Goal: Task Accomplishment & Management: Use online tool/utility

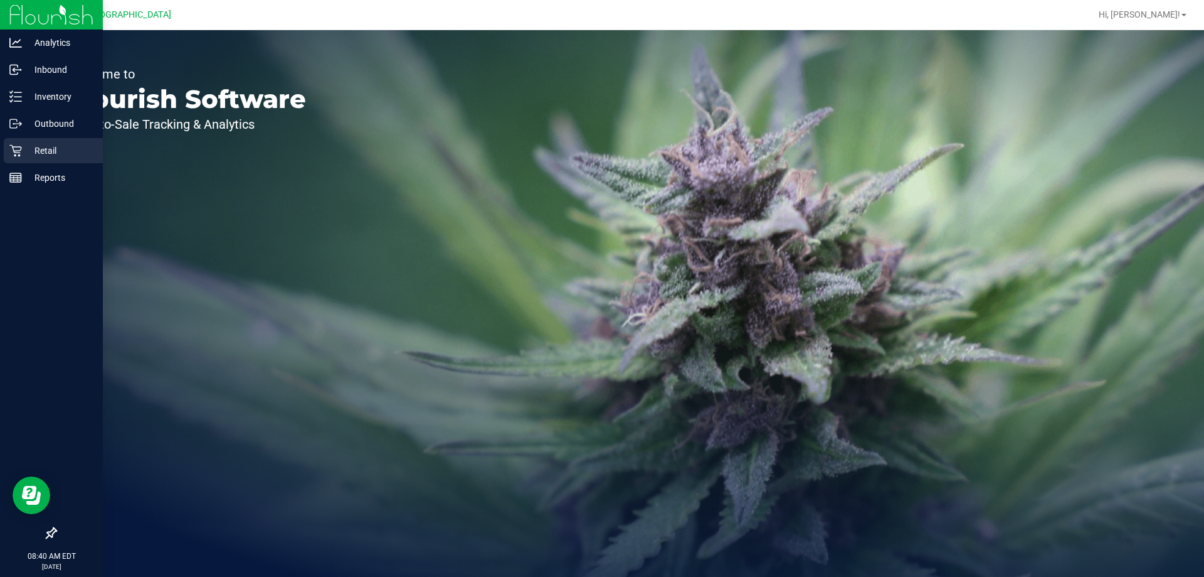
click at [56, 157] on p "Retail" at bounding box center [59, 150] width 75 height 15
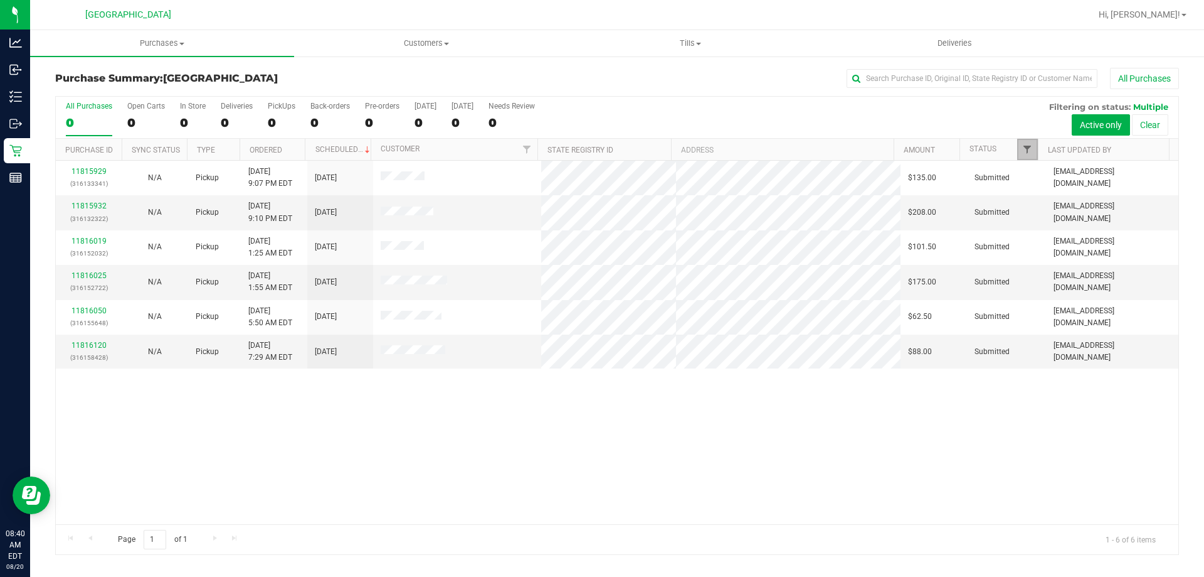
click at [1028, 152] on span "Filter" at bounding box center [1028, 149] width 10 height 10
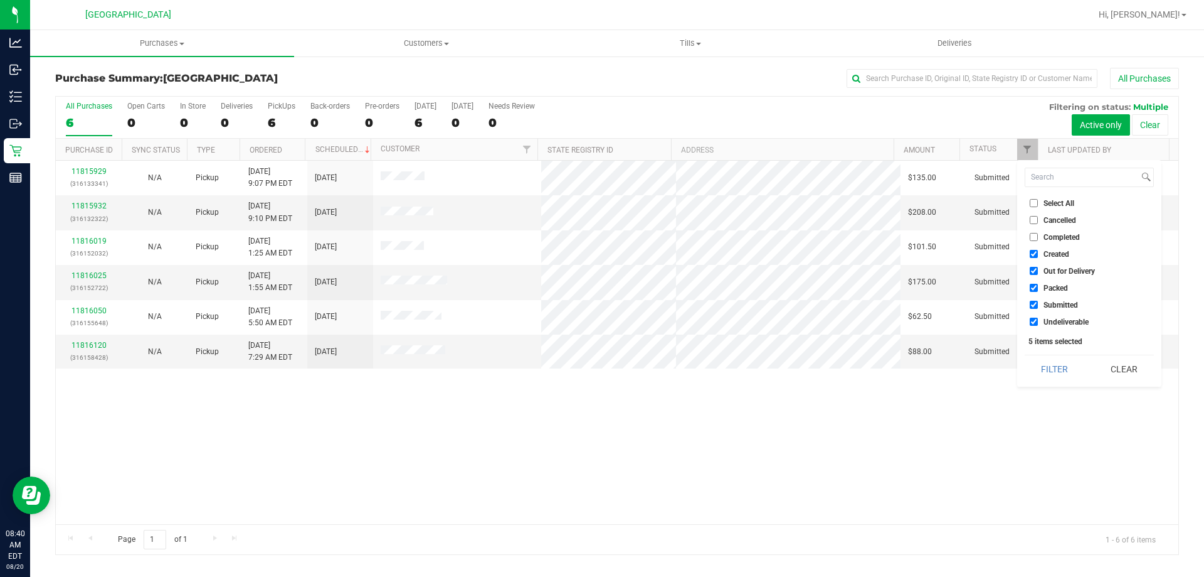
click at [1034, 252] on input "Created" at bounding box center [1034, 254] width 8 height 8
checkbox input "false"
click at [1034, 270] on input "Out for Delivery" at bounding box center [1034, 271] width 8 height 8
checkbox input "false"
click at [1033, 287] on input "Packed" at bounding box center [1034, 288] width 8 height 8
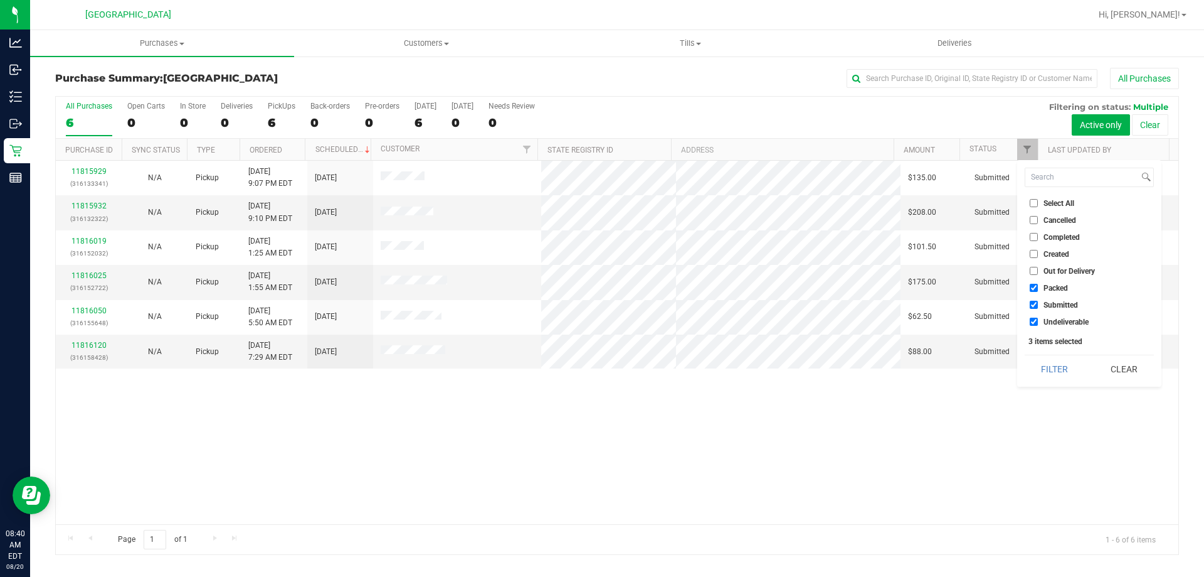
checkbox input "false"
click at [1032, 321] on input "Undeliverable" at bounding box center [1034, 321] width 8 height 8
checkbox input "false"
drag, startPoint x: 1039, startPoint y: 366, endPoint x: 1039, endPoint y: 381, distance: 15.1
click at [1039, 373] on button "Filter" at bounding box center [1055, 369] width 60 height 28
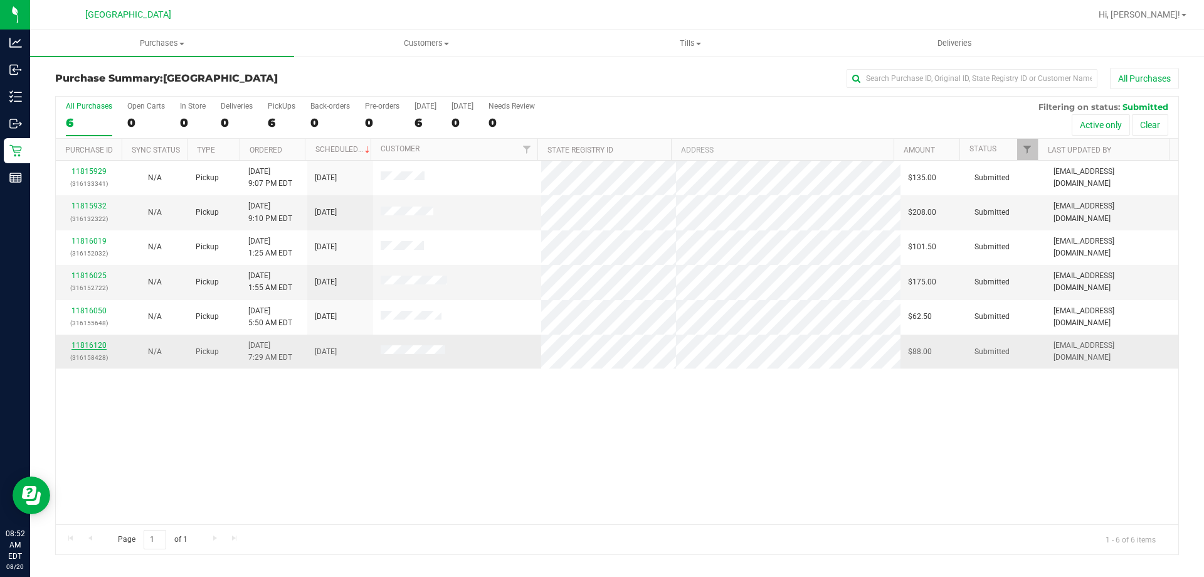
click at [95, 348] on link "11816120" at bounding box center [89, 345] width 35 height 9
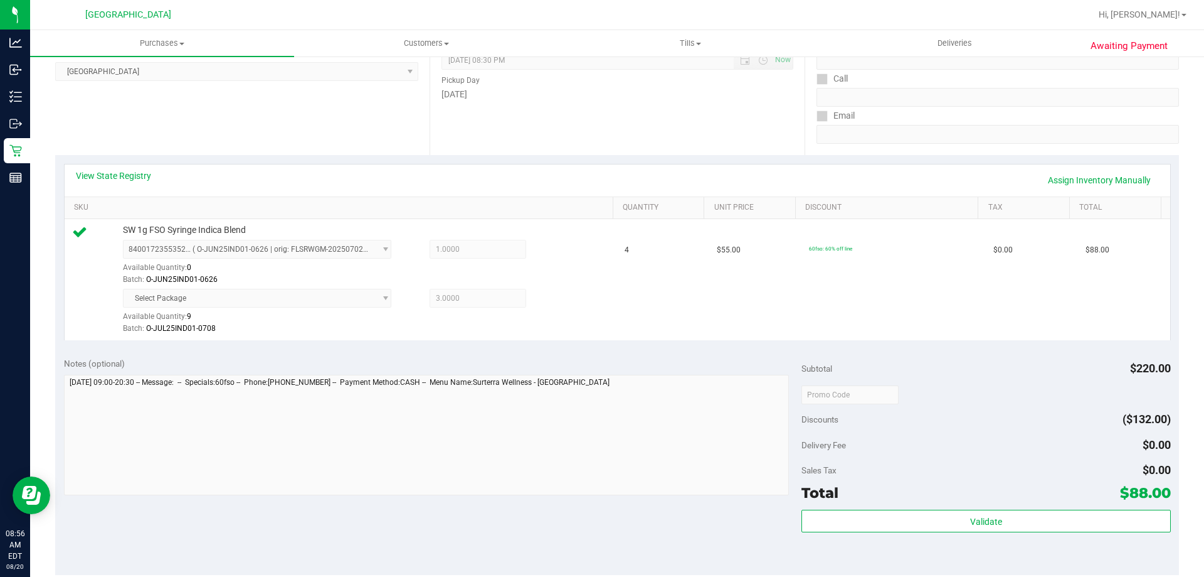
scroll to position [314, 0]
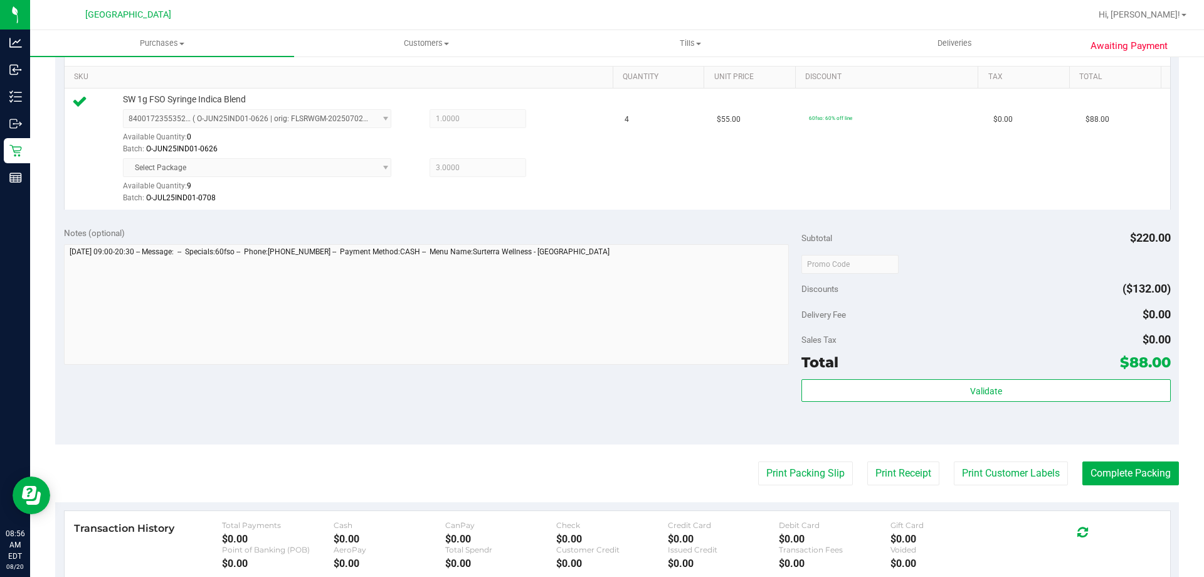
click at [974, 405] on div "Validate" at bounding box center [986, 407] width 369 height 56
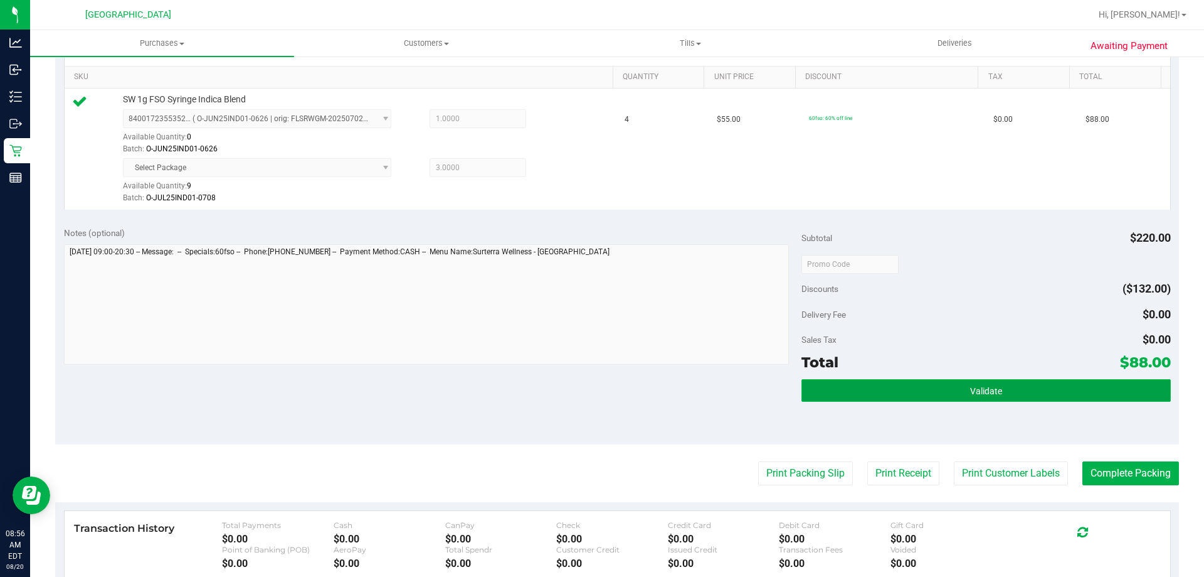
click at [982, 388] on span "Validate" at bounding box center [986, 391] width 32 height 10
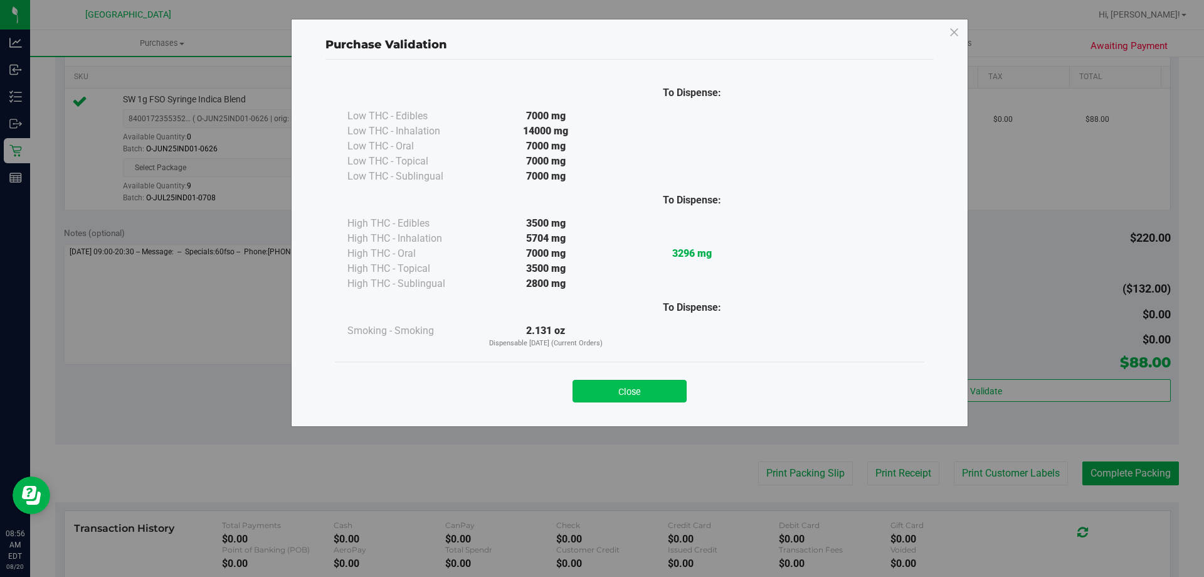
click at [621, 384] on button "Close" at bounding box center [630, 391] width 114 height 23
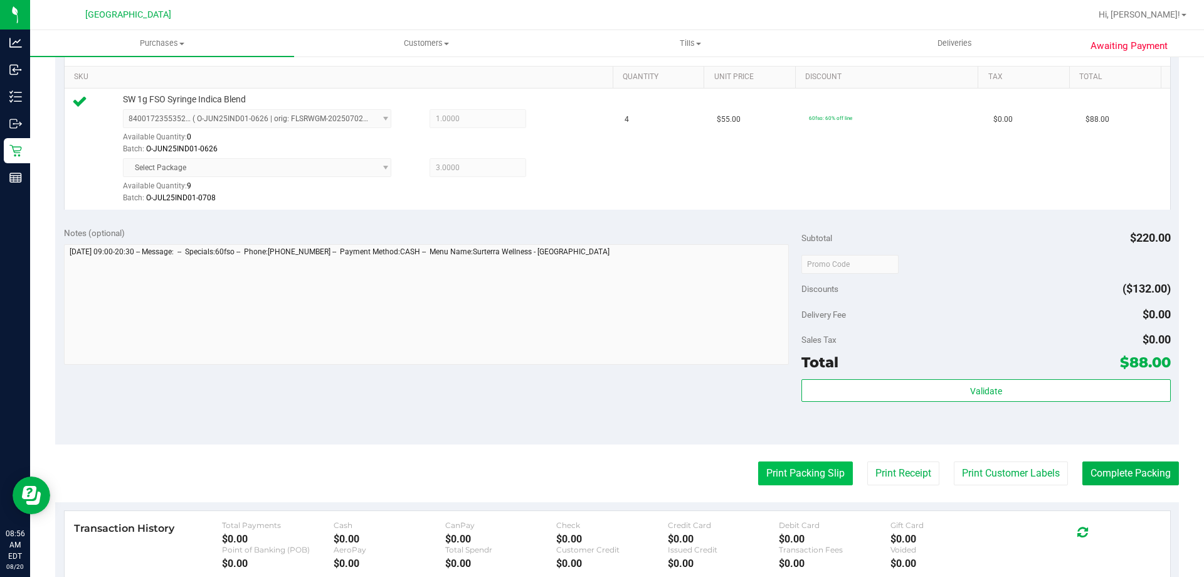
click at [792, 470] on button "Print Packing Slip" at bounding box center [805, 473] width 95 height 24
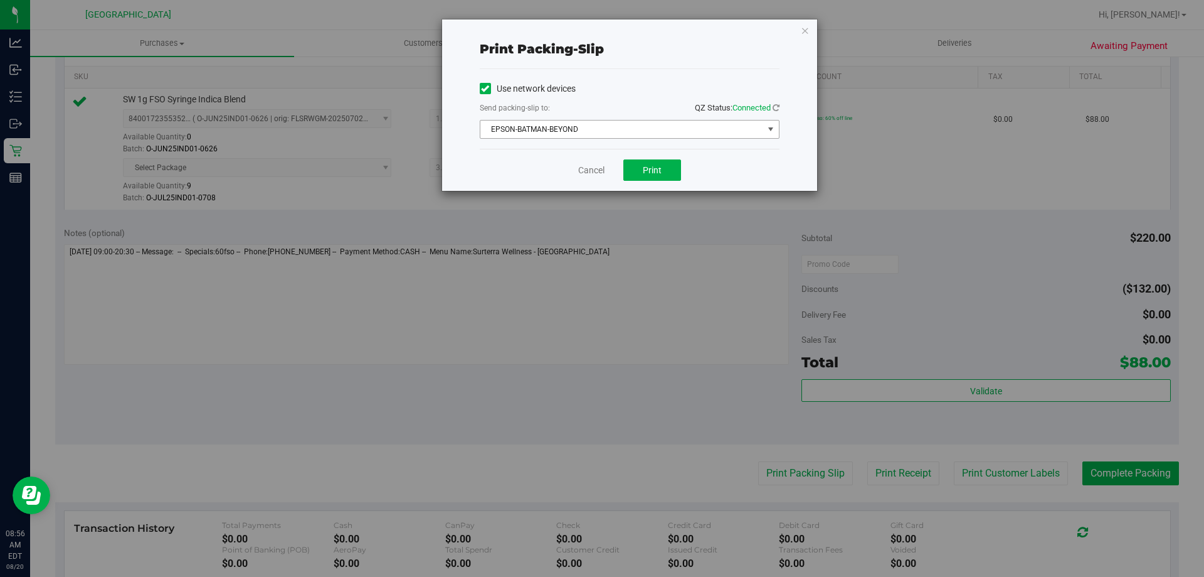
click at [693, 130] on span "EPSON-BATMAN-BEYOND" at bounding box center [622, 129] width 283 height 18
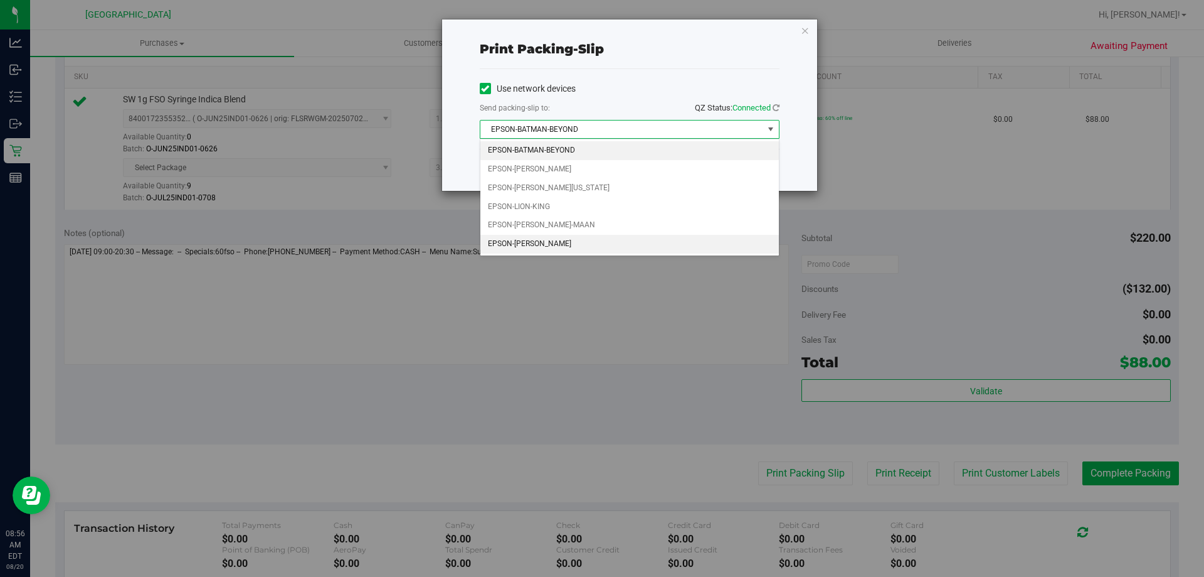
click at [575, 243] on li "EPSON-STEVIE-WONDER" at bounding box center [630, 244] width 299 height 19
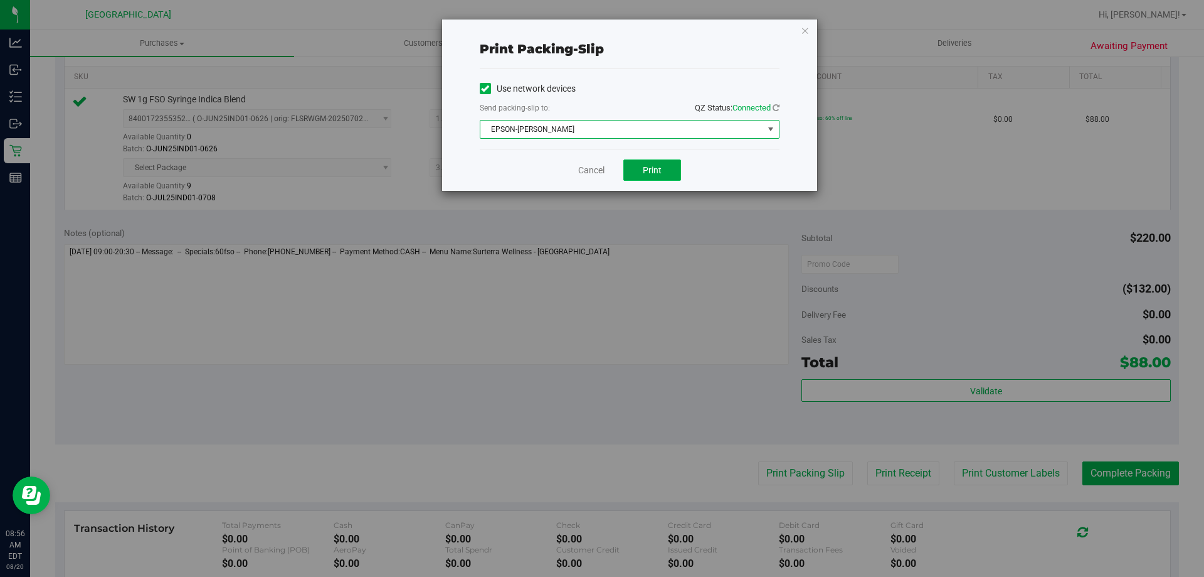
click at [652, 172] on span "Print" at bounding box center [652, 170] width 19 height 10
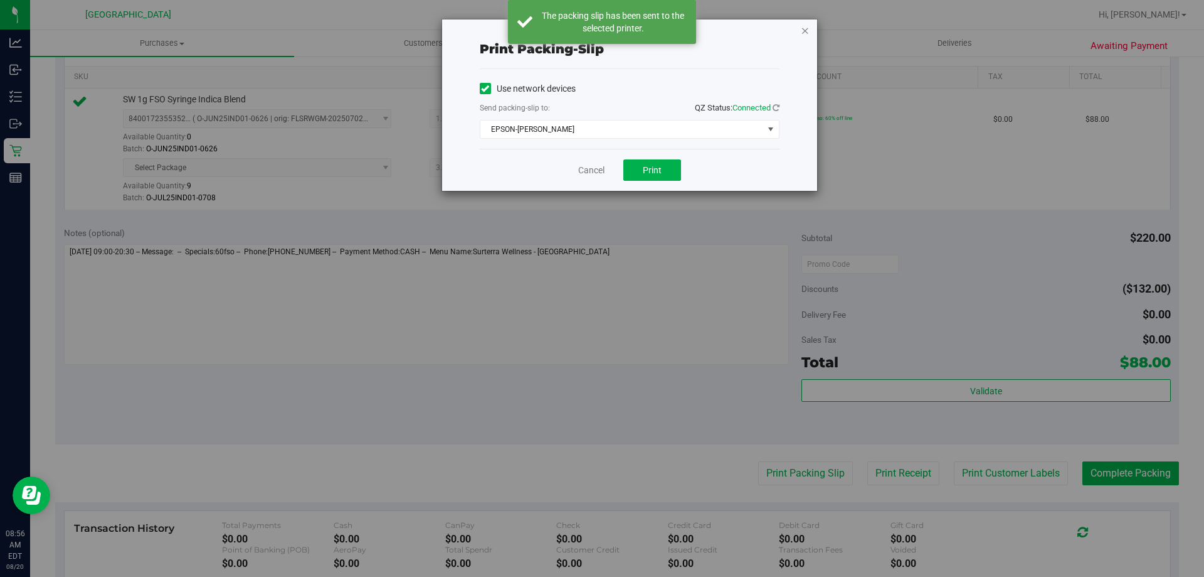
click at [809, 31] on icon "button" at bounding box center [805, 30] width 9 height 15
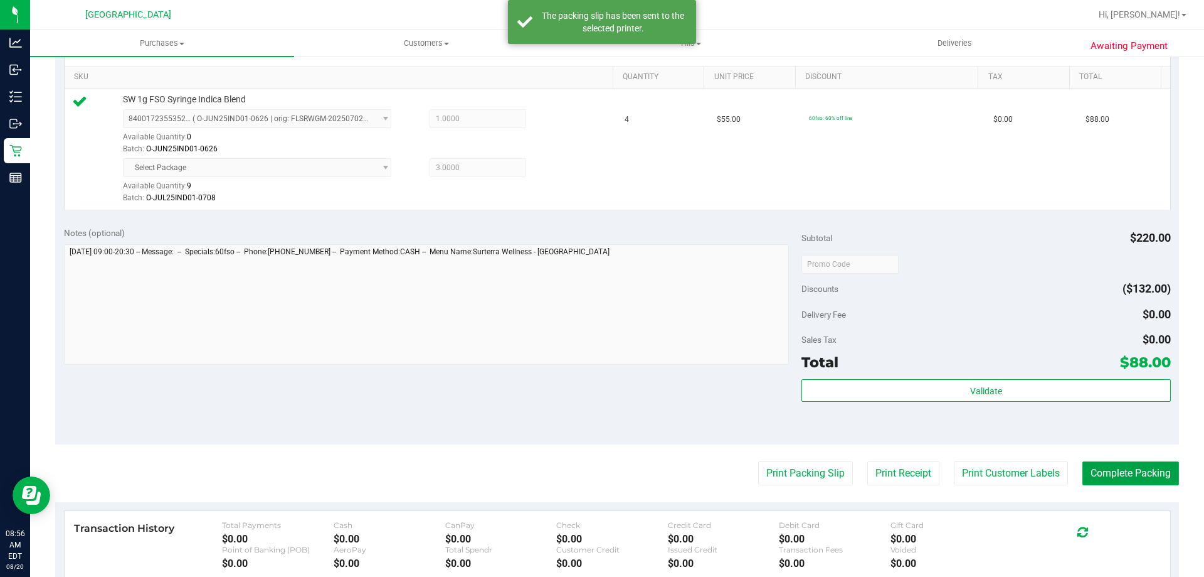
click at [1097, 469] on button "Complete Packing" at bounding box center [1131, 473] width 97 height 24
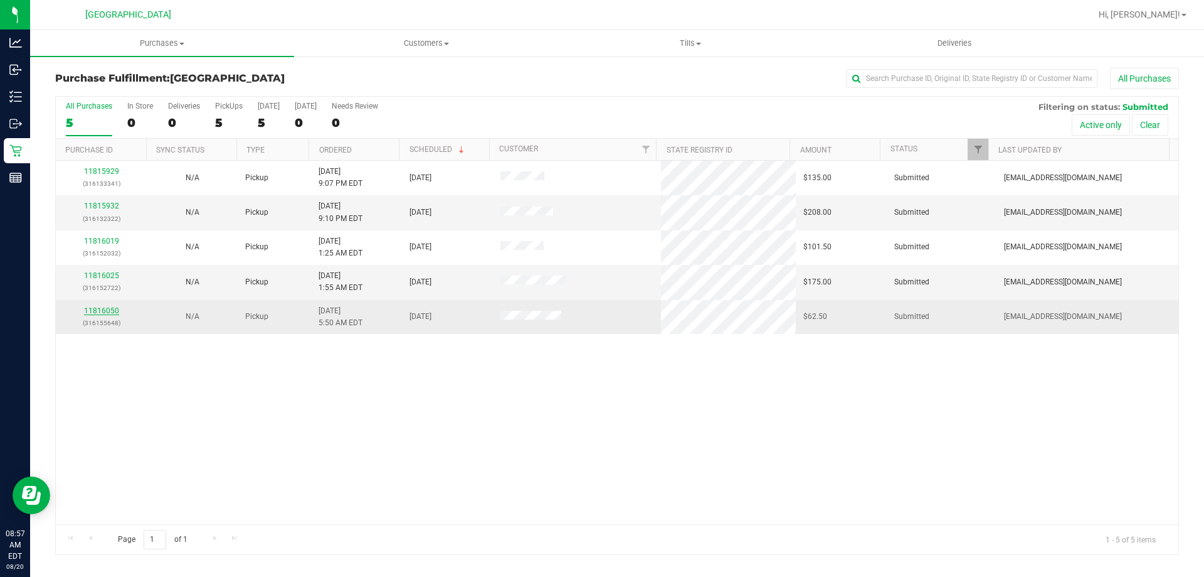
click at [104, 314] on link "11816050" at bounding box center [101, 310] width 35 height 9
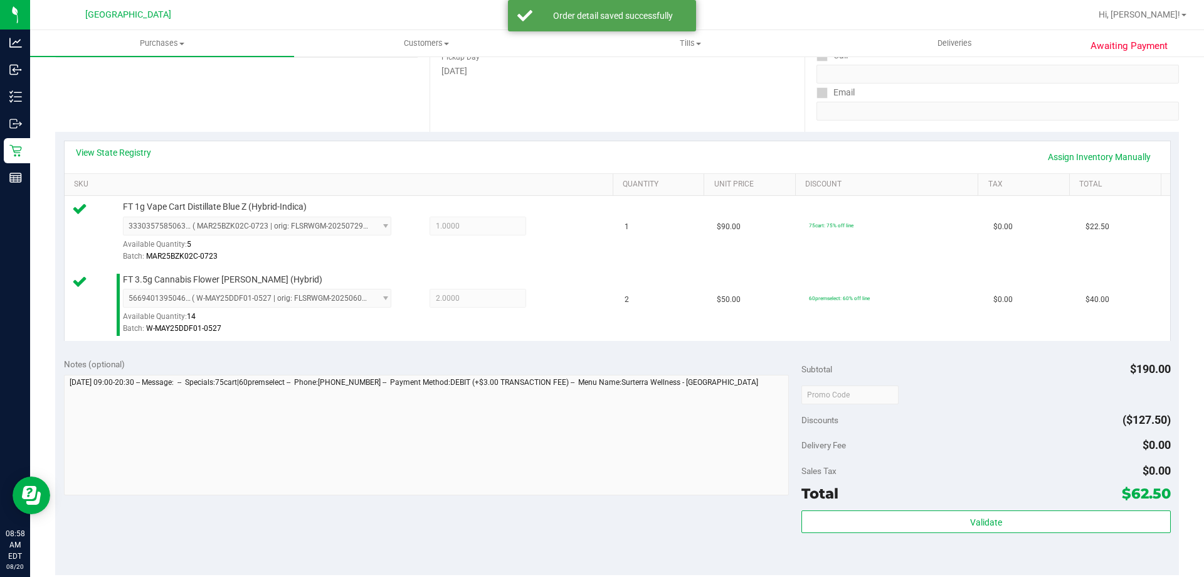
scroll to position [439, 0]
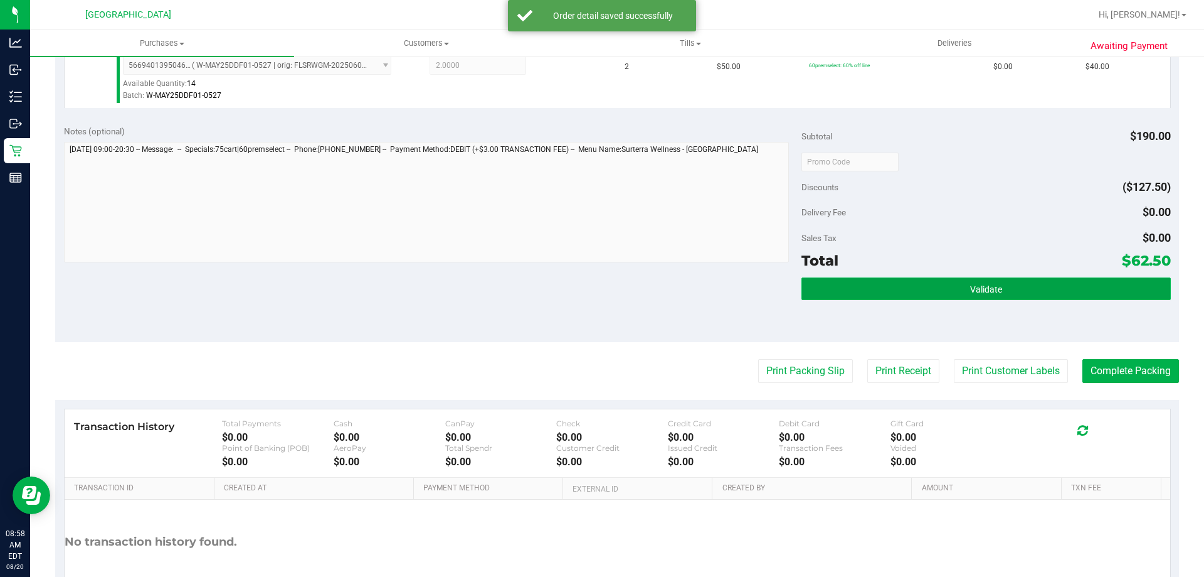
click at [990, 291] on span "Validate" at bounding box center [986, 289] width 32 height 10
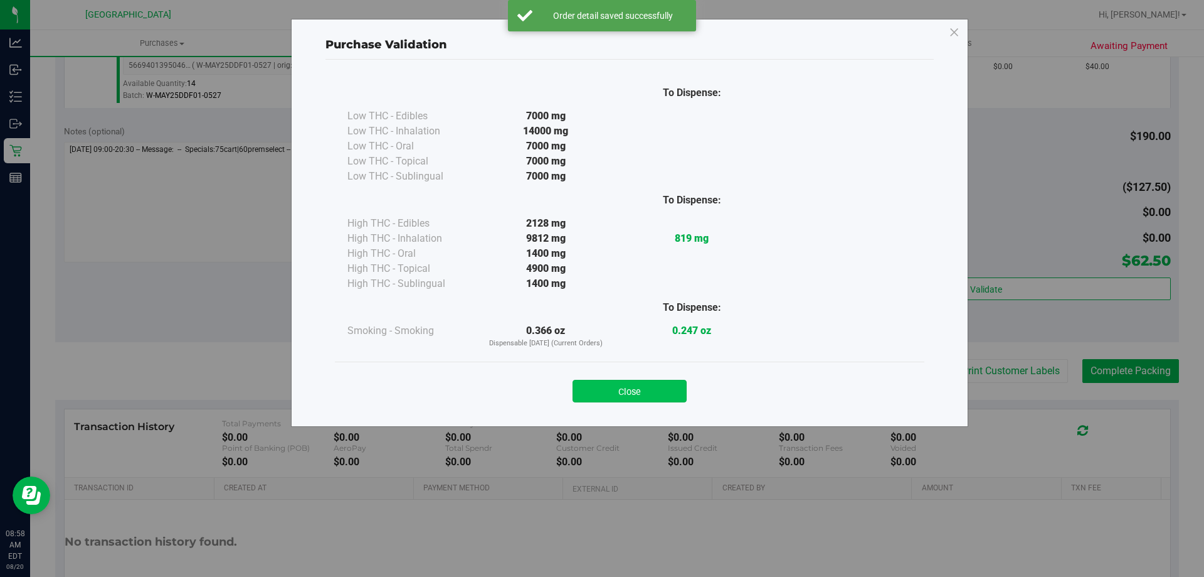
click at [626, 391] on button "Close" at bounding box center [630, 391] width 114 height 23
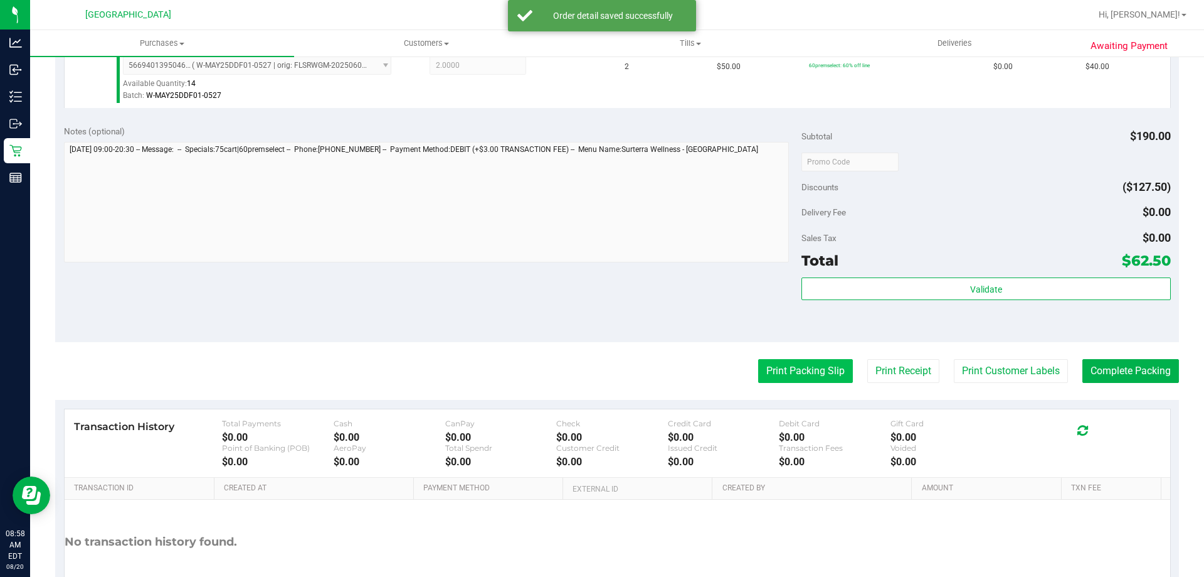
click at [767, 375] on button "Print Packing Slip" at bounding box center [805, 371] width 95 height 24
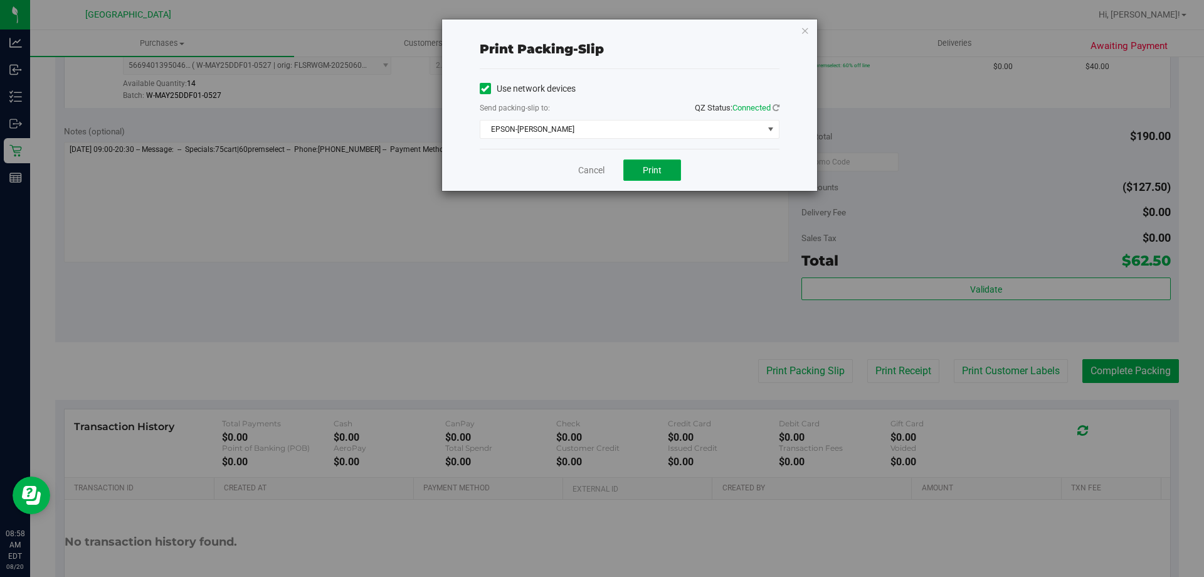
click at [635, 166] on button "Print" at bounding box center [653, 169] width 58 height 21
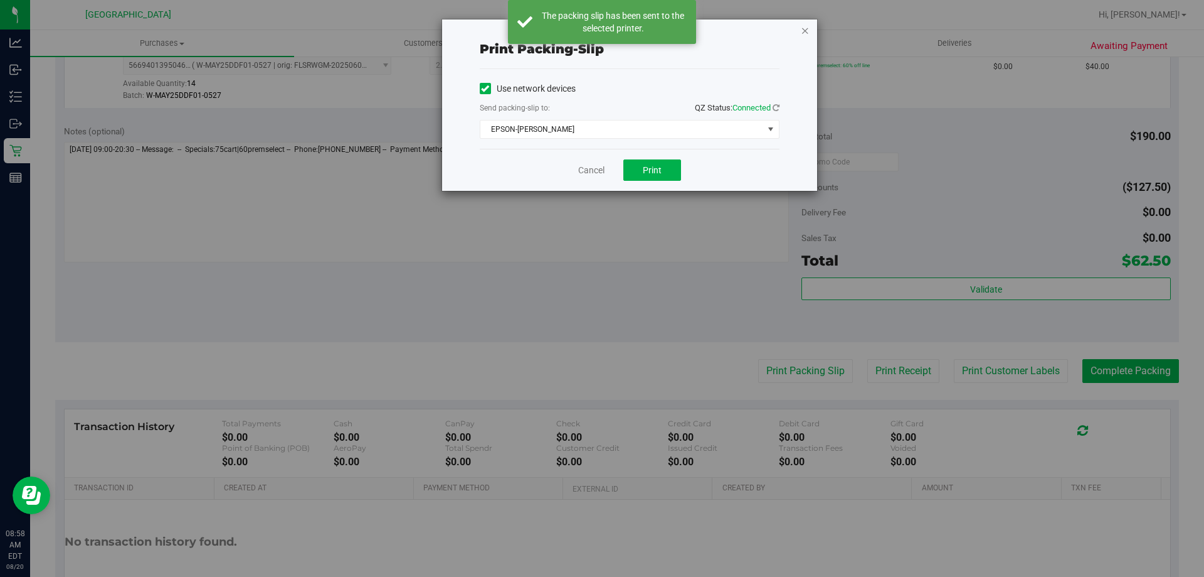
click at [803, 33] on icon "button" at bounding box center [805, 30] width 9 height 15
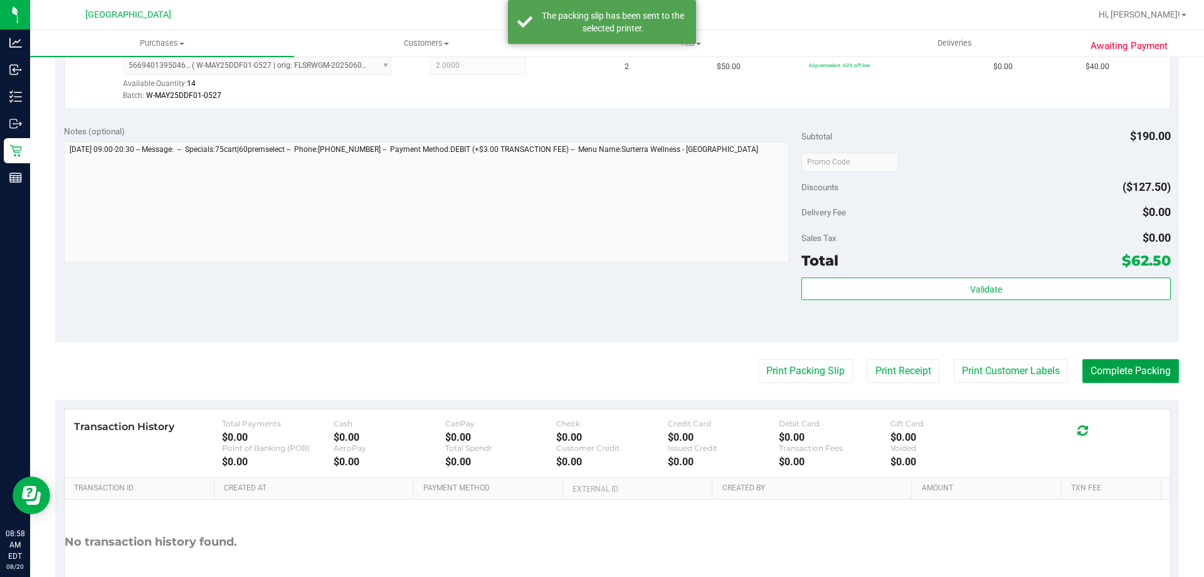
click at [1137, 370] on button "Complete Packing" at bounding box center [1131, 371] width 97 height 24
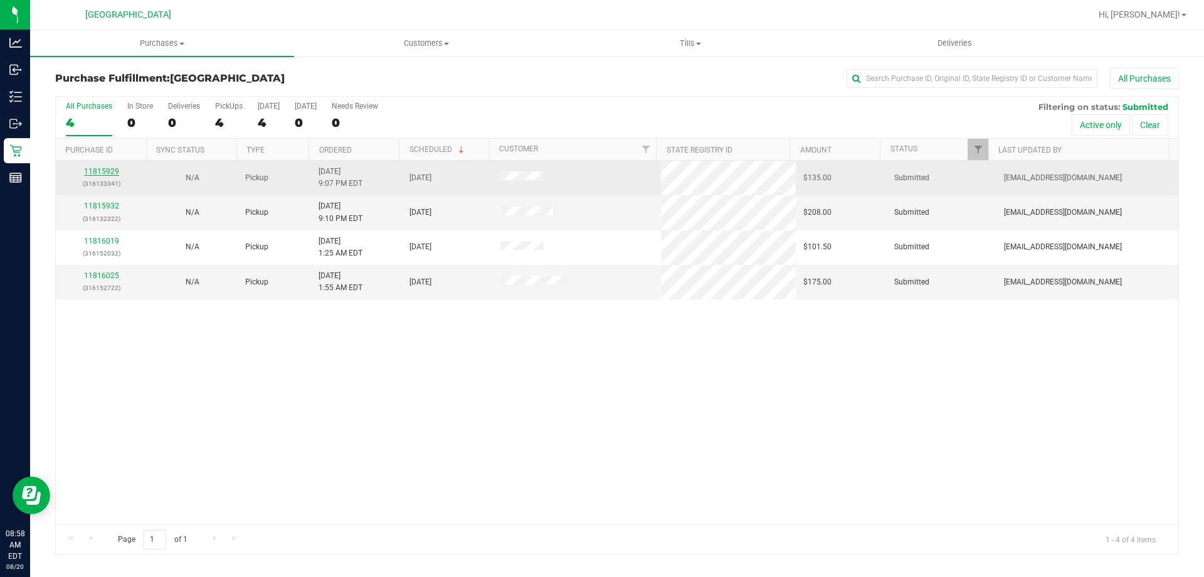
click at [109, 174] on link "11815929" at bounding box center [101, 171] width 35 height 9
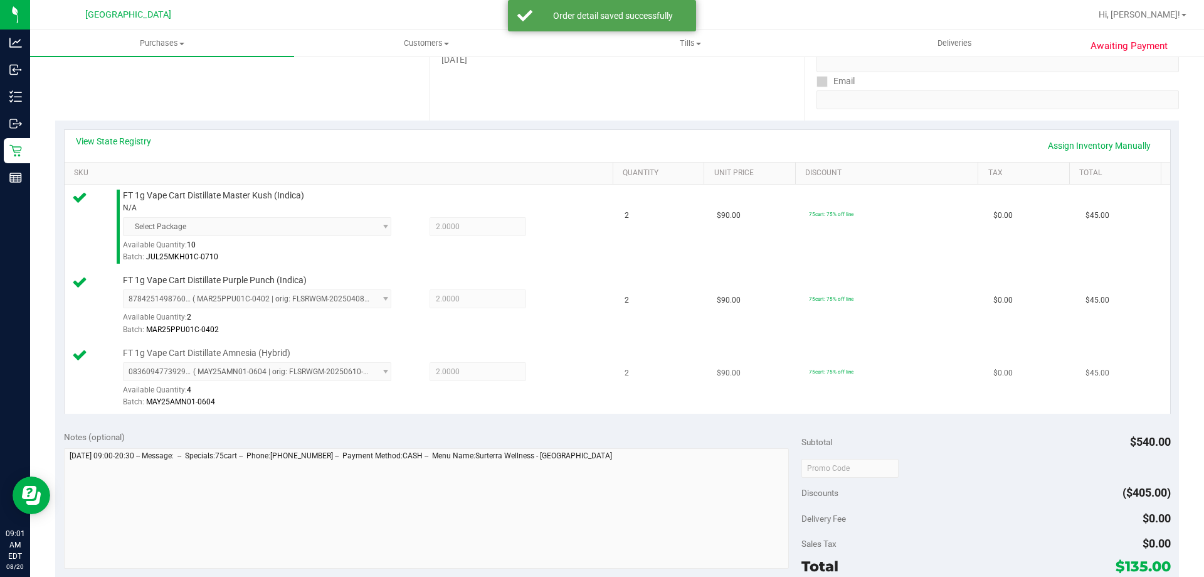
scroll to position [314, 0]
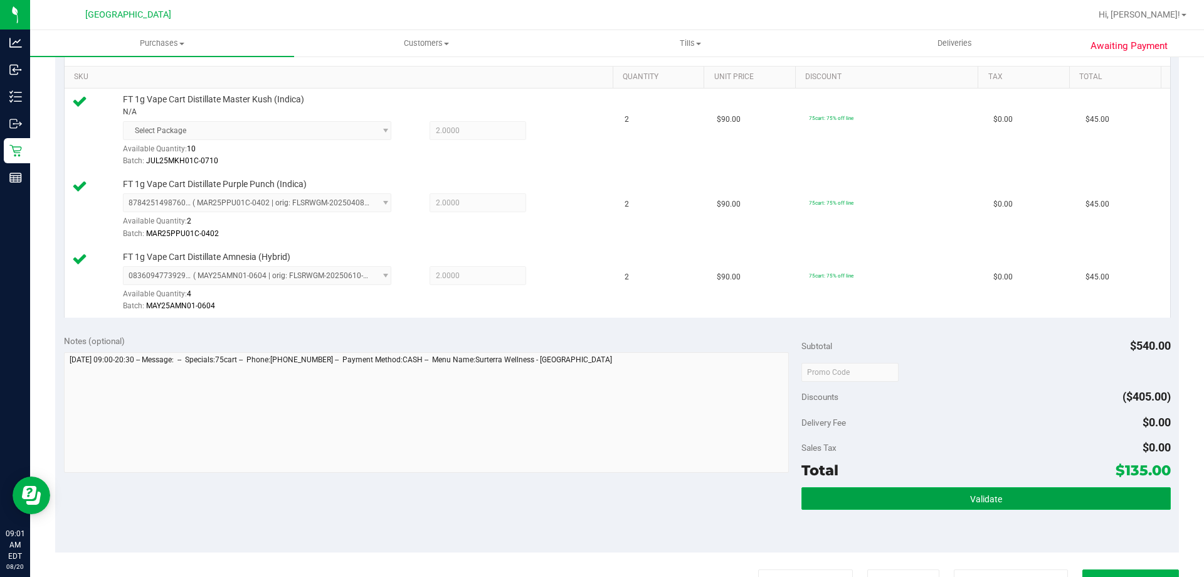
click at [945, 492] on button "Validate" at bounding box center [986, 498] width 369 height 23
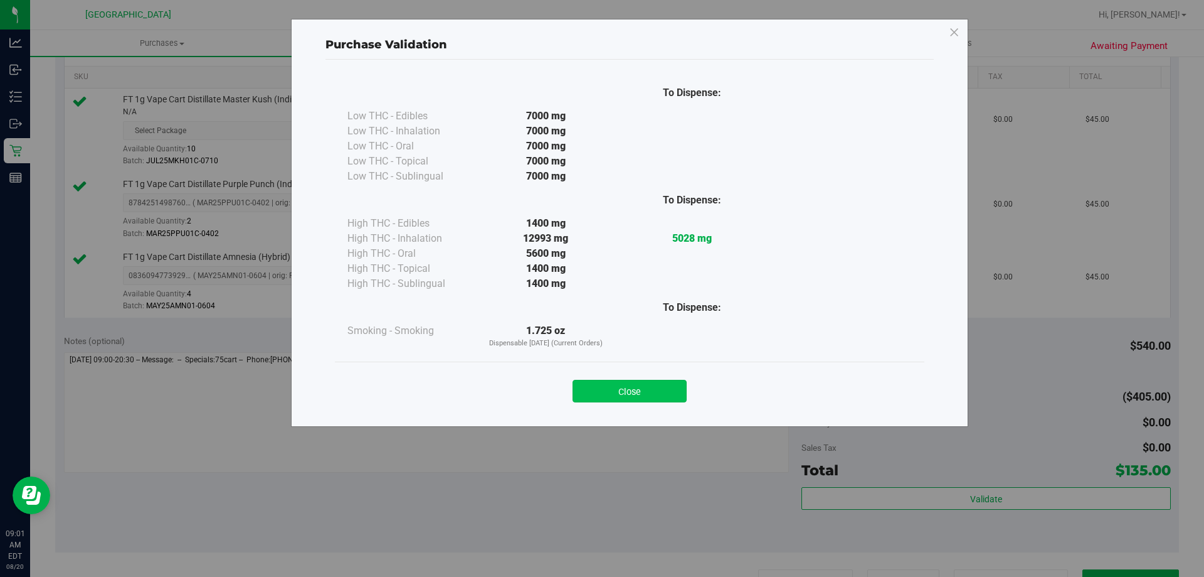
click at [665, 392] on button "Close" at bounding box center [630, 391] width 114 height 23
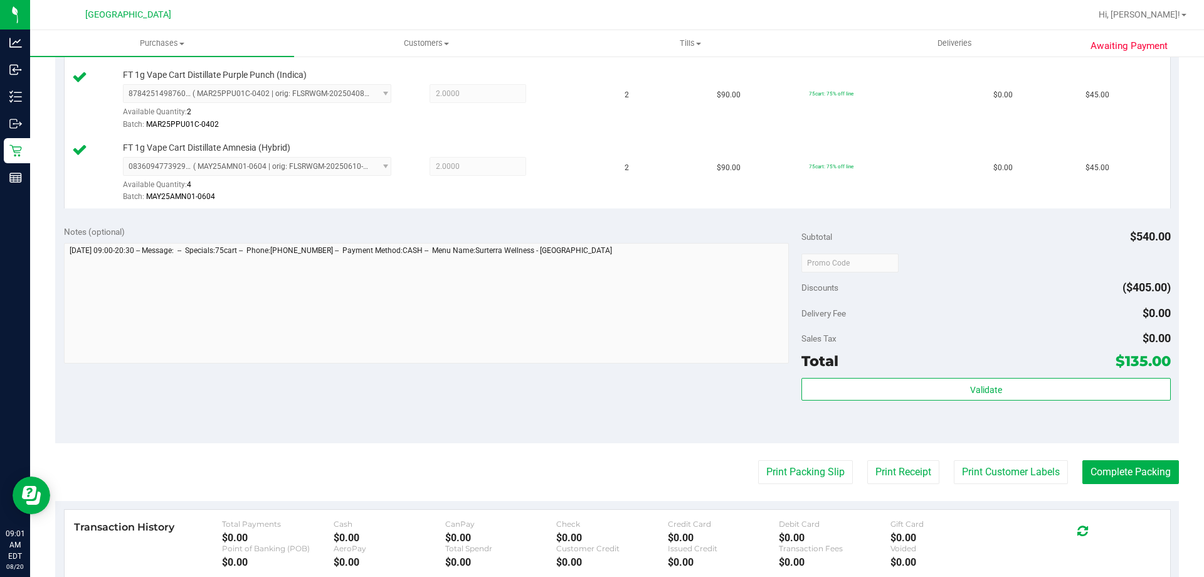
scroll to position [565, 0]
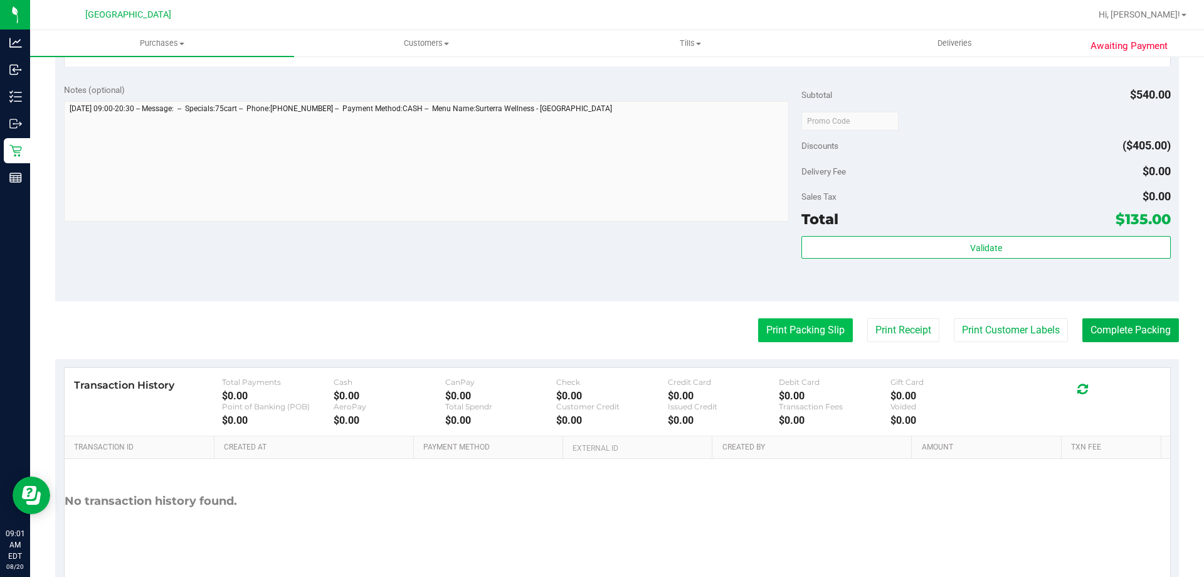
click at [809, 333] on button "Print Packing Slip" at bounding box center [805, 330] width 95 height 24
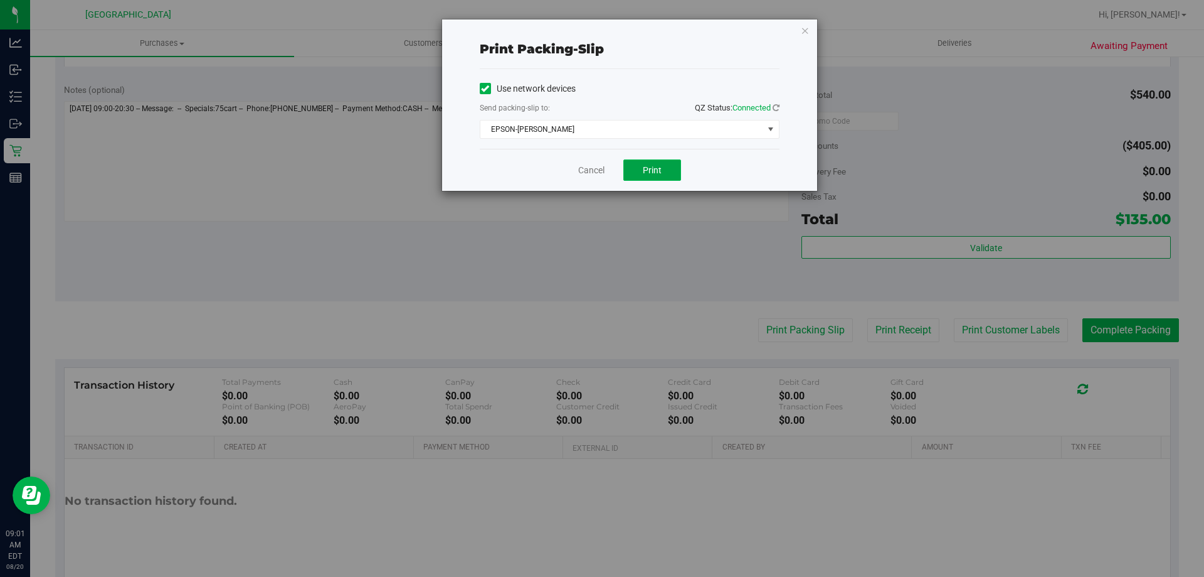
click at [656, 169] on span "Print" at bounding box center [652, 170] width 19 height 10
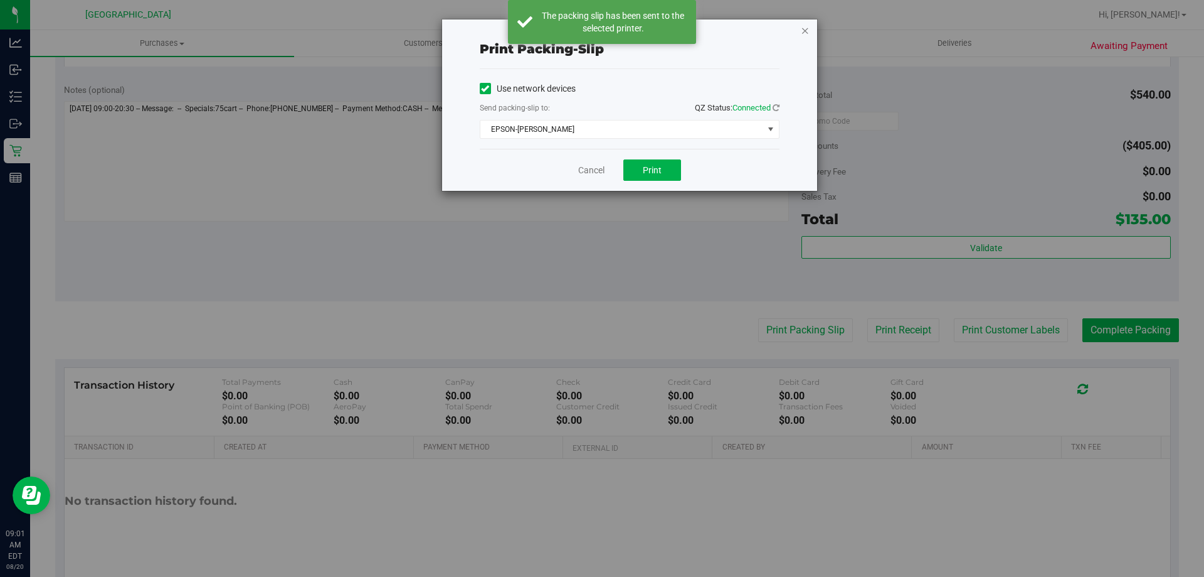
click at [805, 30] on icon "button" at bounding box center [805, 30] width 9 height 15
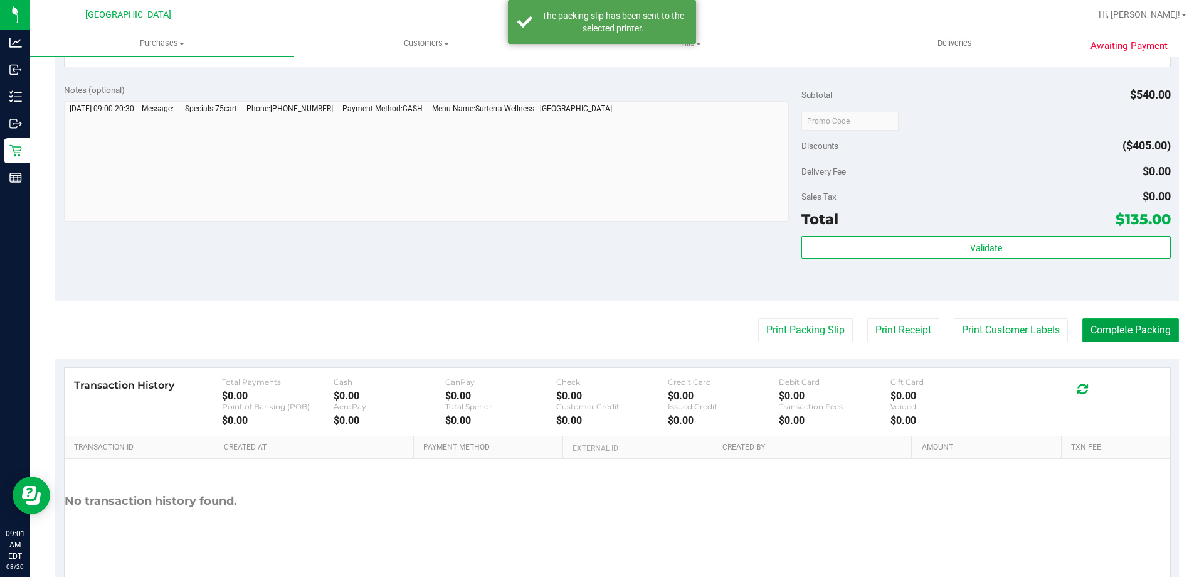
click at [1119, 326] on button "Complete Packing" at bounding box center [1131, 330] width 97 height 24
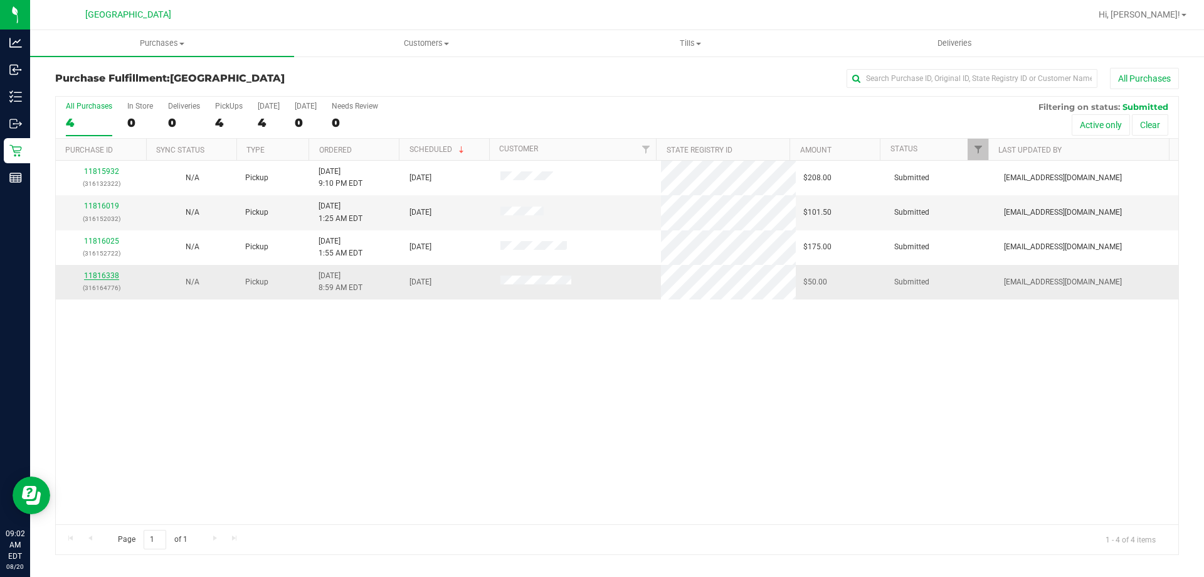
click at [101, 278] on link "11816338" at bounding box center [101, 275] width 35 height 9
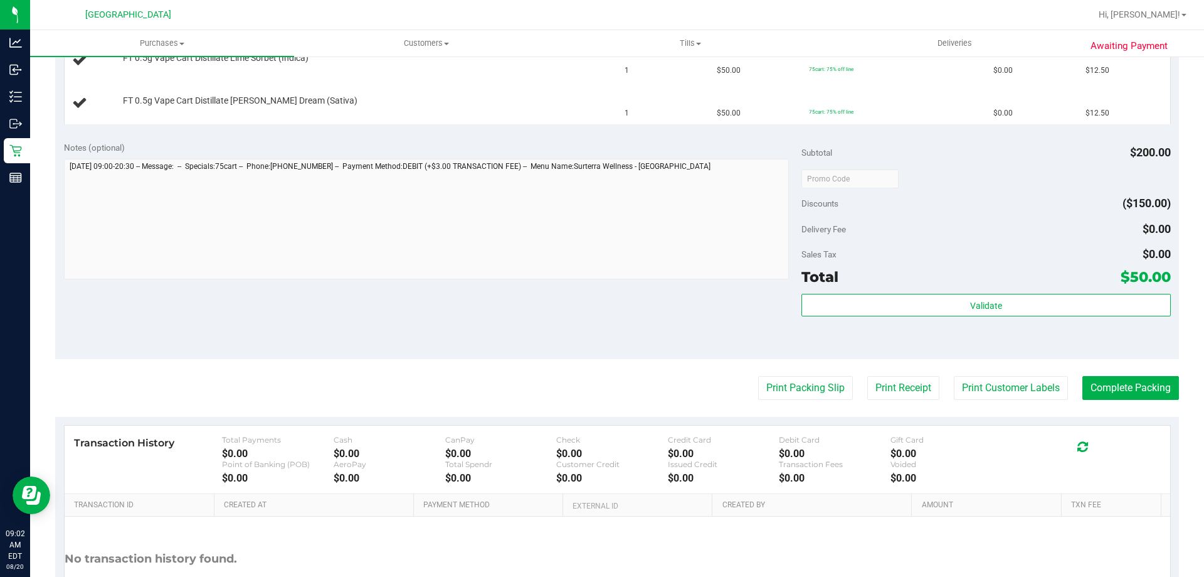
scroll to position [548, 0]
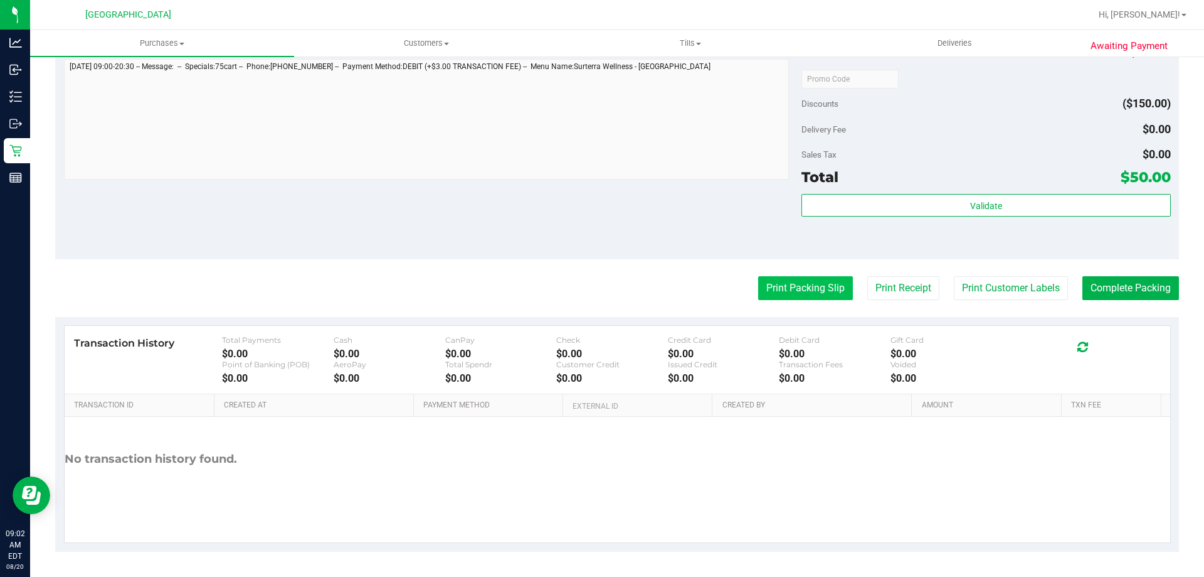
click at [816, 281] on button "Print Packing Slip" at bounding box center [805, 288] width 95 height 24
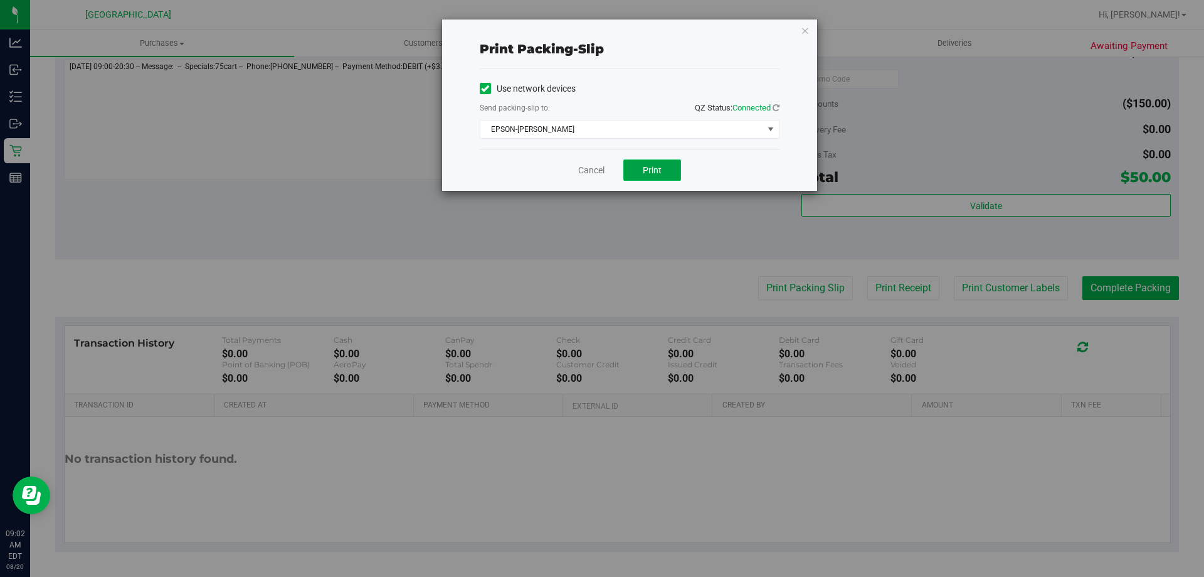
click at [652, 169] on span "Print" at bounding box center [652, 170] width 19 height 10
click at [806, 31] on icon "button" at bounding box center [805, 30] width 9 height 15
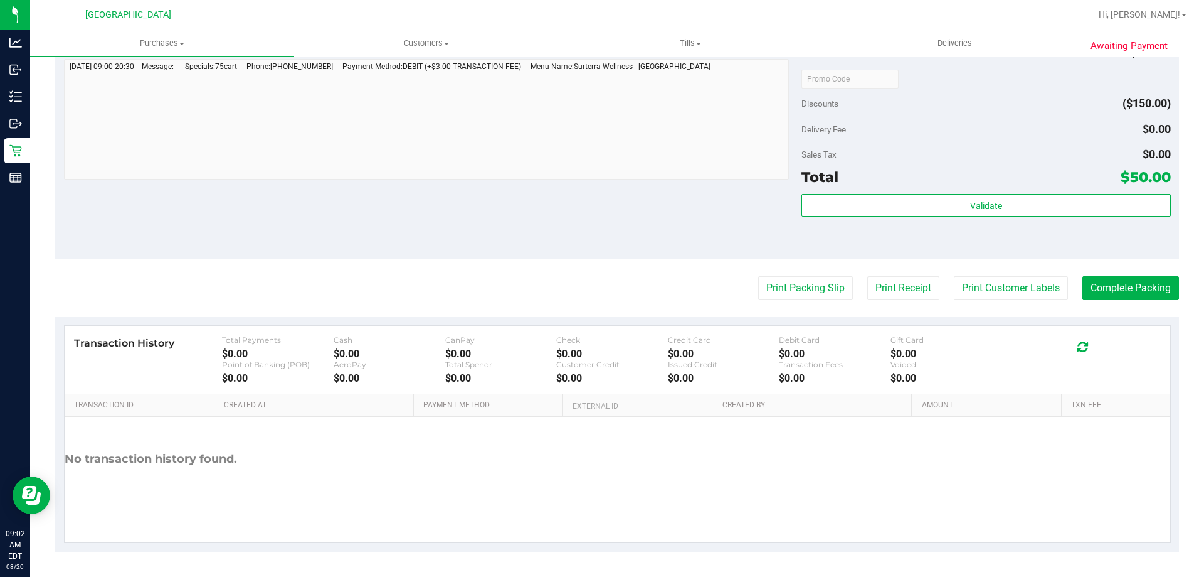
click at [440, 215] on div "Notes (optional) Subtotal $200.00 Discounts ($150.00) Delivery Fee $0.00 Sales …" at bounding box center [617, 146] width 1124 height 226
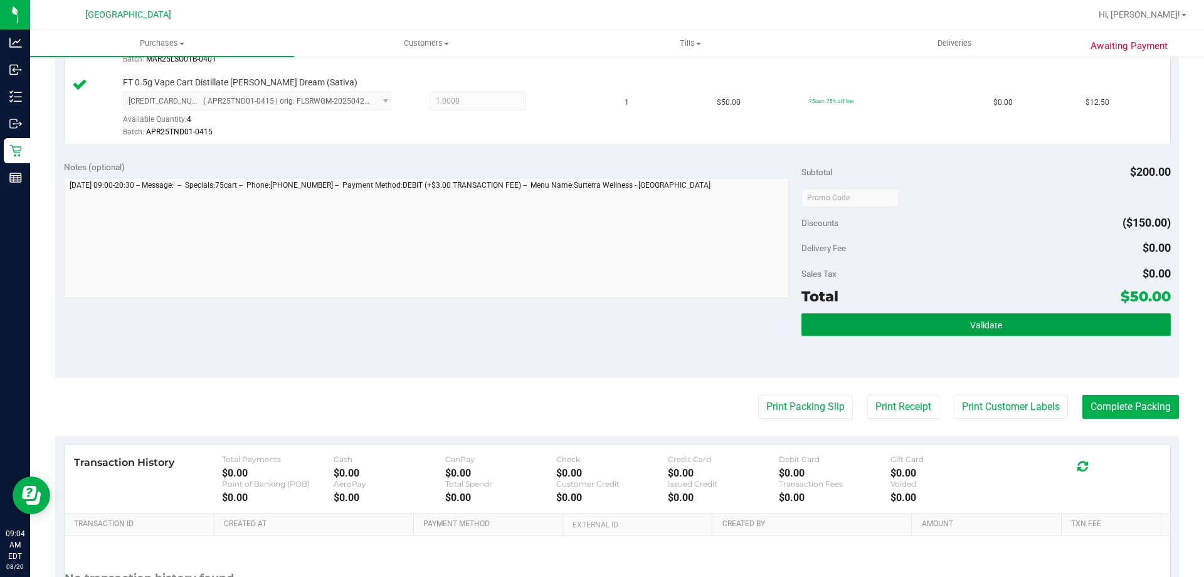
click at [945, 331] on button "Validate" at bounding box center [986, 324] width 369 height 23
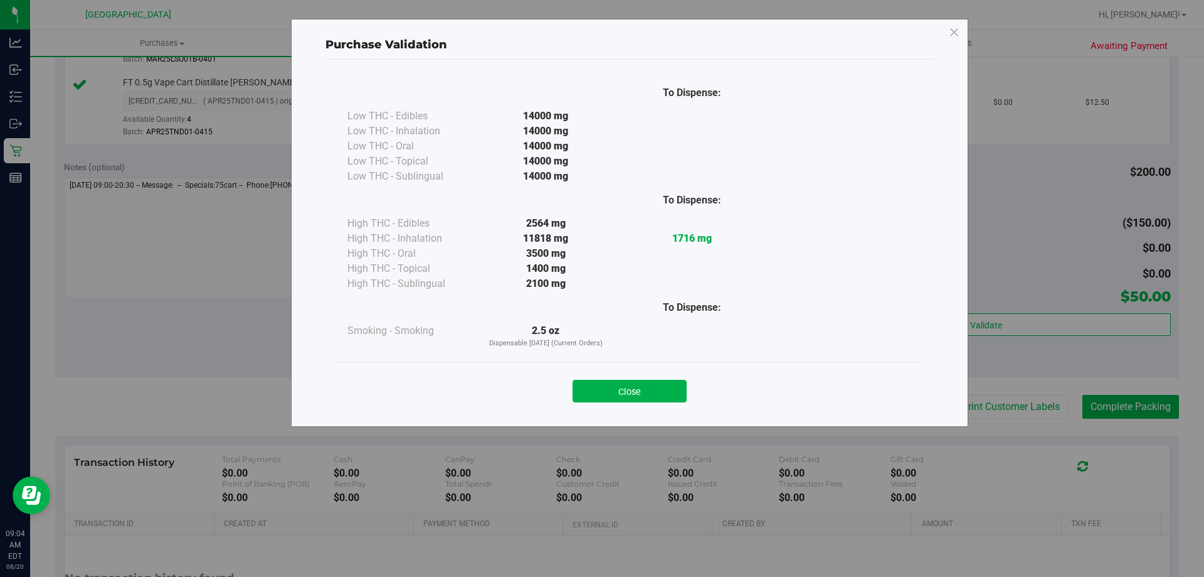
click at [661, 403] on div "Close" at bounding box center [630, 386] width 590 height 51
click at [660, 386] on button "Close" at bounding box center [630, 391] width 114 height 23
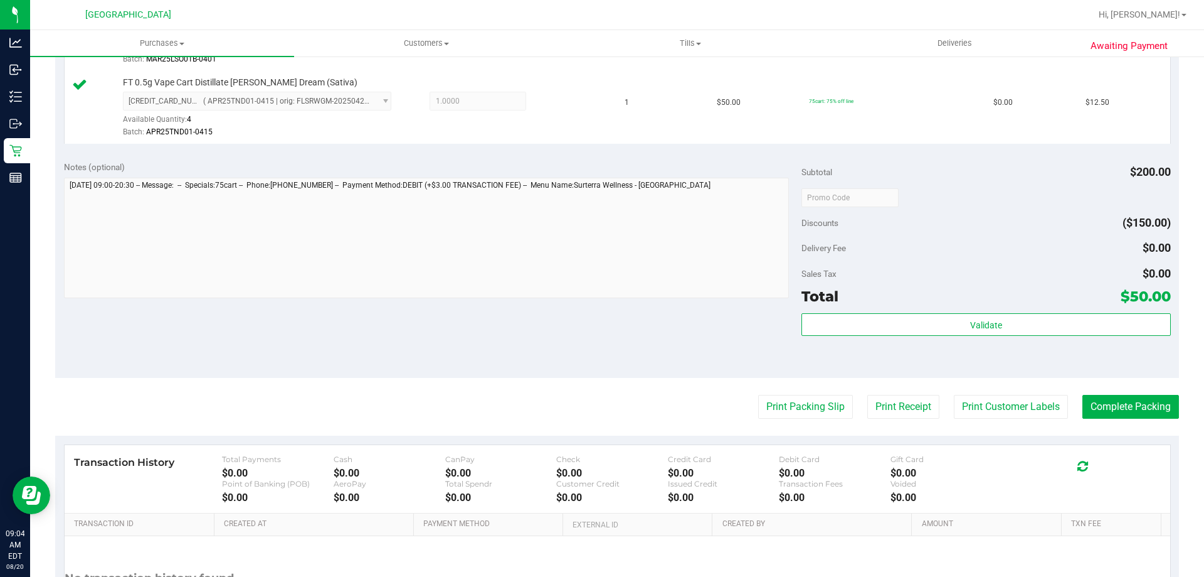
click at [1115, 429] on purchase-details "Back Edit Purchase Cancel Purchase View Profile # 11816338 BioTrack ID: - Submi…" at bounding box center [617, 94] width 1124 height 1150
click at [1154, 407] on button "Complete Packing" at bounding box center [1131, 407] width 97 height 24
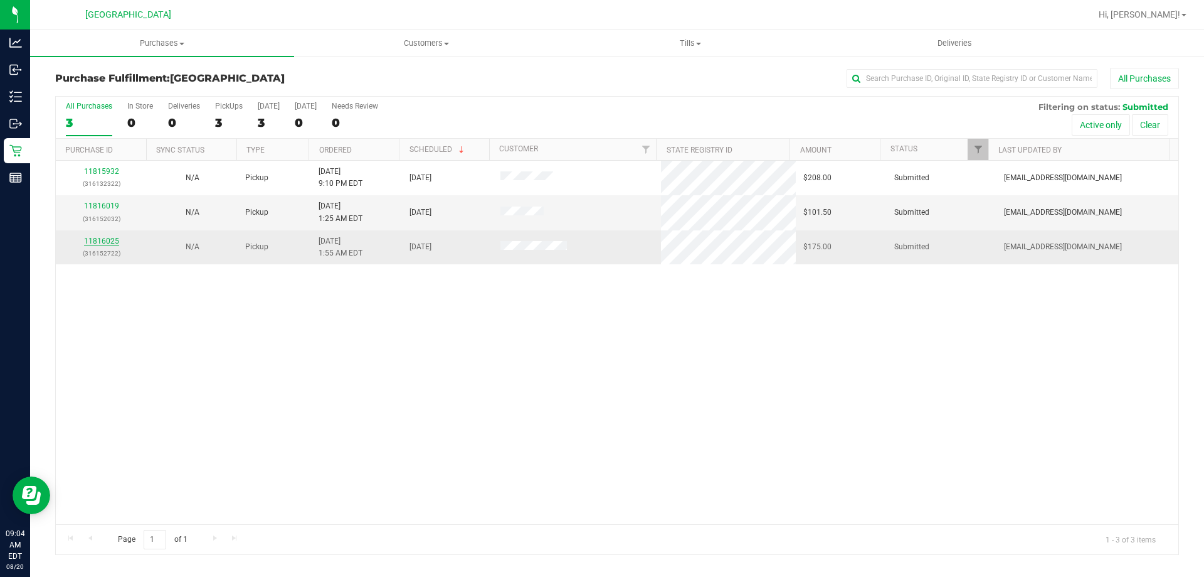
click at [100, 241] on link "11816025" at bounding box center [101, 240] width 35 height 9
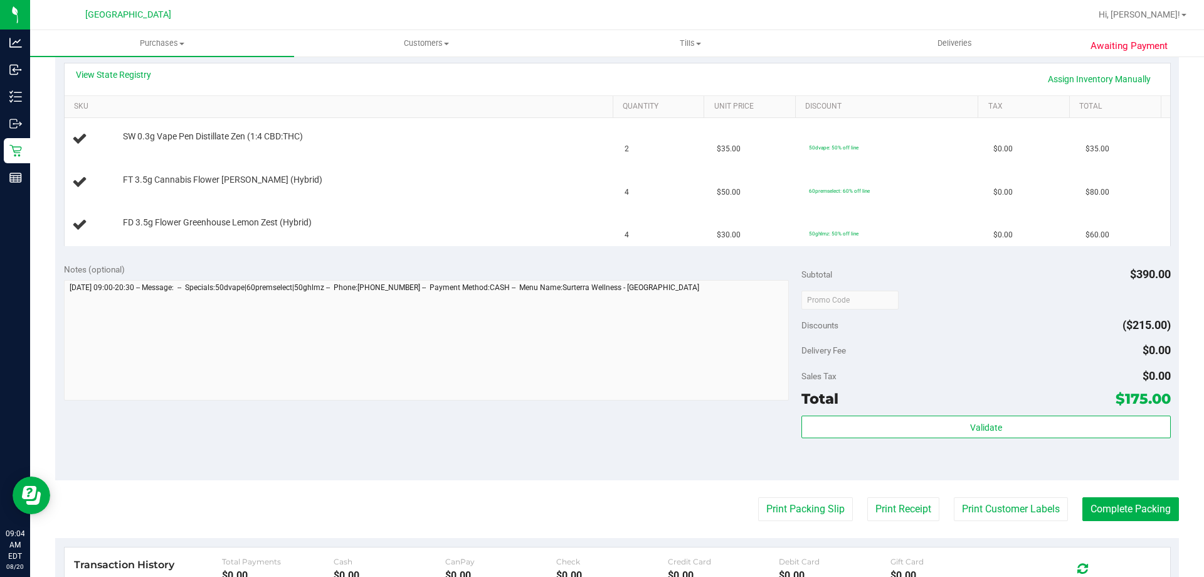
scroll to position [505, 0]
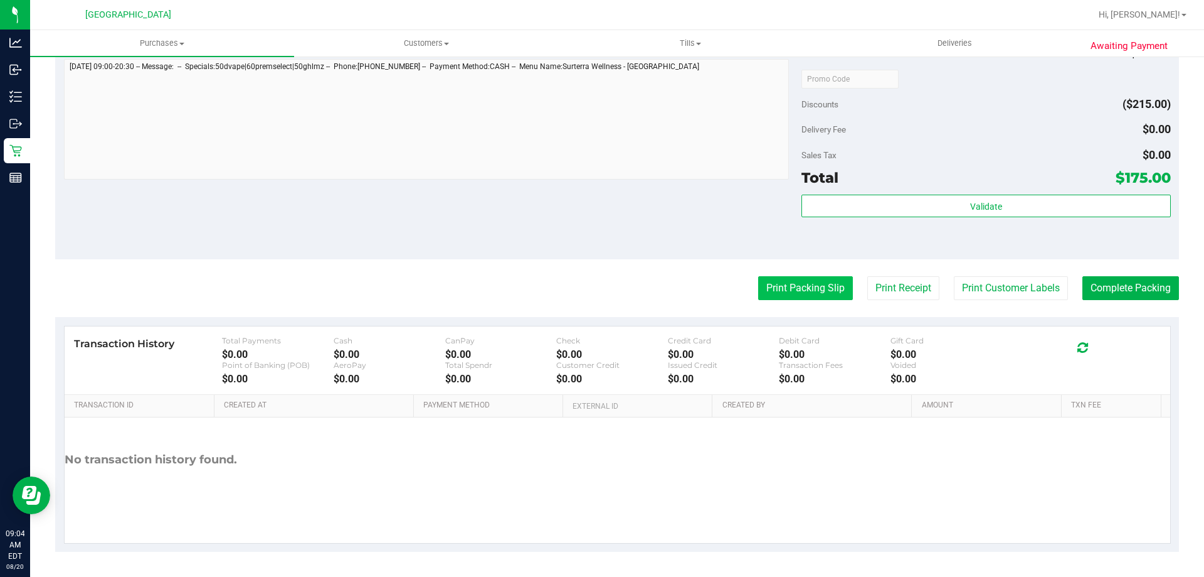
click at [792, 294] on button "Print Packing Slip" at bounding box center [805, 288] width 95 height 24
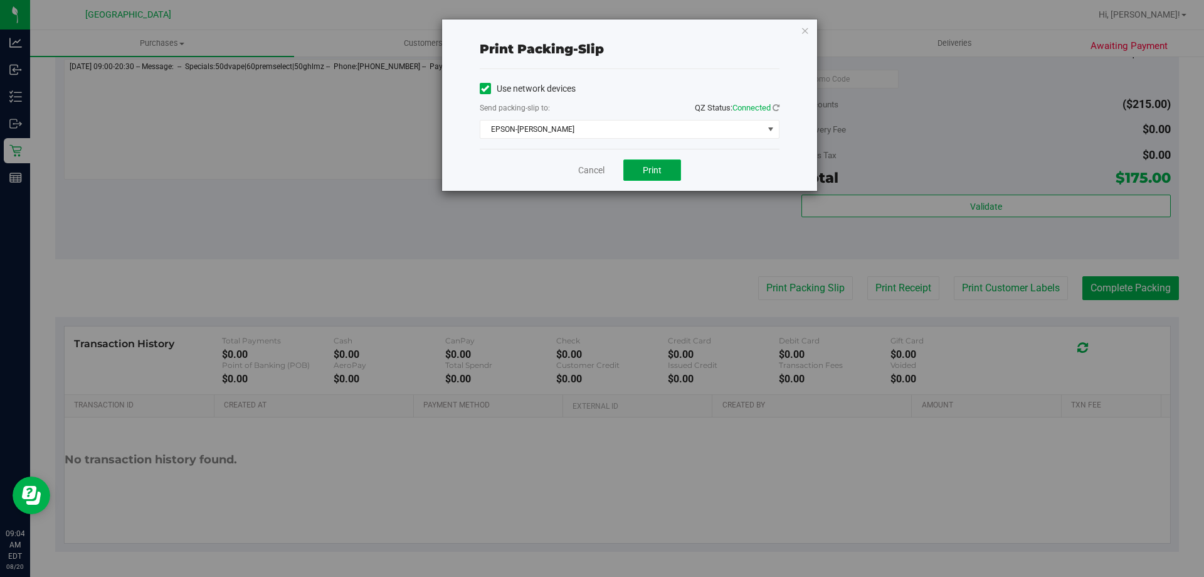
click at [632, 169] on button "Print" at bounding box center [653, 169] width 58 height 21
click at [802, 26] on icon "button" at bounding box center [805, 30] width 9 height 15
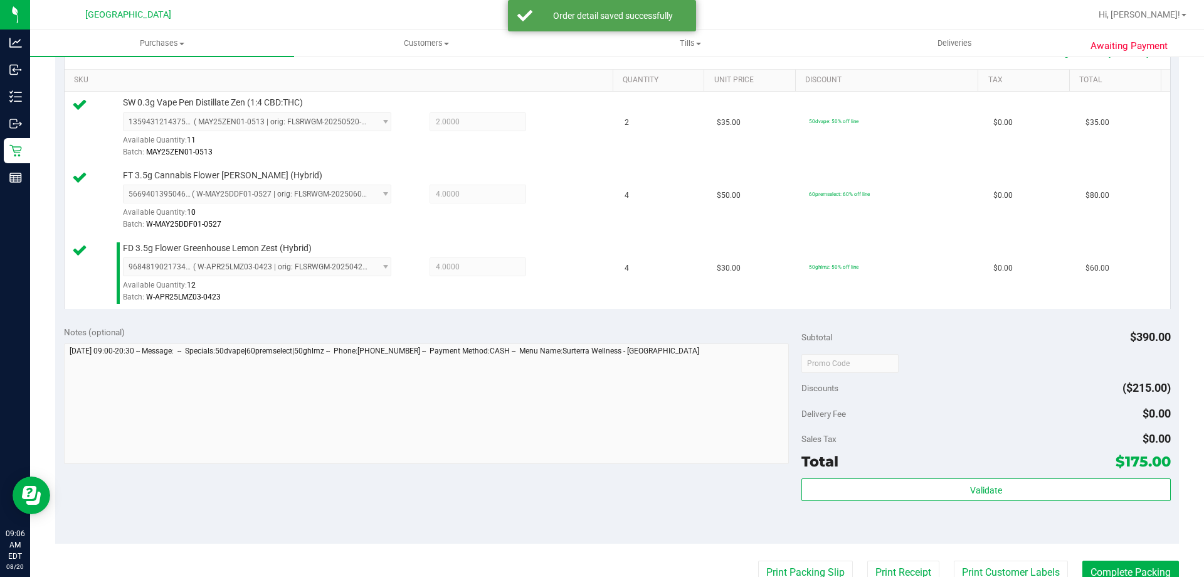
scroll to position [380, 0]
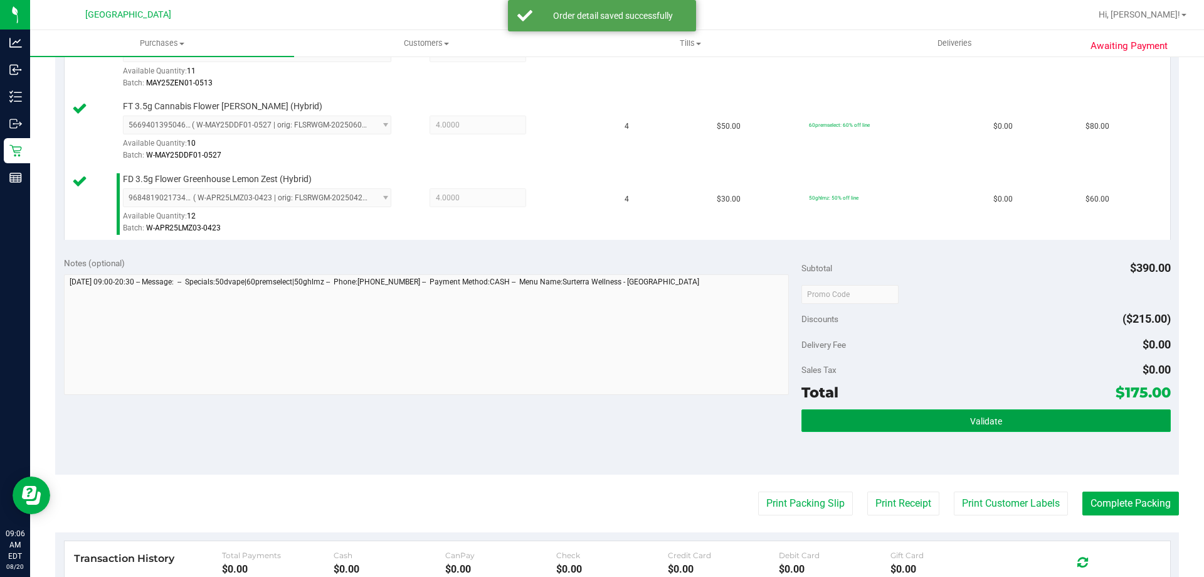
click at [977, 426] on span "Validate" at bounding box center [986, 421] width 32 height 10
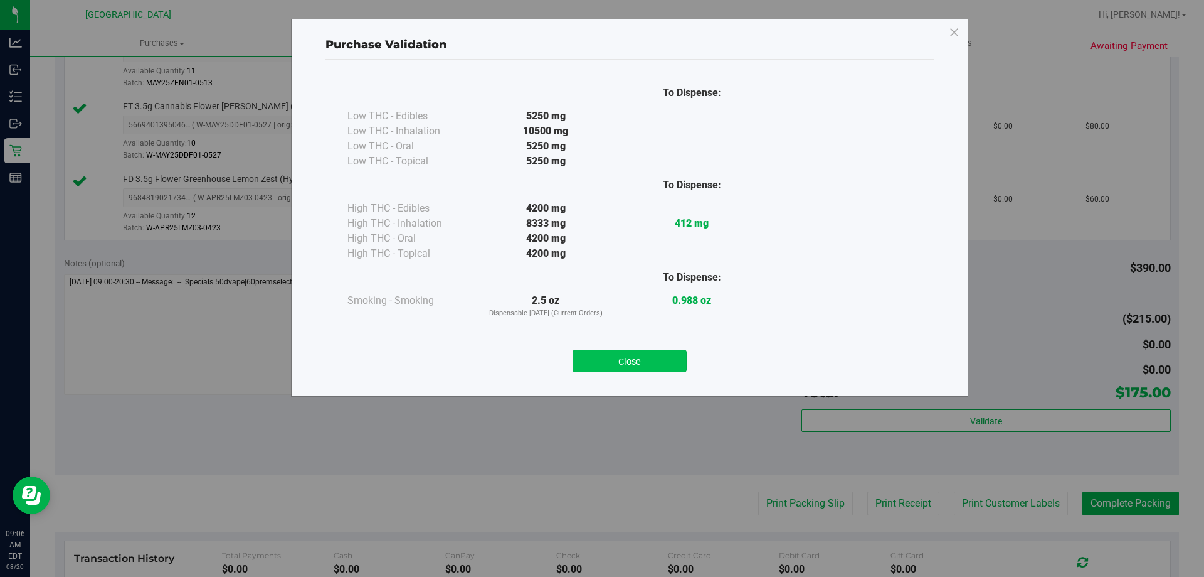
click at [642, 358] on button "Close" at bounding box center [630, 360] width 114 height 23
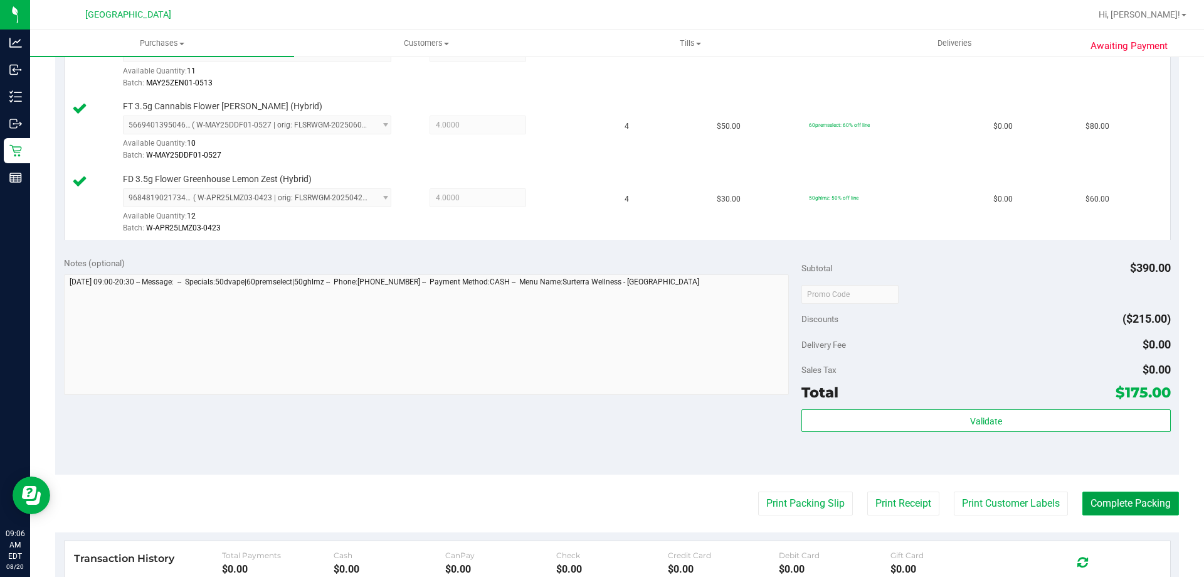
click at [1116, 504] on button "Complete Packing" at bounding box center [1131, 503] width 97 height 24
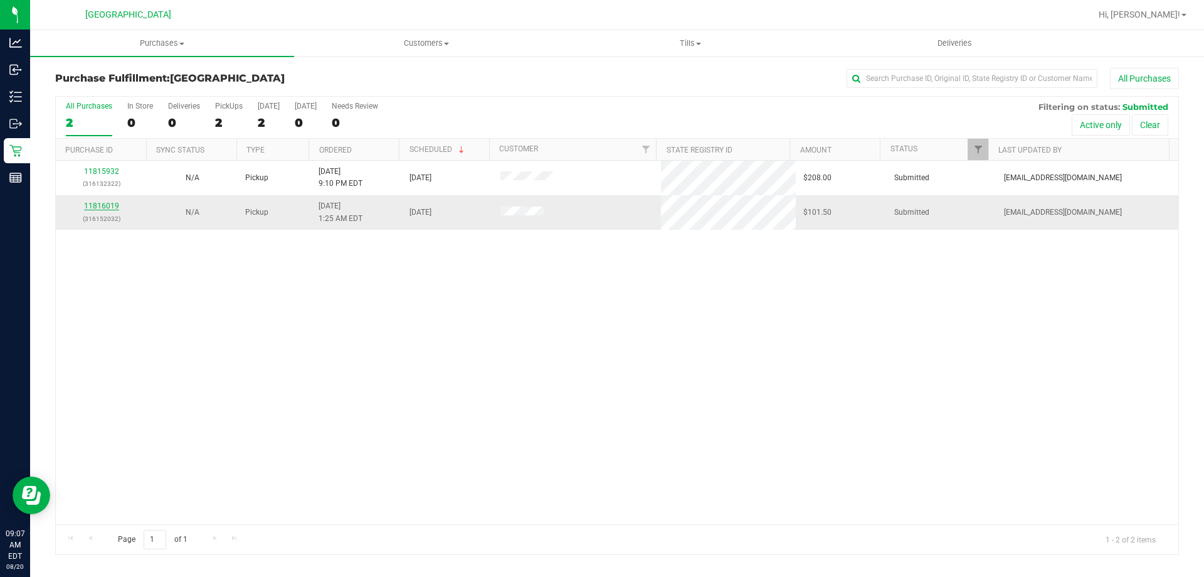
click at [104, 203] on link "11816019" at bounding box center [101, 205] width 35 height 9
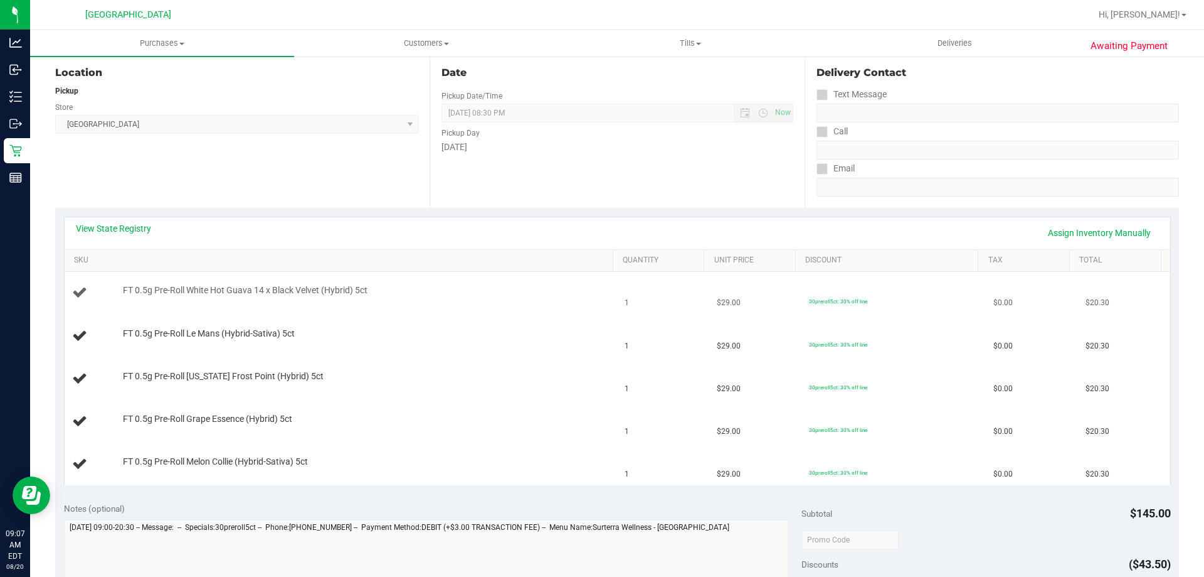
scroll to position [125, 0]
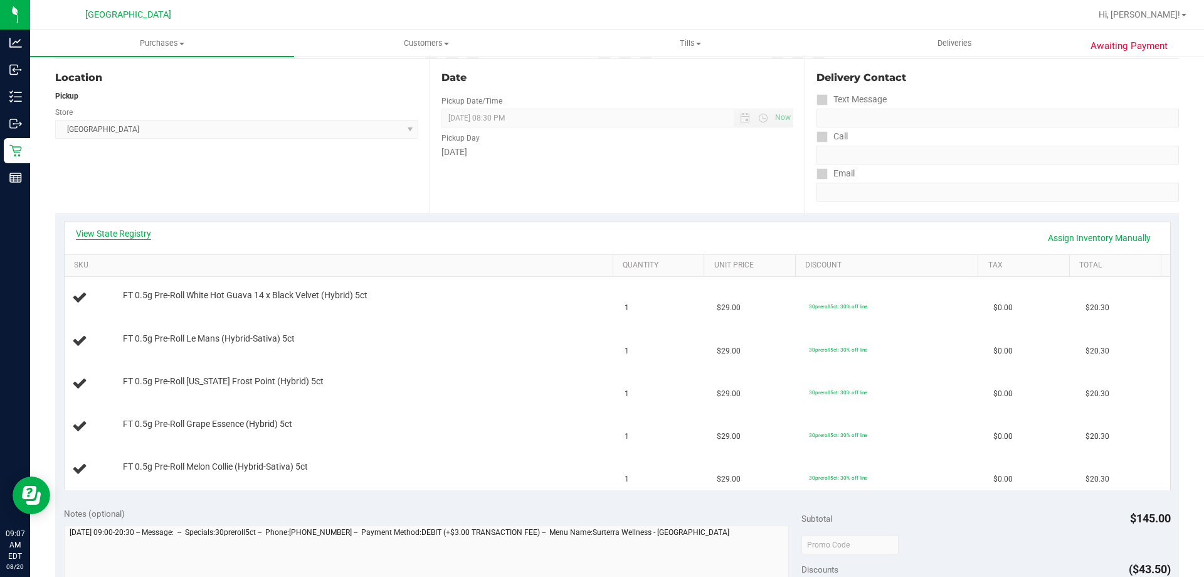
click at [107, 230] on link "View State Registry" at bounding box center [113, 233] width 75 height 13
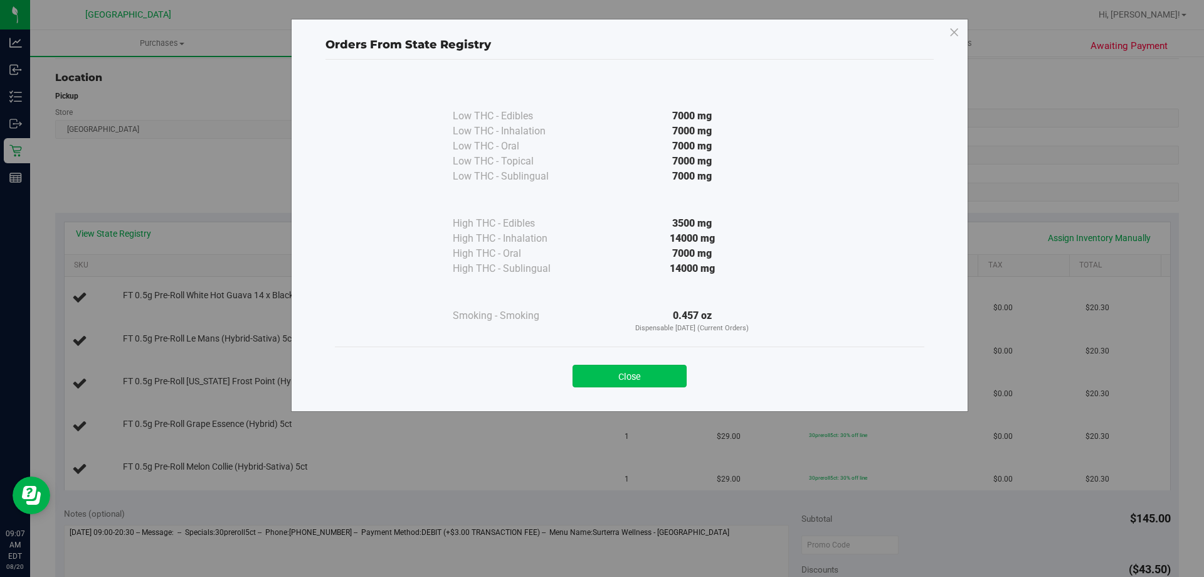
click at [655, 371] on button "Close" at bounding box center [630, 375] width 114 height 23
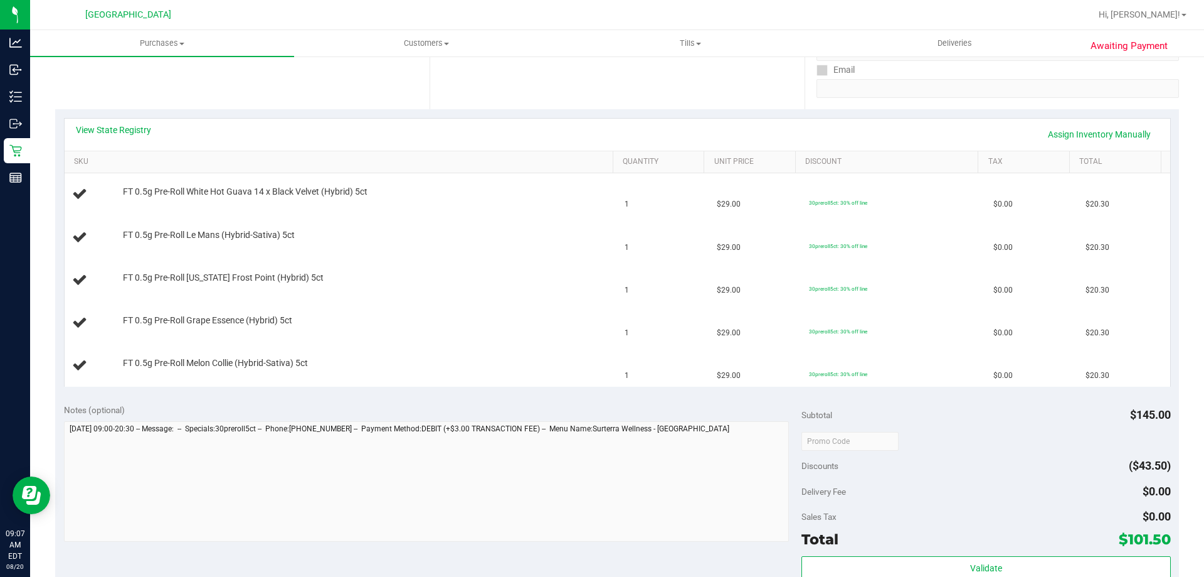
scroll to position [376, 0]
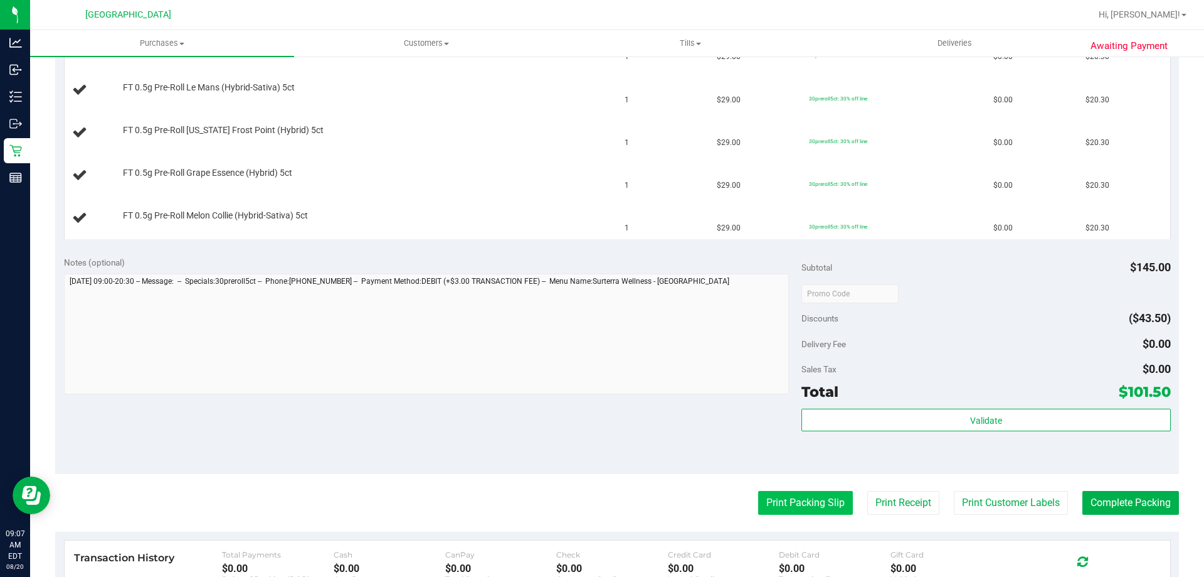
click at [798, 507] on button "Print Packing Slip" at bounding box center [805, 503] width 95 height 24
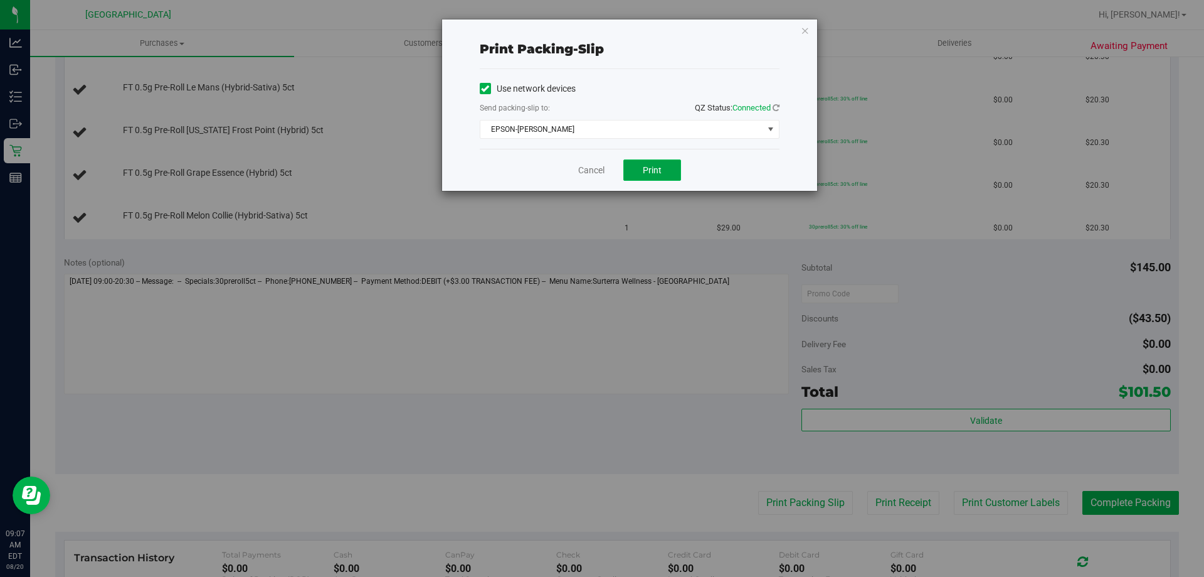
click at [642, 167] on button "Print" at bounding box center [653, 169] width 58 height 21
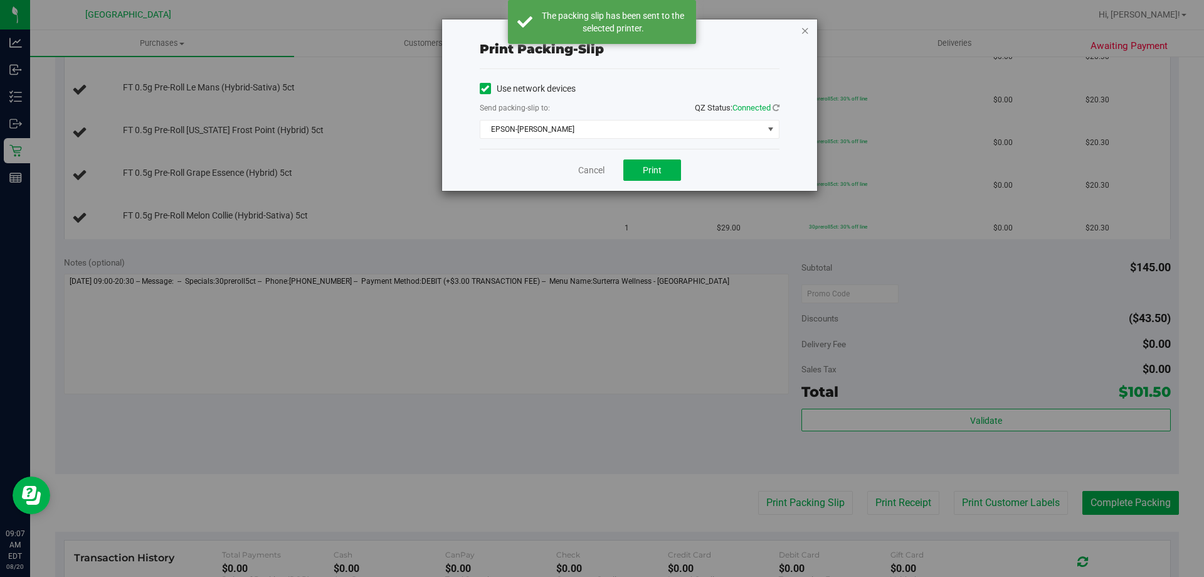
click at [808, 28] on icon "button" at bounding box center [805, 30] width 9 height 15
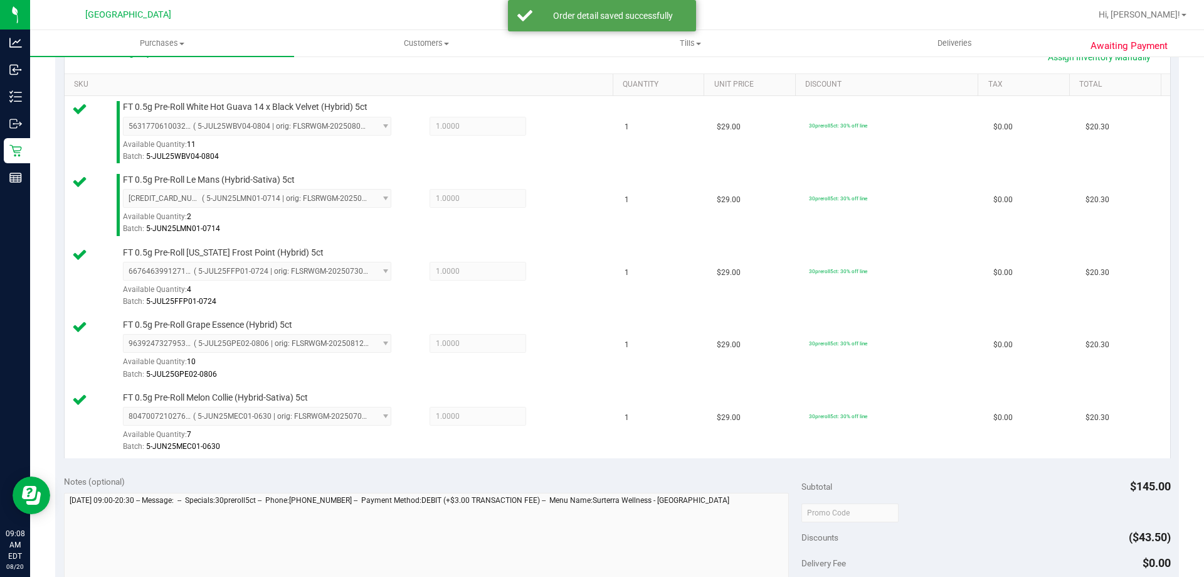
scroll to position [439, 0]
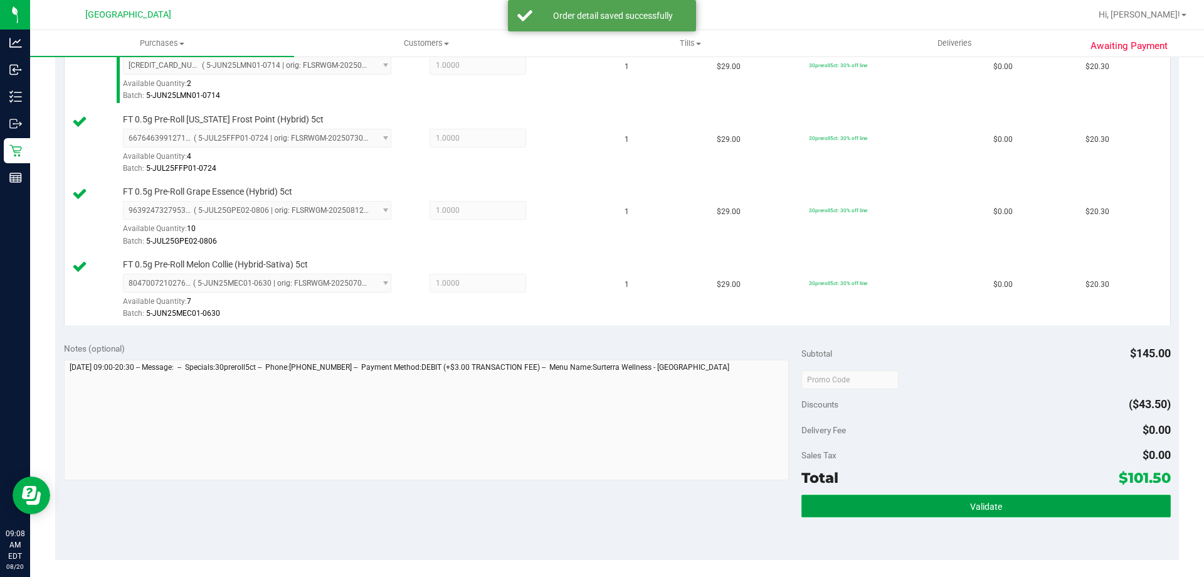
click at [1015, 503] on button "Validate" at bounding box center [986, 505] width 369 height 23
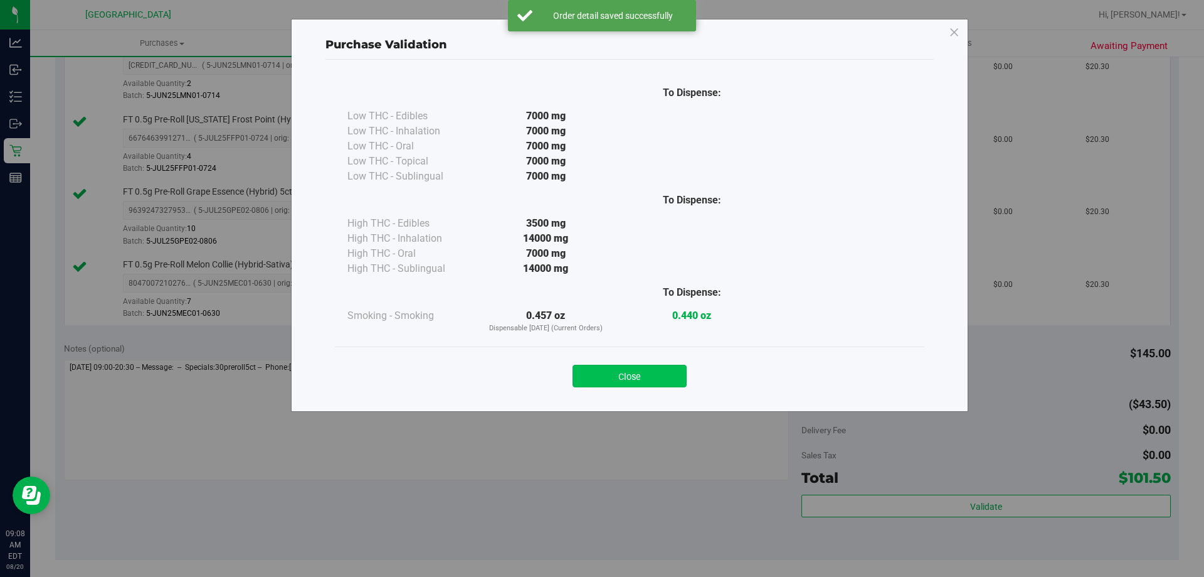
click at [645, 373] on button "Close" at bounding box center [630, 375] width 114 height 23
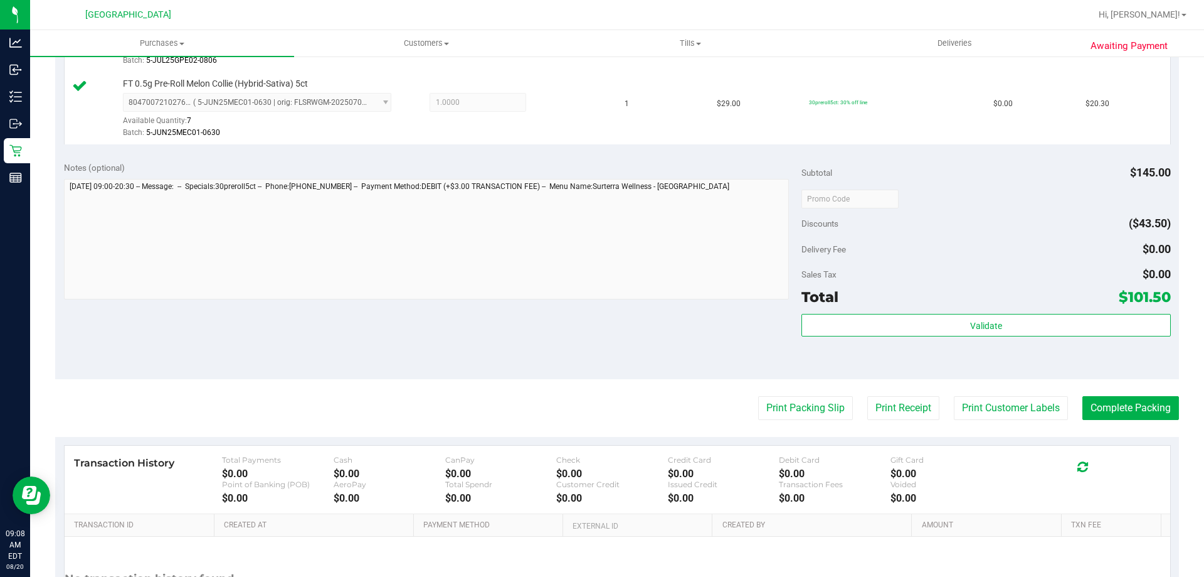
scroll to position [740, 0]
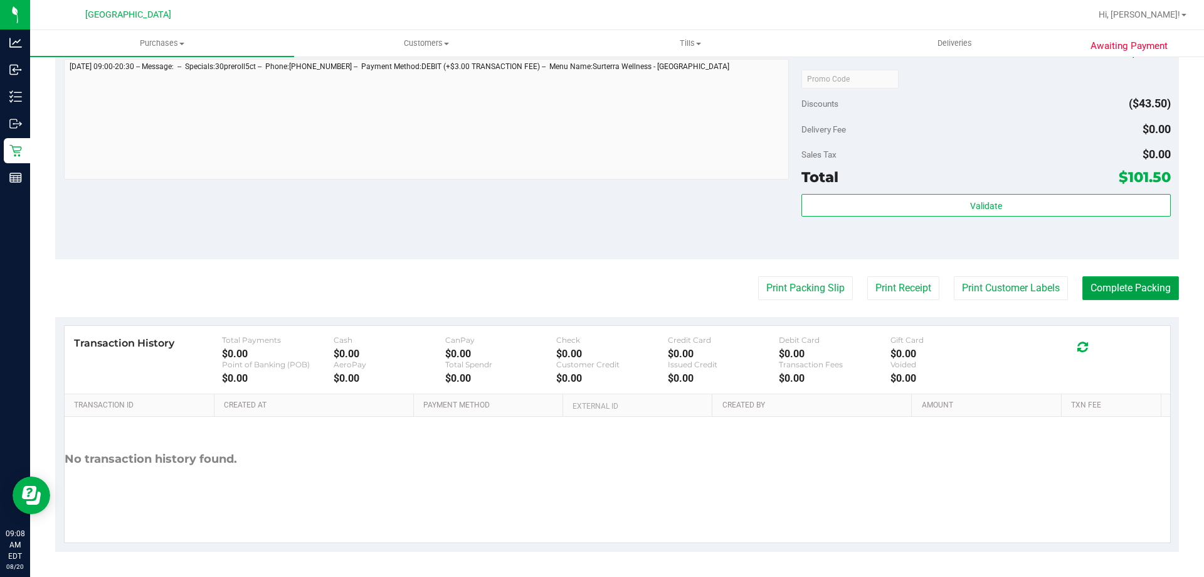
click at [1122, 284] on button "Complete Packing" at bounding box center [1131, 288] width 97 height 24
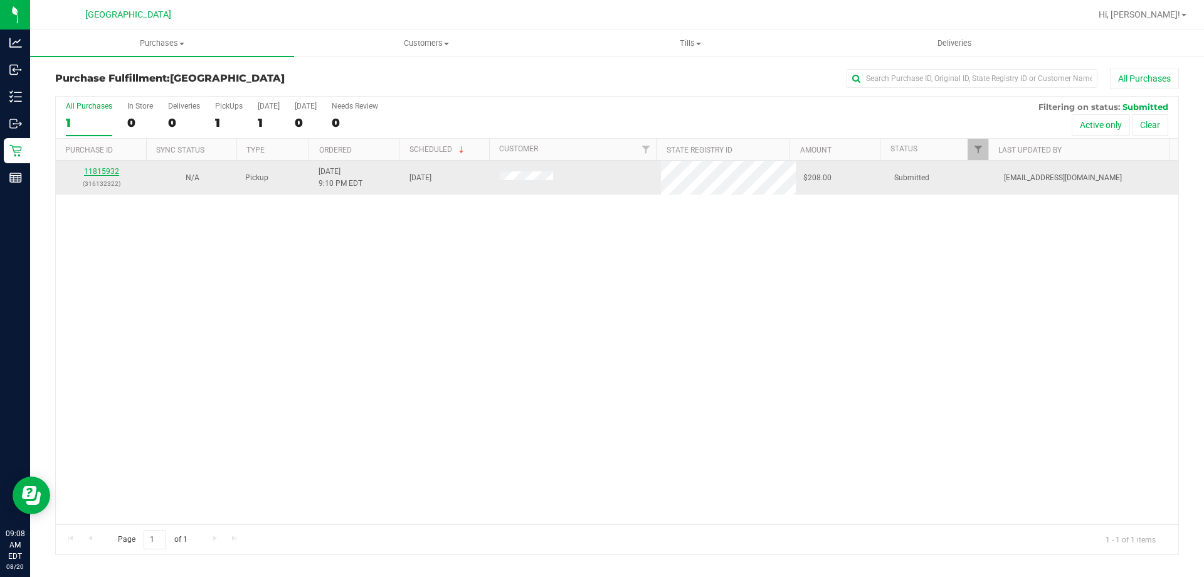
click at [108, 169] on link "11815932" at bounding box center [101, 171] width 35 height 9
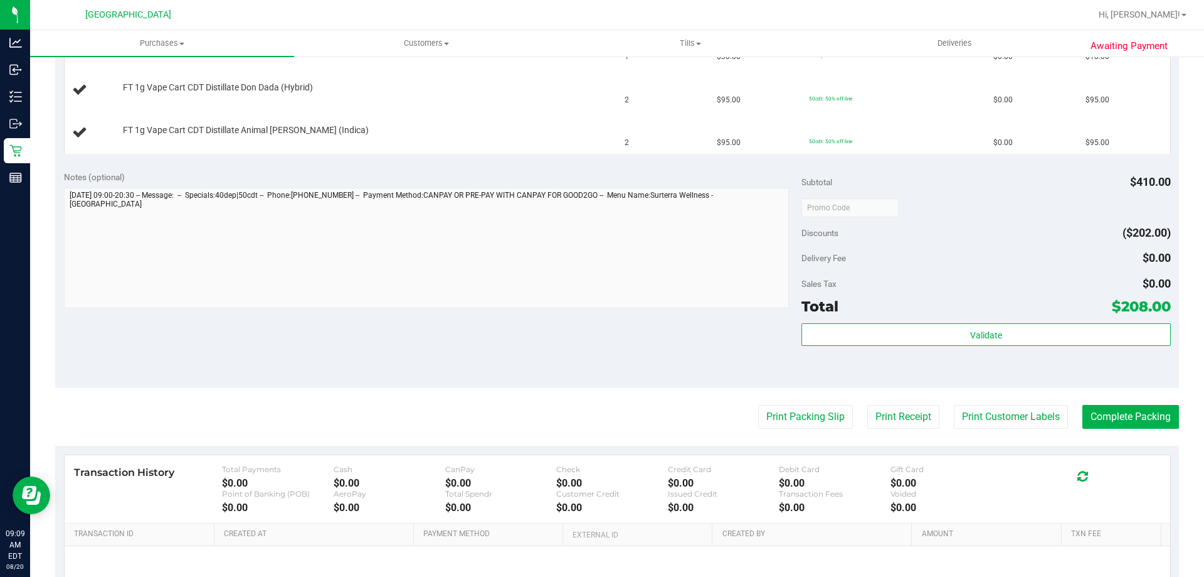
scroll to position [505, 0]
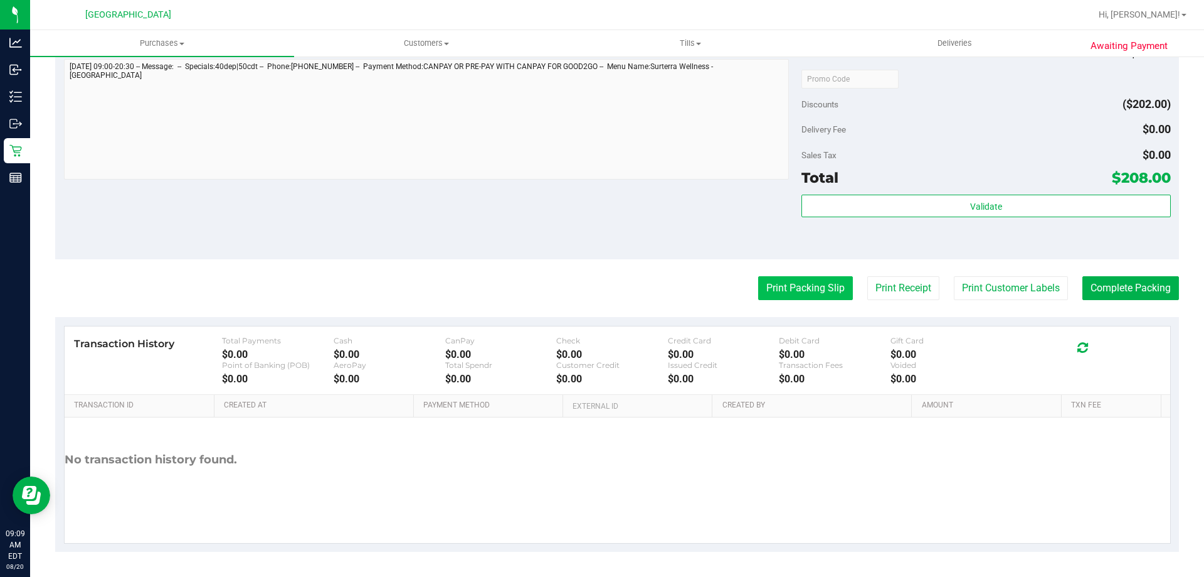
click at [794, 287] on button "Print Packing Slip" at bounding box center [805, 288] width 95 height 24
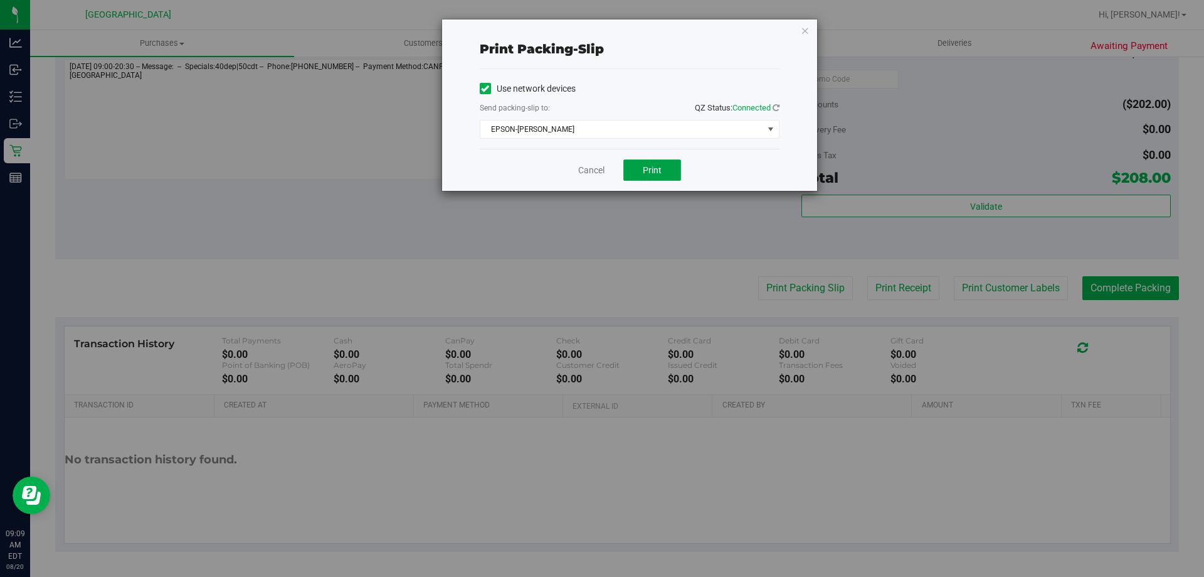
click at [651, 176] on button "Print" at bounding box center [653, 169] width 58 height 21
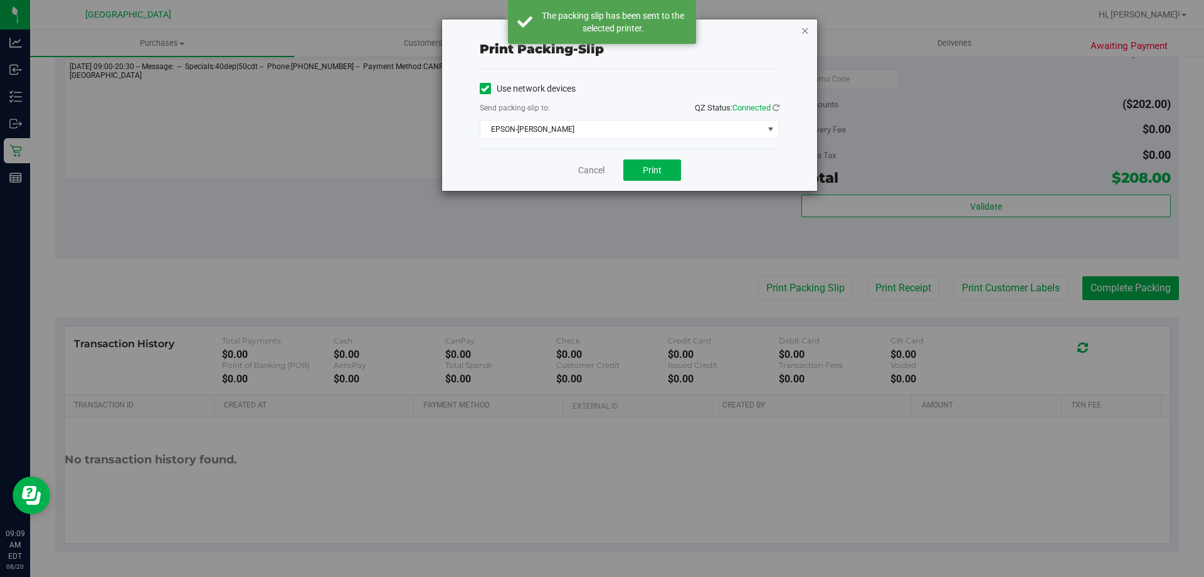
click at [808, 29] on icon "button" at bounding box center [805, 30] width 9 height 15
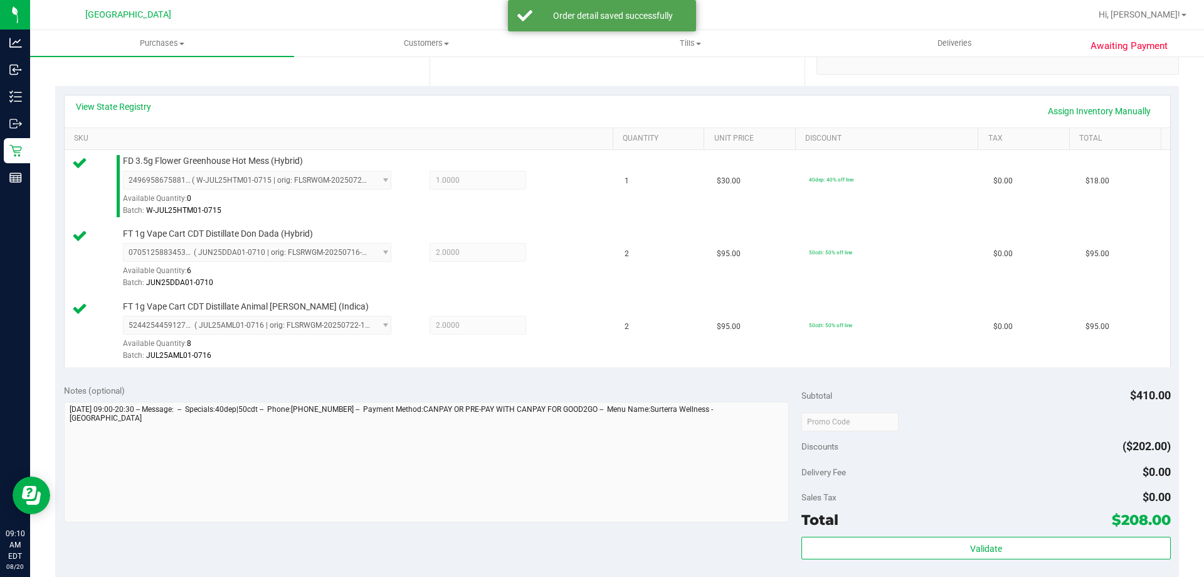
scroll to position [442, 0]
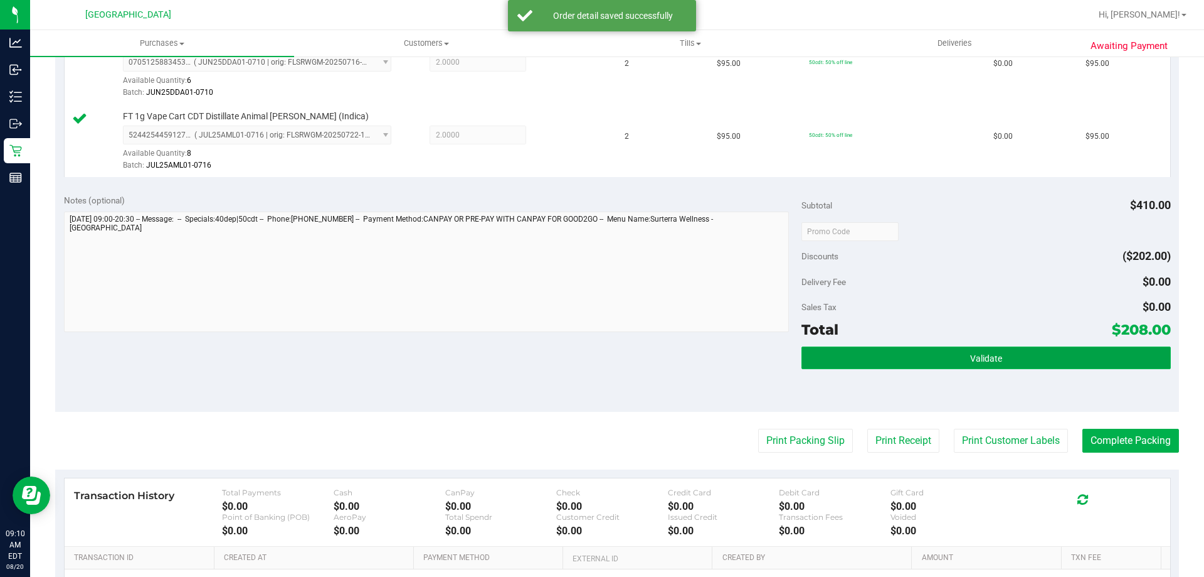
click at [971, 359] on span "Validate" at bounding box center [986, 358] width 32 height 10
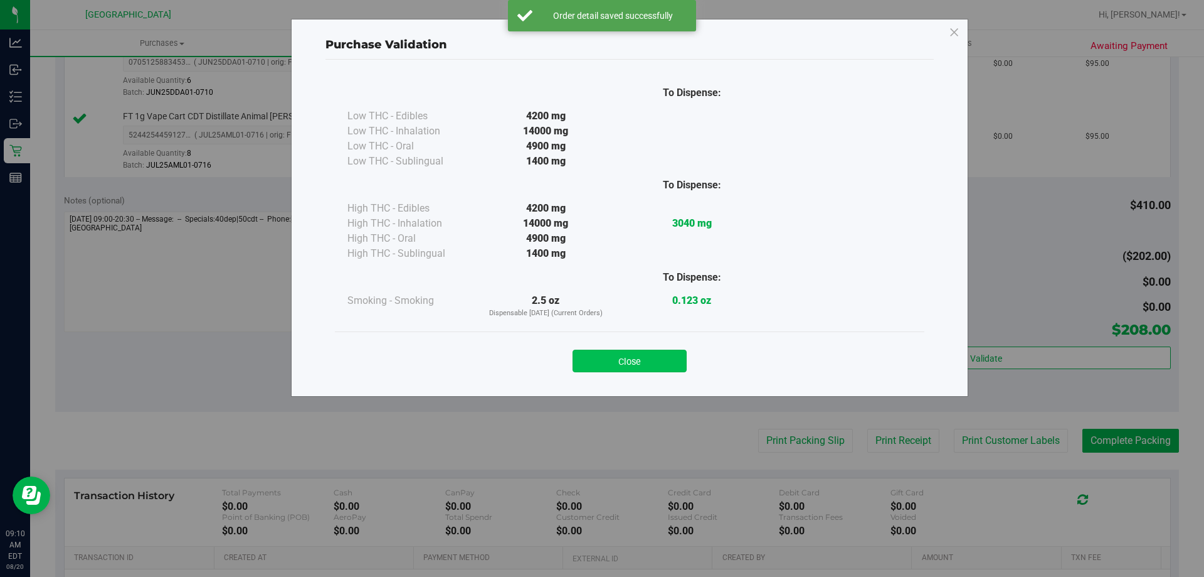
click at [626, 366] on button "Close" at bounding box center [630, 360] width 114 height 23
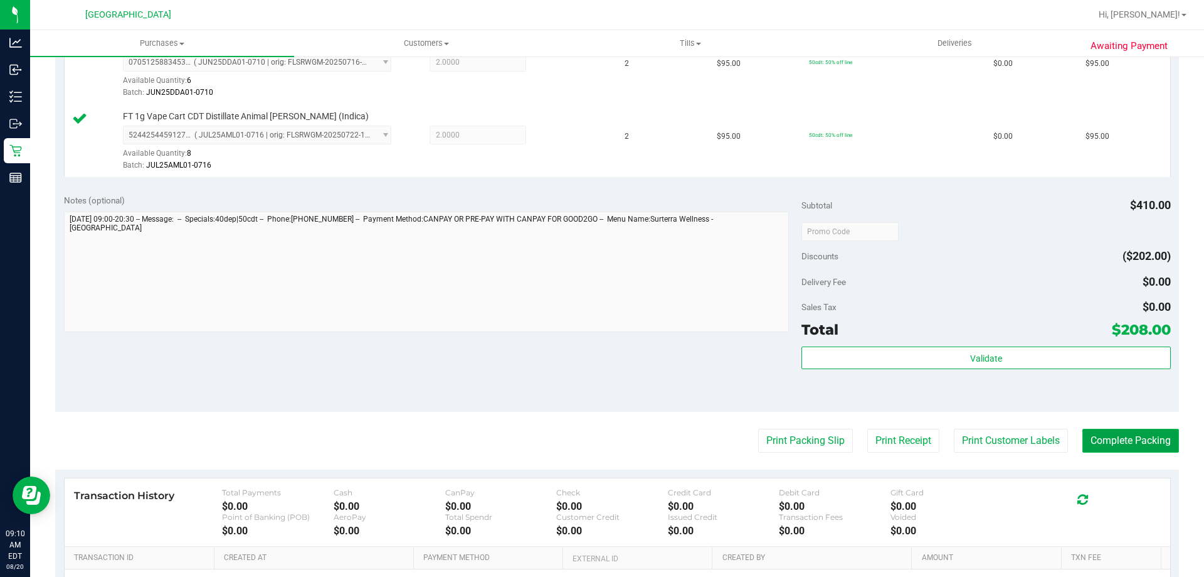
click at [1119, 449] on button "Complete Packing" at bounding box center [1131, 440] width 97 height 24
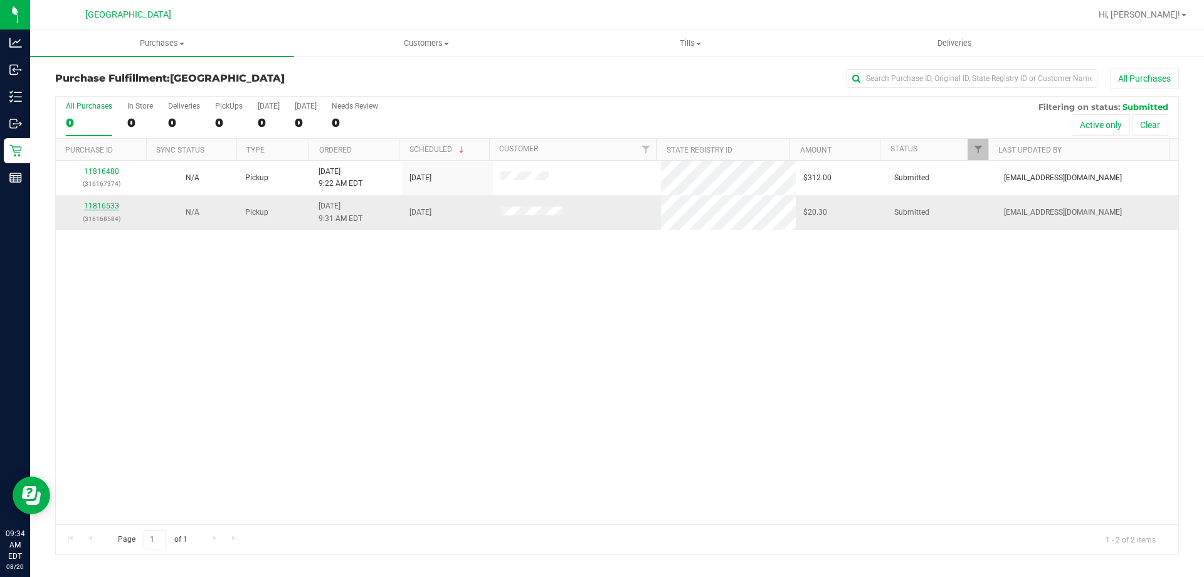
click at [112, 204] on link "11816533" at bounding box center [101, 205] width 35 height 9
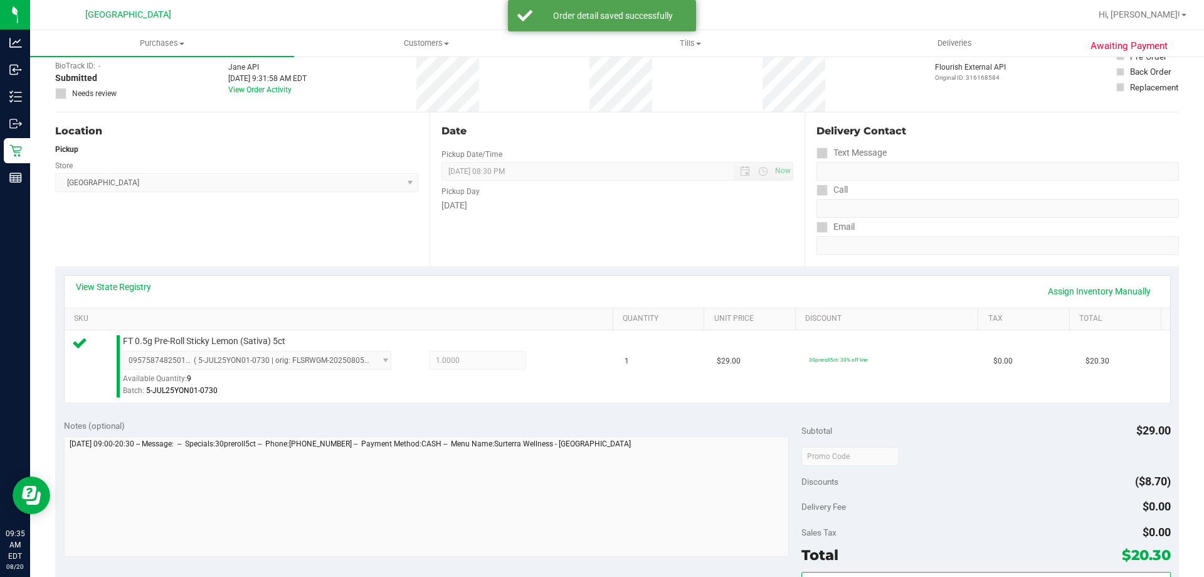
scroll to position [188, 0]
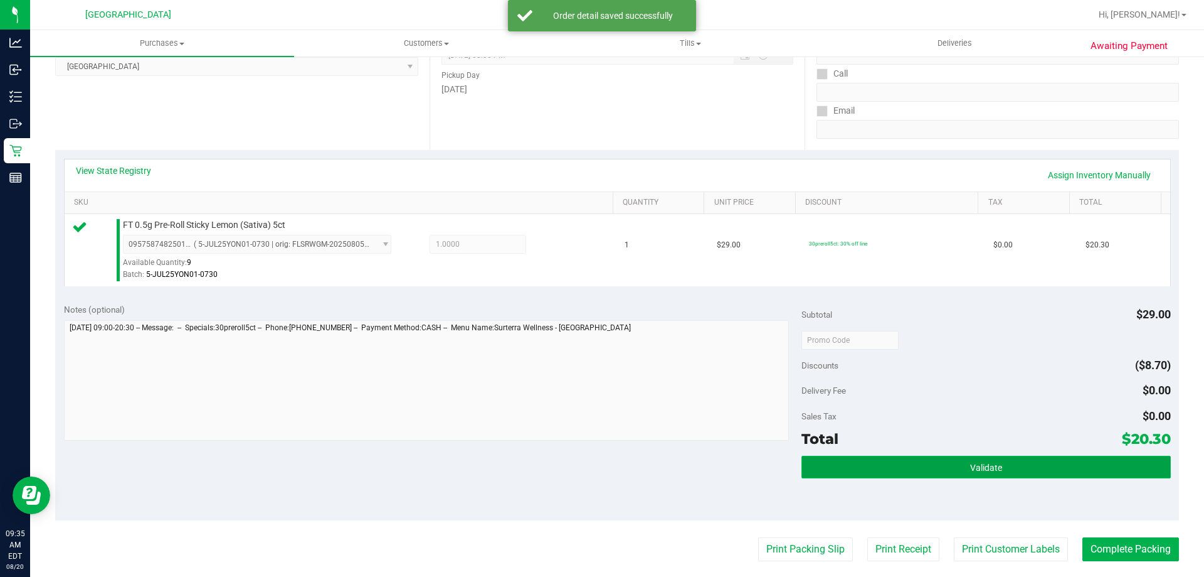
click at [921, 470] on button "Validate" at bounding box center [986, 466] width 369 height 23
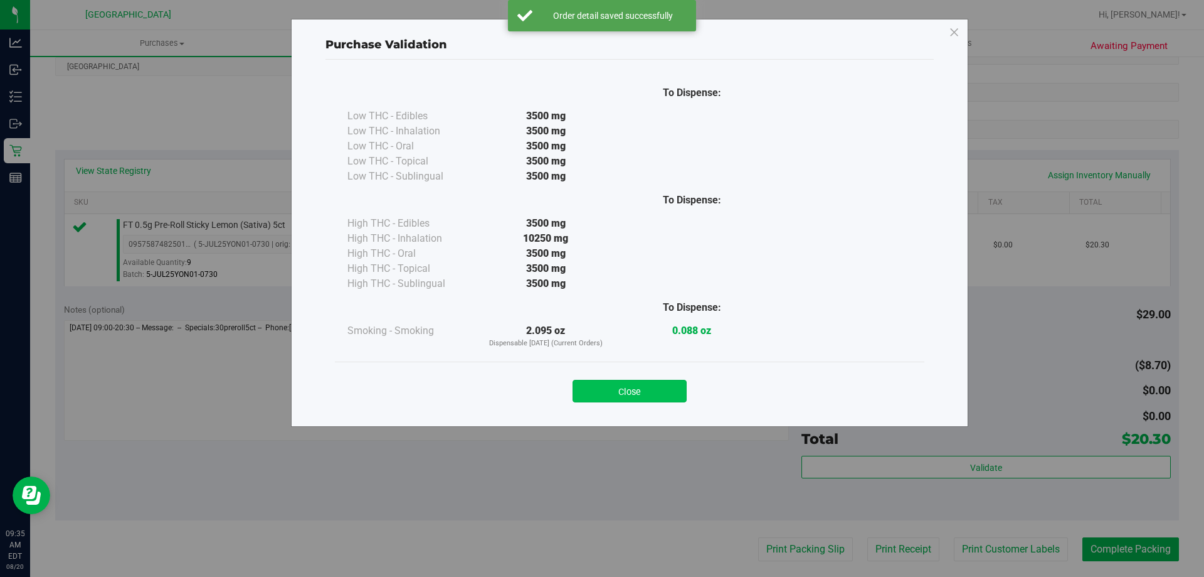
click at [629, 388] on button "Close" at bounding box center [630, 391] width 114 height 23
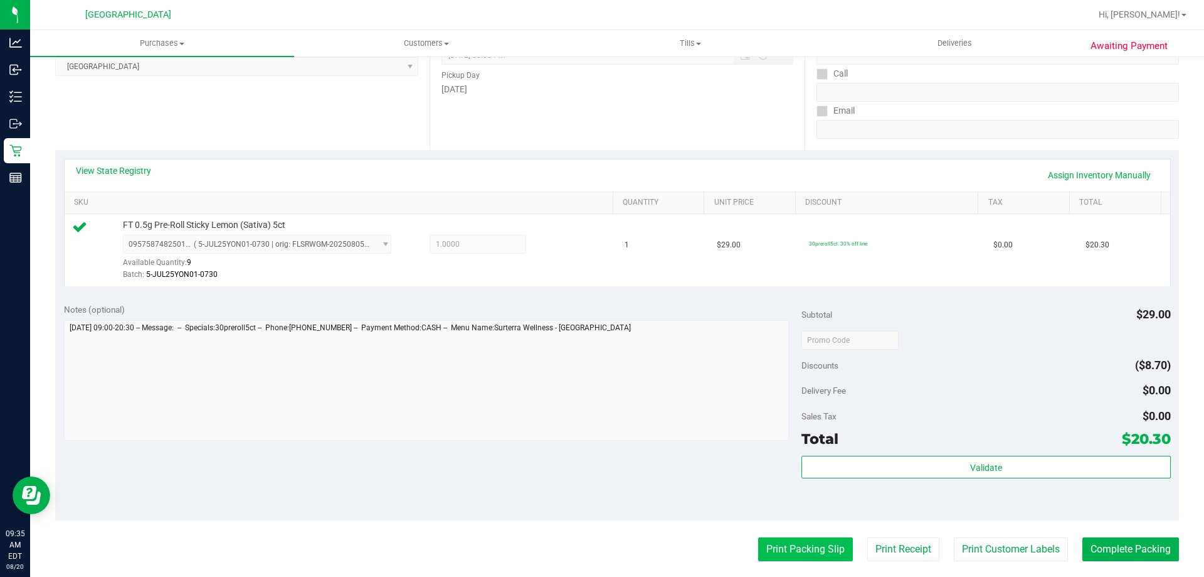
click at [770, 539] on button "Print Packing Slip" at bounding box center [805, 549] width 95 height 24
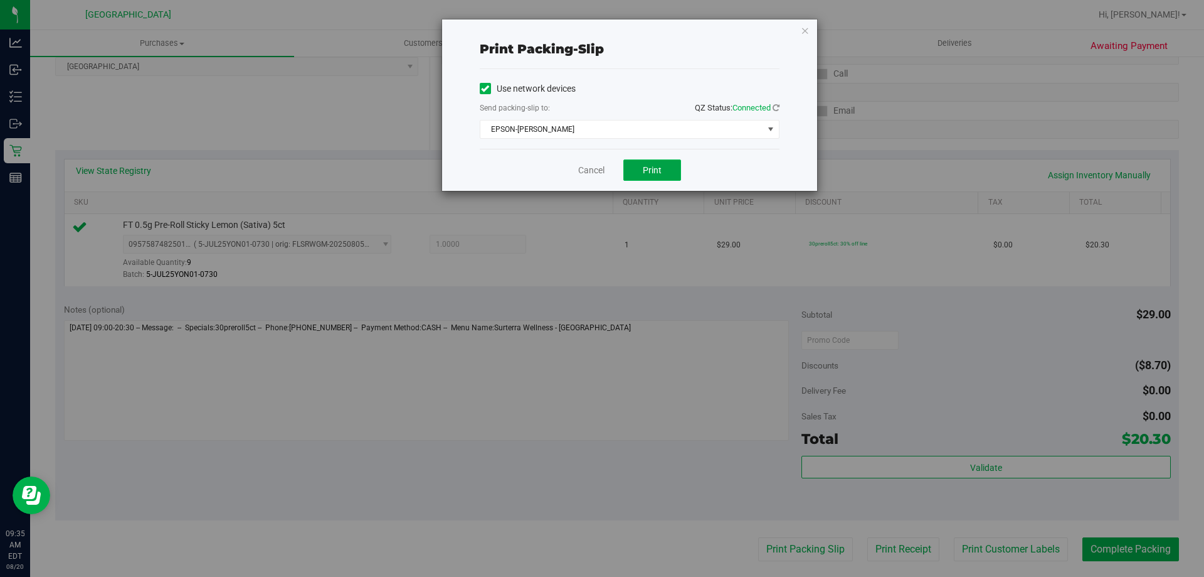
click at [640, 169] on button "Print" at bounding box center [653, 169] width 58 height 21
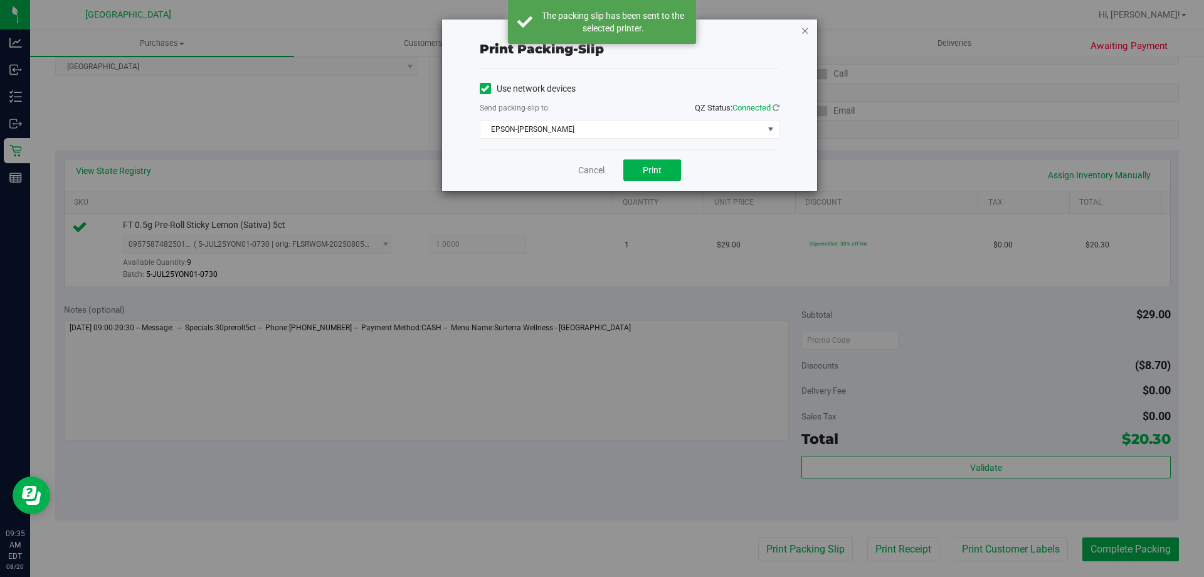
click at [807, 32] on icon "button" at bounding box center [805, 30] width 9 height 15
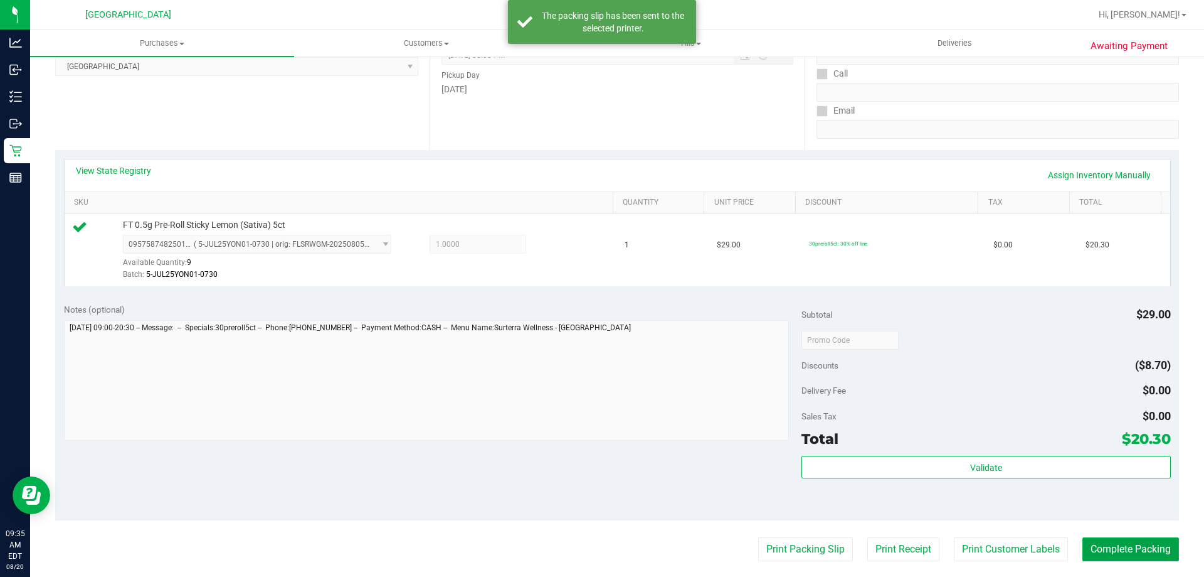
click at [1116, 553] on button "Complete Packing" at bounding box center [1131, 549] width 97 height 24
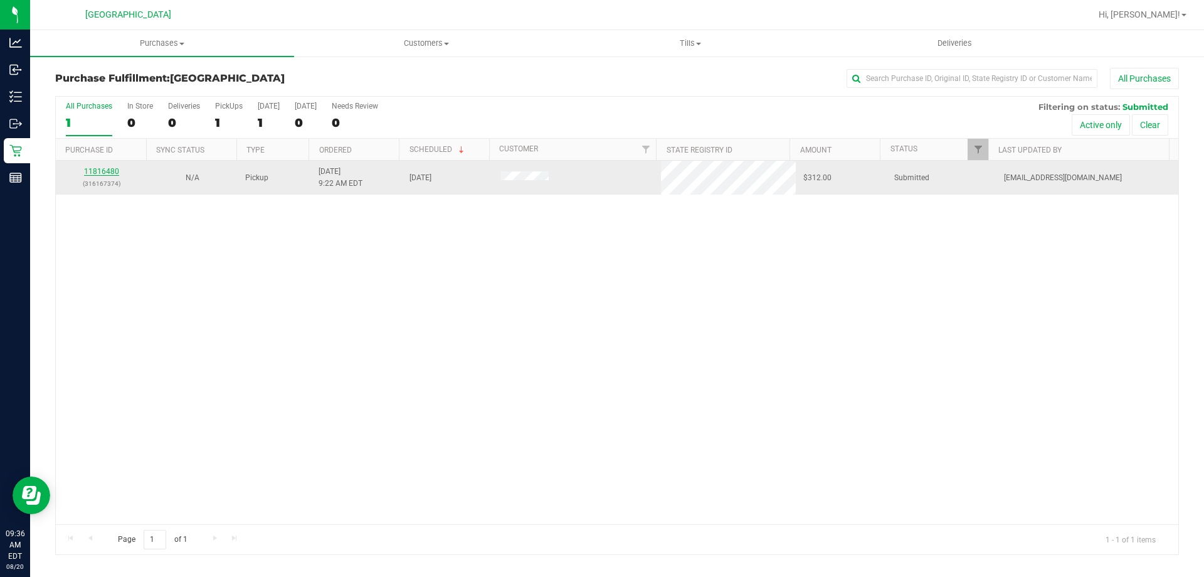
click at [104, 171] on link "11816480" at bounding box center [101, 171] width 35 height 9
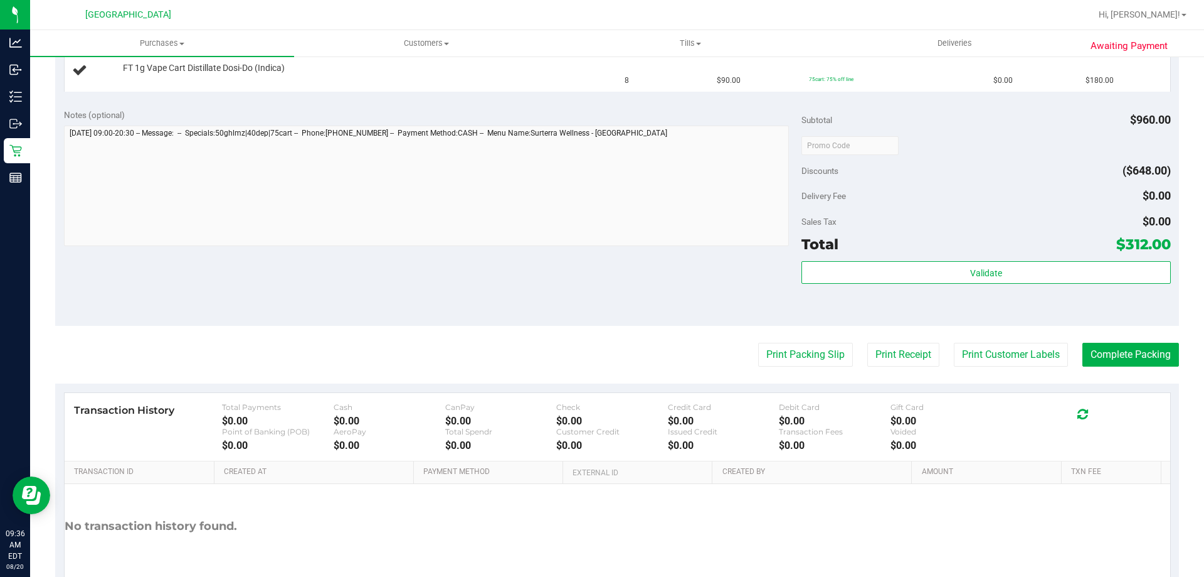
scroll to position [439, 0]
click at [784, 365] on button "Print Packing Slip" at bounding box center [805, 354] width 95 height 24
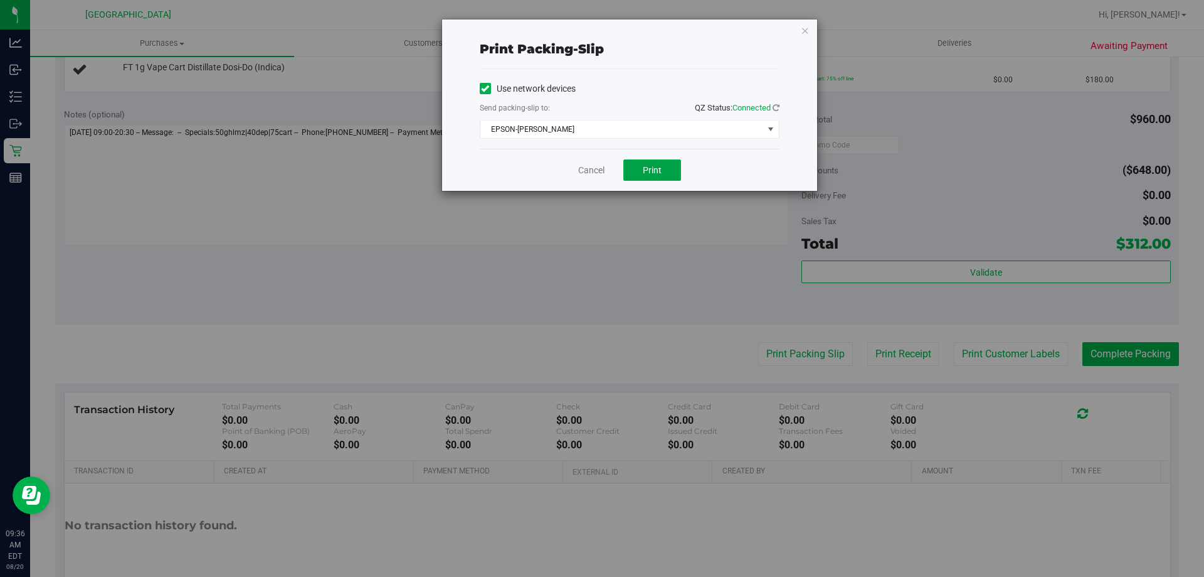
drag, startPoint x: 651, startPoint y: 167, endPoint x: 682, endPoint y: 156, distance: 33.3
click at [651, 167] on span "Print" at bounding box center [652, 170] width 19 height 10
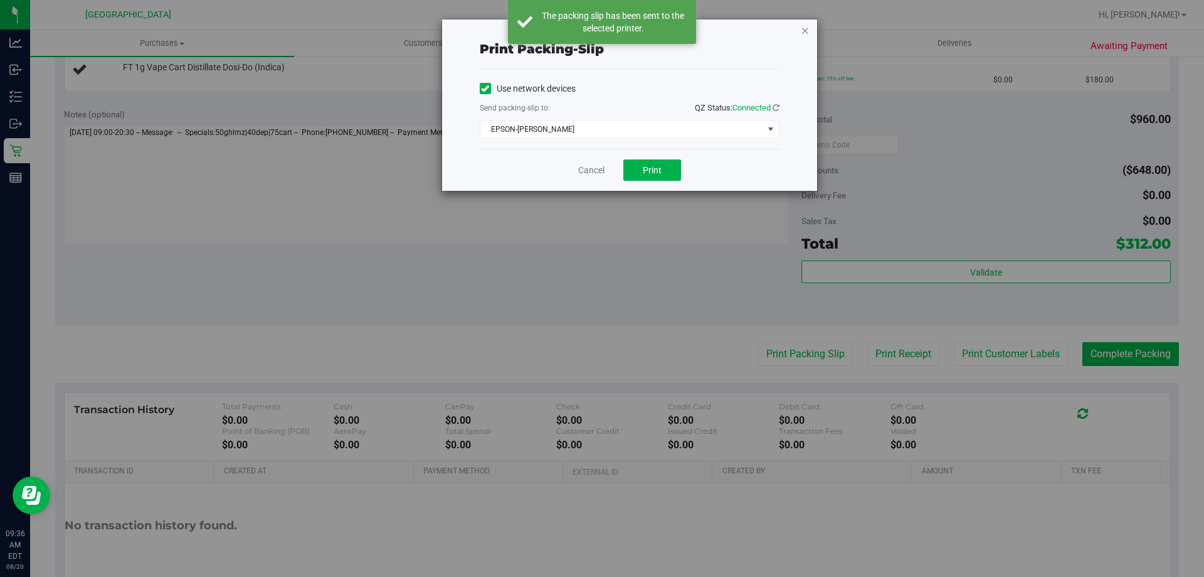
click at [808, 35] on icon "button" at bounding box center [805, 30] width 9 height 15
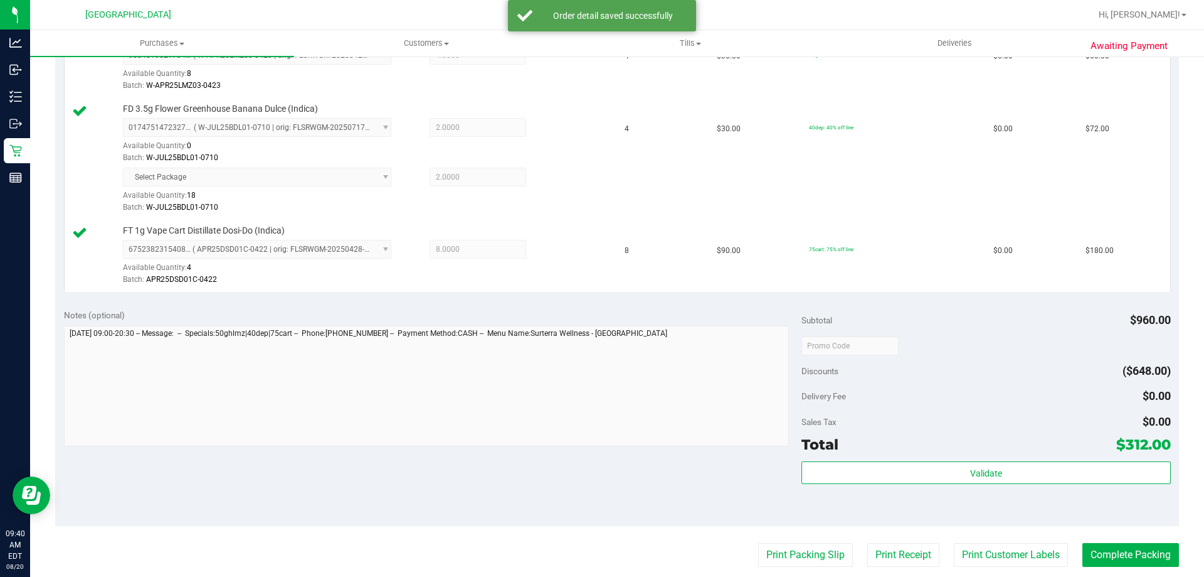
scroll to position [565, 0]
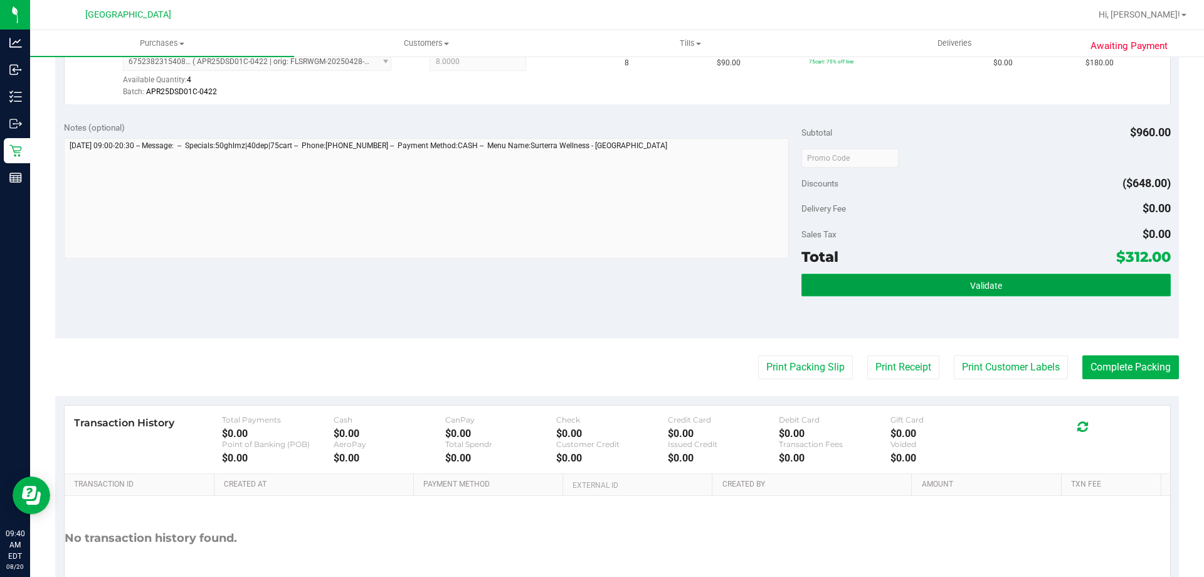
click at [1046, 277] on button "Validate" at bounding box center [986, 285] width 369 height 23
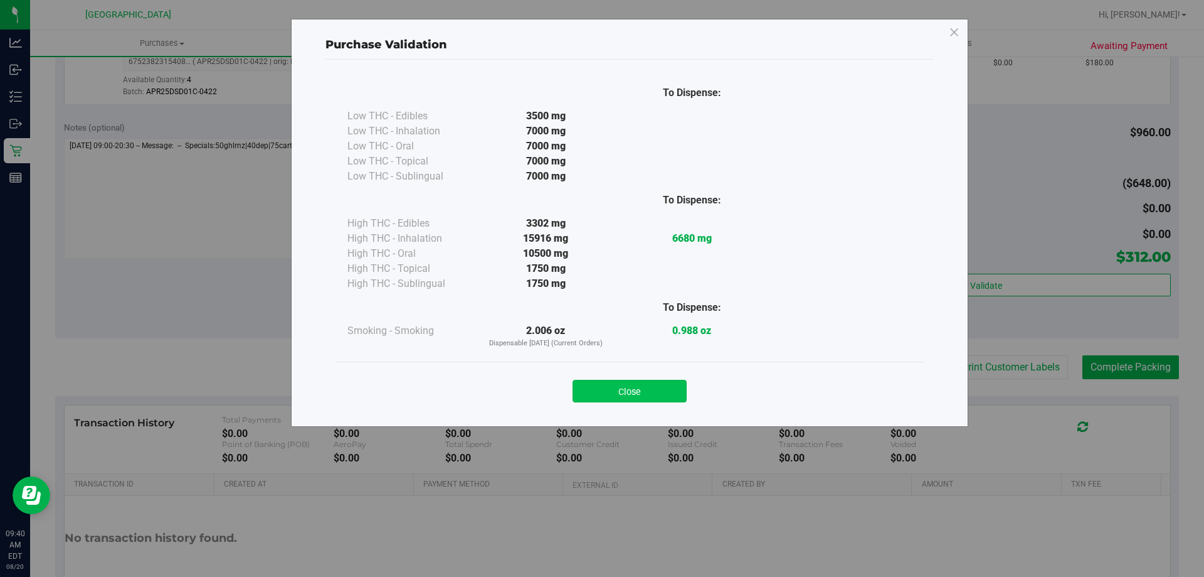
click at [642, 391] on button "Close" at bounding box center [630, 391] width 114 height 23
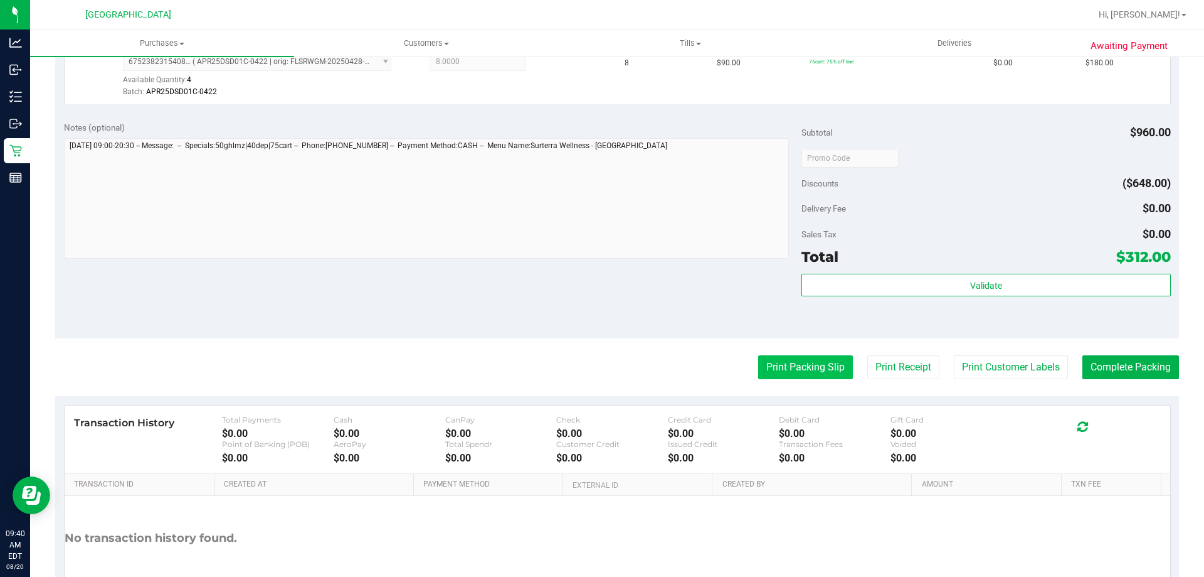
click at [790, 376] on button "Print Packing Slip" at bounding box center [805, 367] width 95 height 24
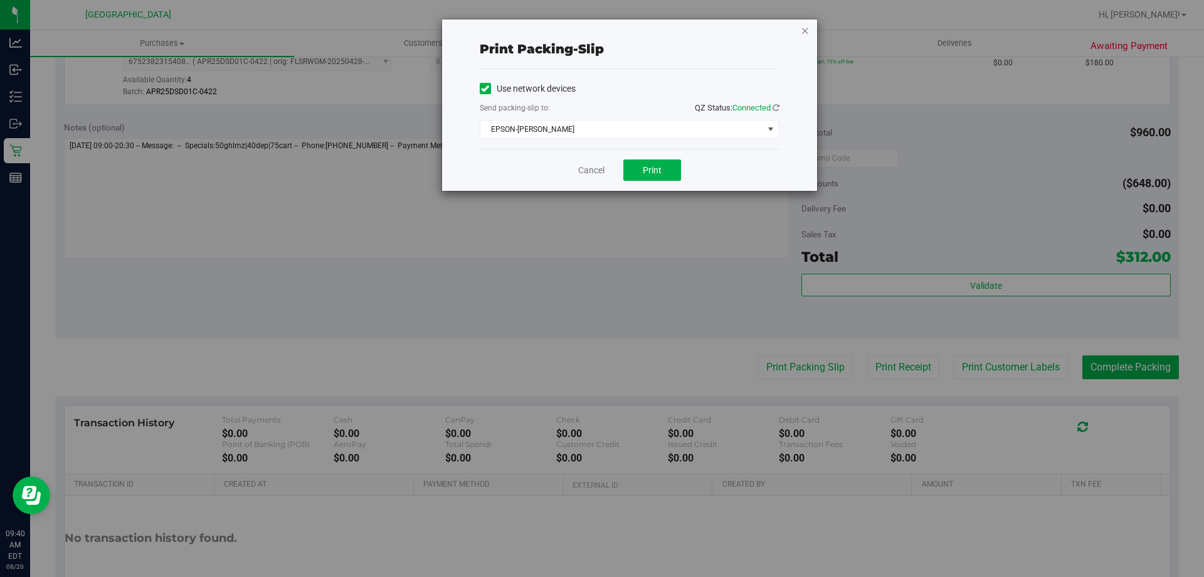
click at [807, 29] on icon "button" at bounding box center [805, 30] width 9 height 15
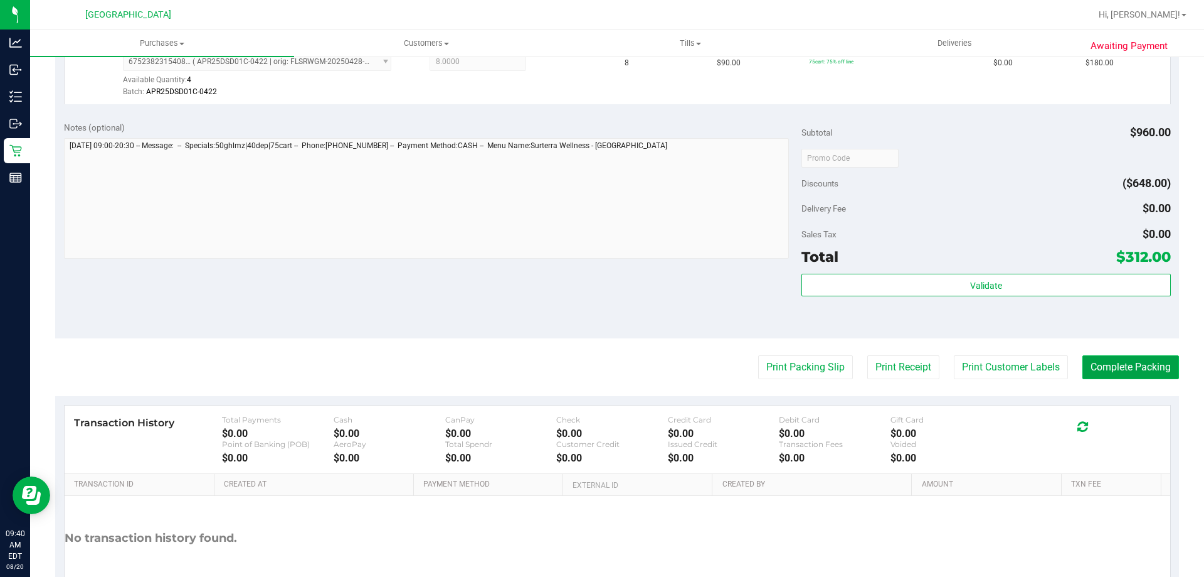
click at [1137, 364] on button "Complete Packing" at bounding box center [1131, 367] width 97 height 24
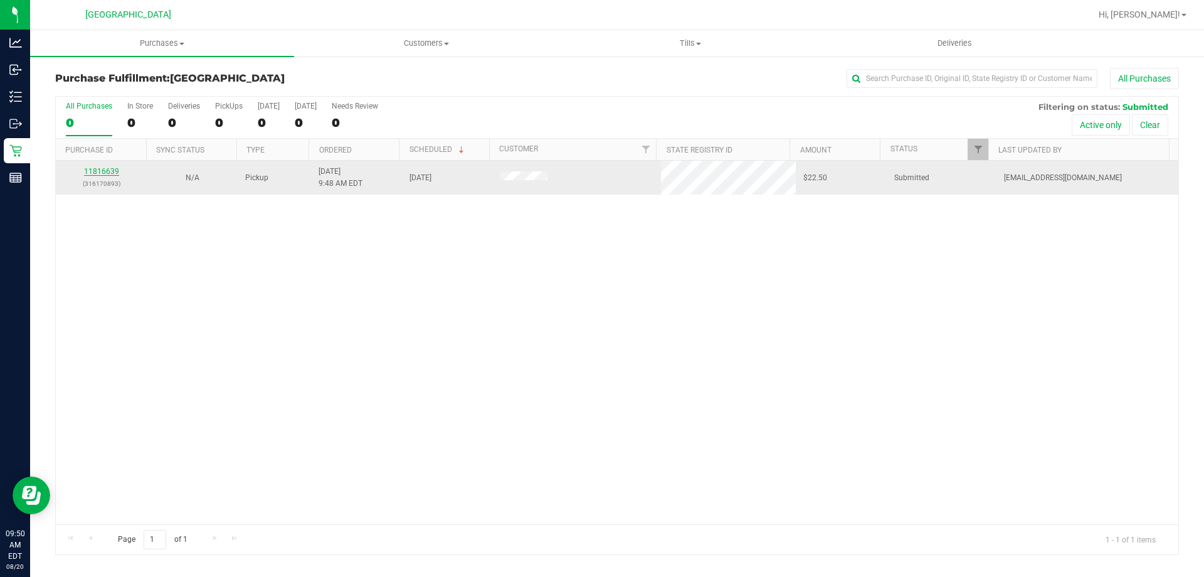
click at [102, 175] on link "11816639" at bounding box center [101, 171] width 35 height 9
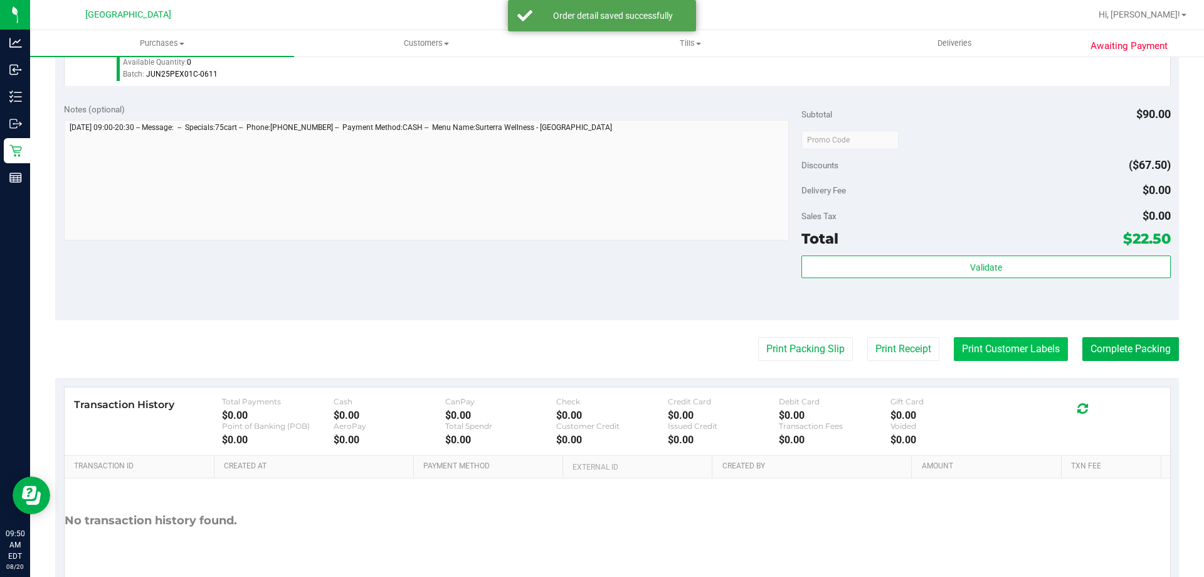
scroll to position [449, 0]
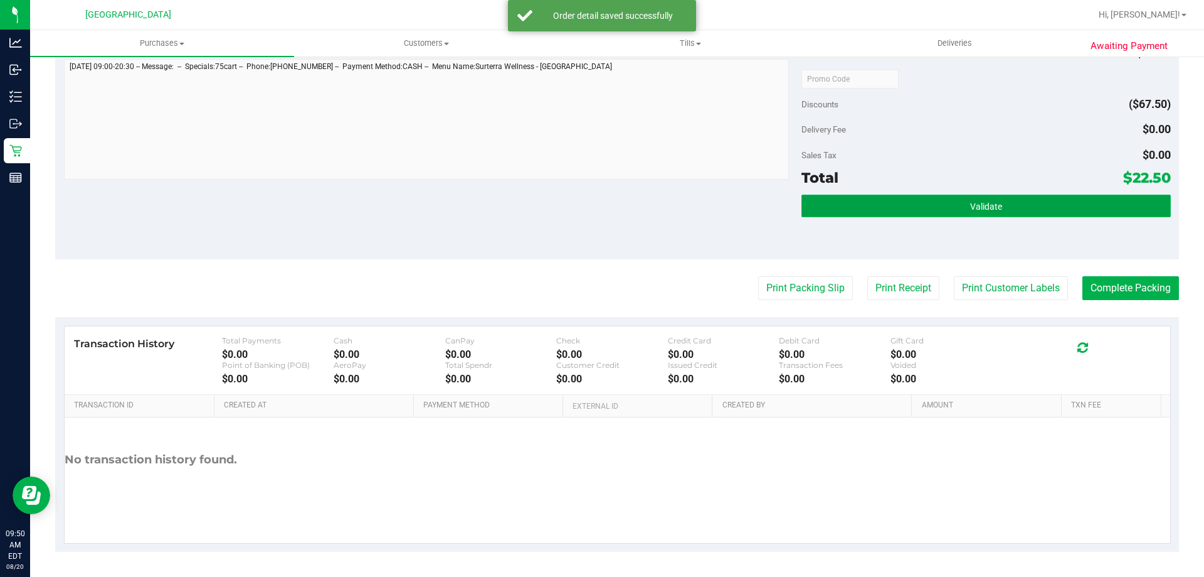
click at [971, 206] on span "Validate" at bounding box center [986, 206] width 32 height 10
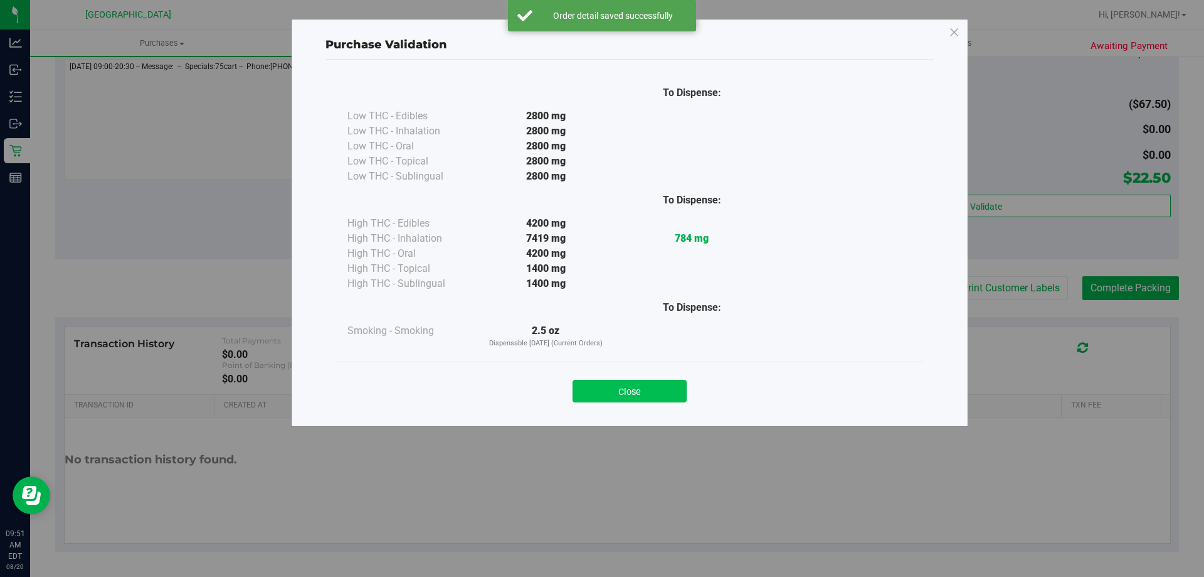
click at [640, 388] on button "Close" at bounding box center [630, 391] width 114 height 23
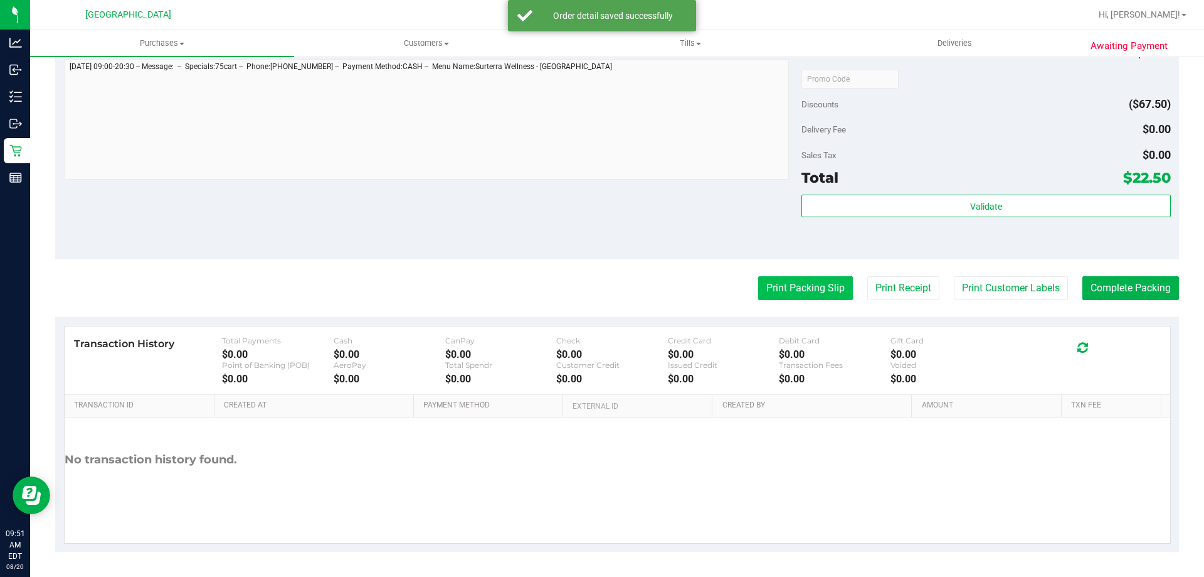
click at [777, 295] on button "Print Packing Slip" at bounding box center [805, 288] width 95 height 24
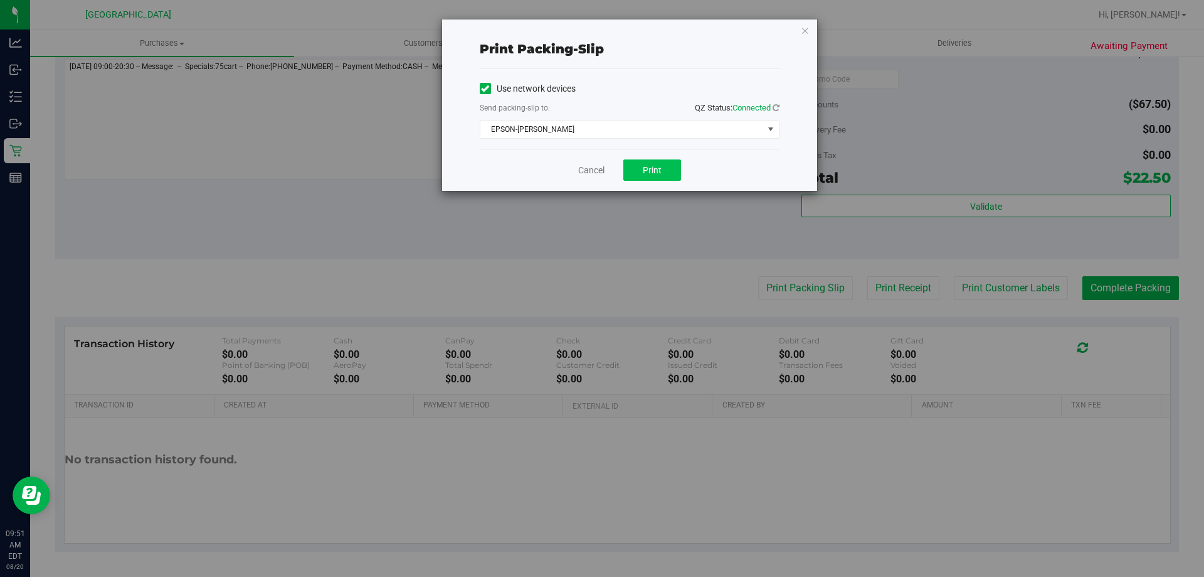
click at [681, 175] on div "Cancel Print" at bounding box center [630, 170] width 300 height 42
click at [671, 175] on button "Print" at bounding box center [653, 169] width 58 height 21
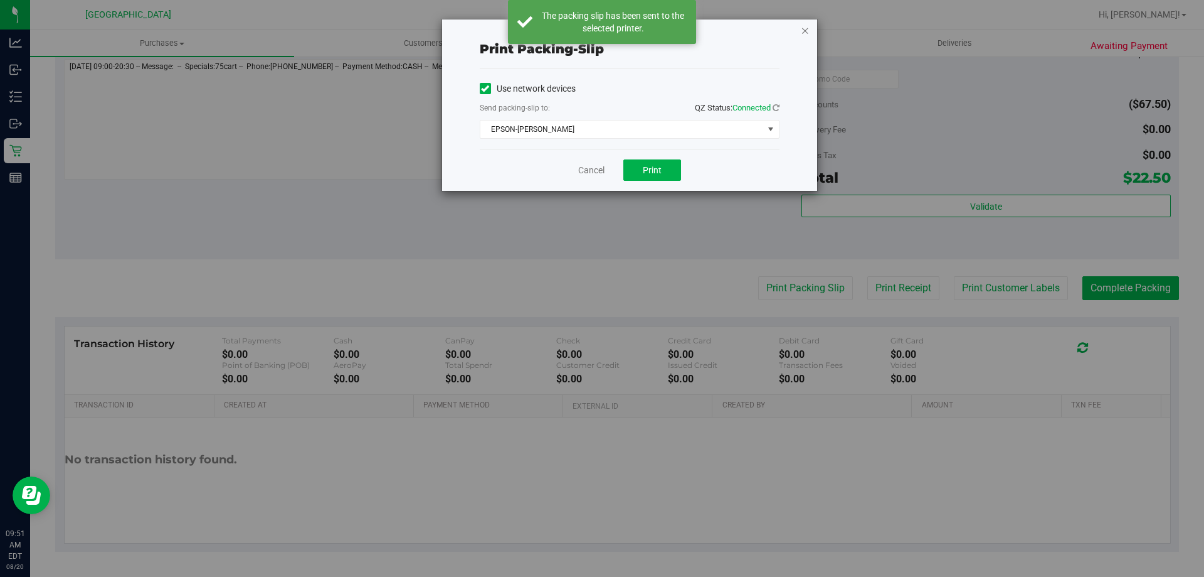
click at [805, 28] on icon "button" at bounding box center [805, 30] width 9 height 15
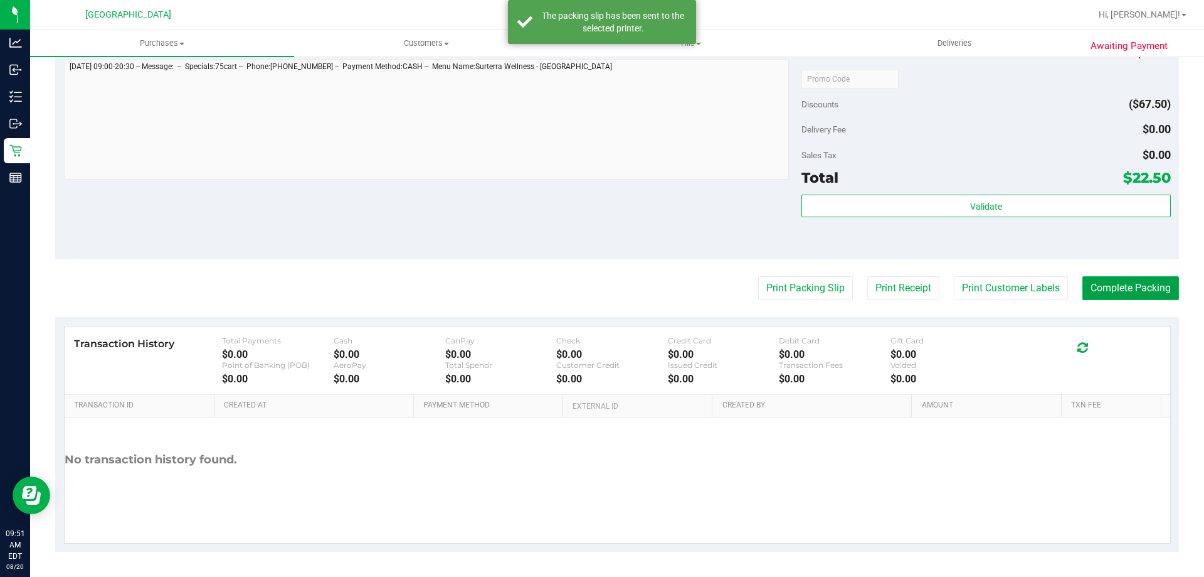
click at [1143, 299] on button "Complete Packing" at bounding box center [1131, 288] width 97 height 24
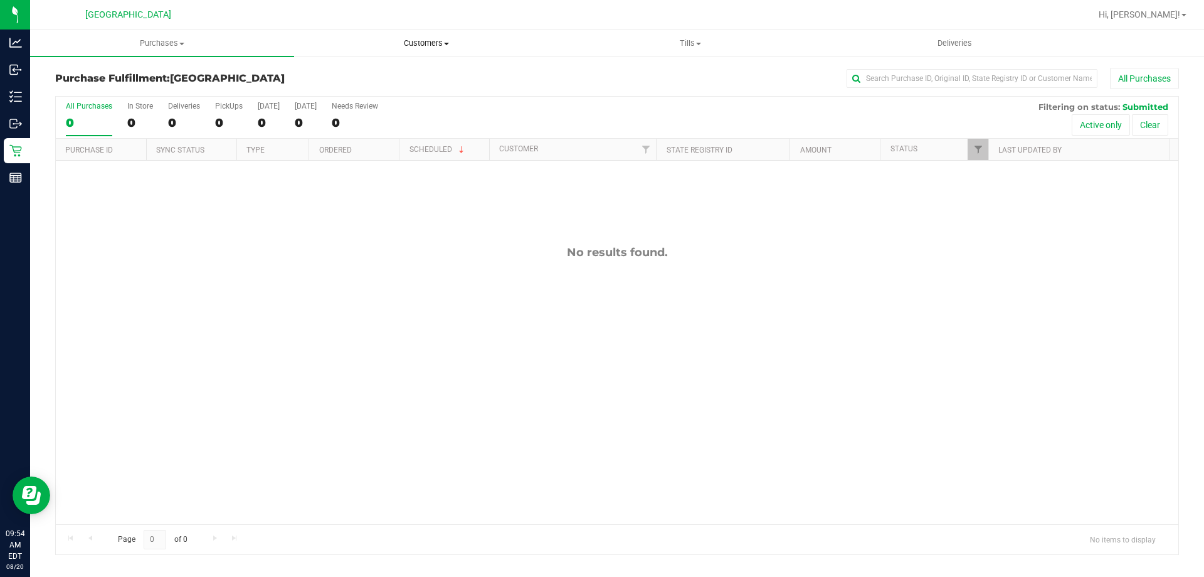
click at [433, 44] on span "Customers" at bounding box center [426, 43] width 263 height 11
click at [420, 78] on li "All customers" at bounding box center [426, 75] width 264 height 15
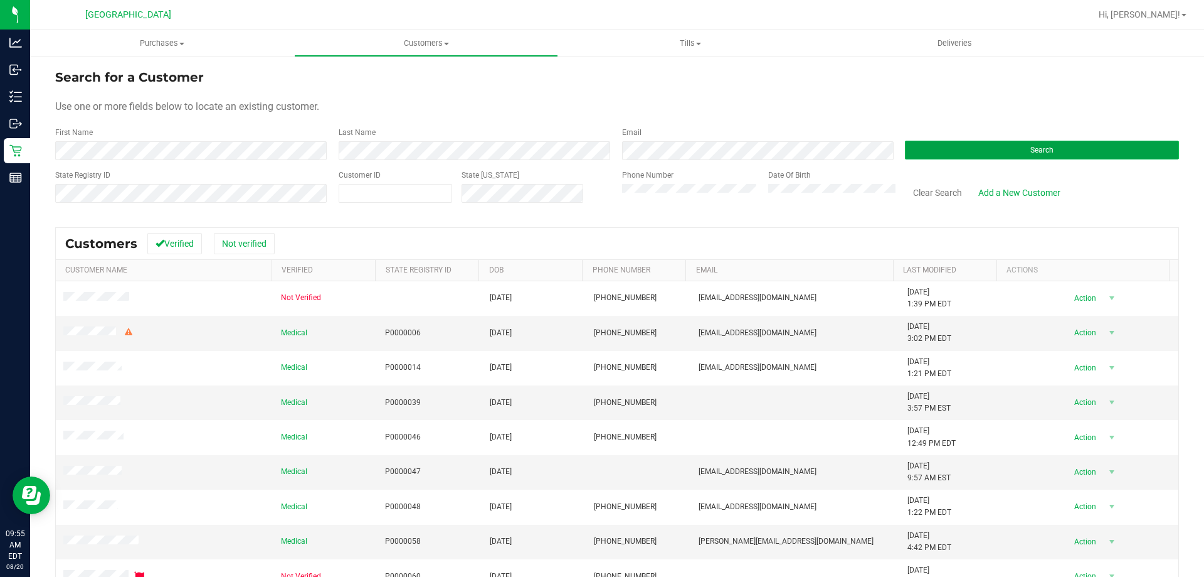
click at [970, 157] on button "Search" at bounding box center [1042, 150] width 274 height 19
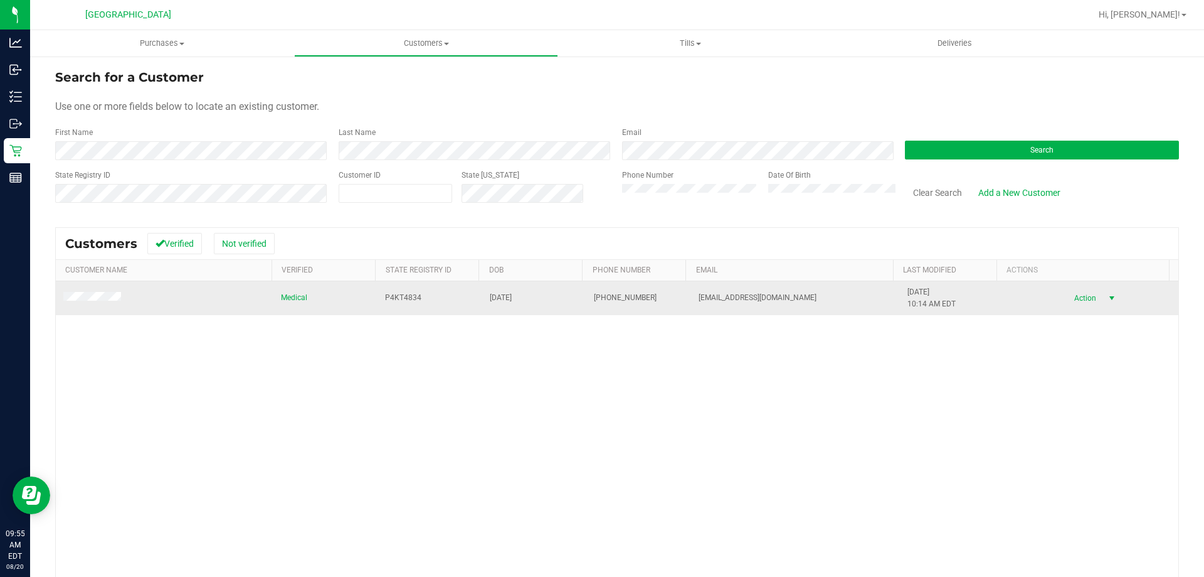
click at [1071, 300] on span "Action" at bounding box center [1083, 298] width 41 height 18
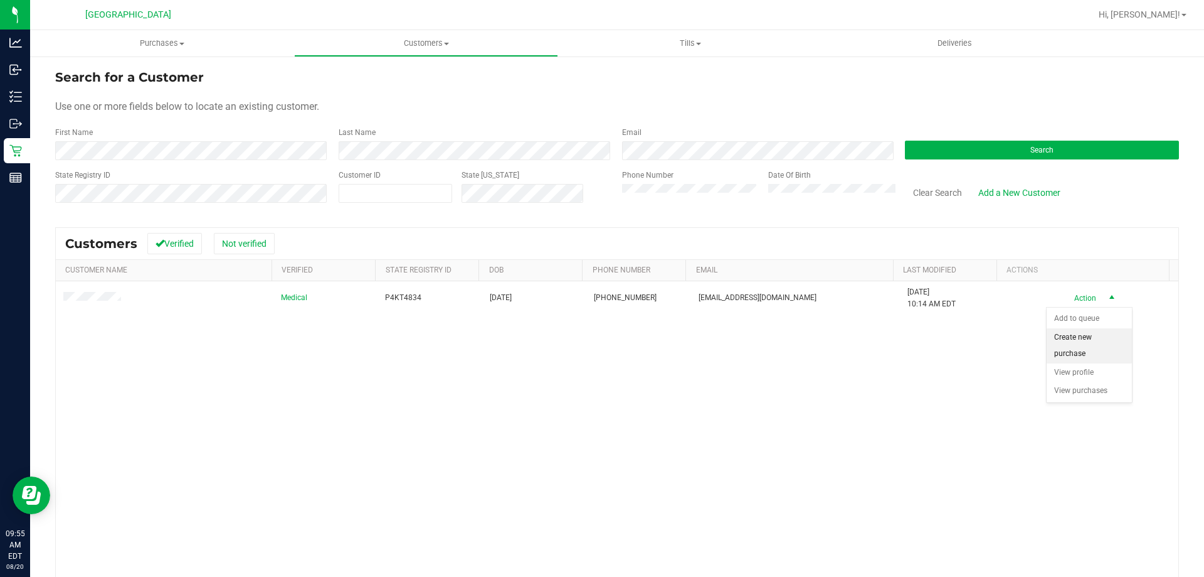
click at [1080, 348] on li "Create new purchase" at bounding box center [1089, 345] width 85 height 35
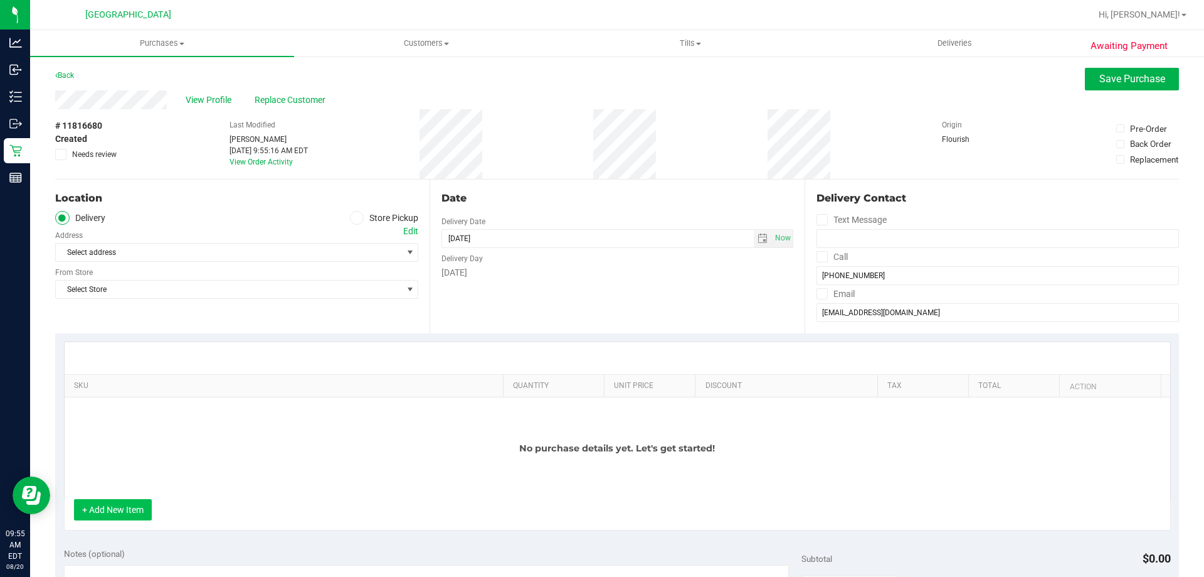
click at [114, 506] on button "+ Add New Item" at bounding box center [113, 509] width 78 height 21
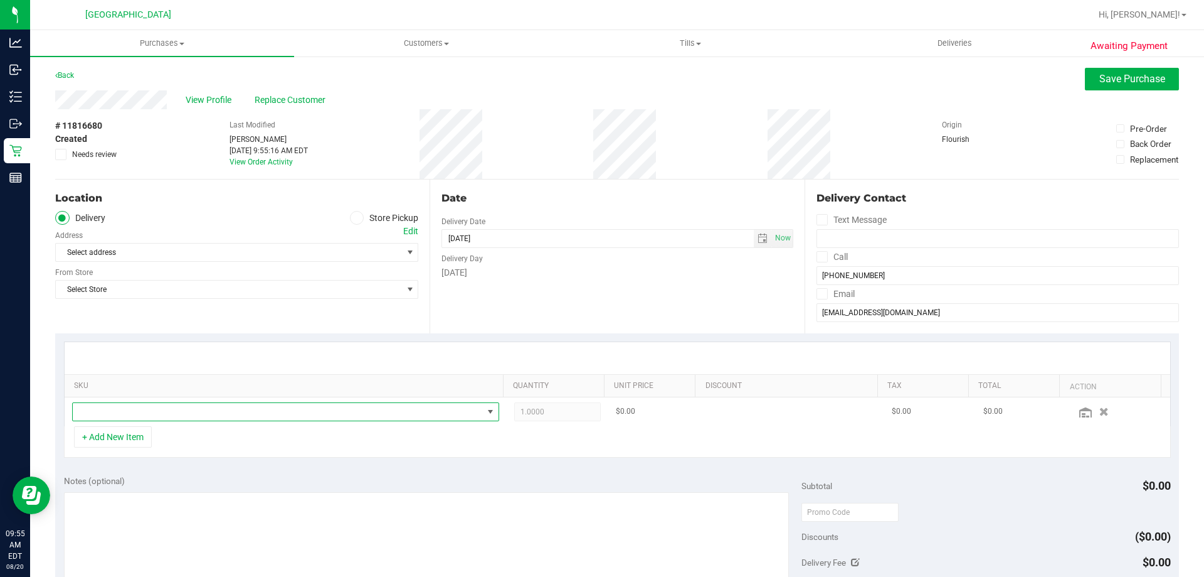
click at [486, 411] on span "NO DATA FOUND" at bounding box center [491, 412] width 10 height 10
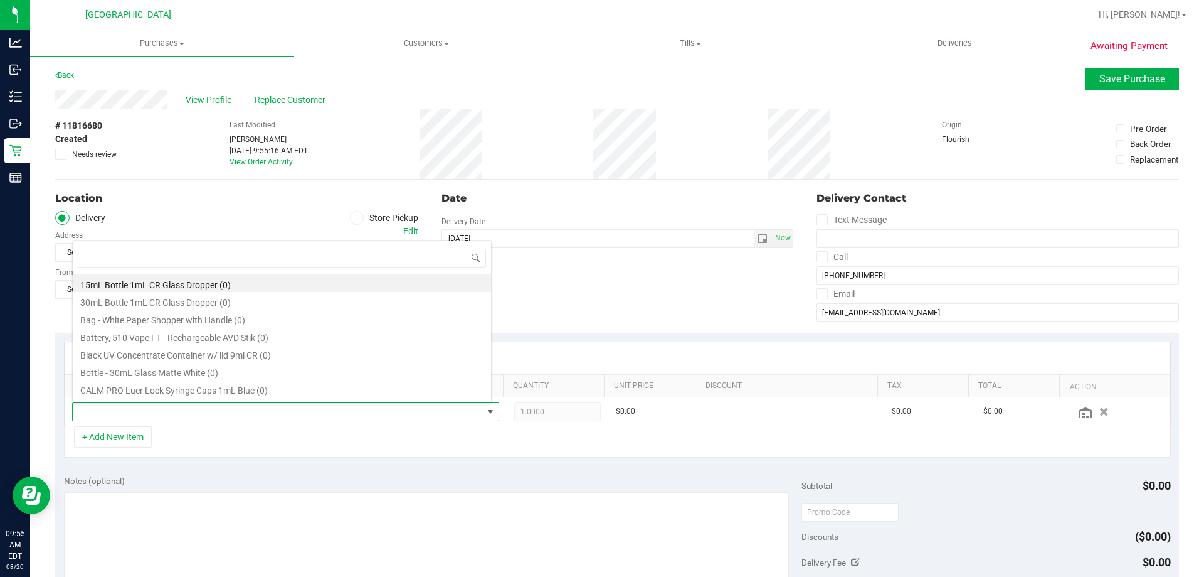
scroll to position [19, 416]
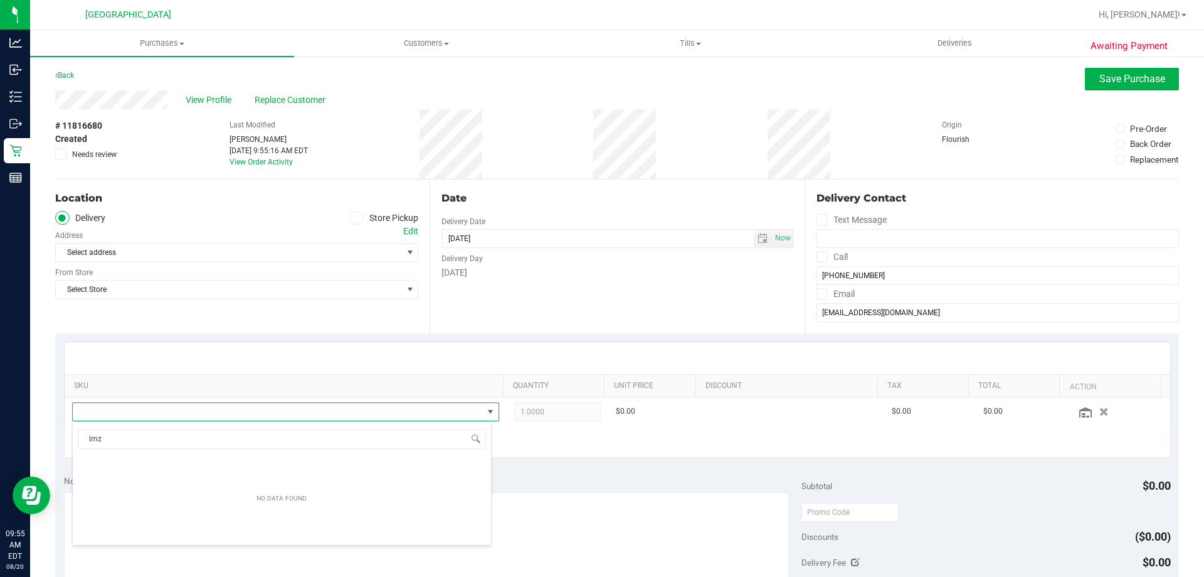
type input "lmz"
click at [356, 218] on icon at bounding box center [357, 218] width 8 height 0
click at [0, 0] on input "Store Pickup" at bounding box center [0, 0] width 0 height 0
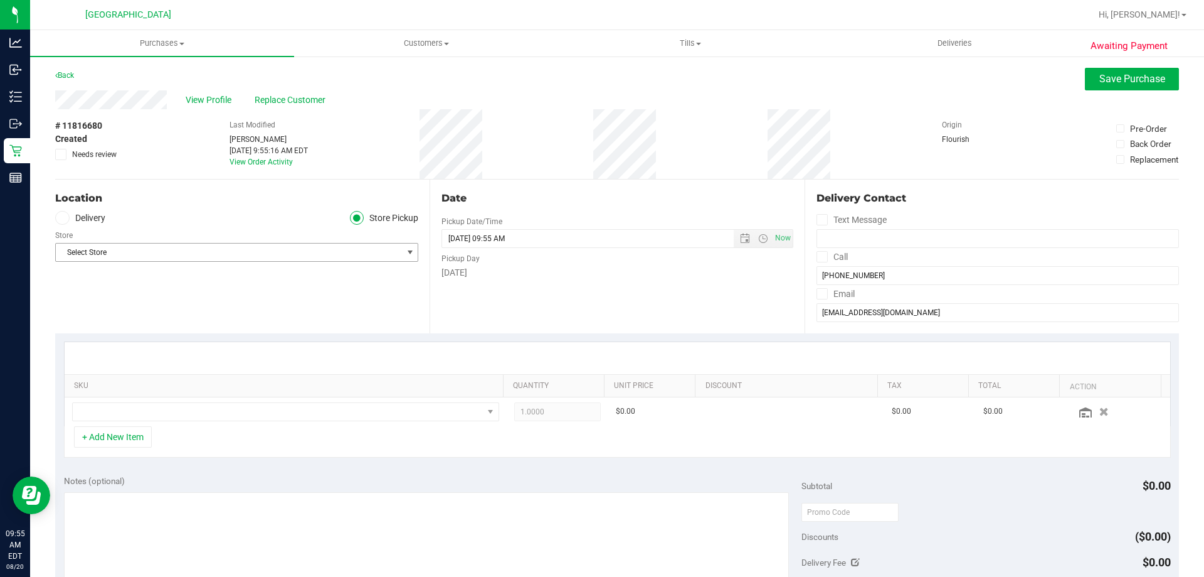
click at [402, 257] on span "select" at bounding box center [410, 252] width 16 height 18
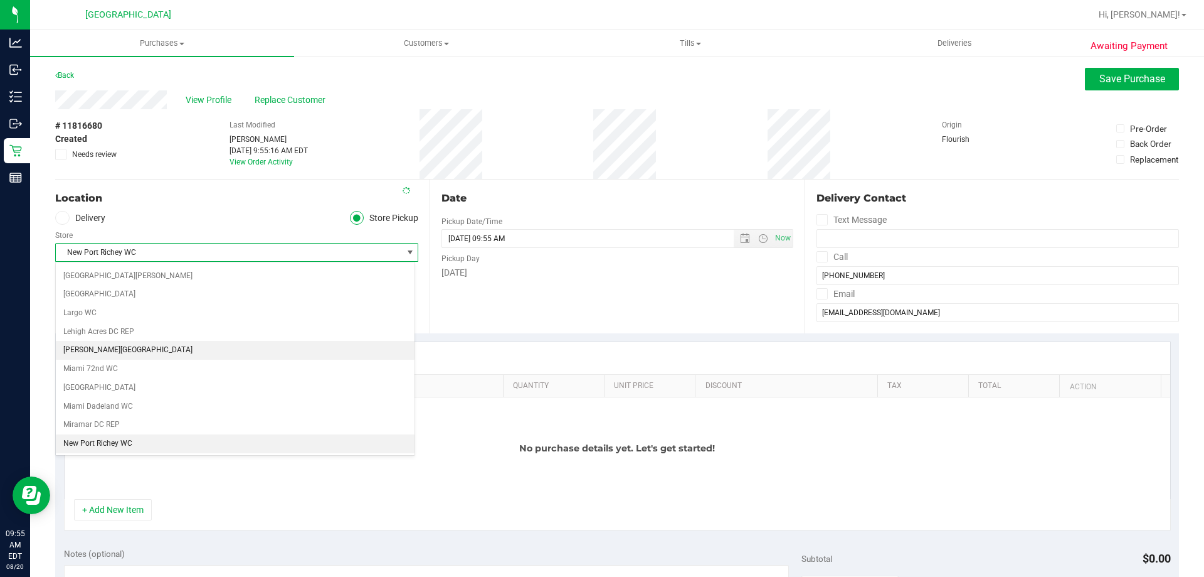
scroll to position [353, 0]
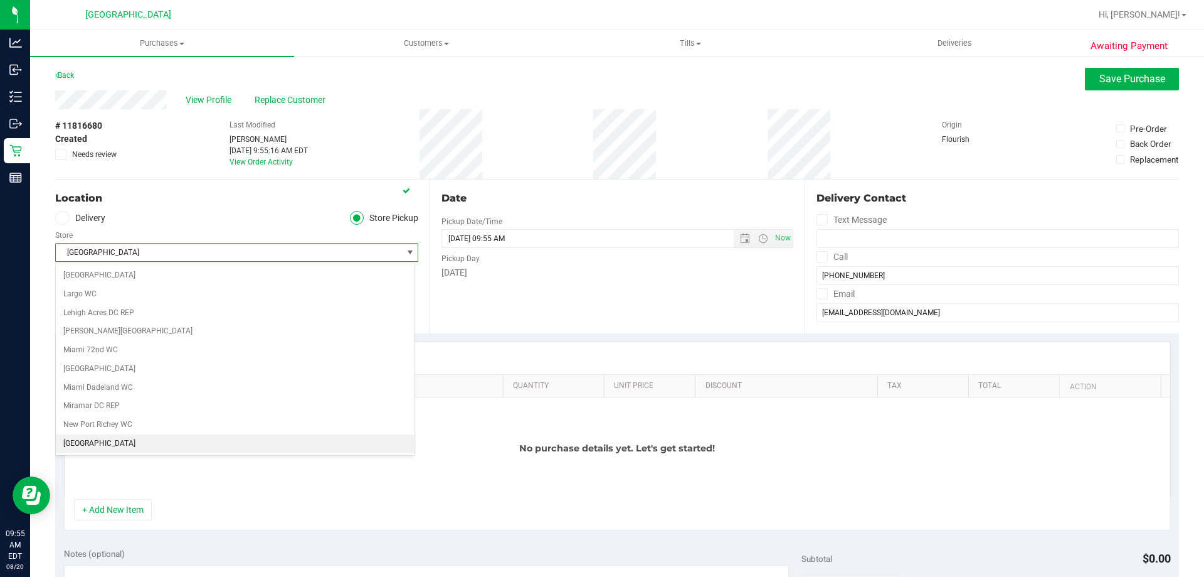
click at [265, 440] on li "[GEOGRAPHIC_DATA]" at bounding box center [235, 443] width 359 height 19
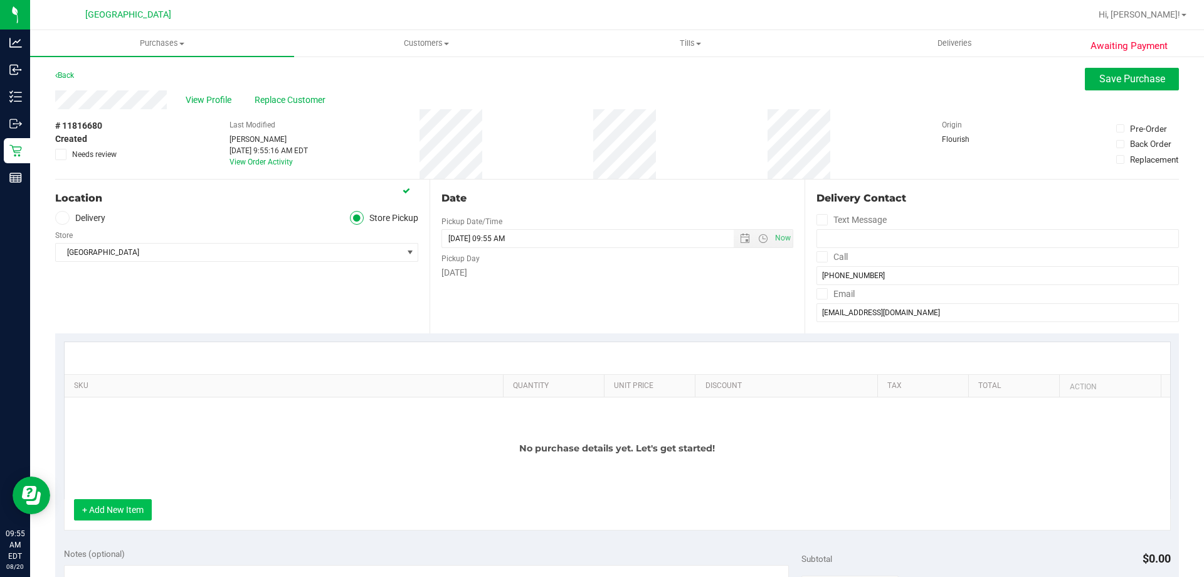
click at [112, 505] on button "+ Add New Item" at bounding box center [113, 509] width 78 height 21
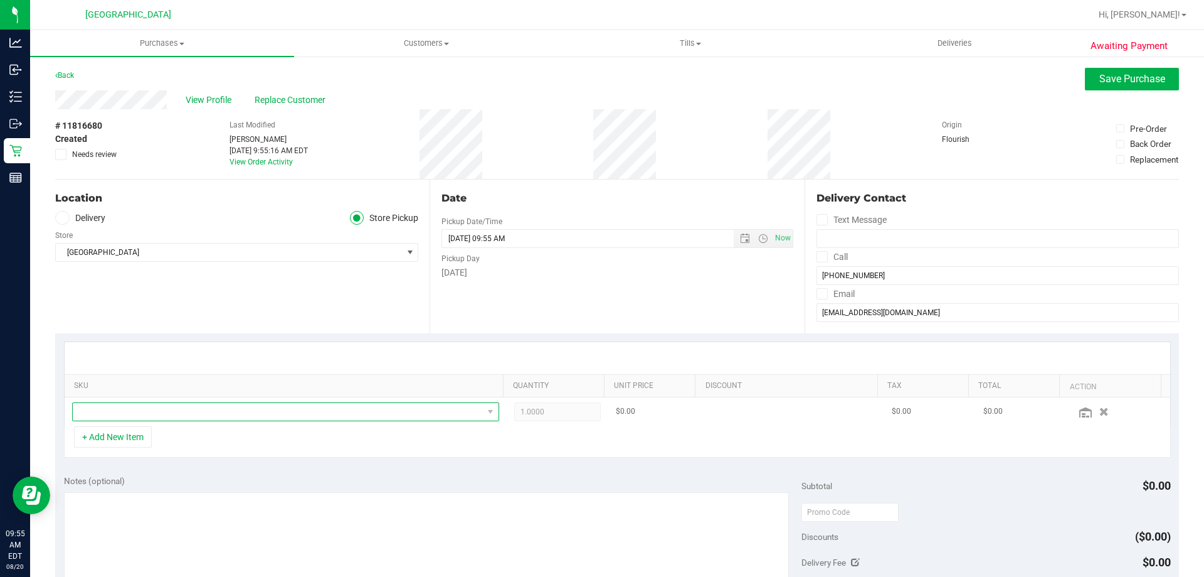
click at [300, 416] on span "NO DATA FOUND" at bounding box center [278, 412] width 410 height 18
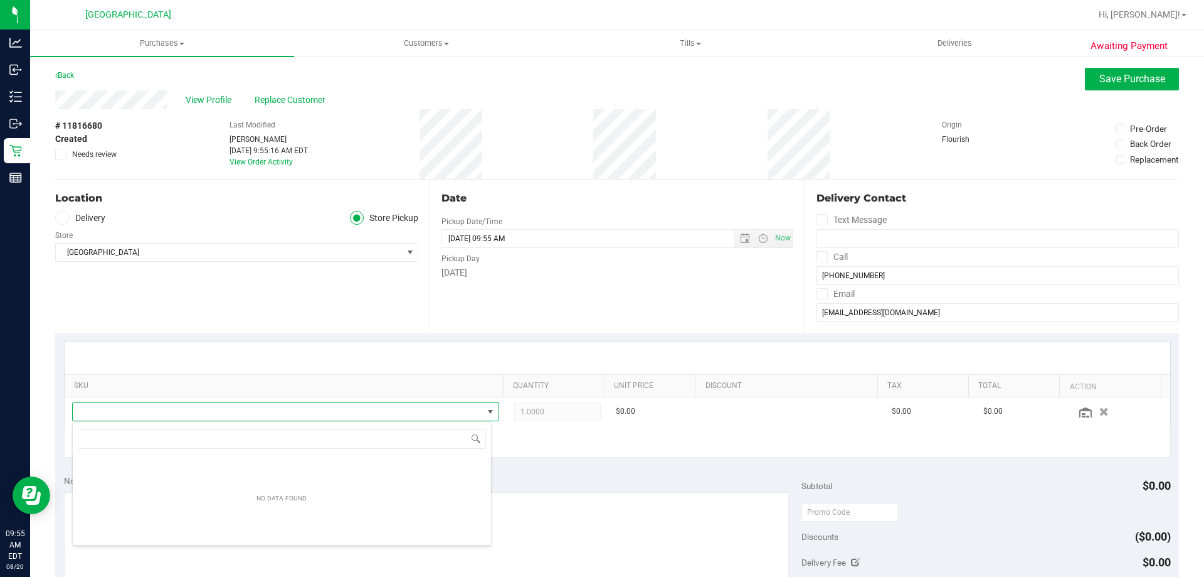
scroll to position [19, 416]
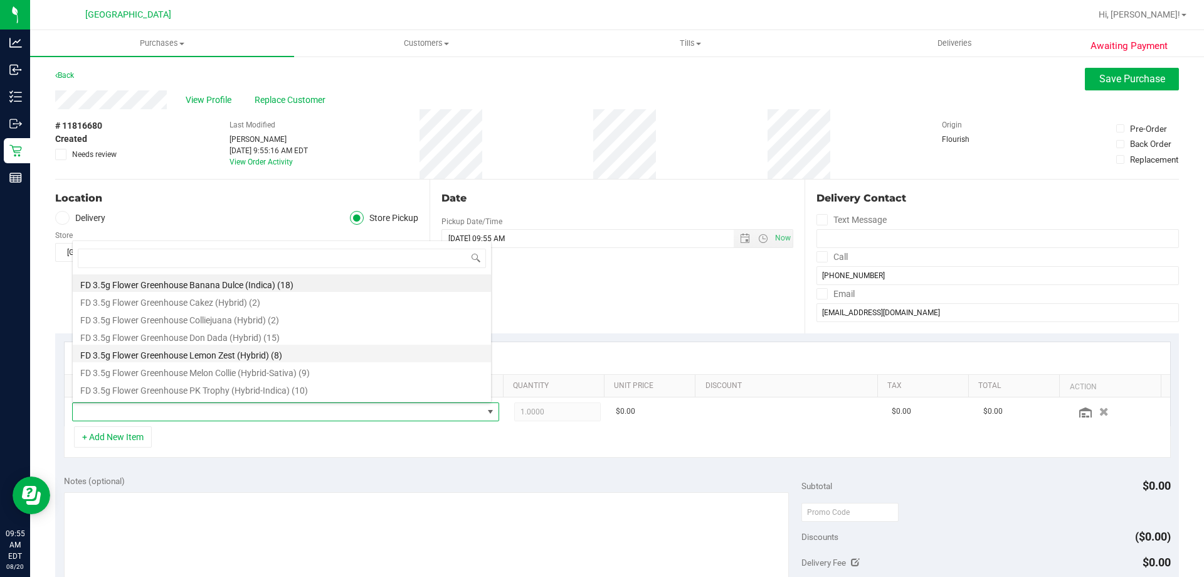
click at [254, 356] on li "FD 3.5g Flower Greenhouse Lemon Zest (Hybrid) (8)" at bounding box center [282, 353] width 418 height 18
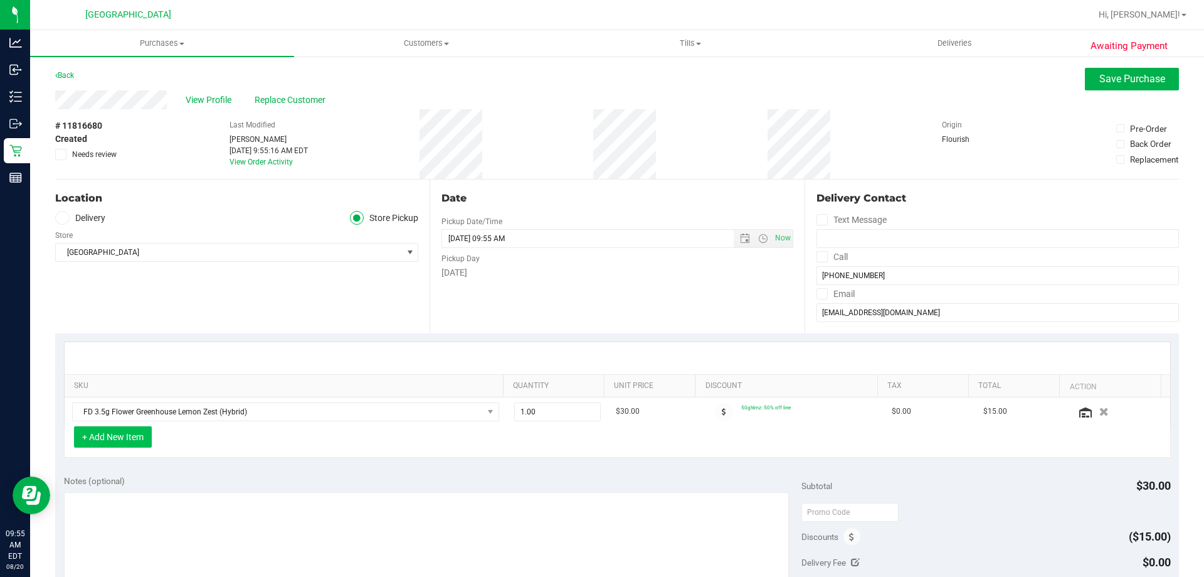
click at [132, 440] on button "+ Add New Item" at bounding box center [113, 436] width 78 height 21
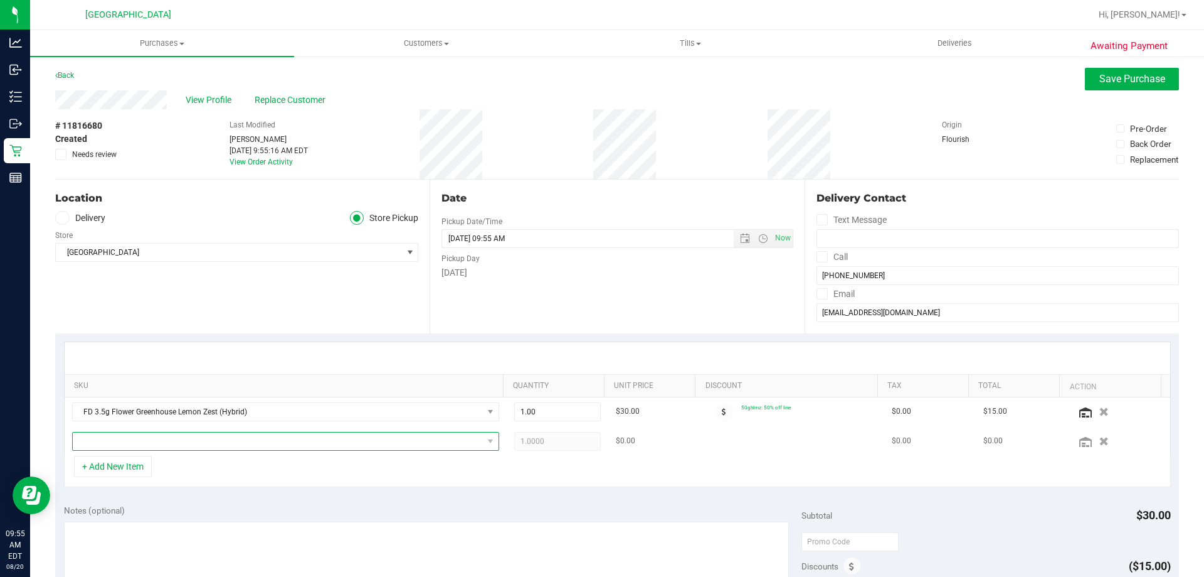
click at [191, 440] on span "NO DATA FOUND" at bounding box center [278, 441] width 410 height 18
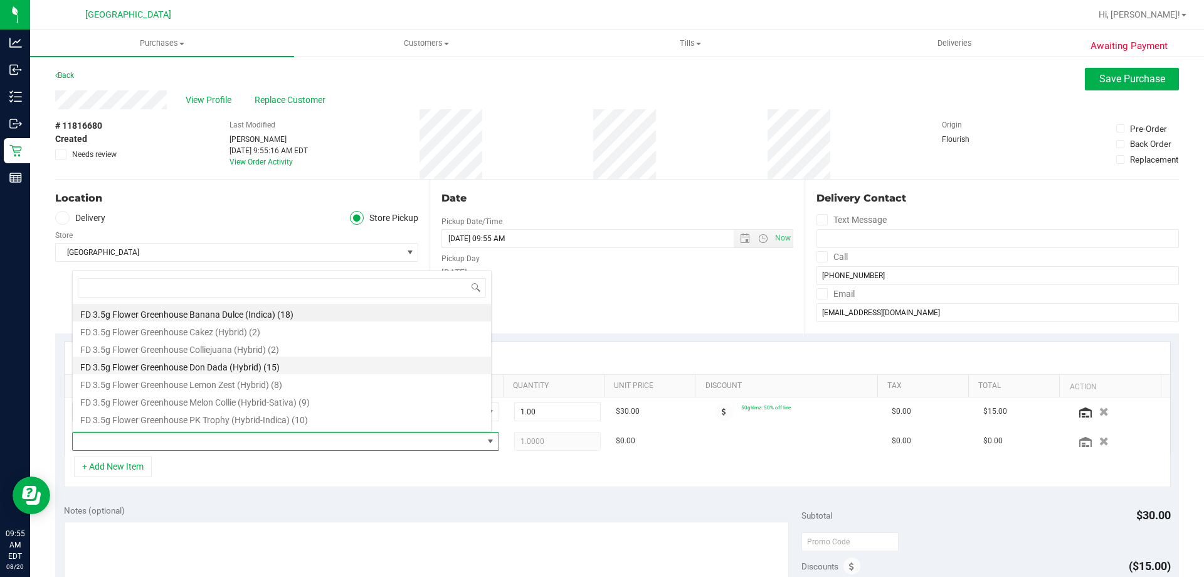
click at [206, 367] on li "FD 3.5g Flower Greenhouse Don Dada (Hybrid) (15)" at bounding box center [282, 365] width 418 height 18
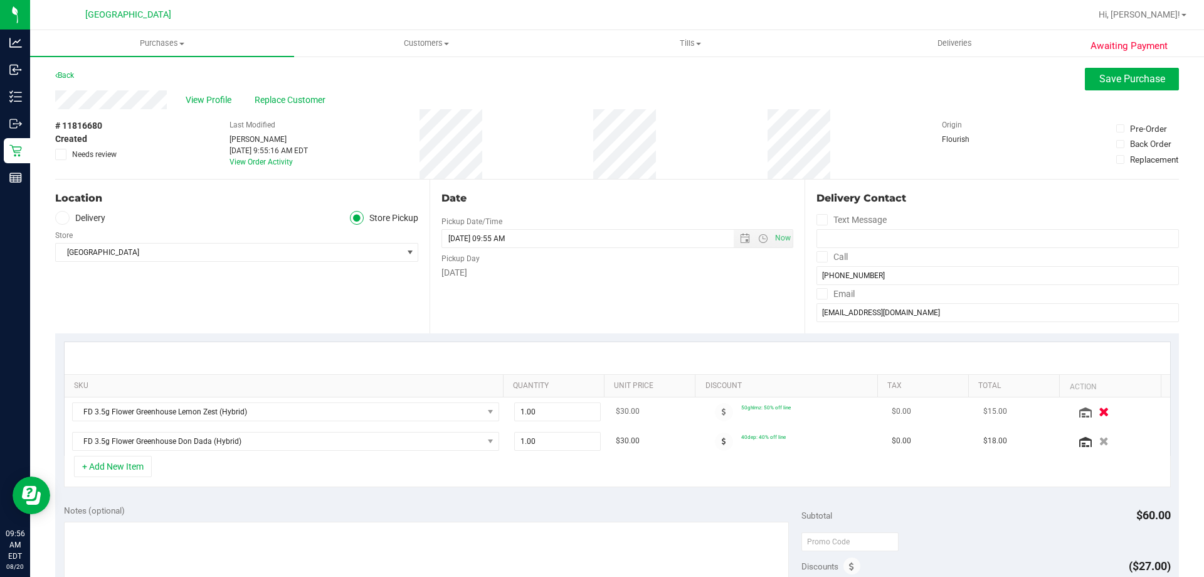
click at [1099, 414] on icon "button" at bounding box center [1104, 411] width 11 height 9
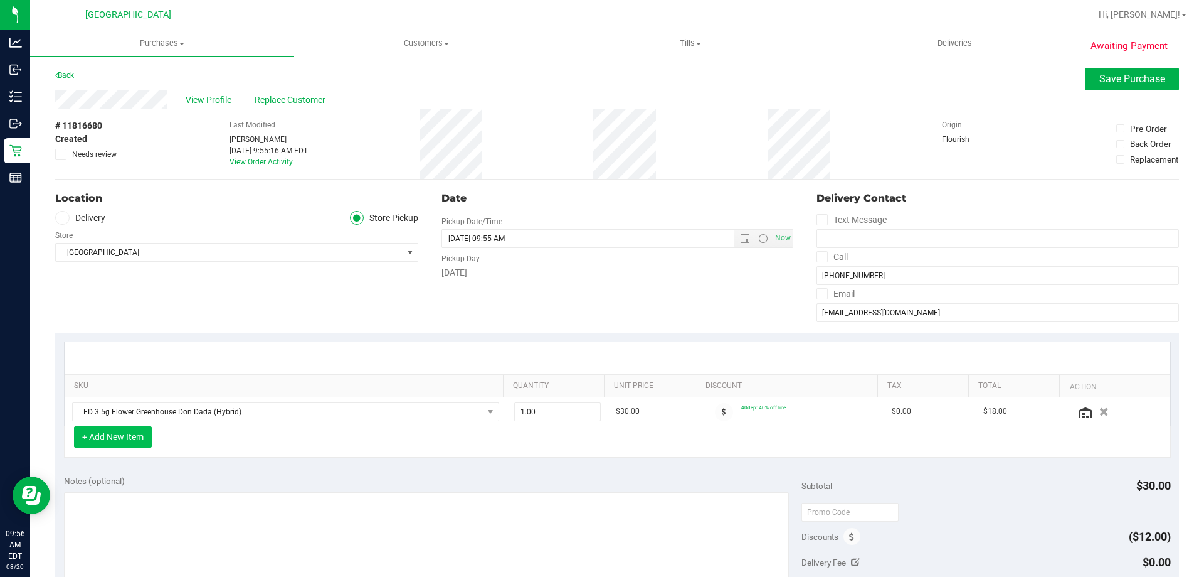
click at [133, 444] on button "+ Add New Item" at bounding box center [113, 436] width 78 height 21
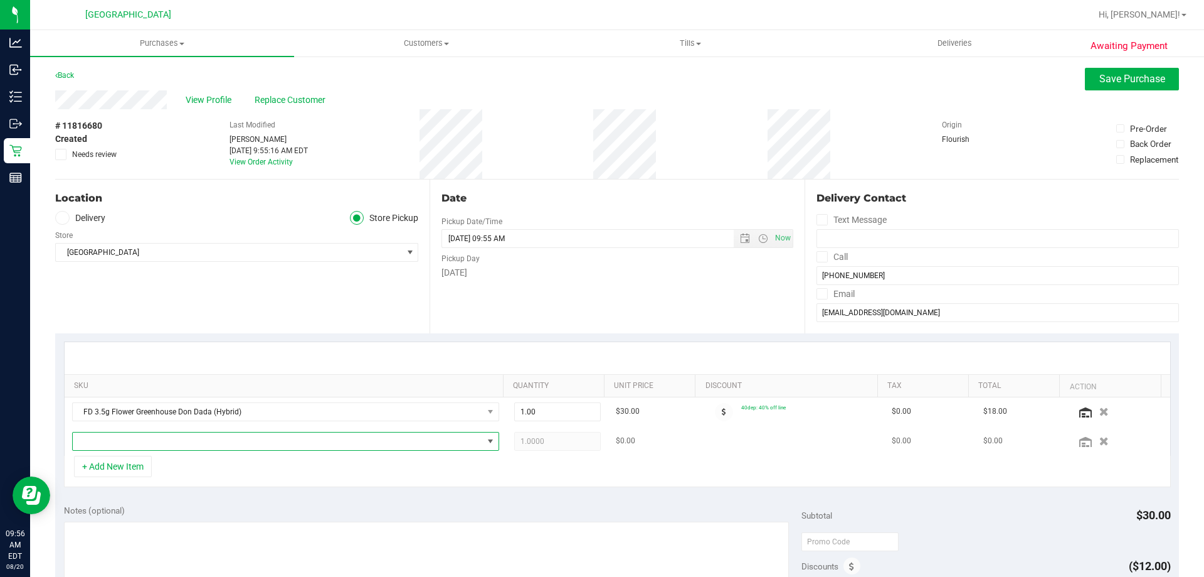
click at [149, 444] on span "NO DATA FOUND" at bounding box center [278, 441] width 410 height 18
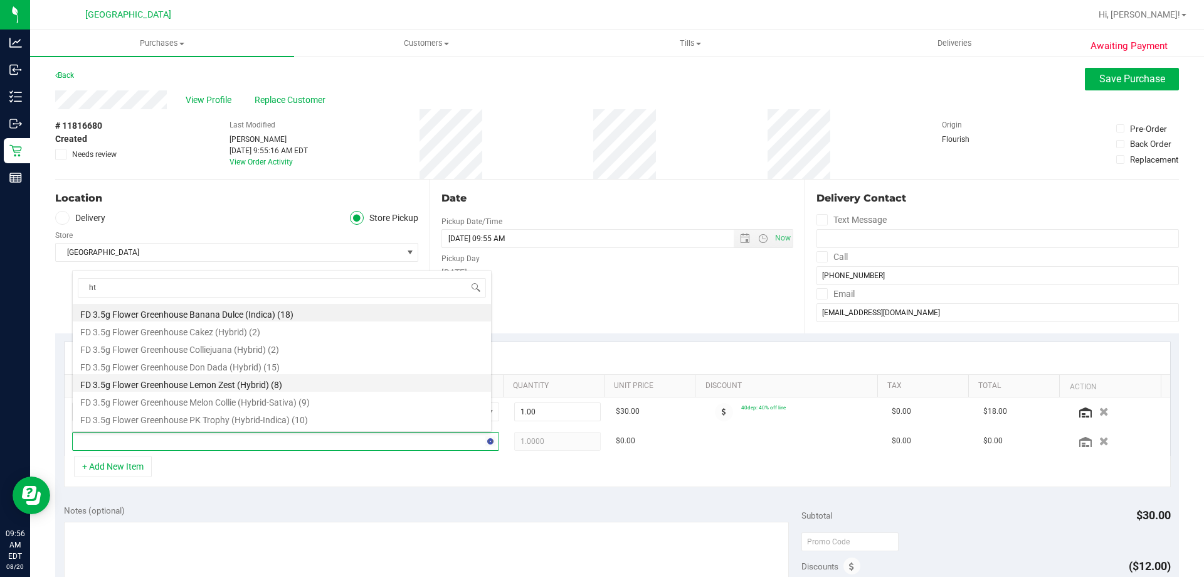
type input "htm"
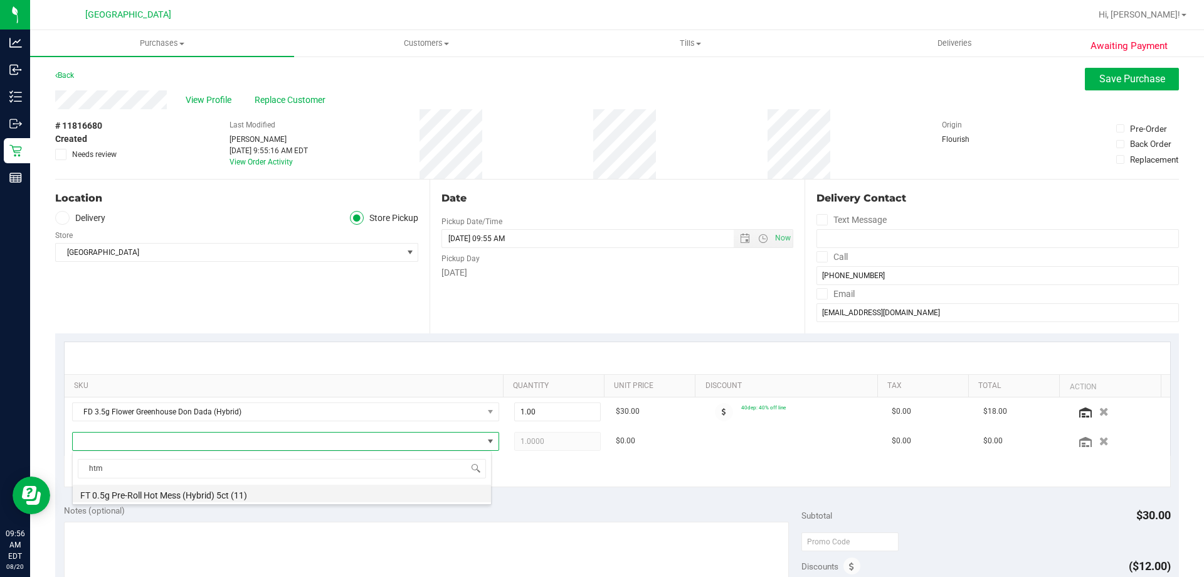
click at [226, 497] on li "FT 0.5g Pre-Roll Hot Mess (Hybrid) 5ct (11)" at bounding box center [282, 493] width 418 height 18
click at [483, 444] on span "NO DATA FOUND" at bounding box center [491, 441] width 16 height 18
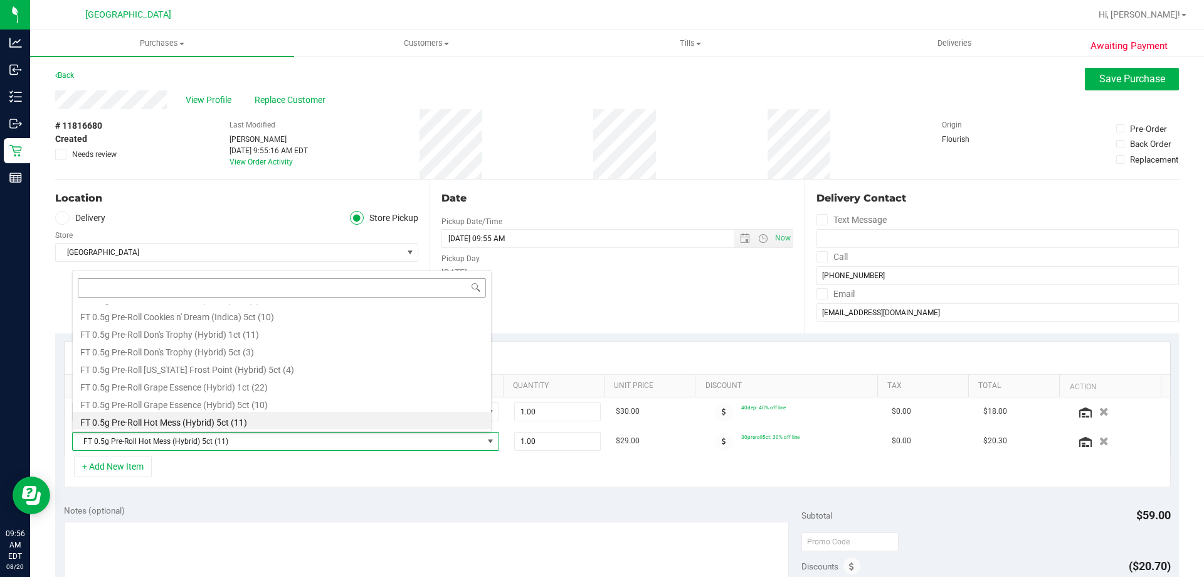
click at [107, 295] on input at bounding box center [282, 287] width 408 height 19
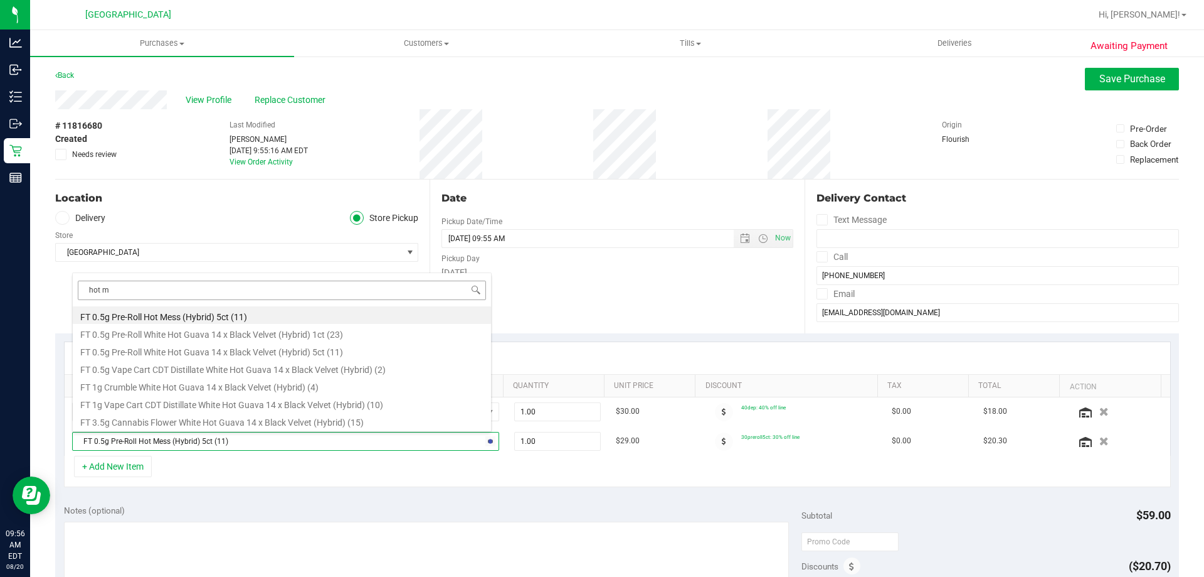
scroll to position [0, 0]
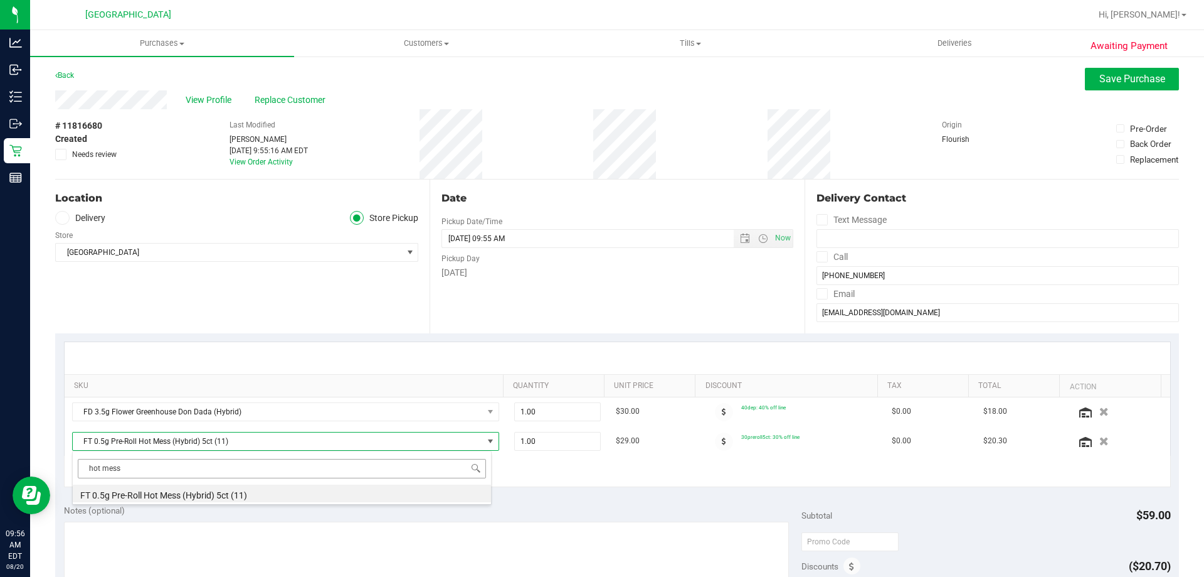
click at [131, 474] on input "hot mess" at bounding box center [282, 468] width 408 height 19
type input "h"
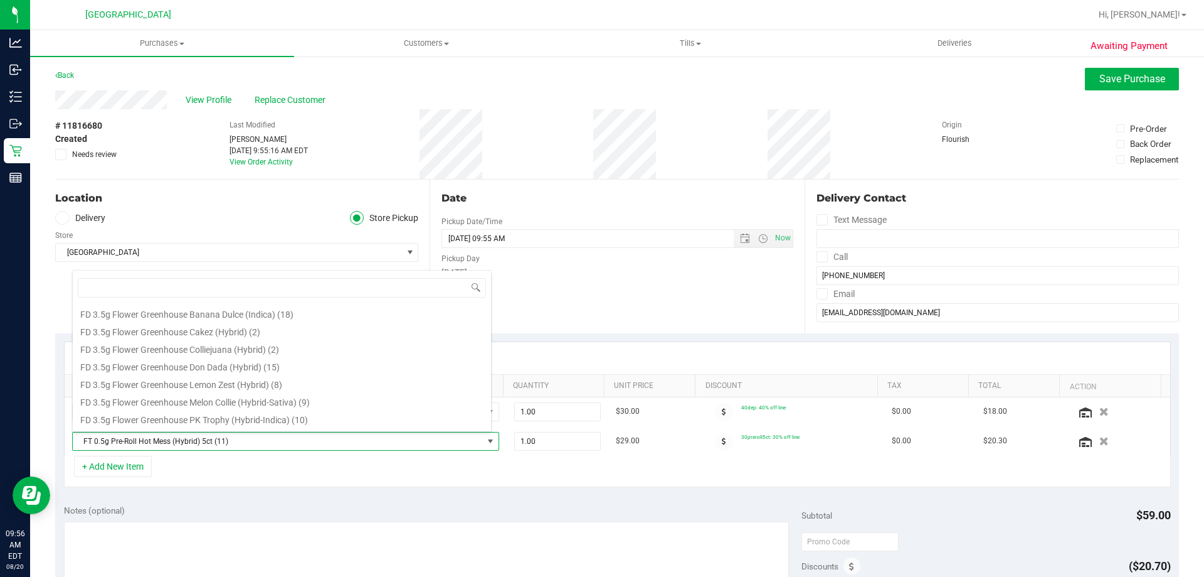
click at [573, 297] on div "Date Pickup Date/Time 08/20/2025 Now 08/20/2025 09:55 AM Now Pickup Day Wednesd…" at bounding box center [617, 256] width 375 height 154
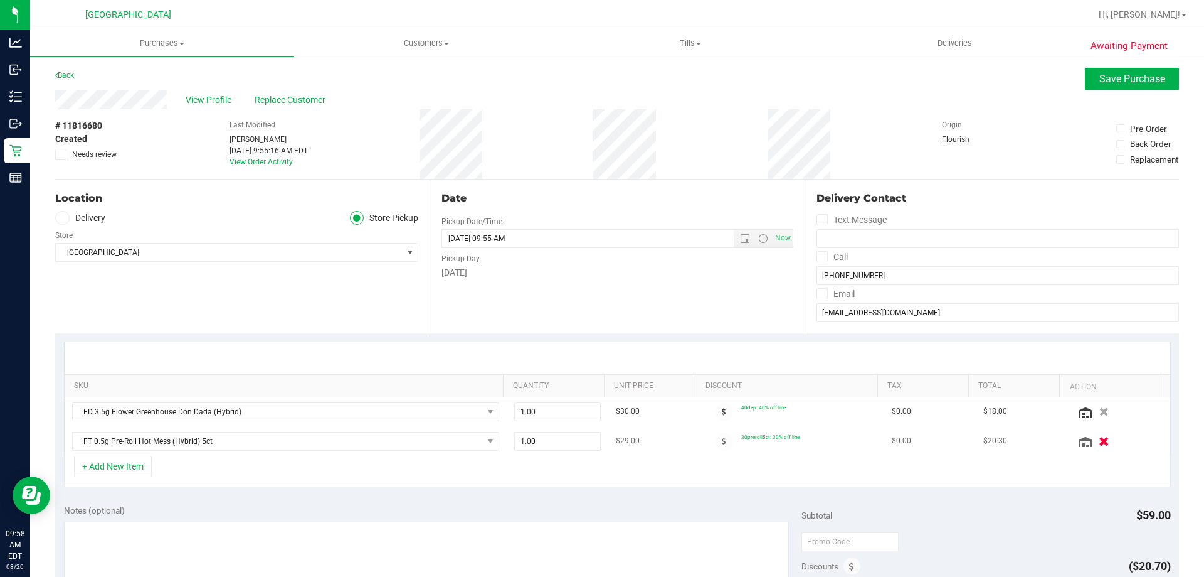
click at [1099, 442] on icon "button" at bounding box center [1104, 440] width 11 height 9
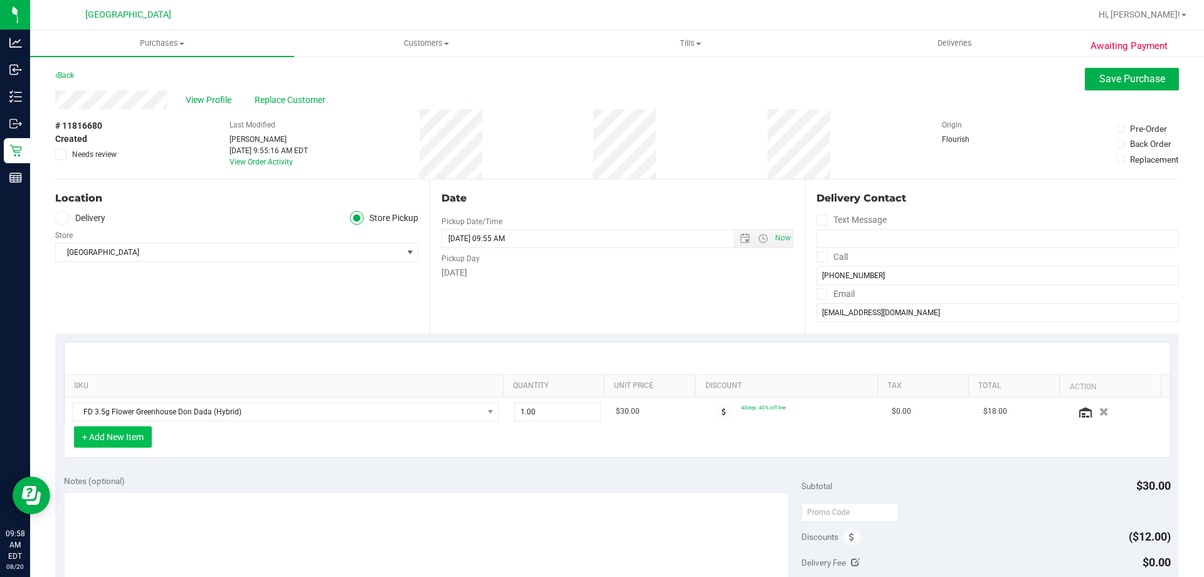
click at [127, 433] on button "+ Add New Item" at bounding box center [113, 436] width 78 height 21
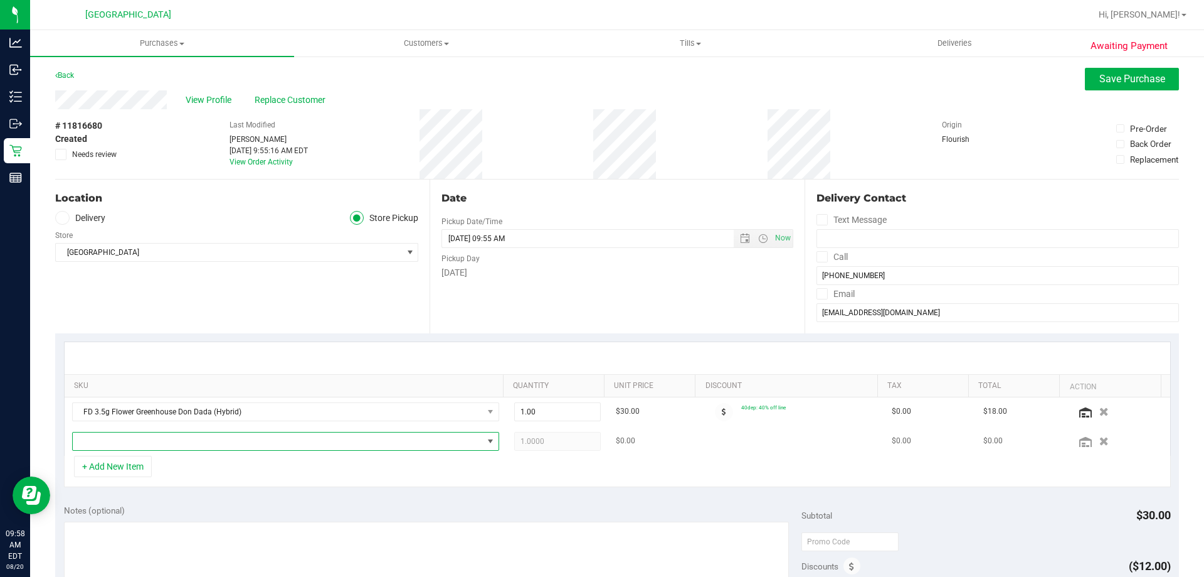
click at [285, 439] on span "NO DATA FOUND" at bounding box center [278, 441] width 410 height 18
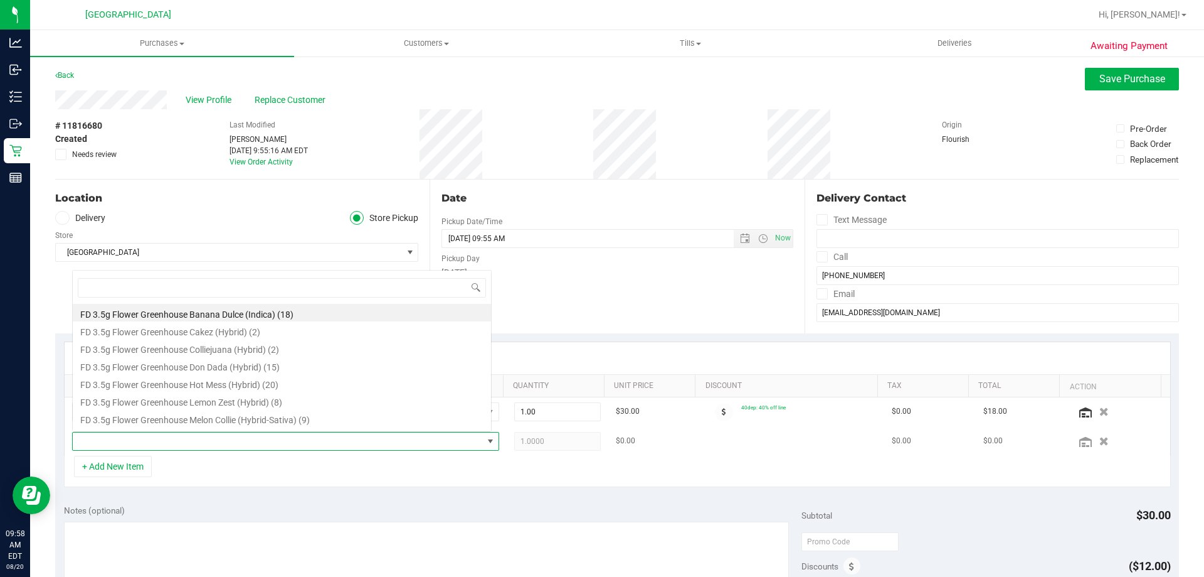
scroll to position [19, 416]
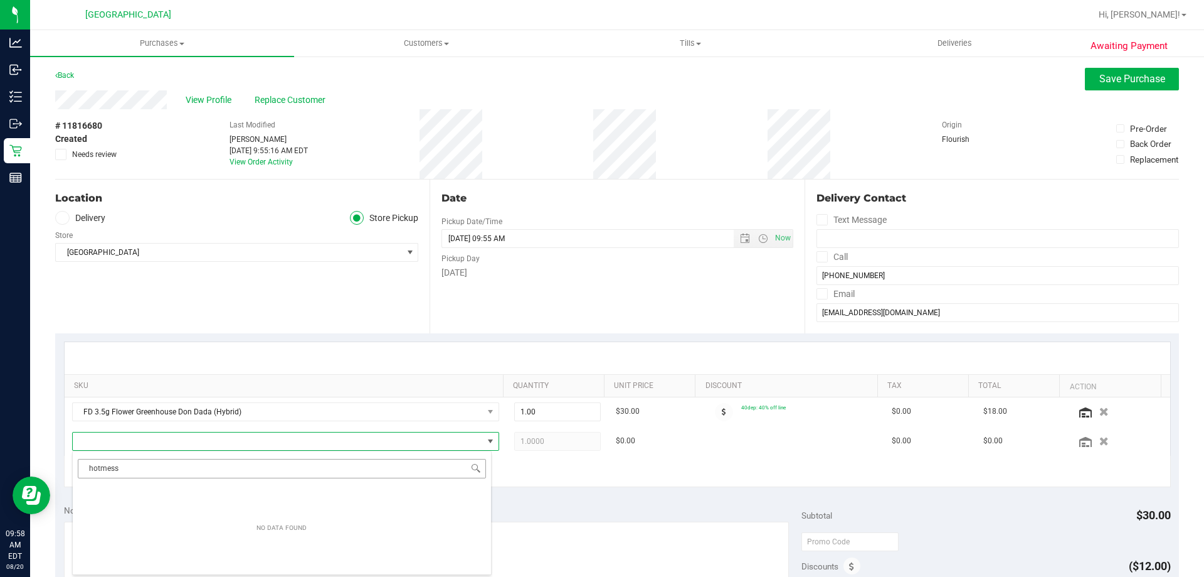
click at [101, 471] on input "hotmess" at bounding box center [282, 468] width 408 height 19
type input "hot mess"
click at [147, 492] on li "FD 3.5g Flower Greenhouse Hot Mess (Hybrid) (20)" at bounding box center [282, 493] width 418 height 18
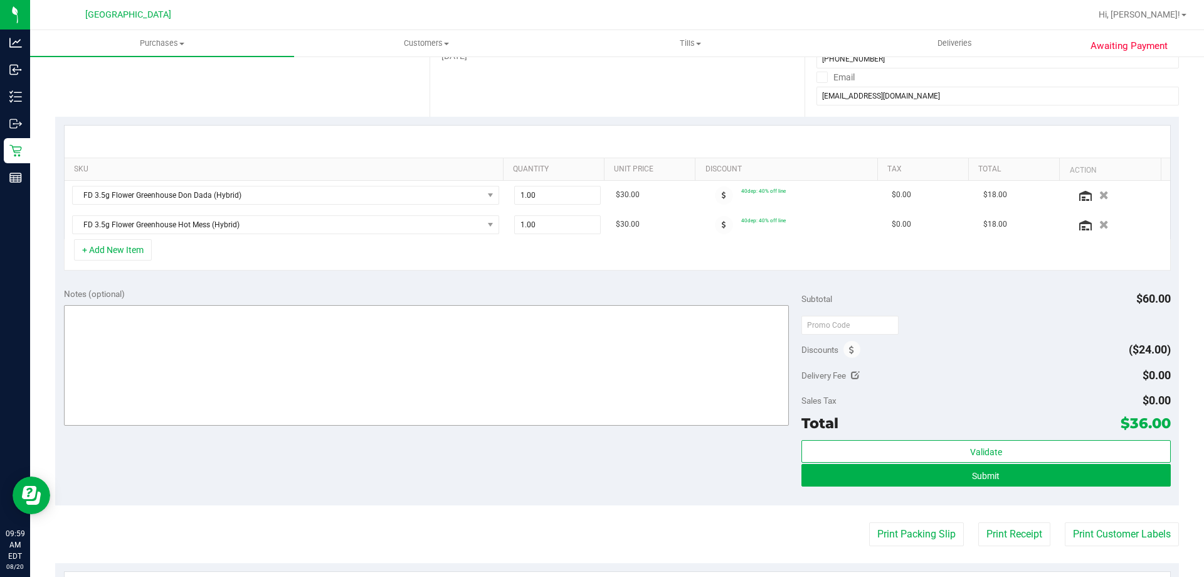
scroll to position [188, 0]
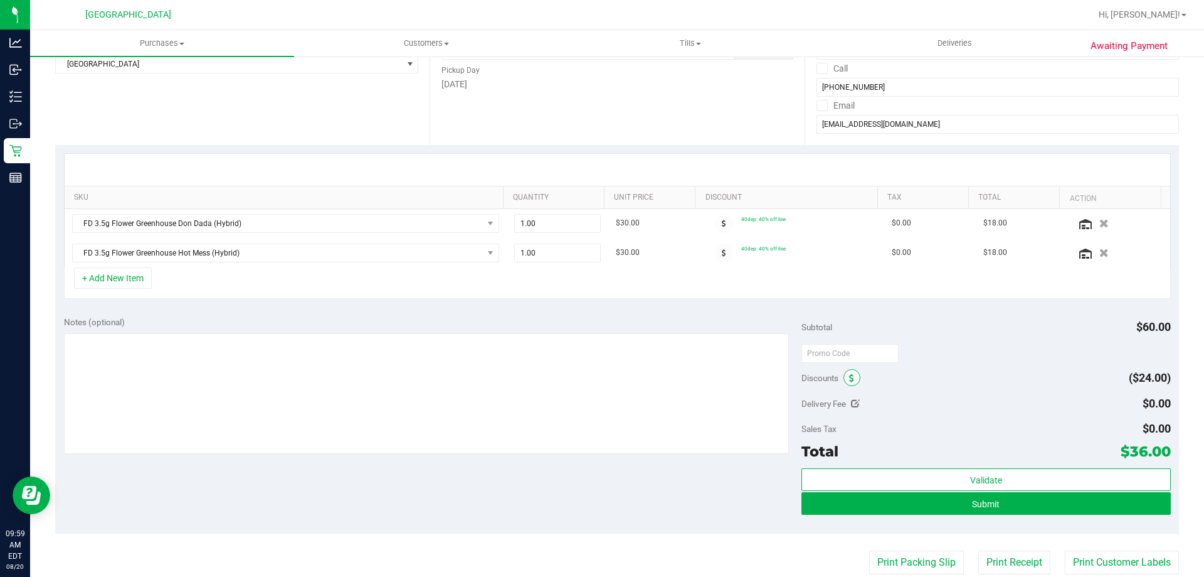
click at [853, 381] on span at bounding box center [852, 377] width 17 height 17
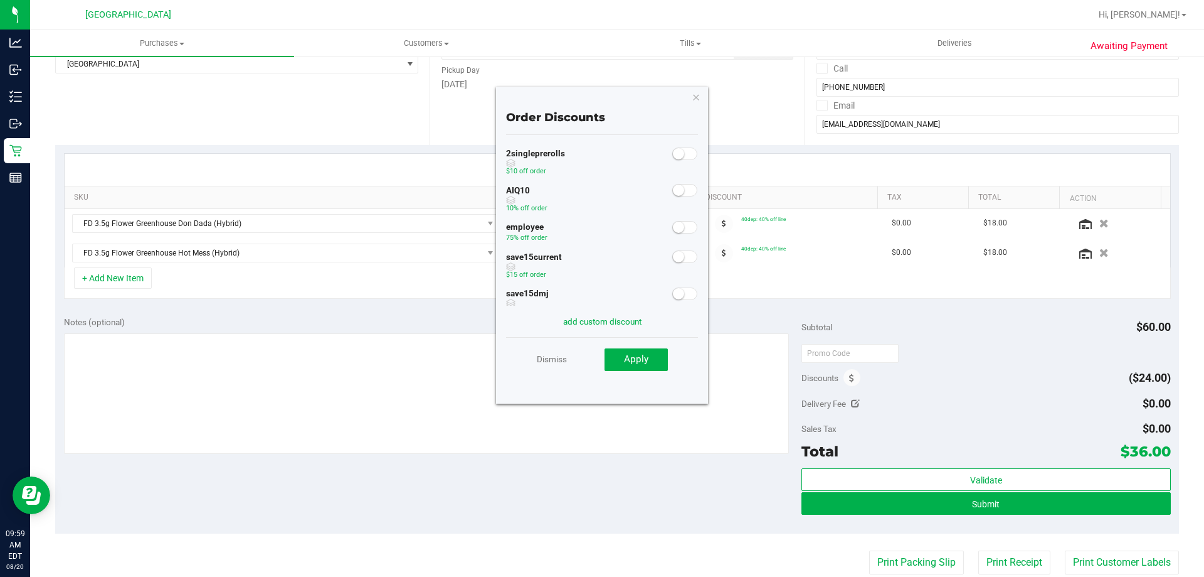
click at [673, 228] on small at bounding box center [678, 226] width 11 height 11
click at [648, 356] on span "Apply" at bounding box center [636, 358] width 24 height 11
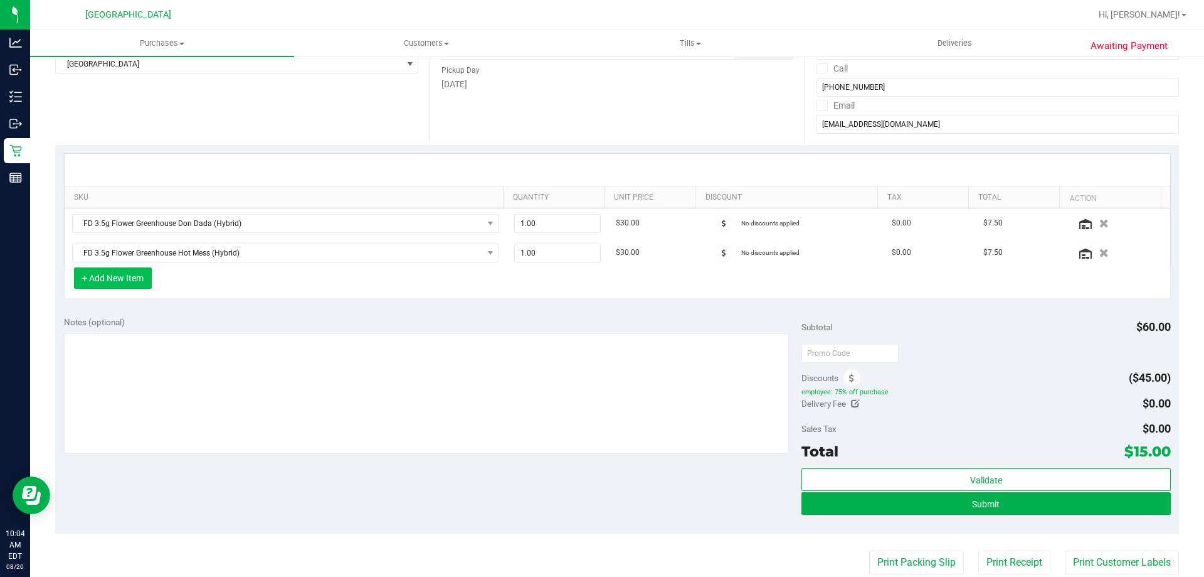
click at [132, 285] on button "+ Add New Item" at bounding box center [113, 277] width 78 height 21
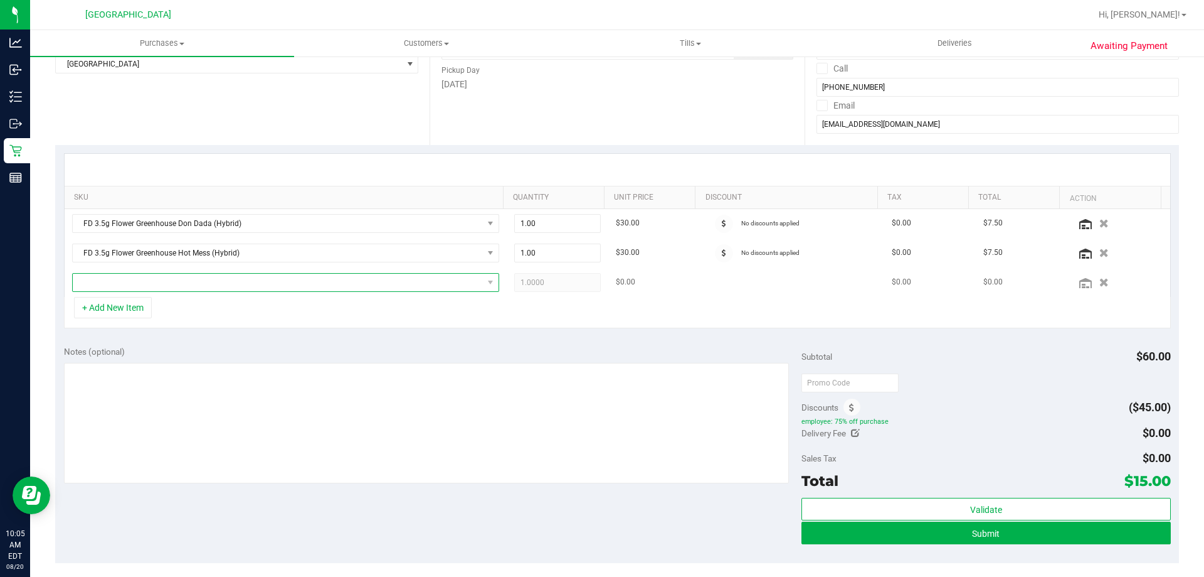
click at [167, 281] on span "NO DATA FOUND" at bounding box center [278, 283] width 410 height 18
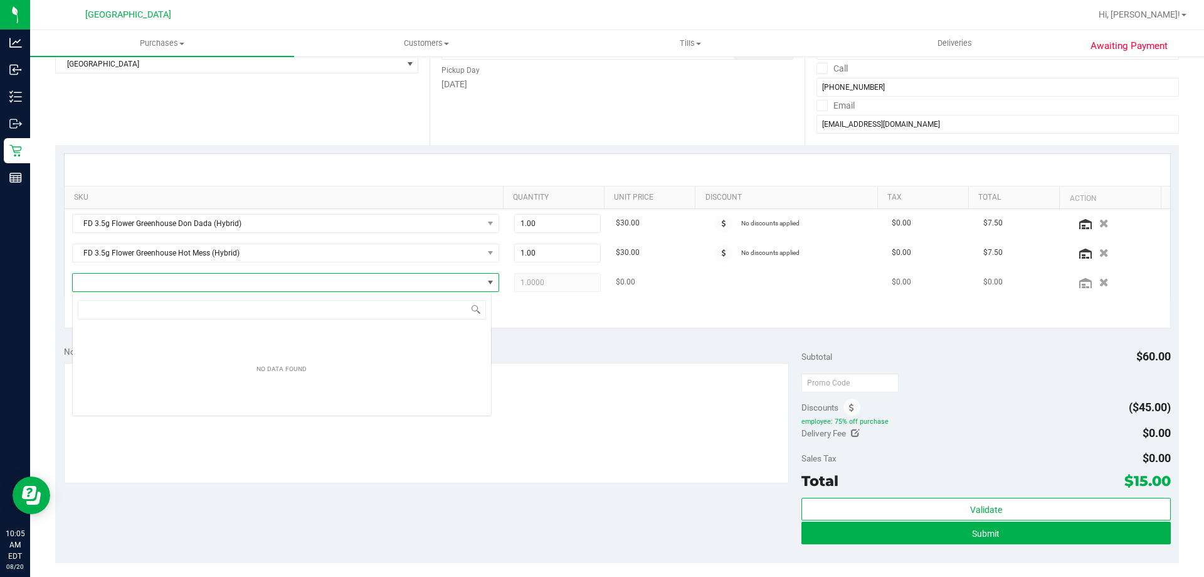
scroll to position [19, 420]
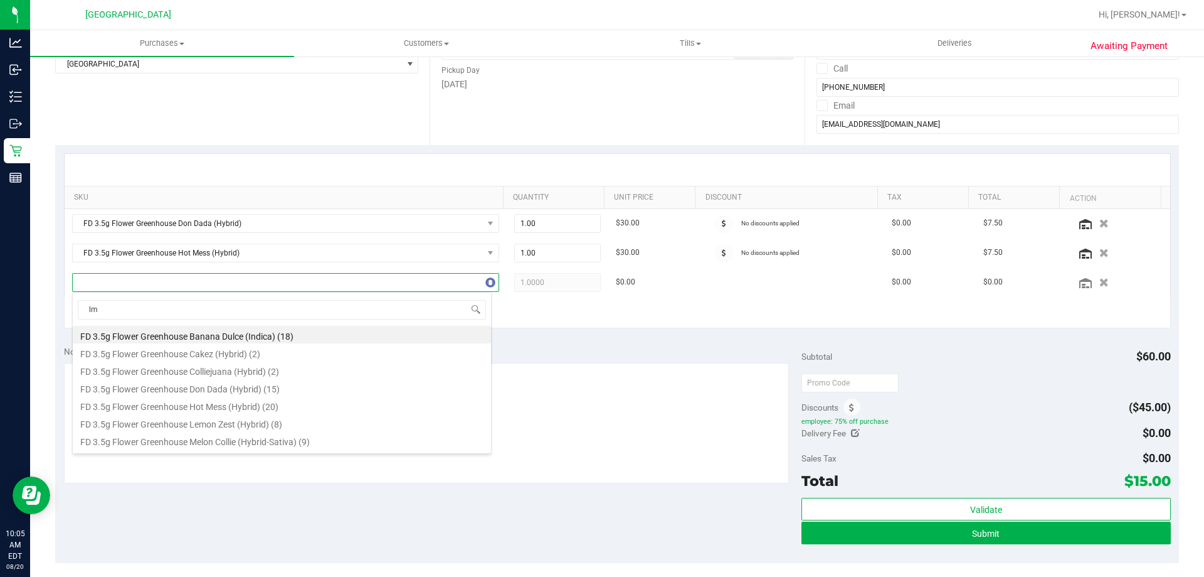
type input "lmz"
click at [164, 331] on li "FD 3.5g Flower Greenhouse Lemon Zest (Hybrid) (8)" at bounding box center [282, 335] width 418 height 18
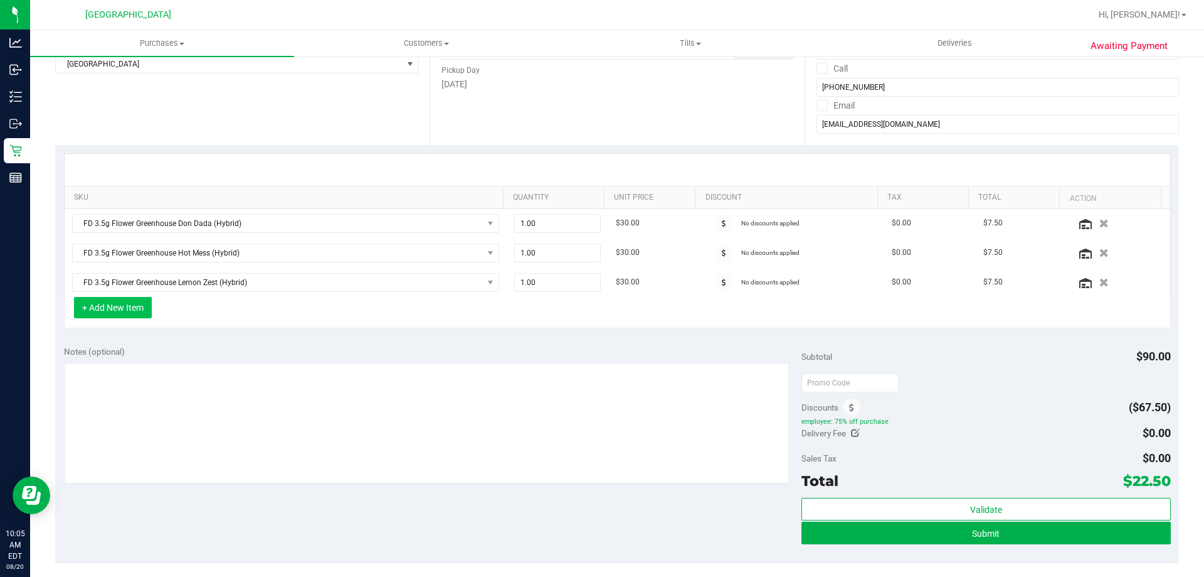
click at [144, 311] on button "+ Add New Item" at bounding box center [113, 307] width 78 height 21
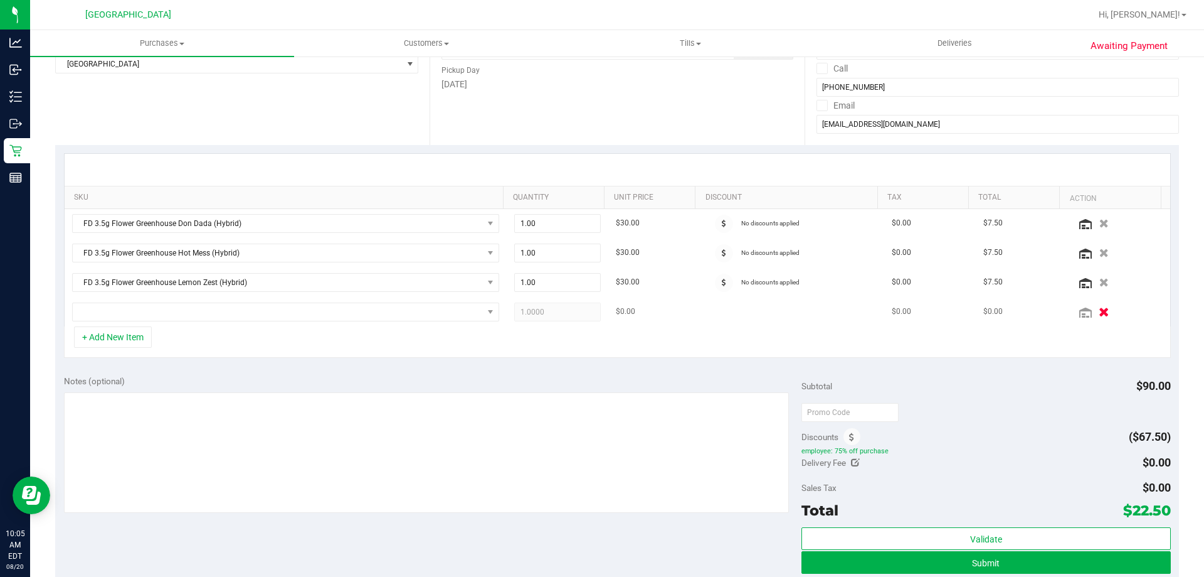
click at [1099, 311] on icon "button" at bounding box center [1104, 311] width 11 height 9
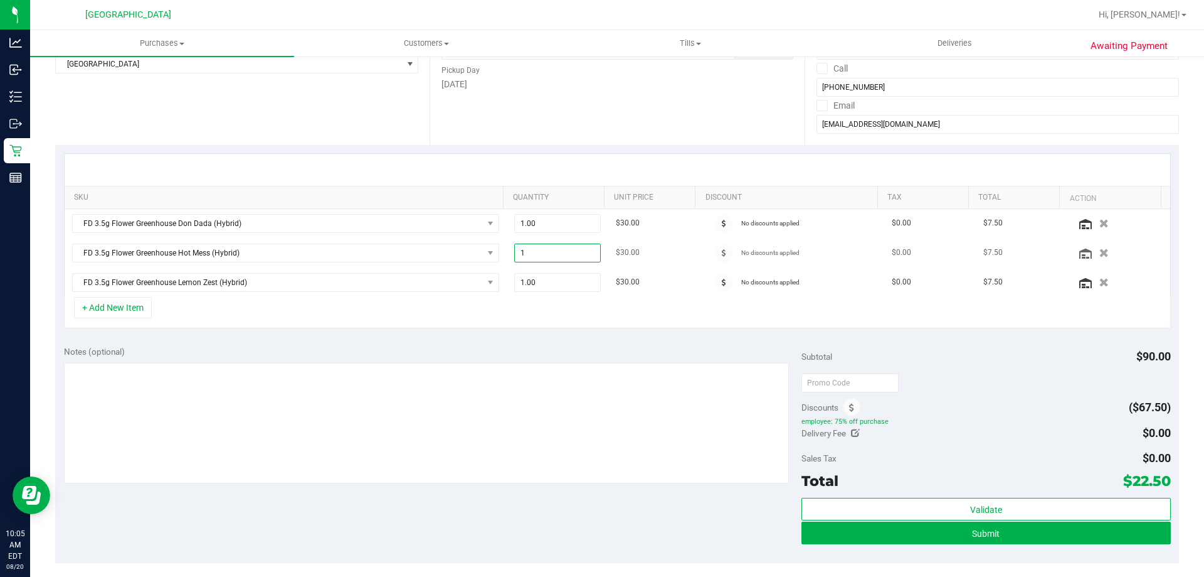
click at [539, 254] on span "1.00 1" at bounding box center [557, 252] width 87 height 19
type input "2"
type input "2.00"
click at [509, 326] on div "+ Add New Item" at bounding box center [617, 312] width 1107 height 31
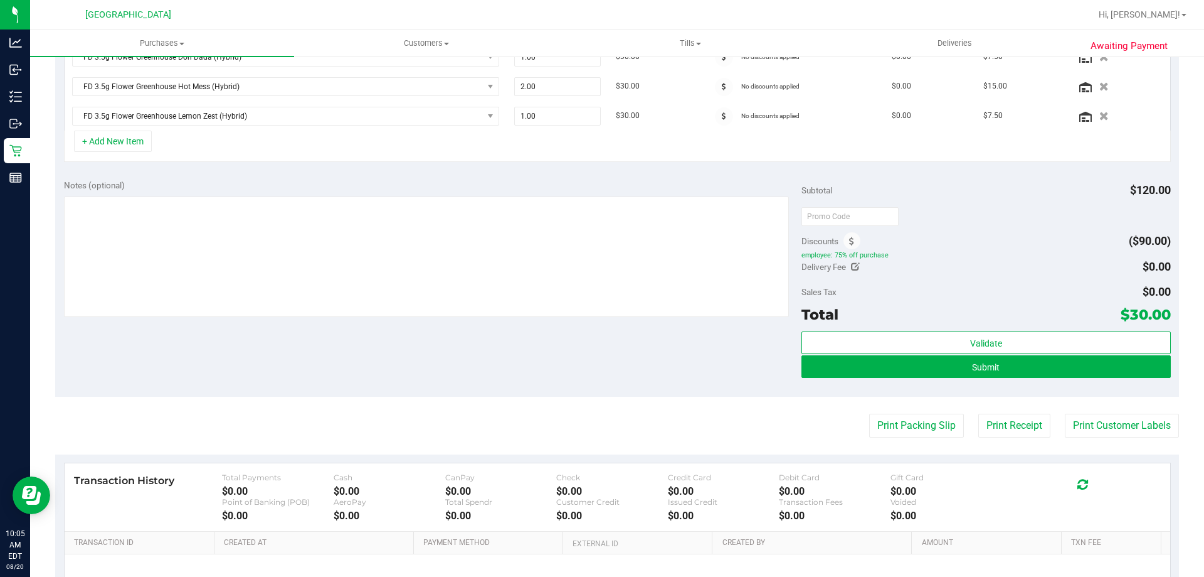
scroll to position [366, 0]
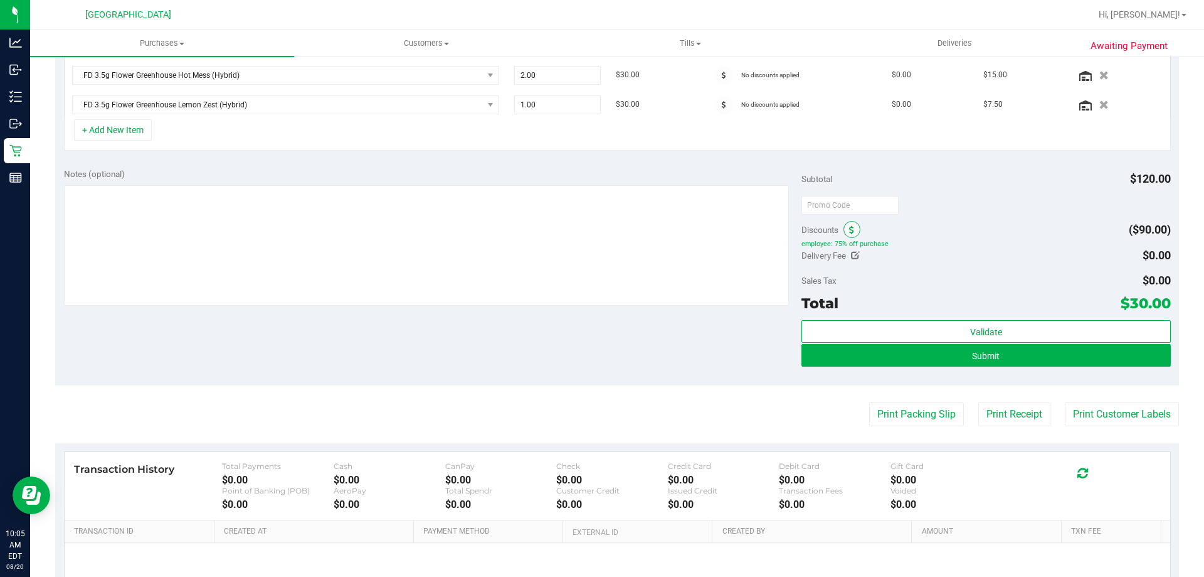
click at [849, 230] on icon at bounding box center [851, 230] width 5 height 9
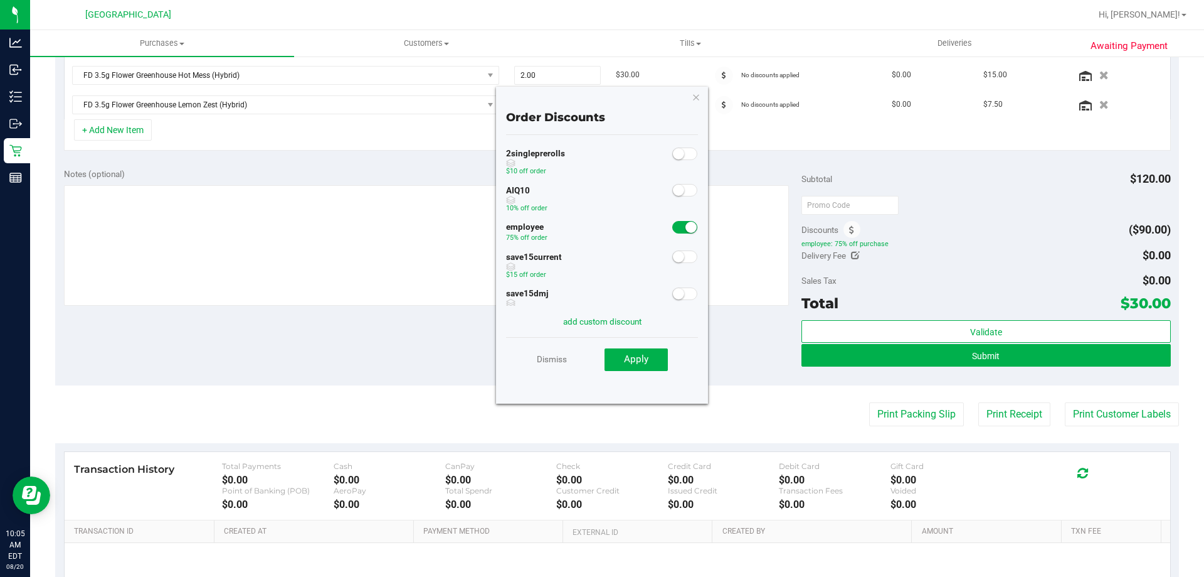
click at [686, 225] on small at bounding box center [691, 226] width 11 height 11
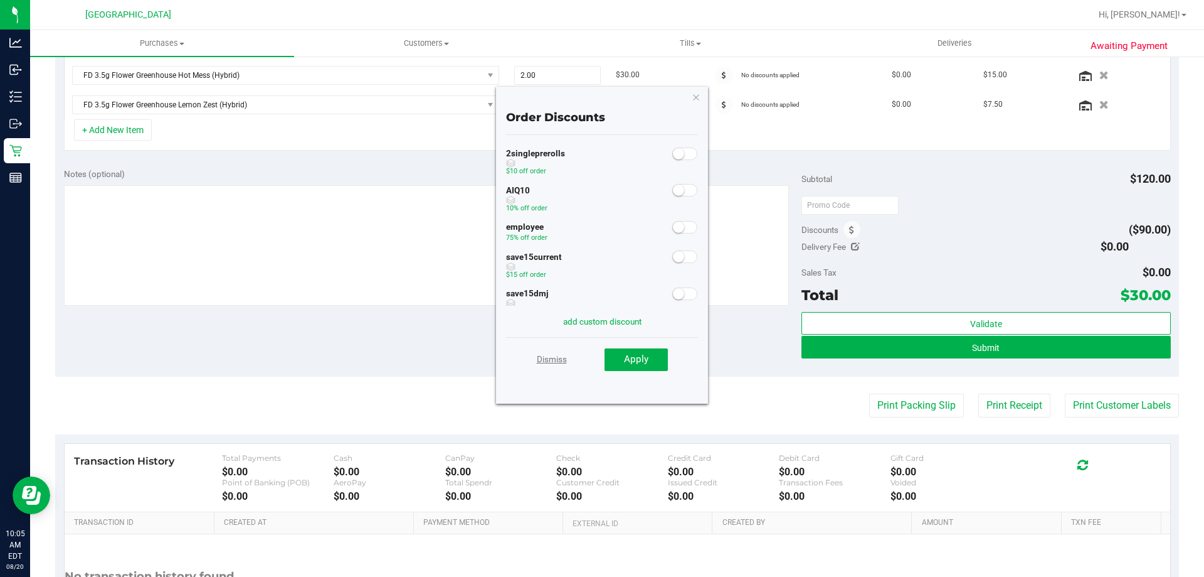
click at [550, 364] on link "Dismiss" at bounding box center [552, 359] width 30 height 23
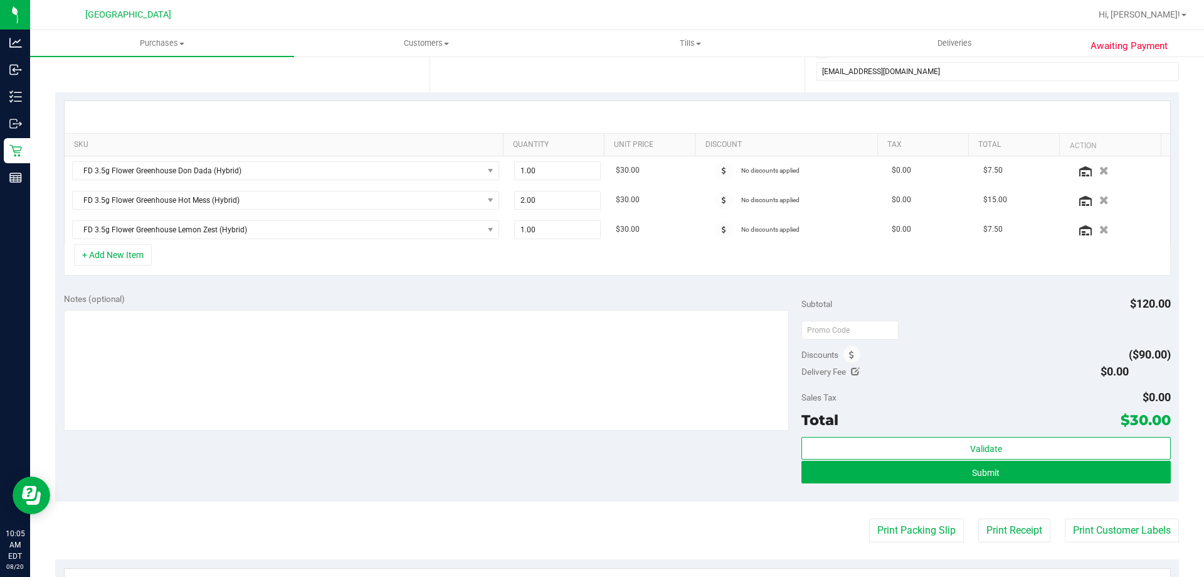
scroll to position [240, 0]
click at [844, 359] on span at bounding box center [852, 354] width 17 height 17
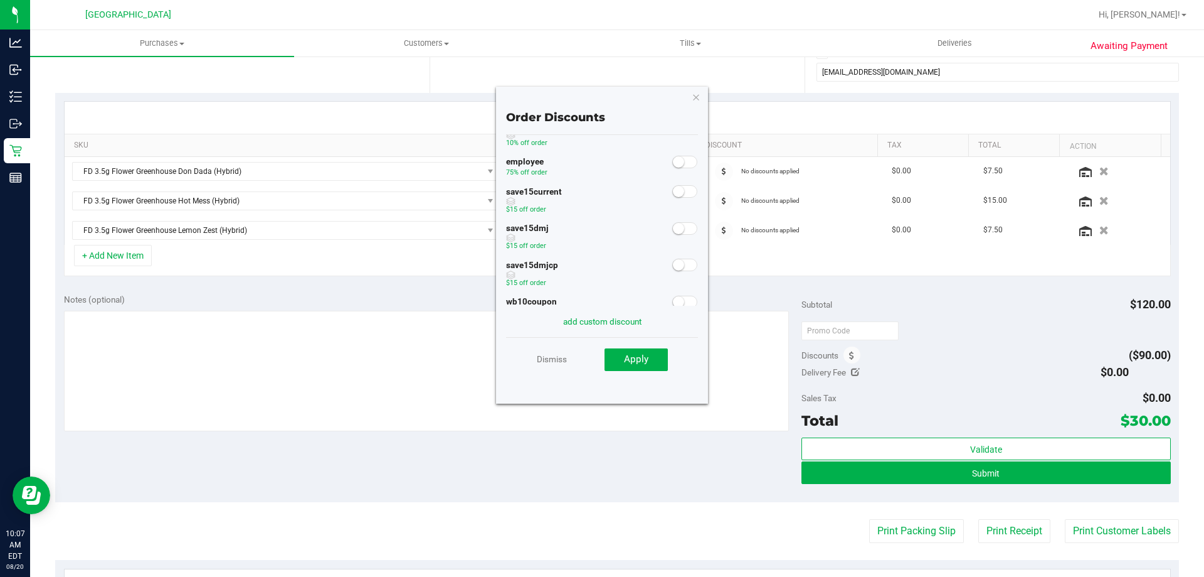
scroll to position [99, 0]
click at [698, 98] on icon "button" at bounding box center [696, 96] width 9 height 15
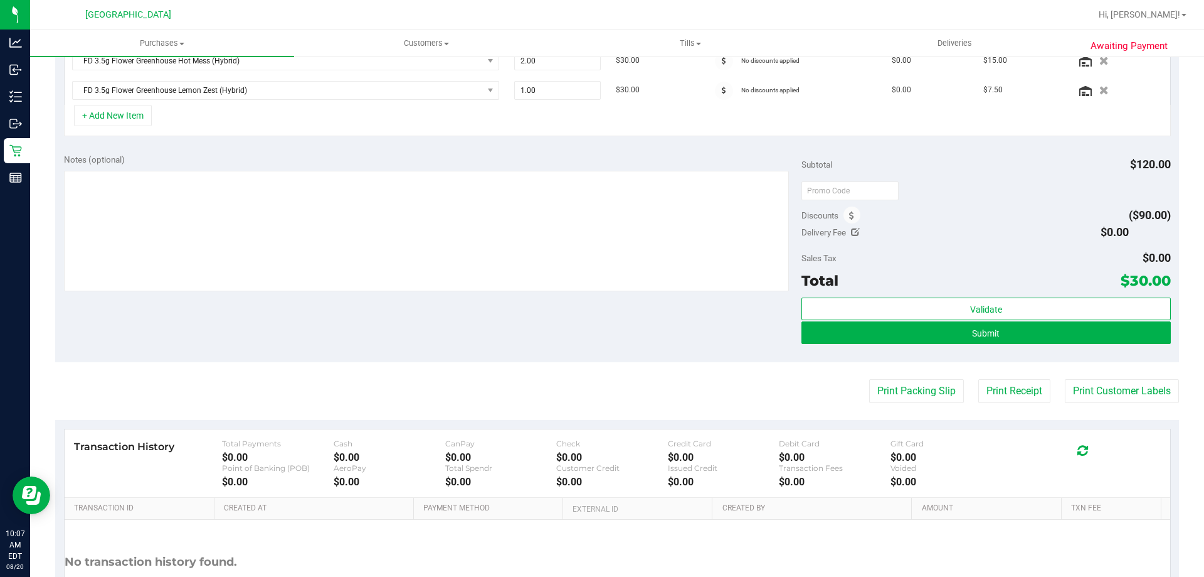
scroll to position [483, 0]
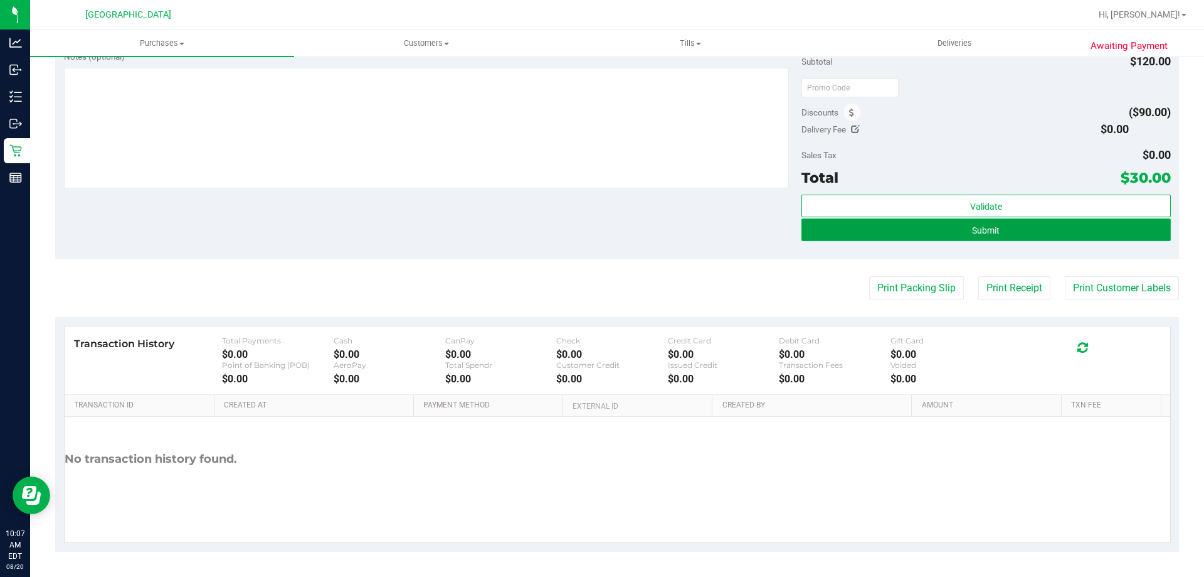
click at [989, 231] on span "Submit" at bounding box center [986, 230] width 28 height 10
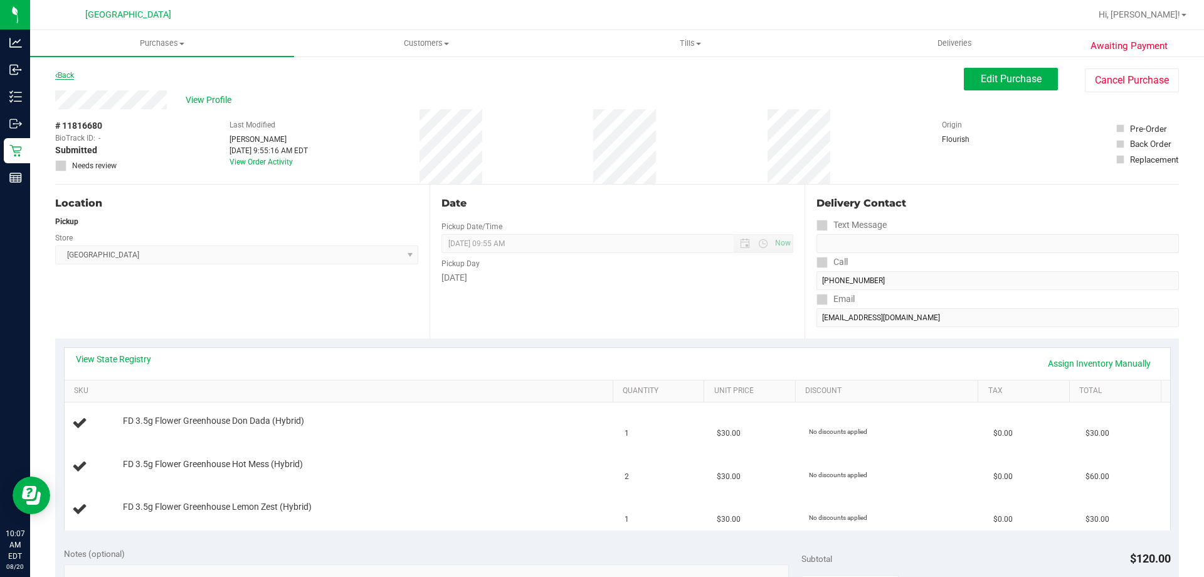
click at [69, 76] on link "Back" at bounding box center [64, 75] width 19 height 9
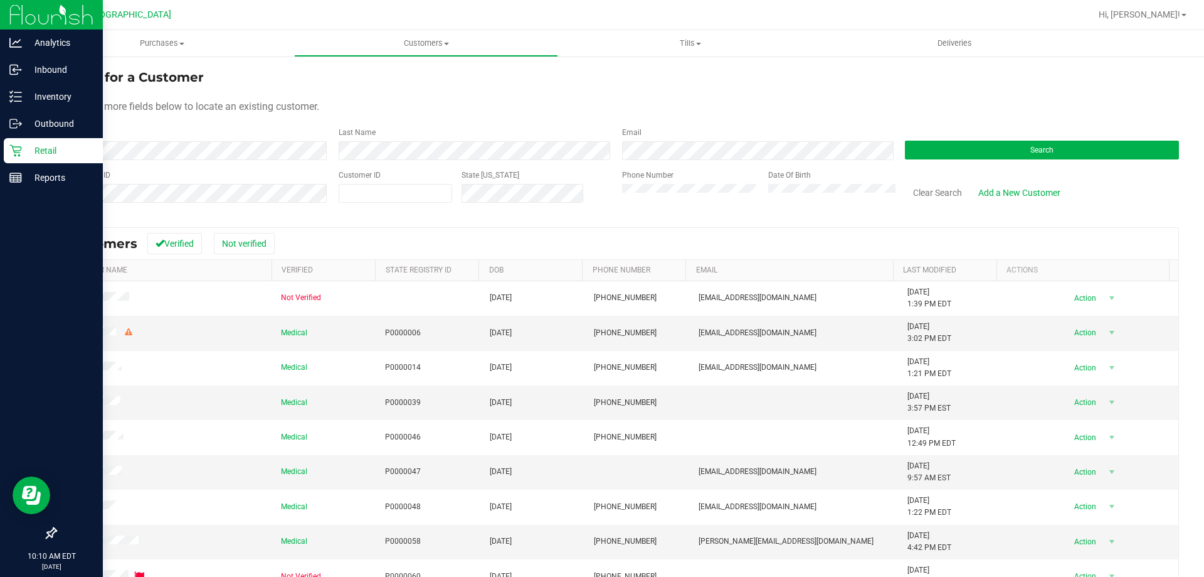
click at [31, 152] on p "Retail" at bounding box center [59, 150] width 75 height 15
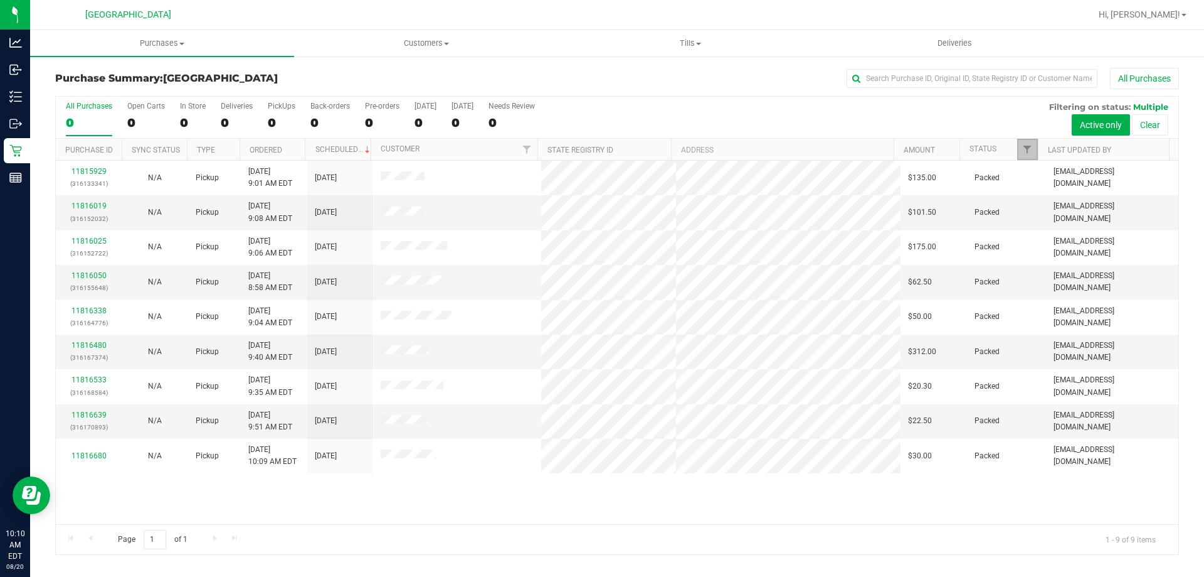
click at [1027, 156] on link "Filter" at bounding box center [1028, 149] width 21 height 21
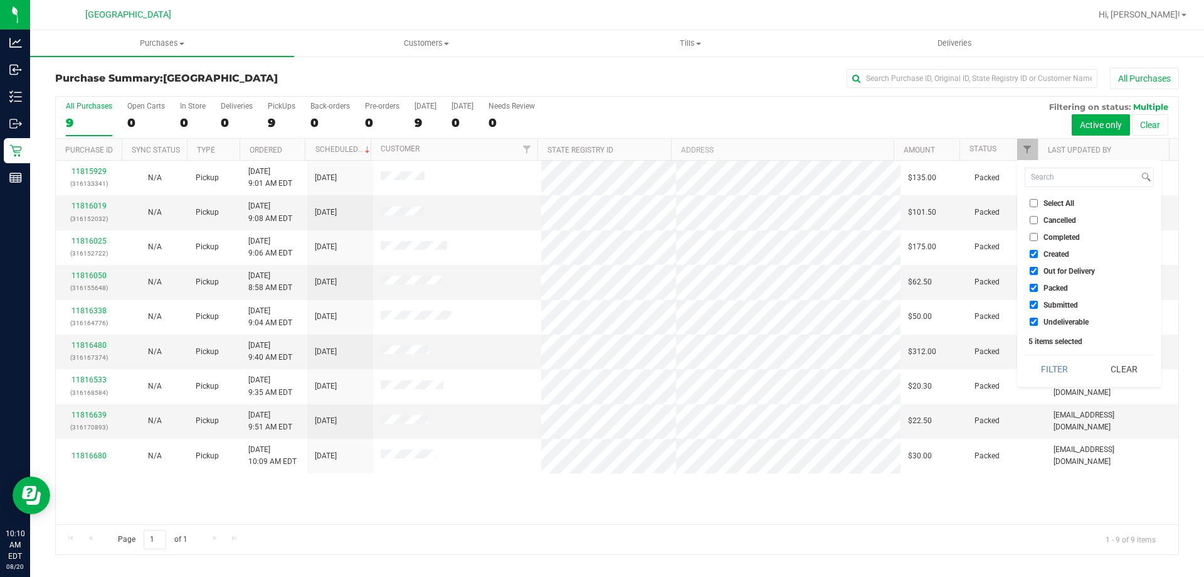
click at [1033, 253] on input "Created" at bounding box center [1034, 254] width 8 height 8
checkbox input "false"
click at [1030, 266] on li "Out for Delivery" at bounding box center [1089, 270] width 129 height 13
click at [1033, 268] on input "Out for Delivery" at bounding box center [1034, 271] width 8 height 8
checkbox input "false"
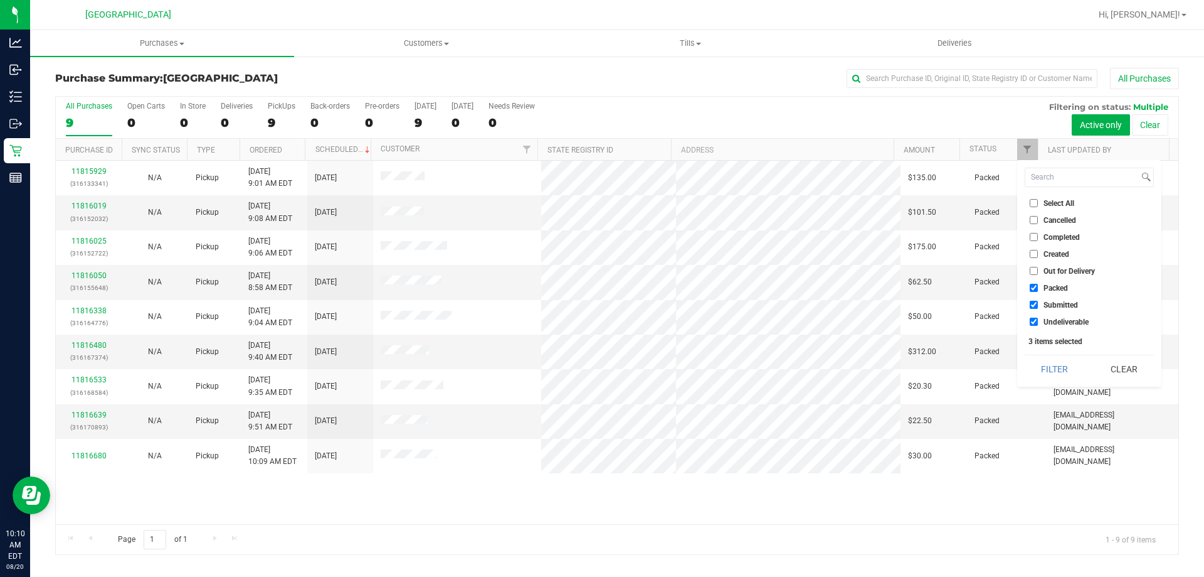
click at [1033, 287] on input "Packed" at bounding box center [1034, 288] width 8 height 8
checkbox input "false"
click at [1034, 321] on input "Undeliverable" at bounding box center [1034, 321] width 8 height 8
checkbox input "false"
click at [1046, 369] on button "Filter" at bounding box center [1055, 369] width 60 height 28
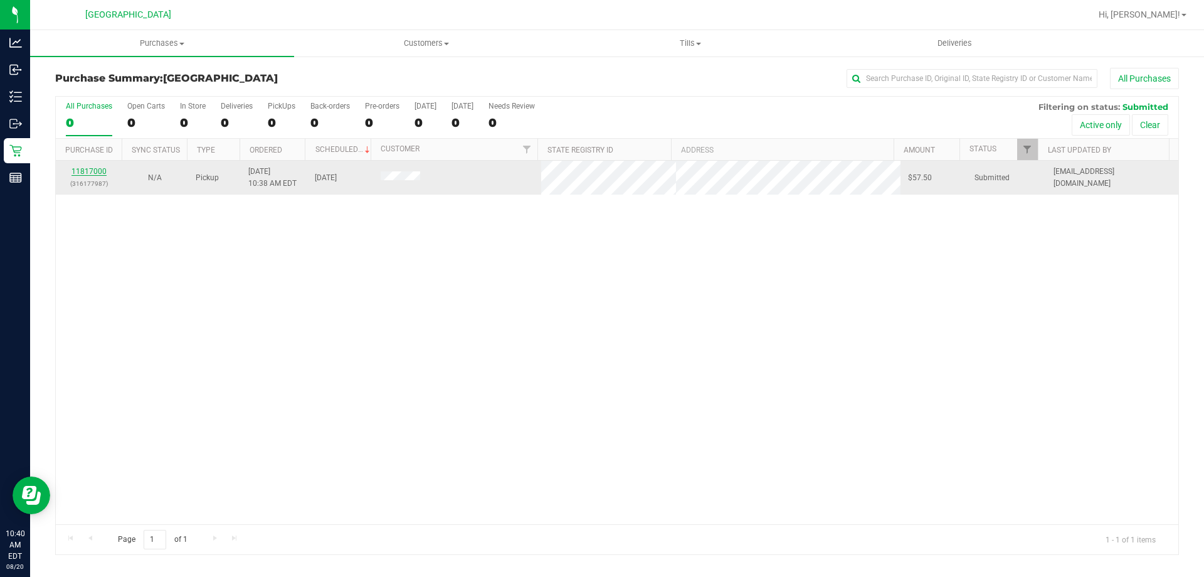
click at [73, 167] on link "11817000" at bounding box center [89, 171] width 35 height 9
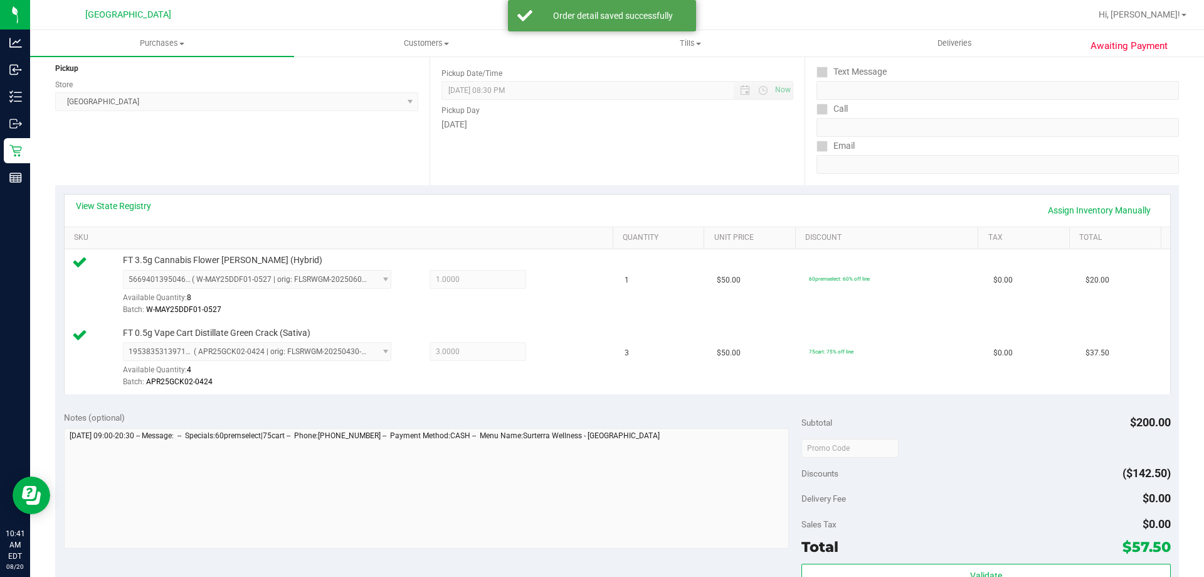
scroll to position [376, 0]
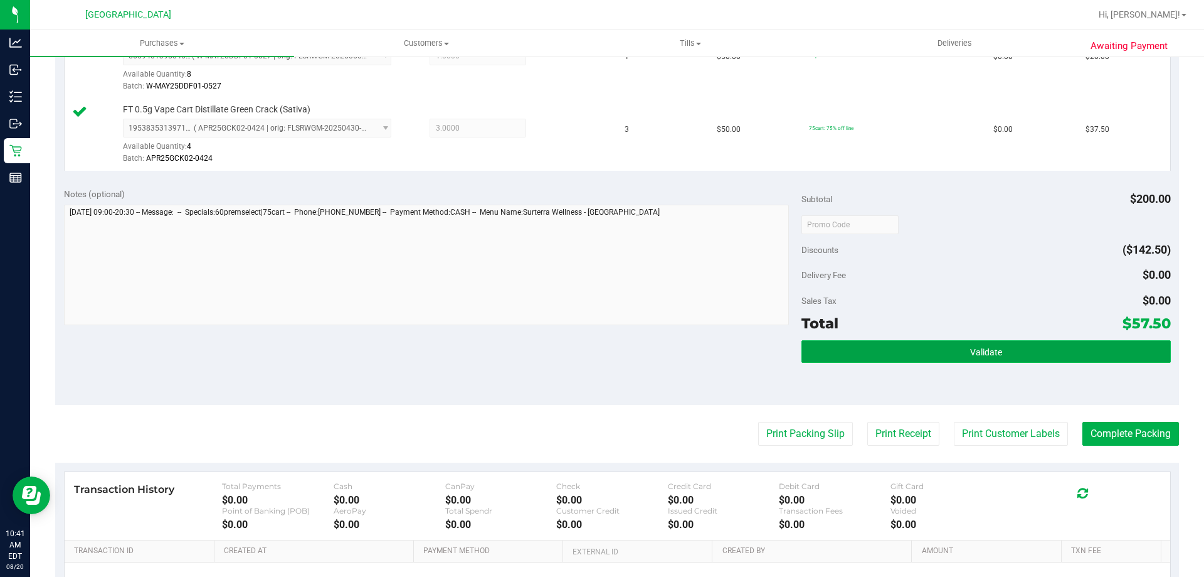
click at [913, 360] on button "Validate" at bounding box center [986, 351] width 369 height 23
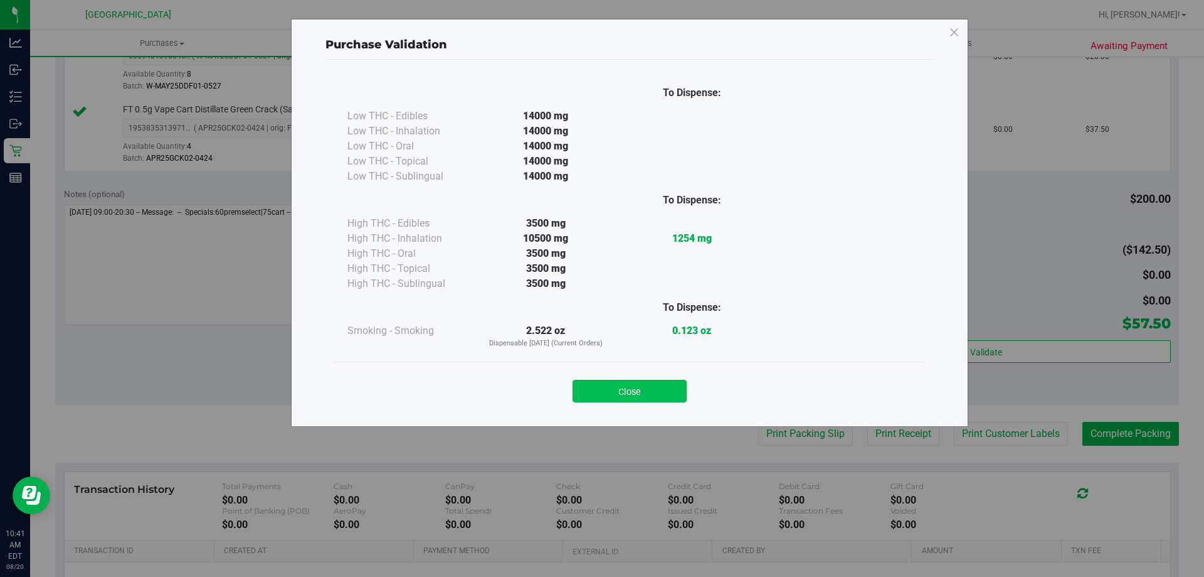
click at [634, 385] on button "Close" at bounding box center [630, 391] width 114 height 23
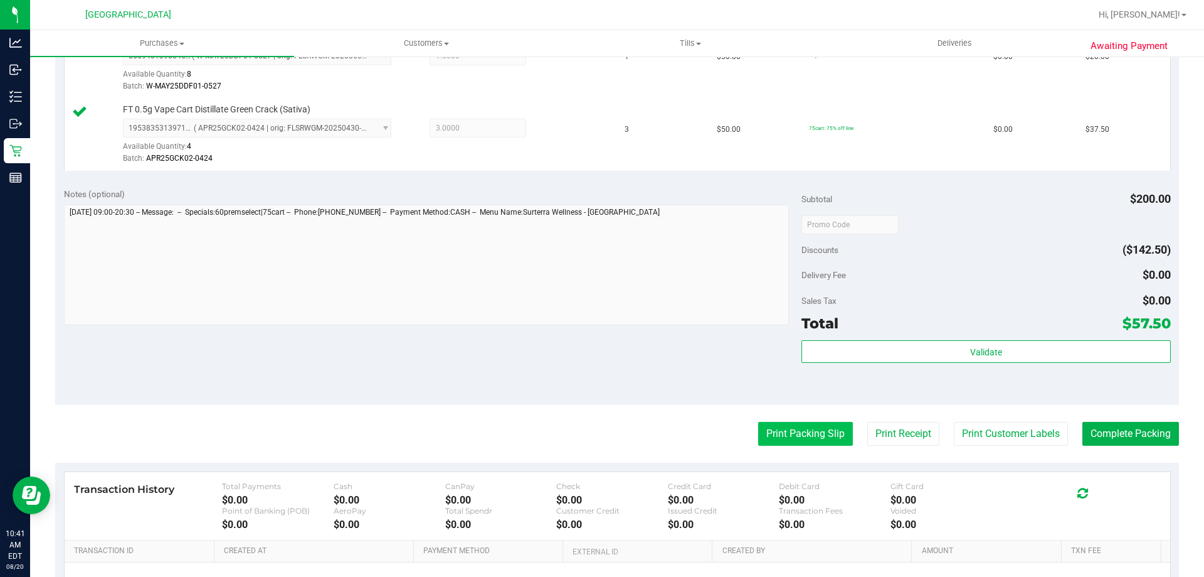
click at [758, 437] on button "Print Packing Slip" at bounding box center [805, 434] width 95 height 24
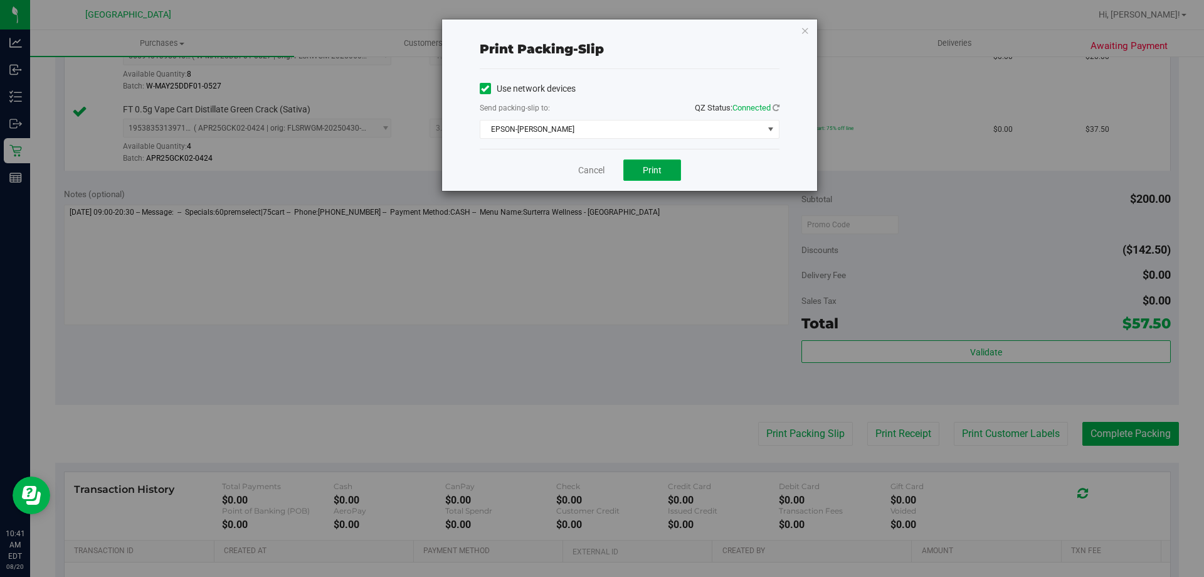
click at [666, 174] on button "Print" at bounding box center [653, 169] width 58 height 21
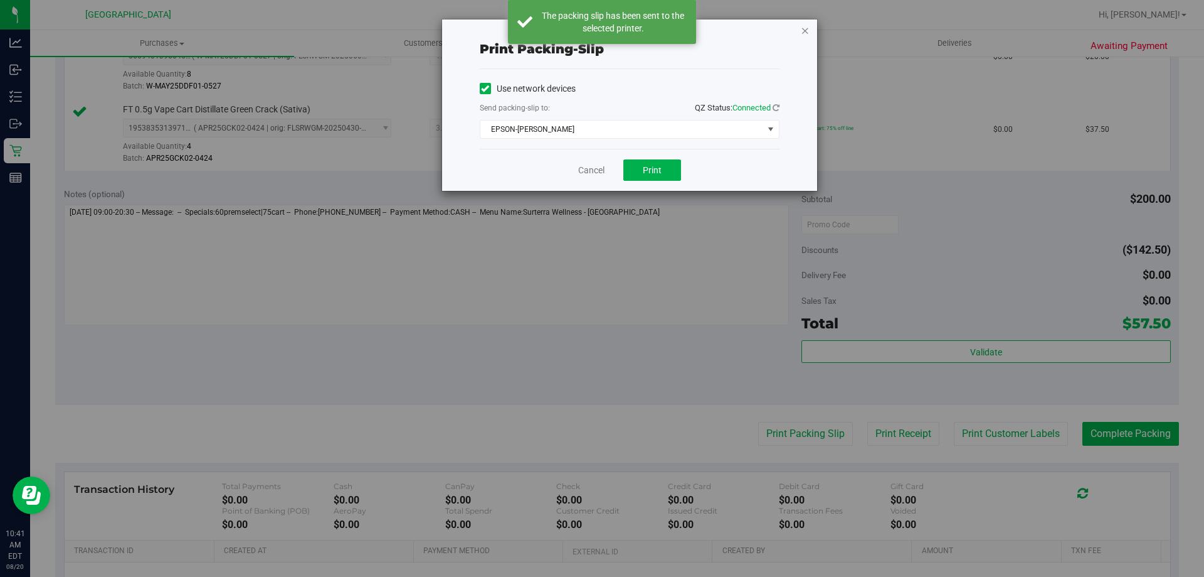
click at [807, 33] on icon "button" at bounding box center [805, 30] width 9 height 15
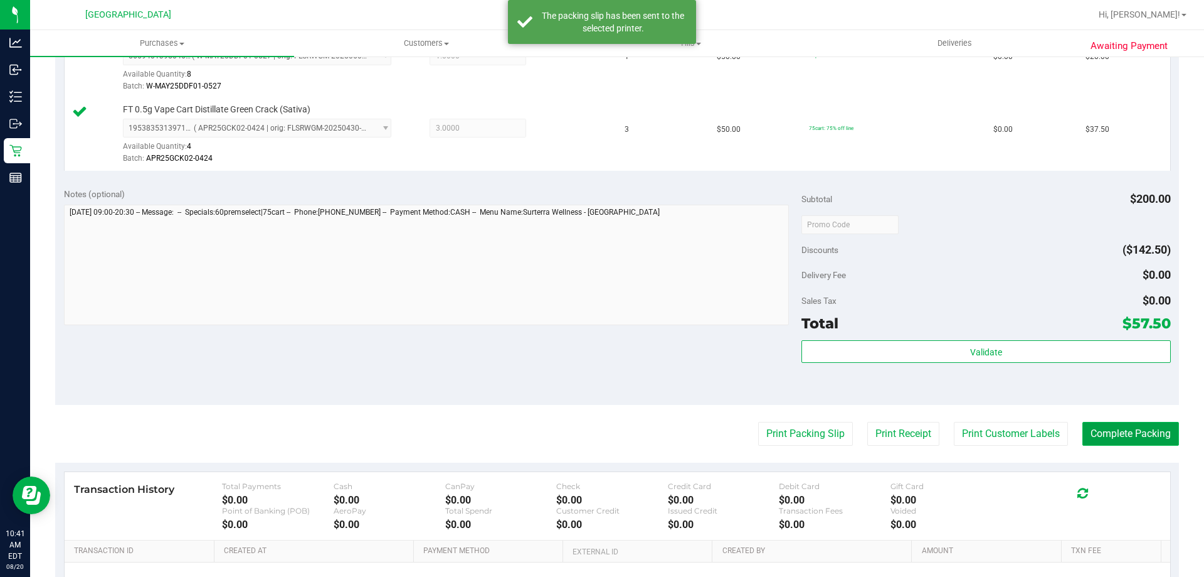
click at [1118, 444] on button "Complete Packing" at bounding box center [1131, 434] width 97 height 24
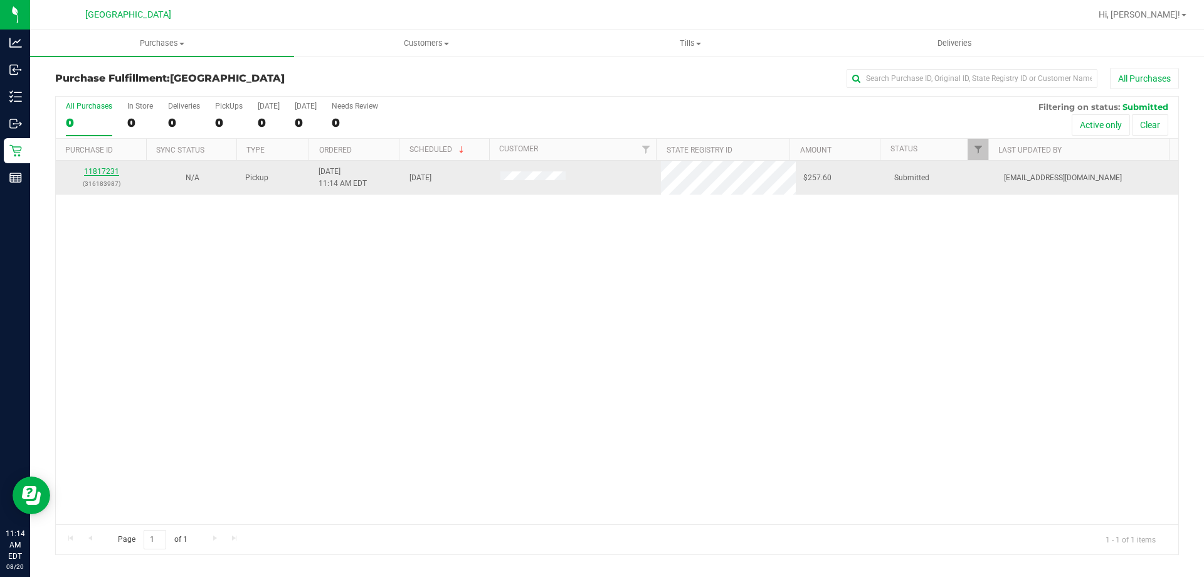
click at [113, 173] on link "11817231" at bounding box center [101, 171] width 35 height 9
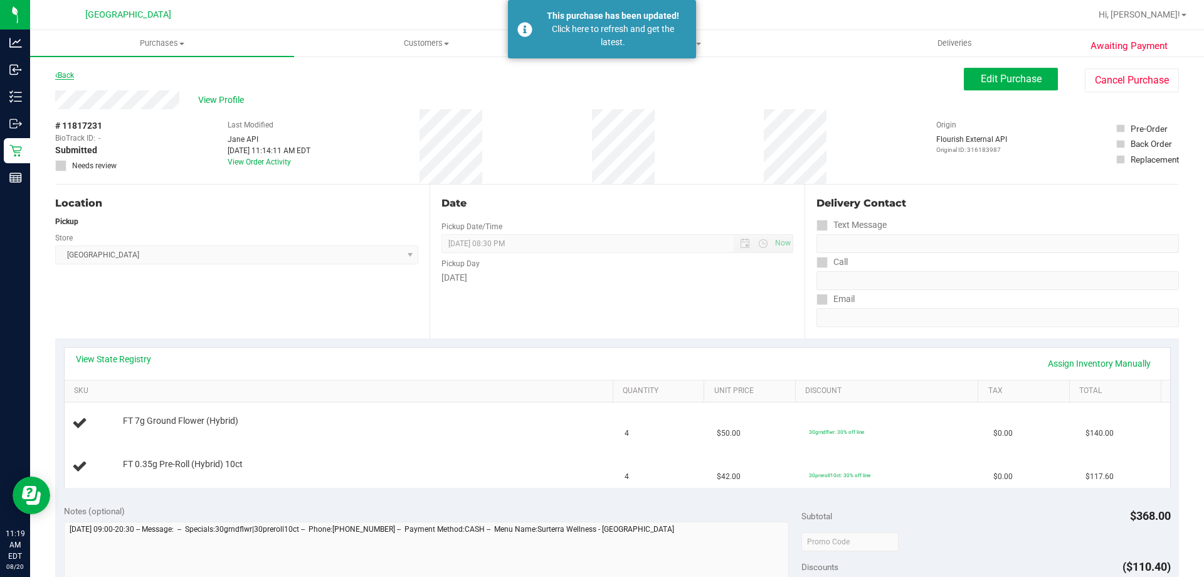
click at [61, 73] on link "Back" at bounding box center [64, 75] width 19 height 9
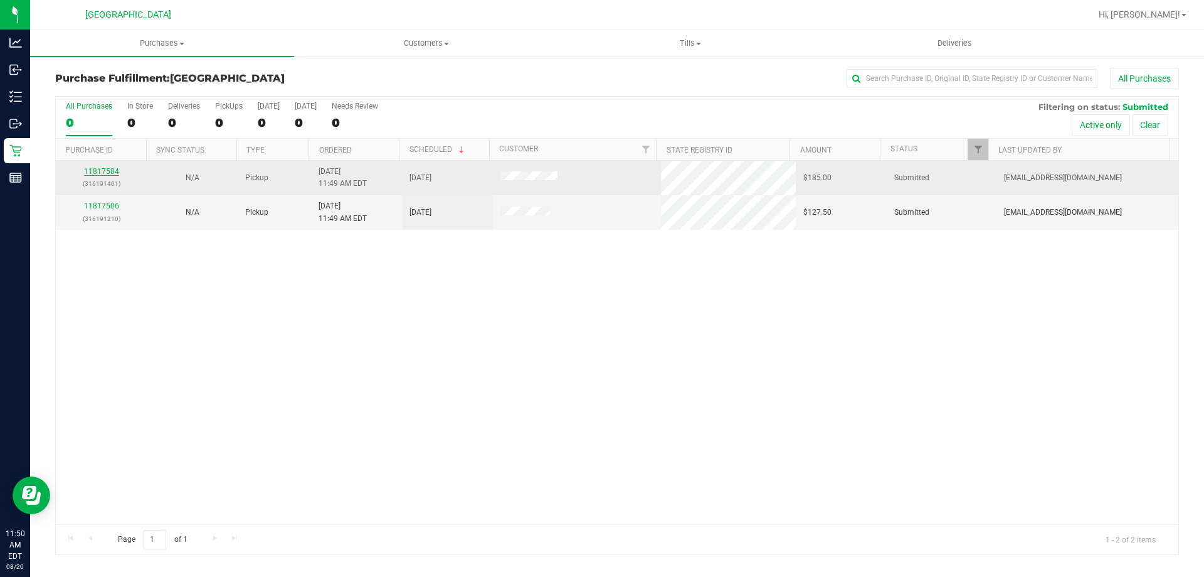
click at [102, 169] on link "11817504" at bounding box center [101, 171] width 35 height 9
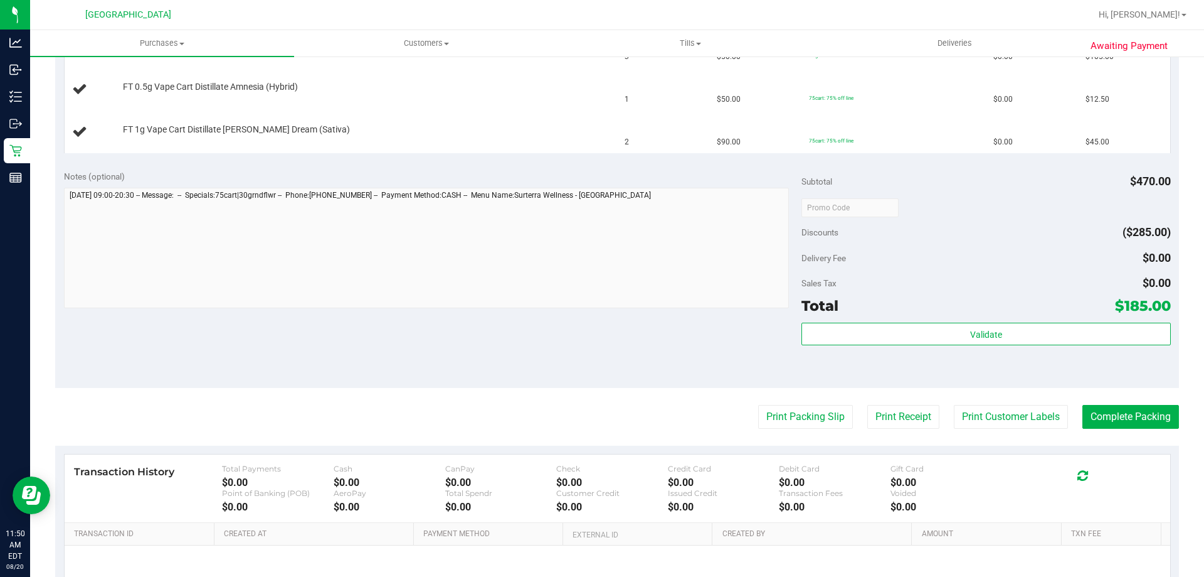
scroll to position [548, 0]
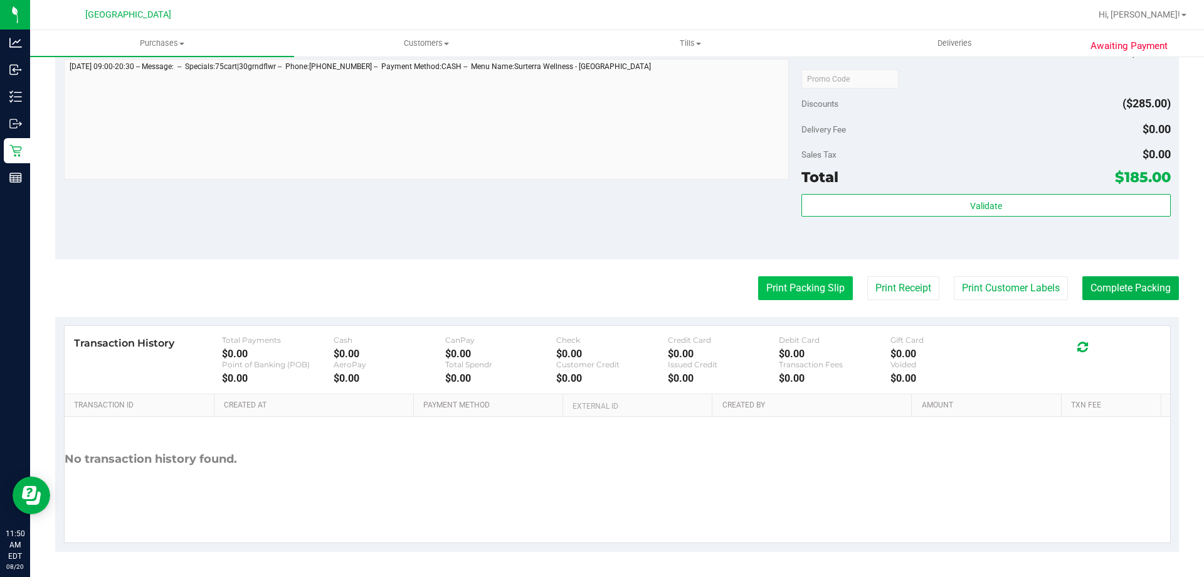
click at [776, 283] on button "Print Packing Slip" at bounding box center [805, 288] width 95 height 24
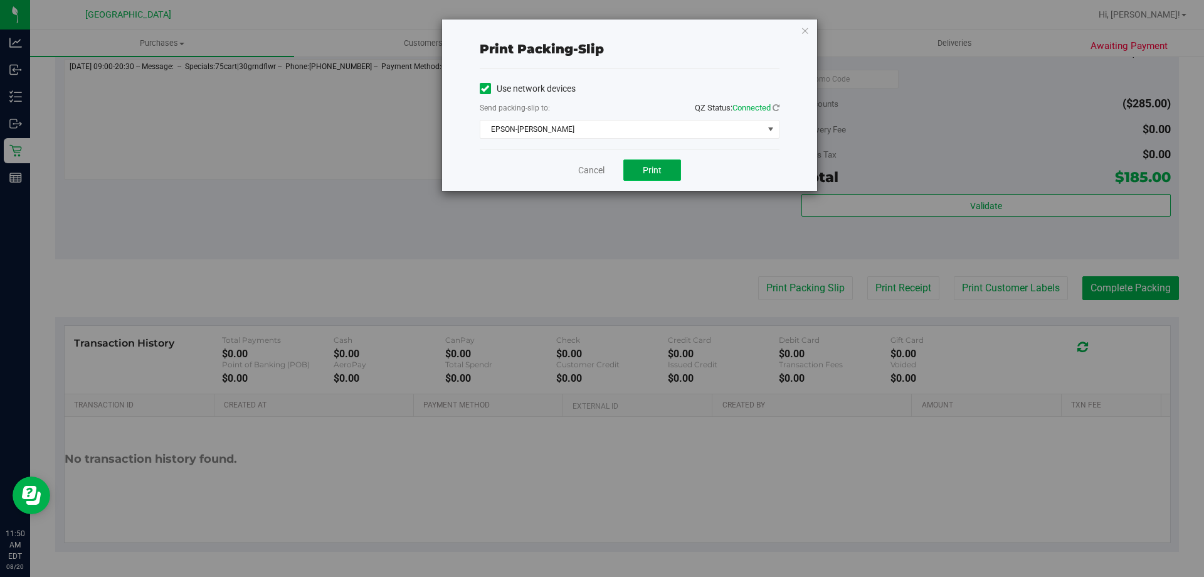
click at [663, 162] on button "Print" at bounding box center [653, 169] width 58 height 21
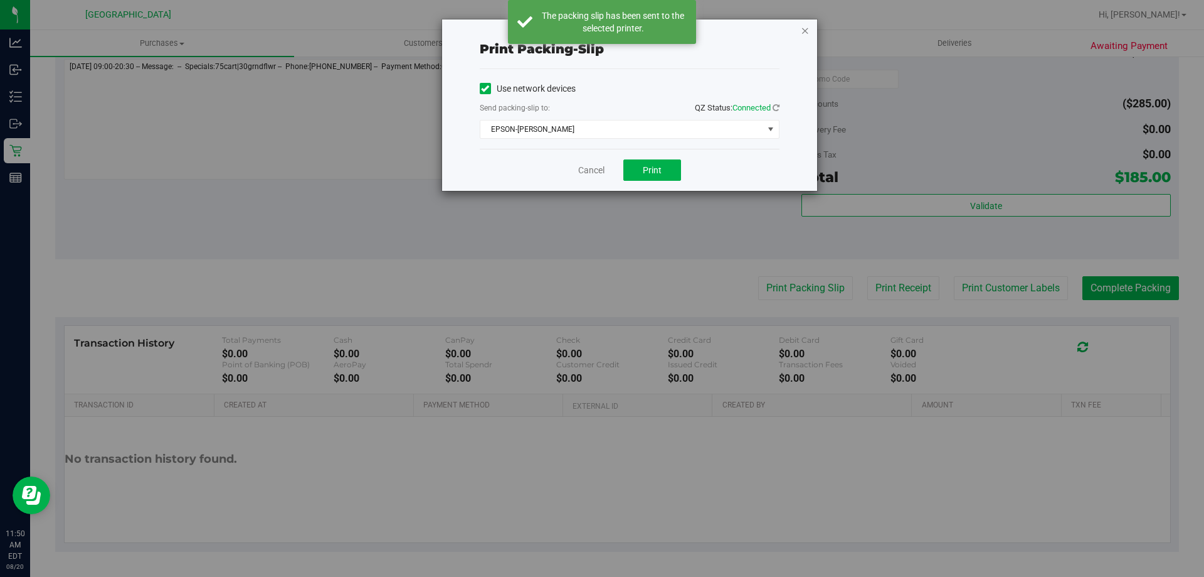
click at [806, 33] on icon "button" at bounding box center [805, 30] width 9 height 15
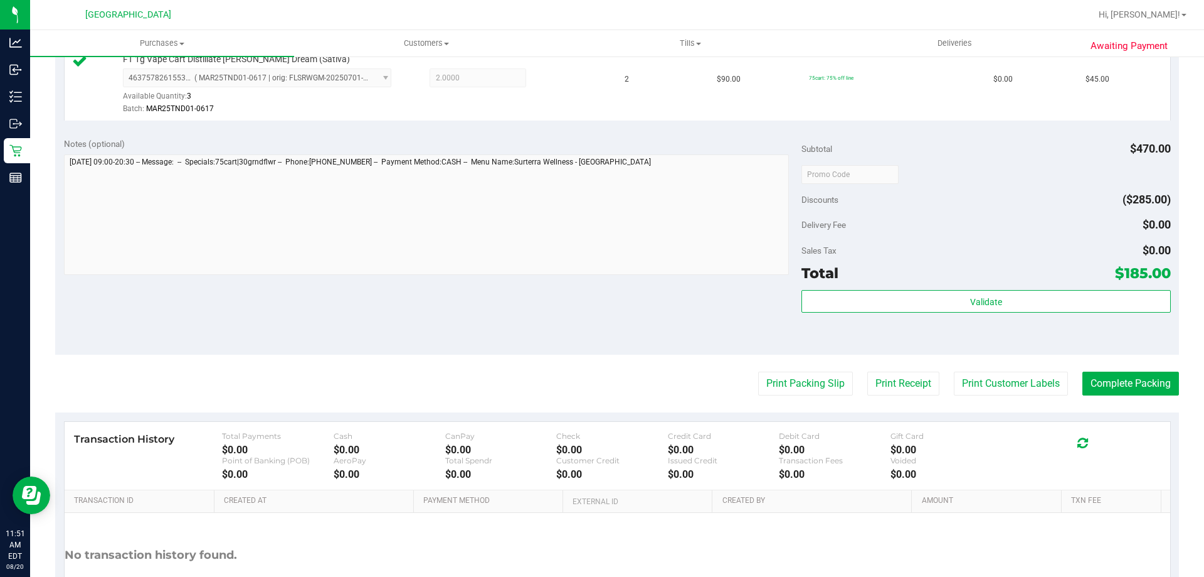
scroll to position [667, 0]
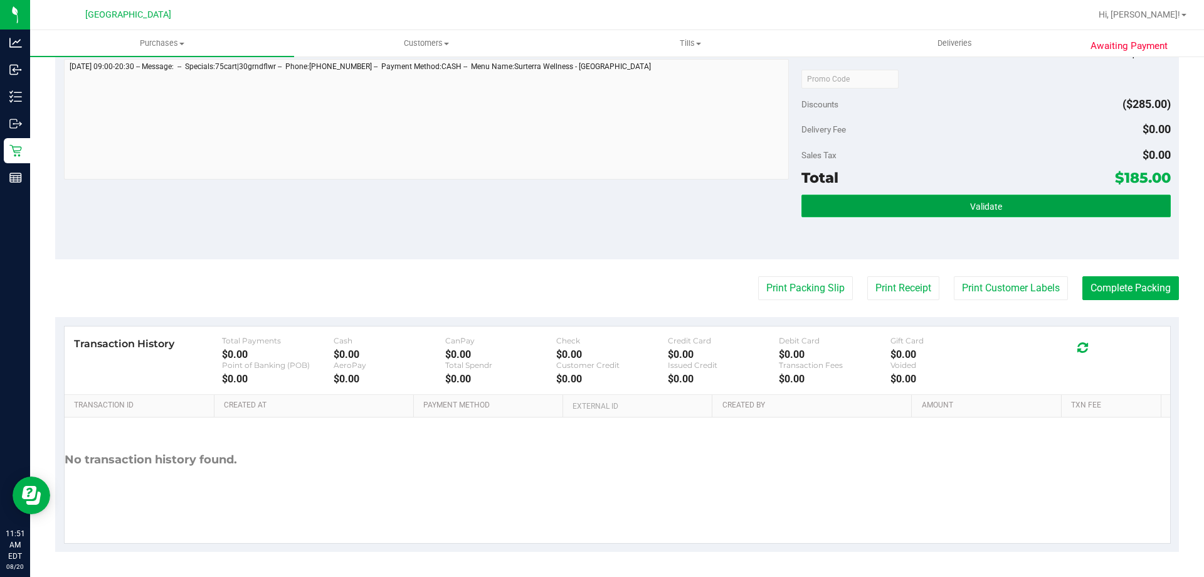
click at [1013, 210] on button "Validate" at bounding box center [986, 205] width 369 height 23
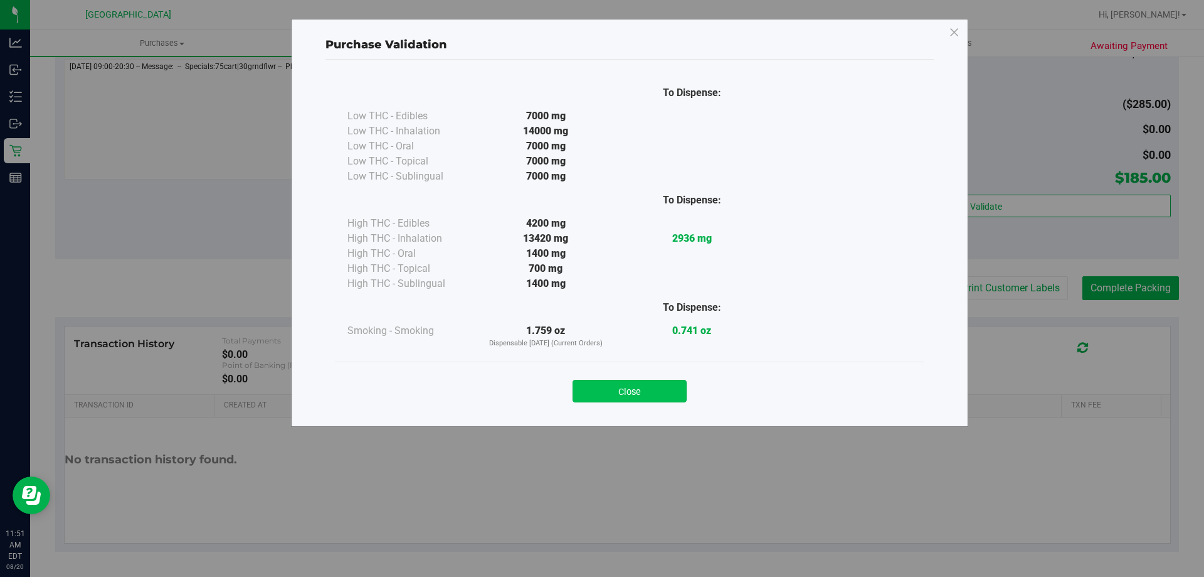
click at [625, 386] on button "Close" at bounding box center [630, 391] width 114 height 23
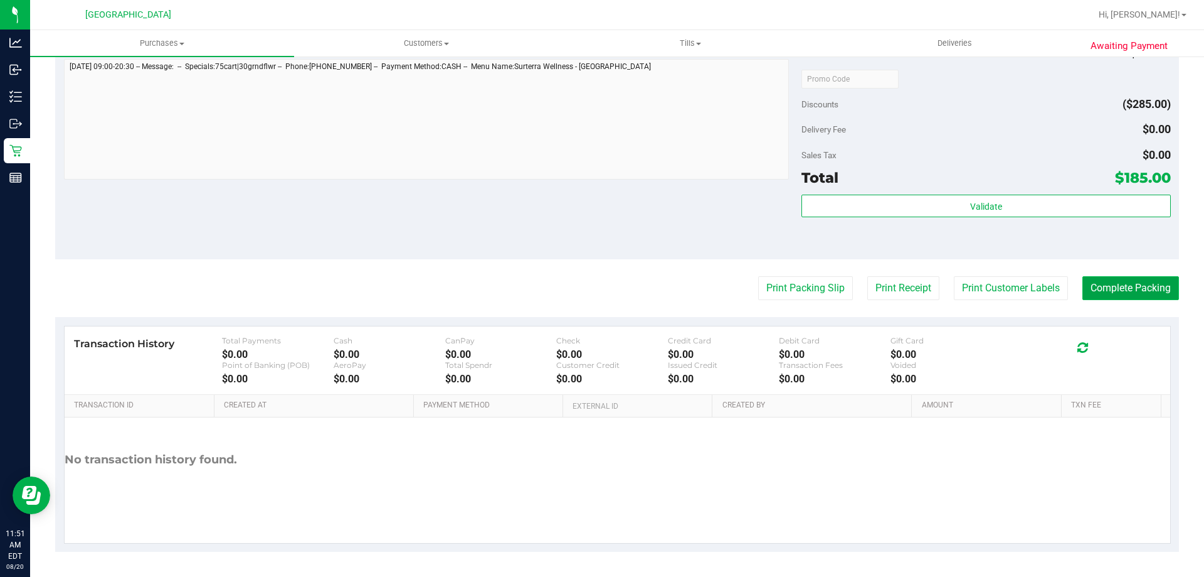
click at [1139, 281] on button "Complete Packing" at bounding box center [1131, 288] width 97 height 24
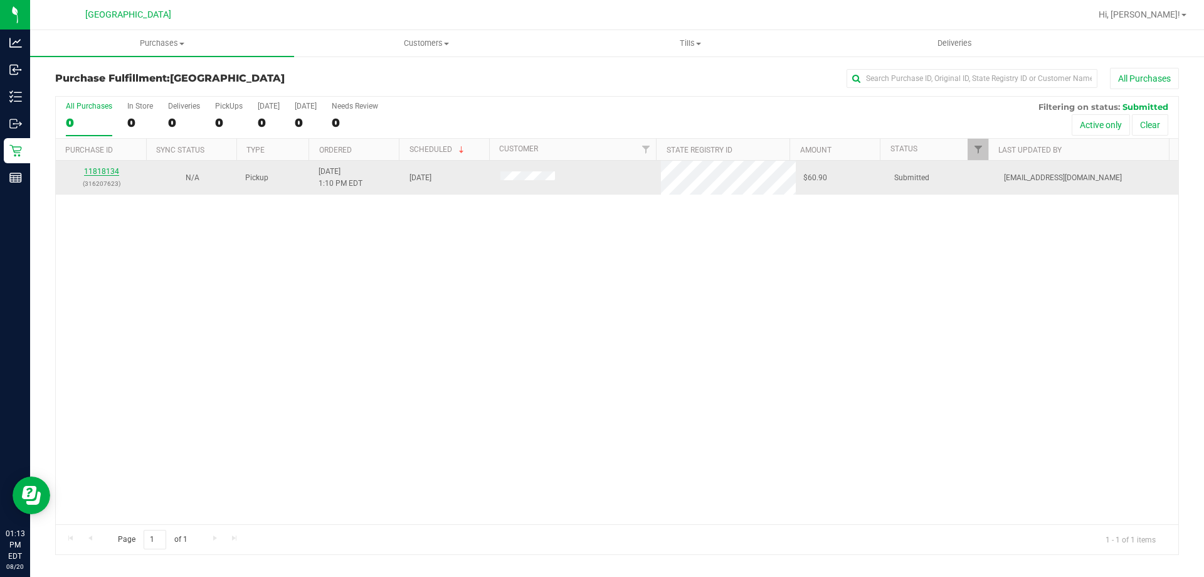
click at [101, 173] on link "11818134" at bounding box center [101, 171] width 35 height 9
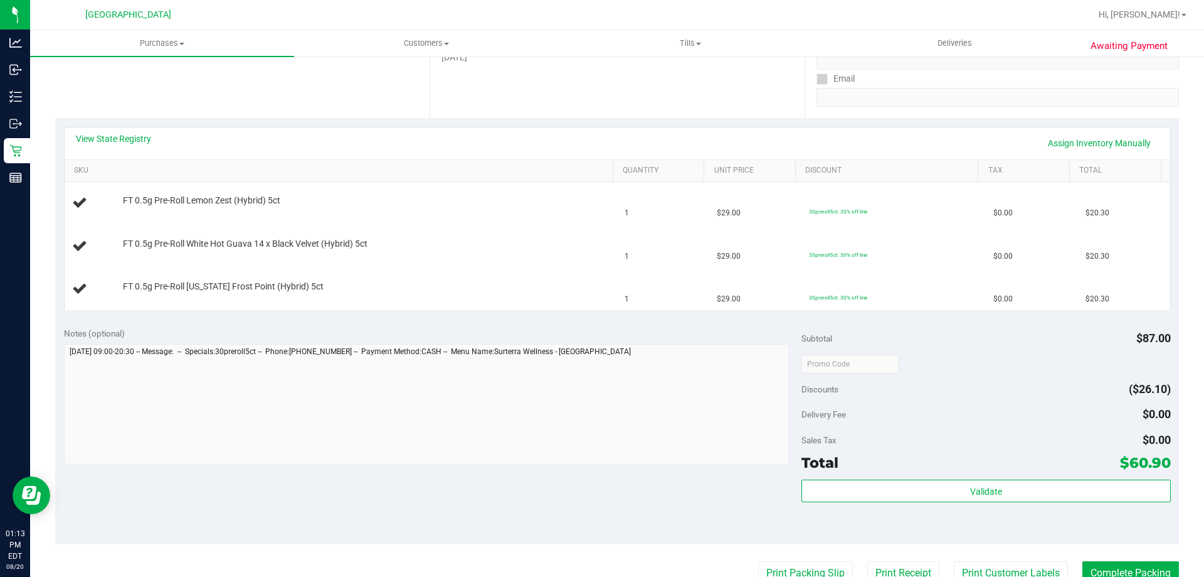
scroll to position [314, 0]
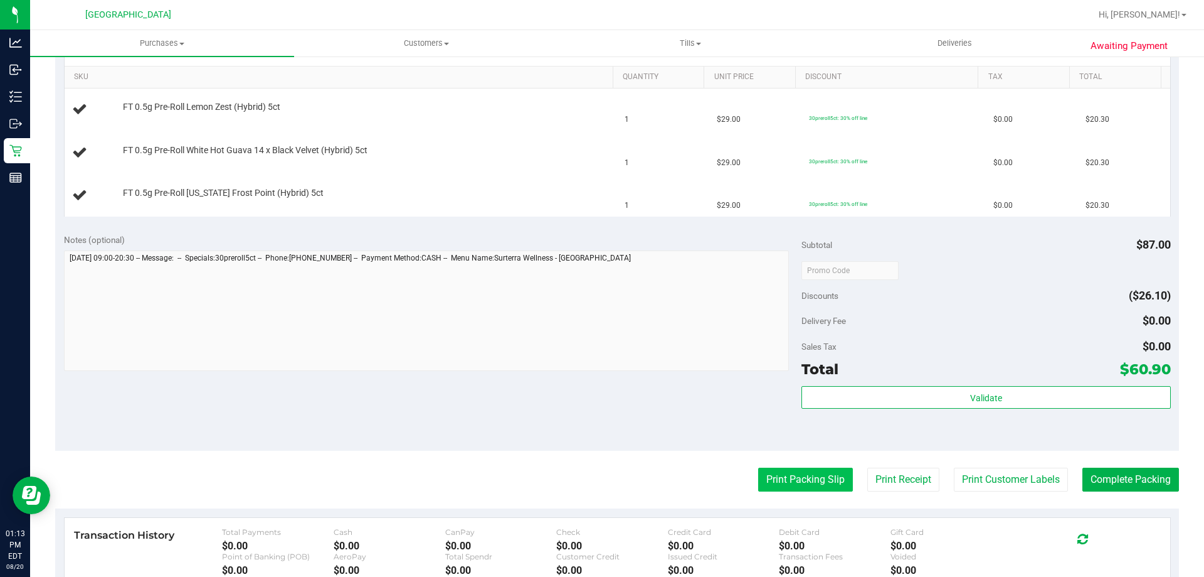
click at [798, 471] on button "Print Packing Slip" at bounding box center [805, 479] width 95 height 24
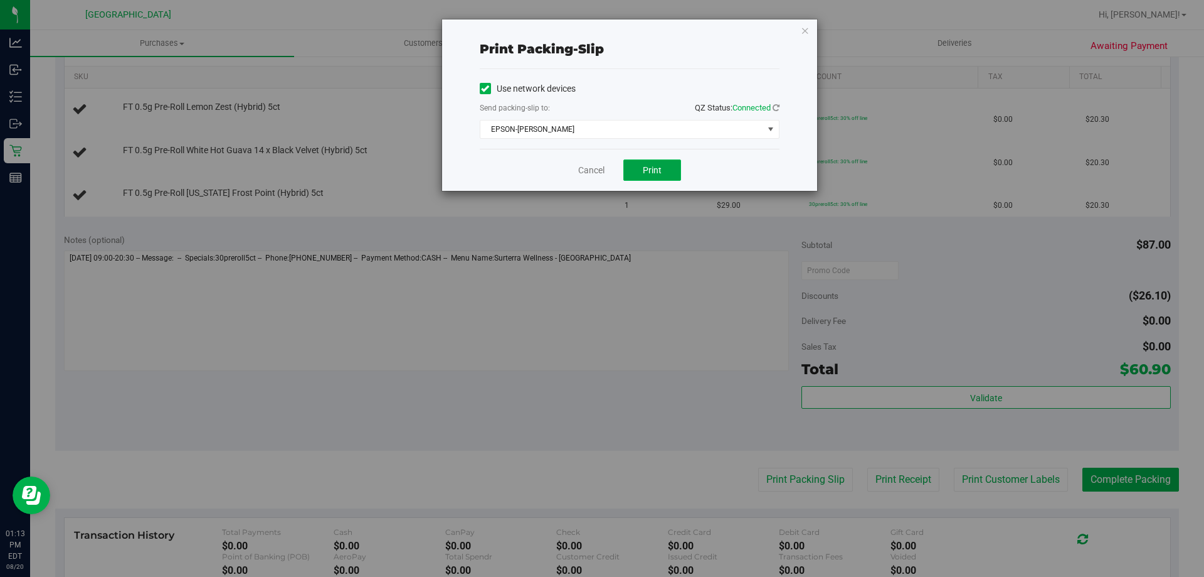
click at [650, 179] on button "Print" at bounding box center [653, 169] width 58 height 21
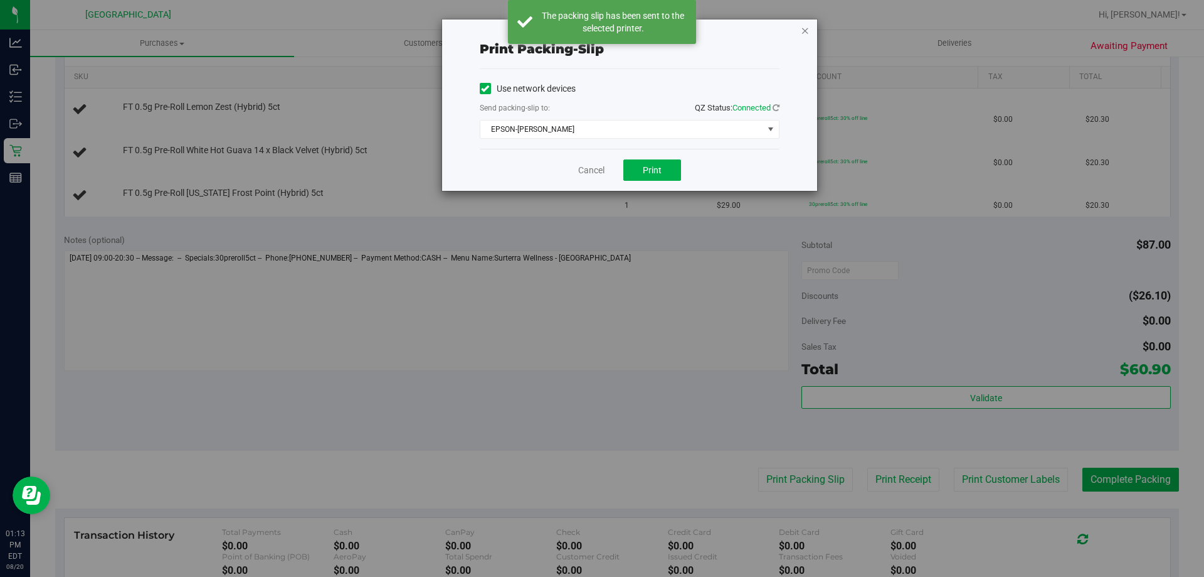
click at [802, 31] on icon "button" at bounding box center [805, 30] width 9 height 15
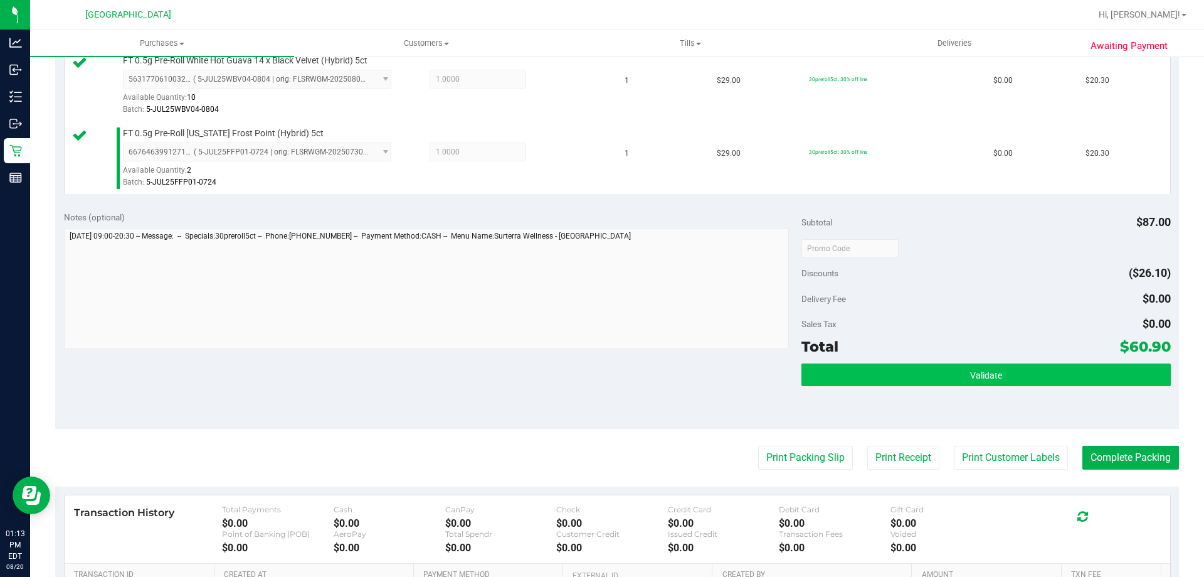
scroll to position [439, 0]
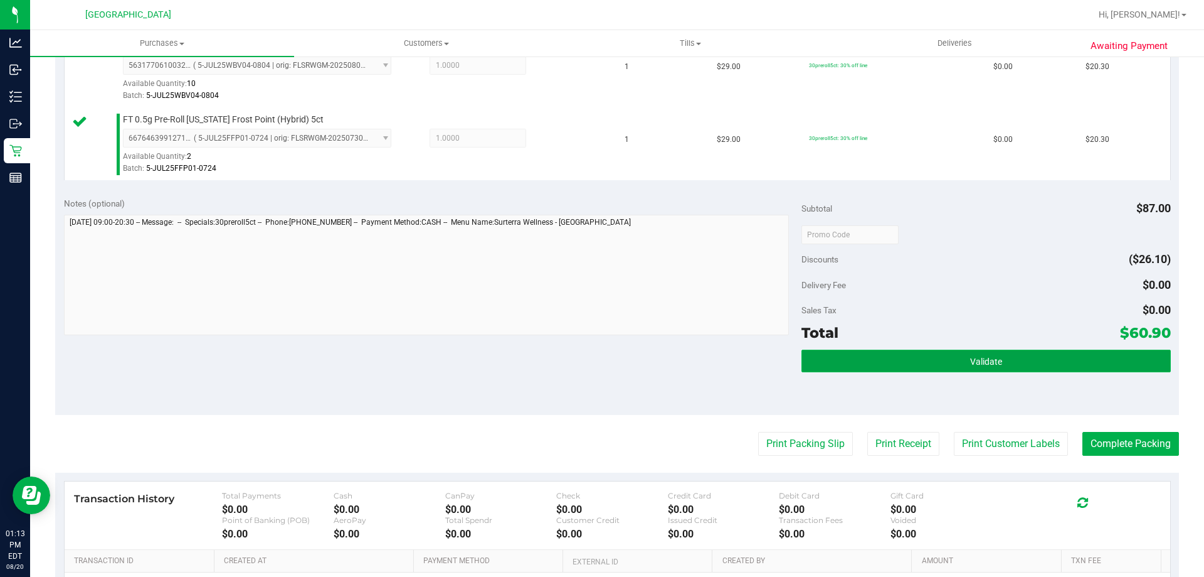
click at [973, 358] on span "Validate" at bounding box center [986, 361] width 32 height 10
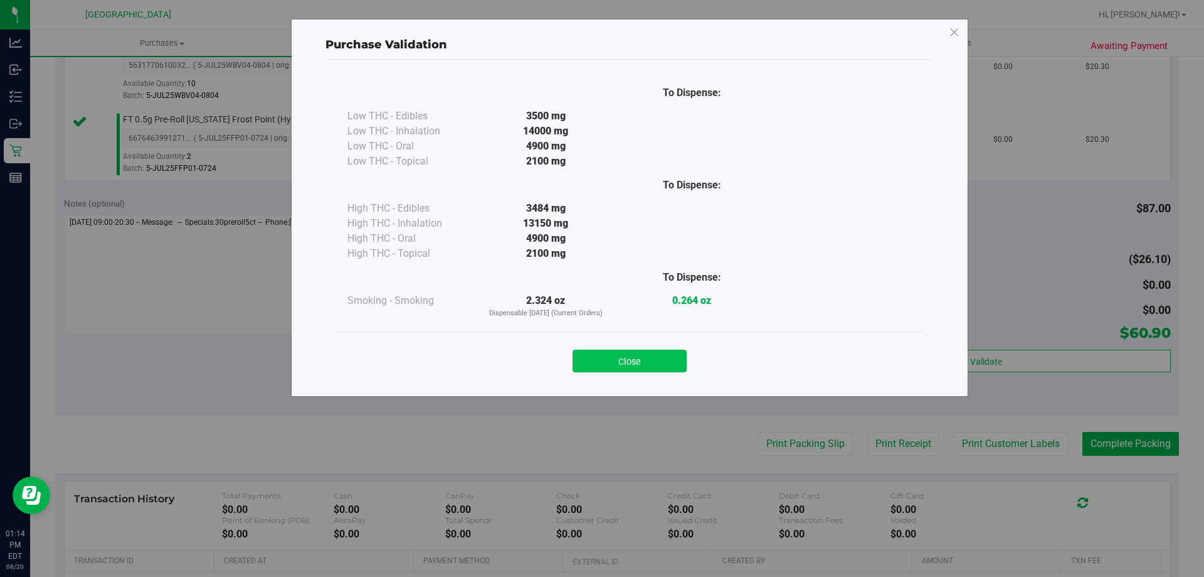
click at [647, 369] on button "Close" at bounding box center [630, 360] width 114 height 23
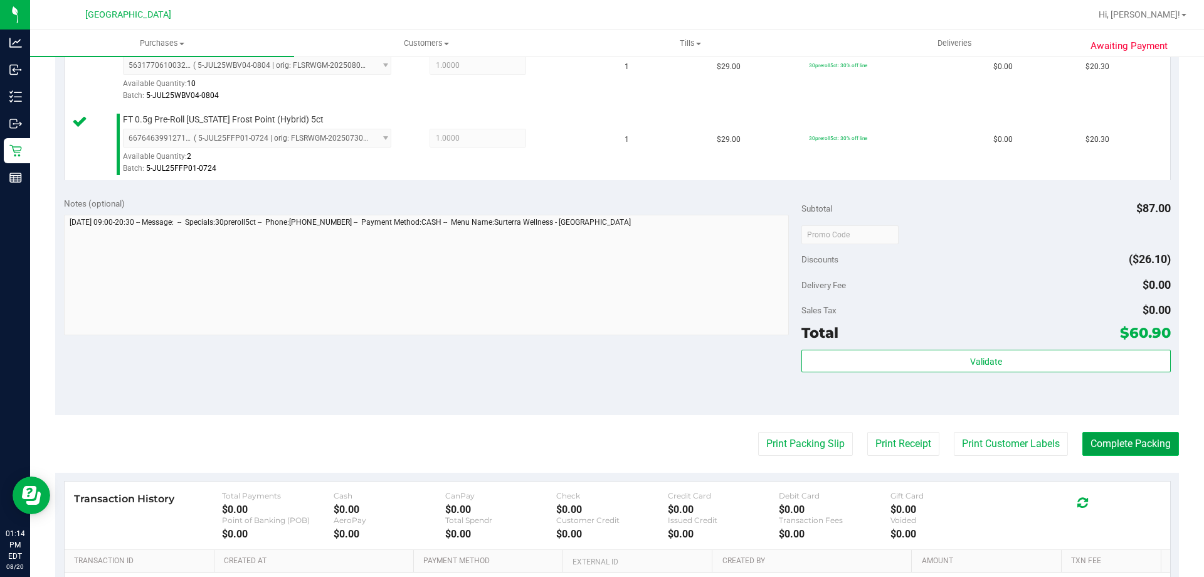
click at [1140, 445] on button "Complete Packing" at bounding box center [1131, 444] width 97 height 24
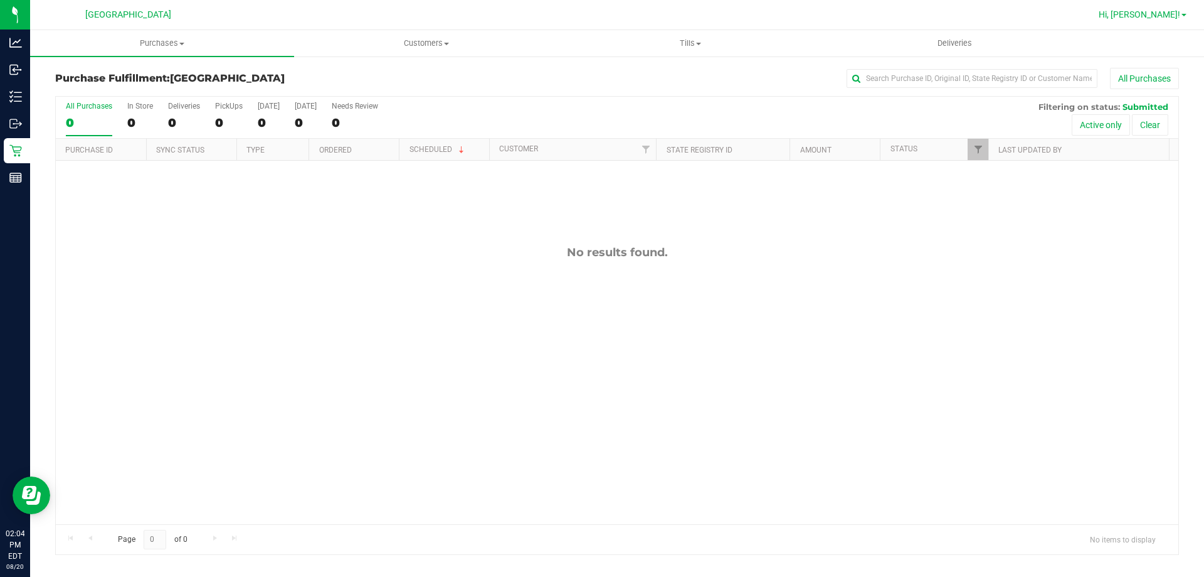
click at [1170, 19] on span "Hi, [PERSON_NAME]!" at bounding box center [1140, 14] width 82 height 10
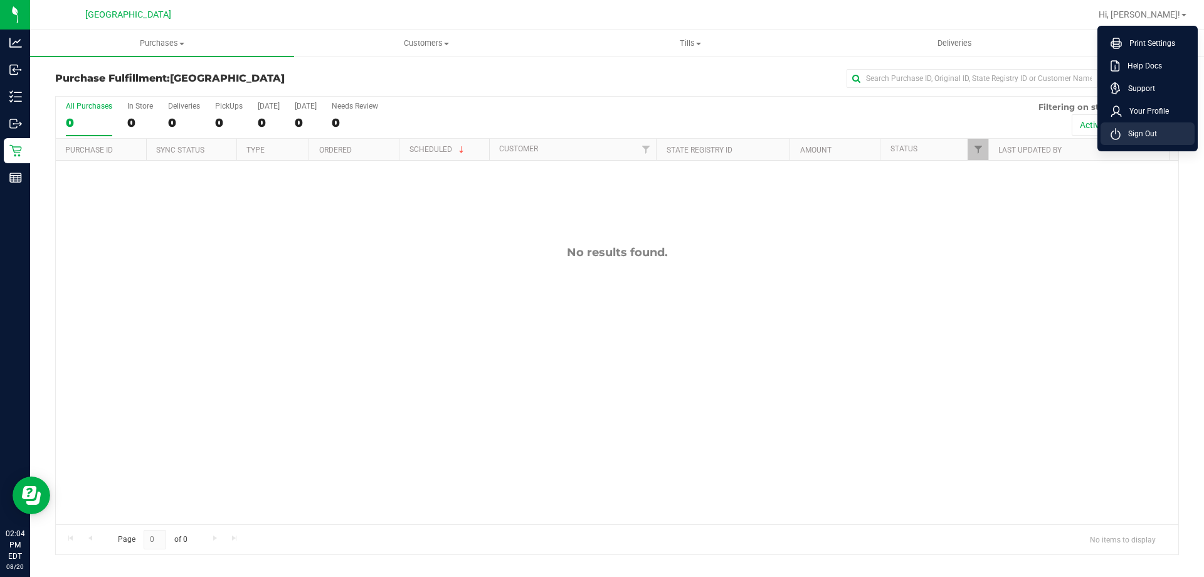
click at [1137, 139] on span "Sign Out" at bounding box center [1139, 133] width 36 height 13
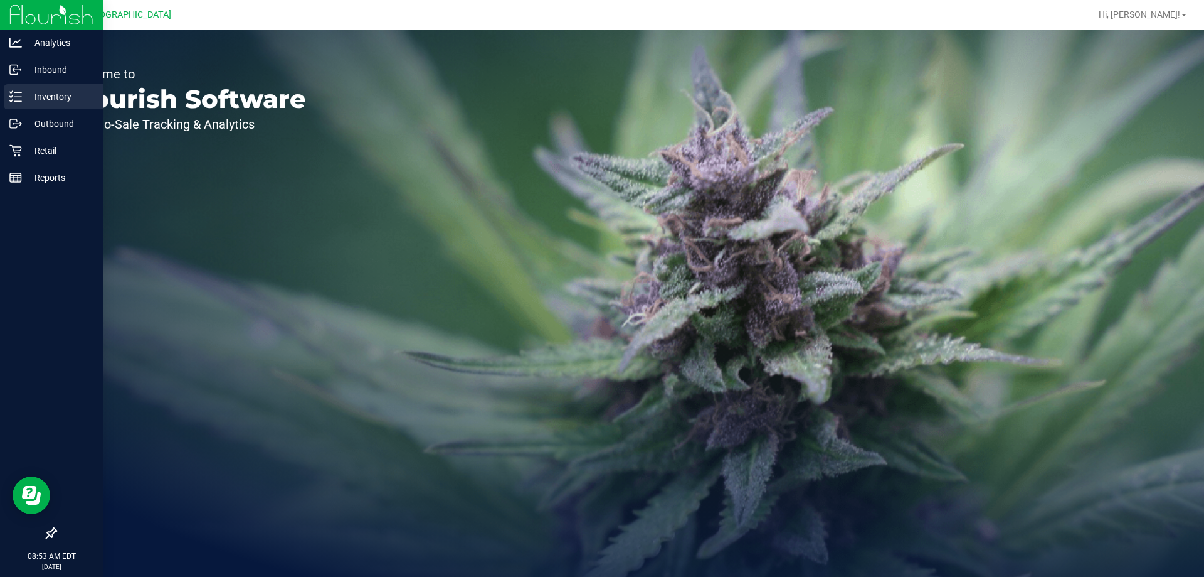
click at [44, 102] on p "Inventory" at bounding box center [59, 96] width 75 height 15
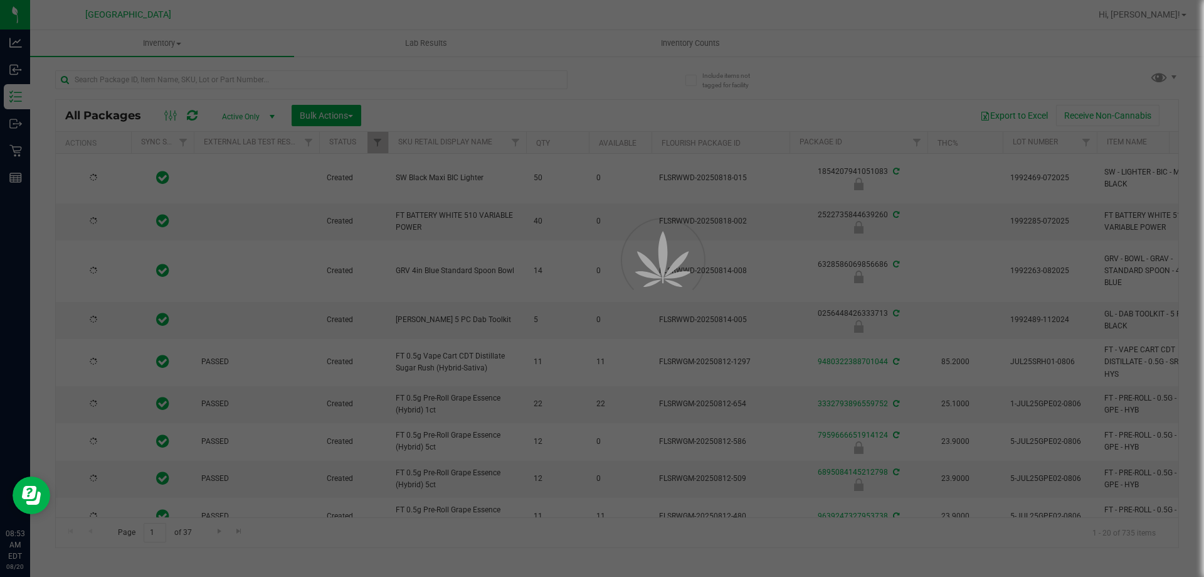
click at [152, 75] on div at bounding box center [602, 288] width 1204 height 577
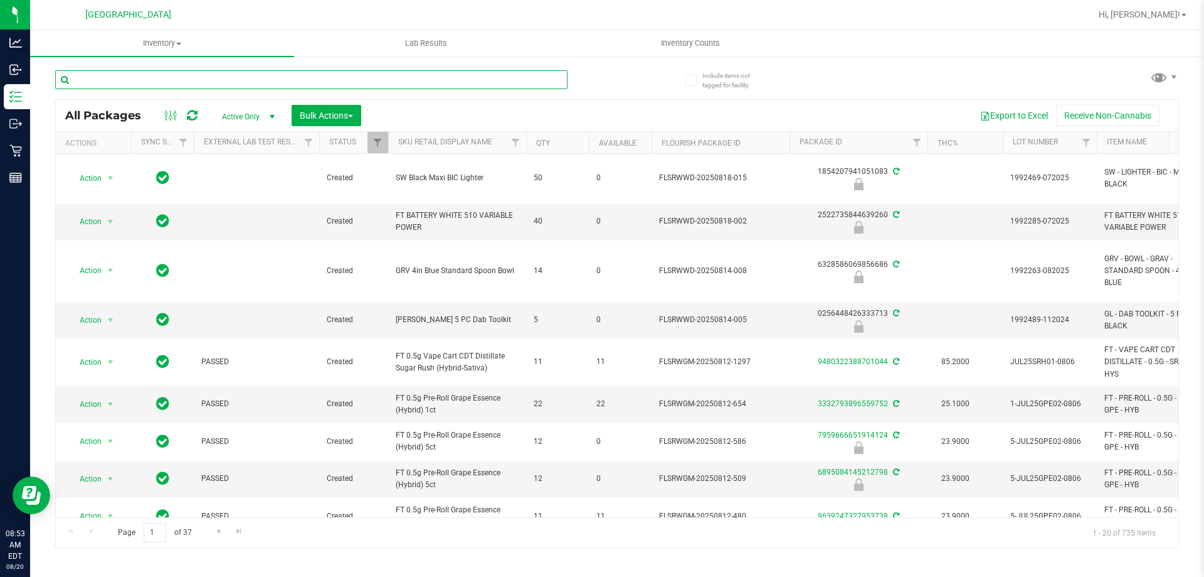
click at [152, 75] on input "text" at bounding box center [311, 79] width 513 height 19
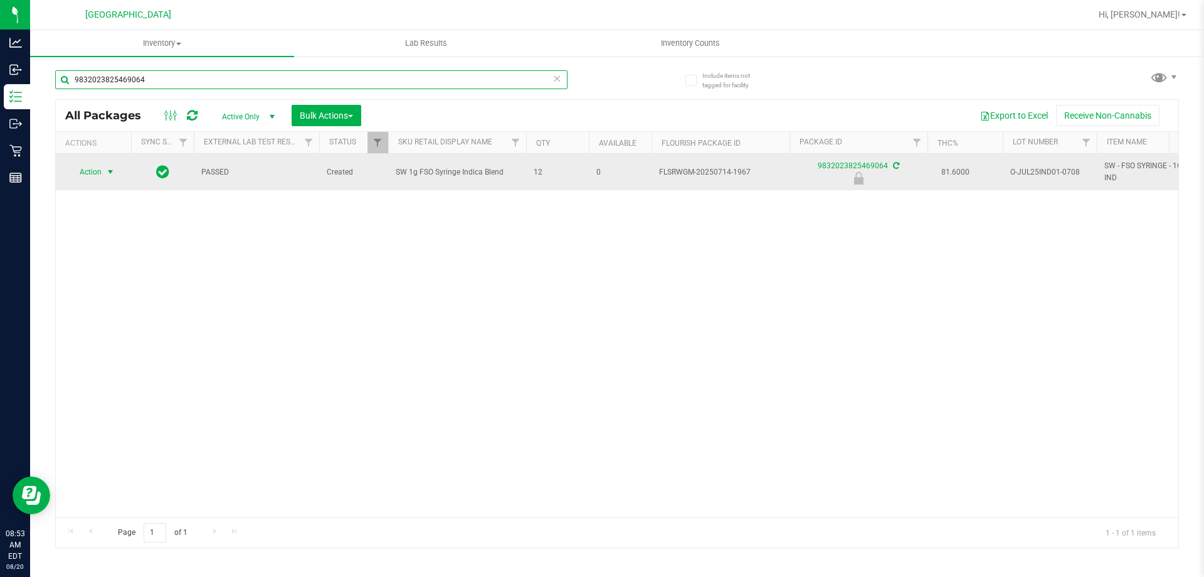
type input "9832023825469064"
click at [109, 173] on span "select" at bounding box center [110, 172] width 10 height 10
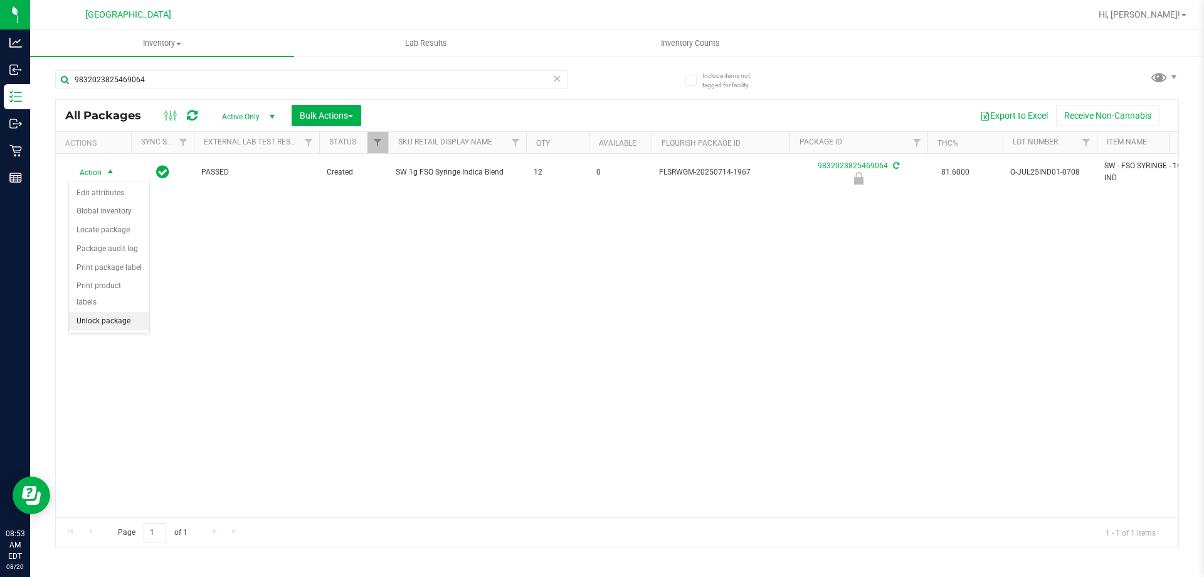
click at [124, 312] on li "Unlock package" at bounding box center [109, 321] width 80 height 19
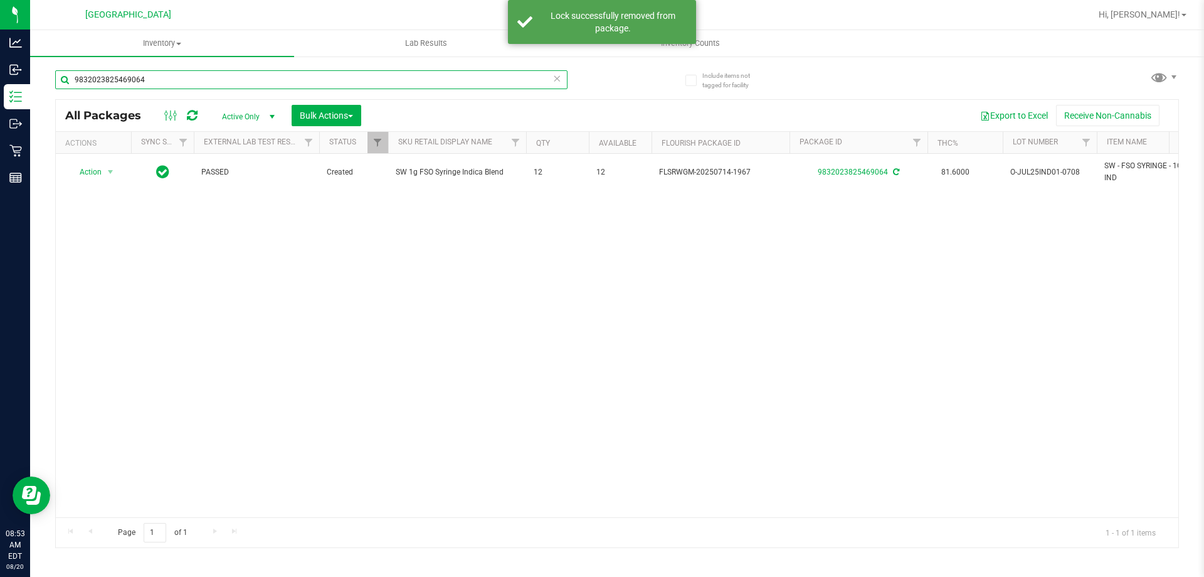
click at [152, 83] on input "9832023825469064" at bounding box center [311, 79] width 513 height 19
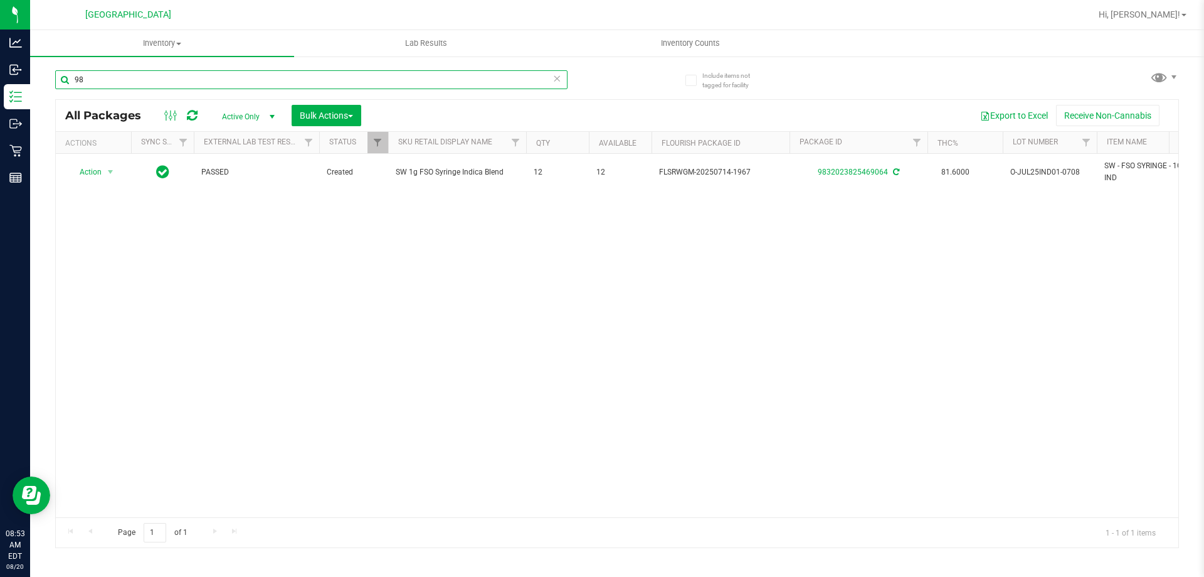
type input "9"
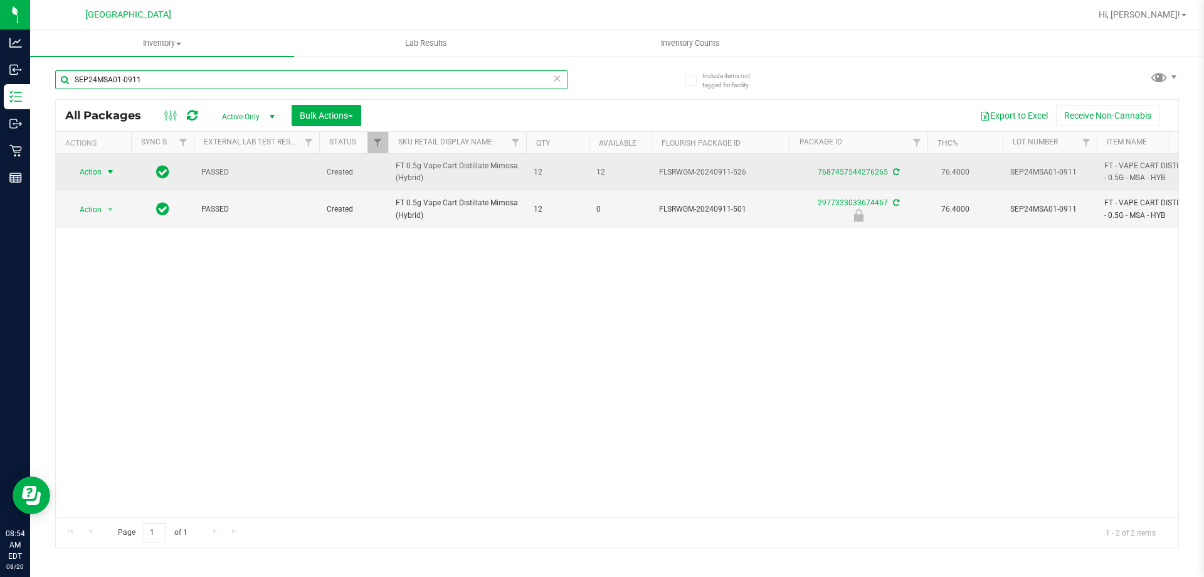
type input "SEP24MSA01-0911"
click at [113, 173] on span "select" at bounding box center [110, 172] width 10 height 10
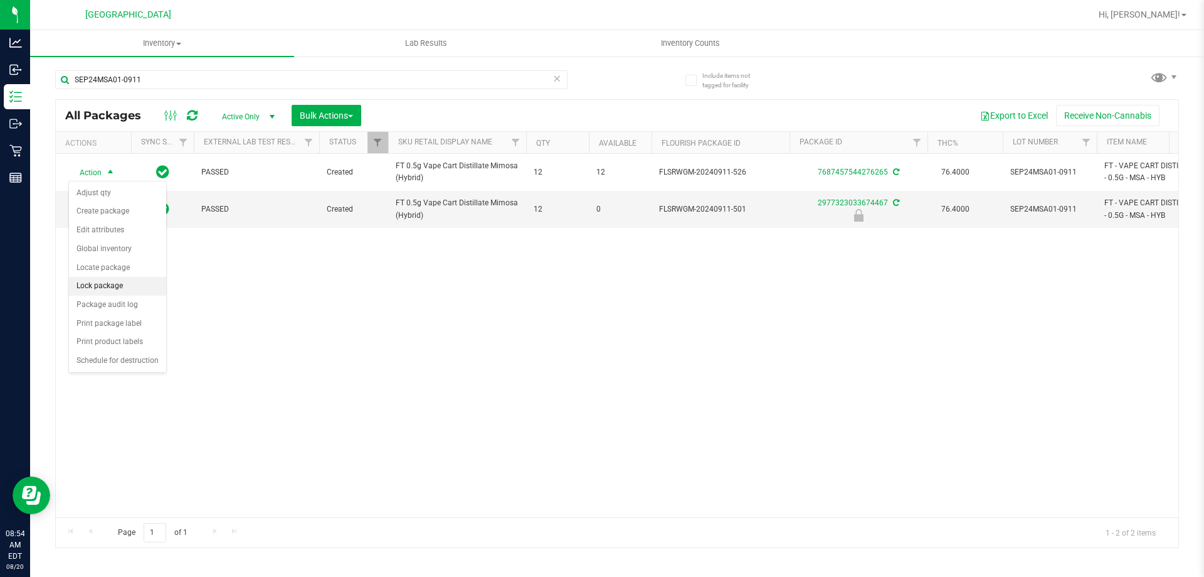
click at [125, 289] on li "Lock package" at bounding box center [117, 286] width 97 height 19
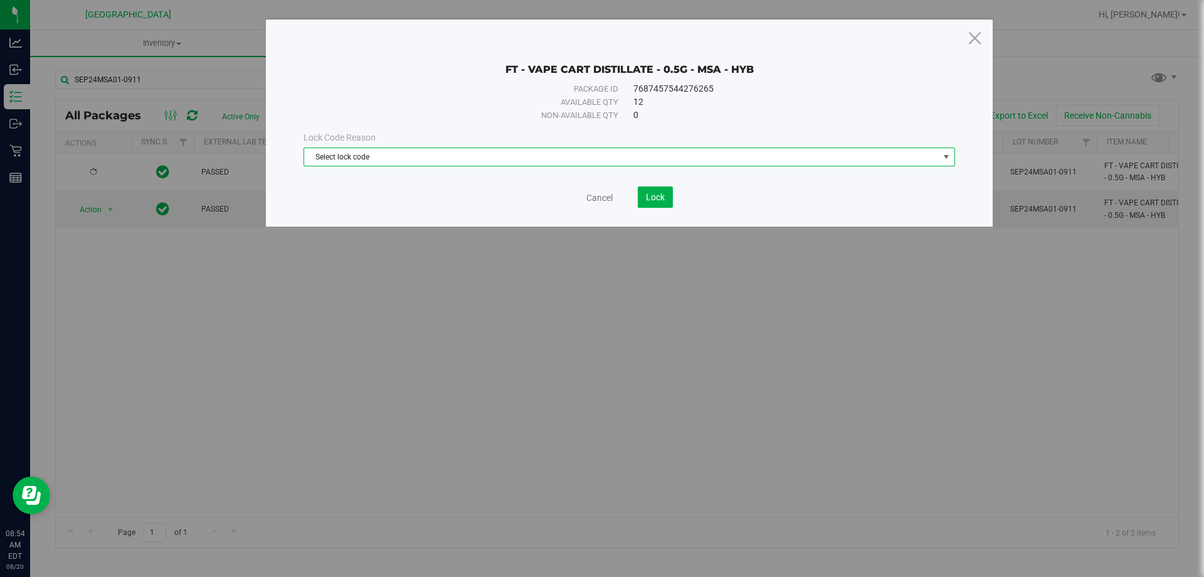
click at [543, 154] on span "Select lock code" at bounding box center [621, 157] width 635 height 18
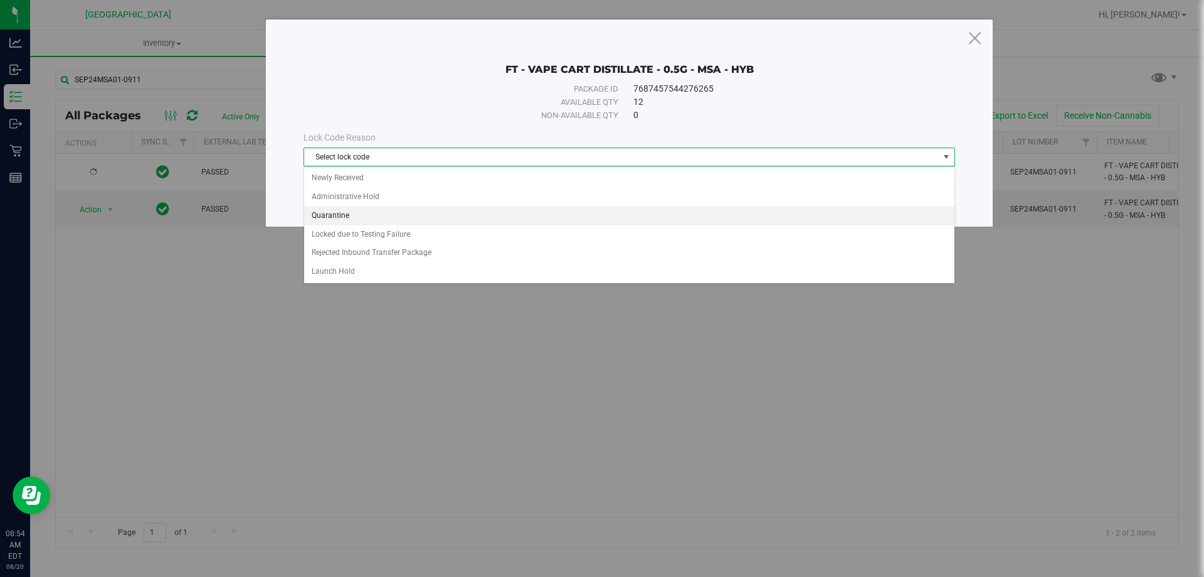
click at [403, 218] on li "Quarantine" at bounding box center [629, 215] width 651 height 19
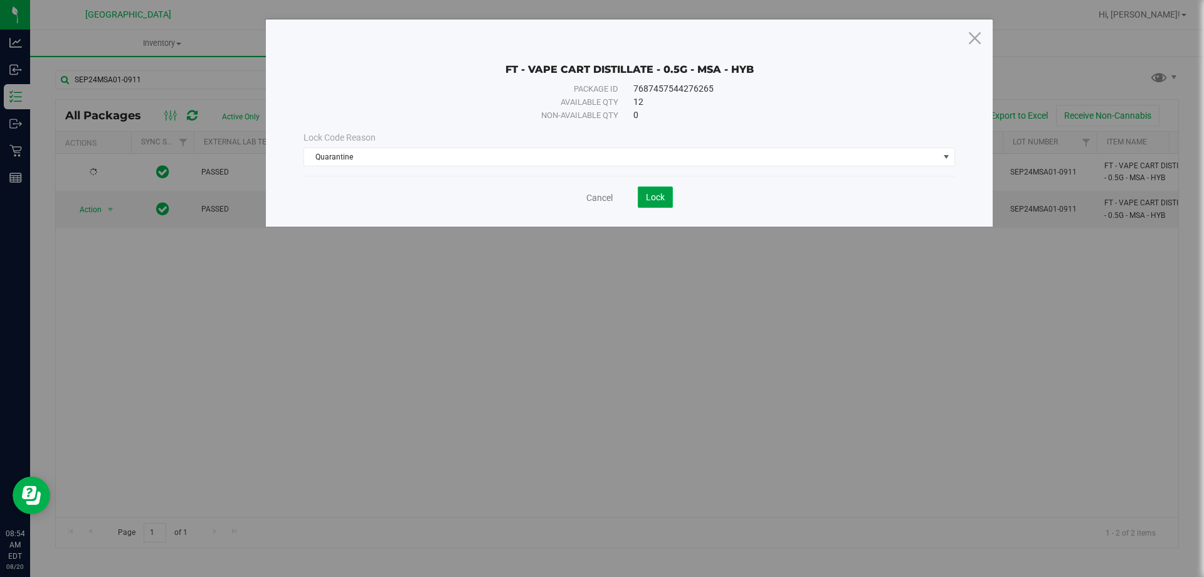
click at [652, 198] on span "Lock" at bounding box center [655, 197] width 19 height 10
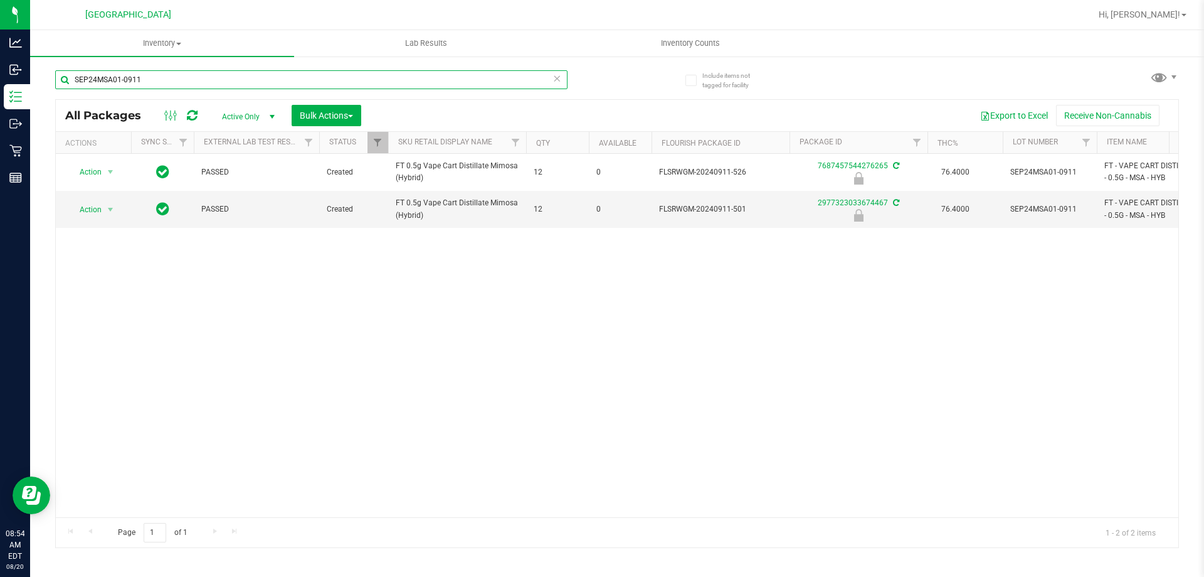
click at [157, 80] on input "SEP24MSA01-0911" at bounding box center [311, 79] width 513 height 19
type input "S"
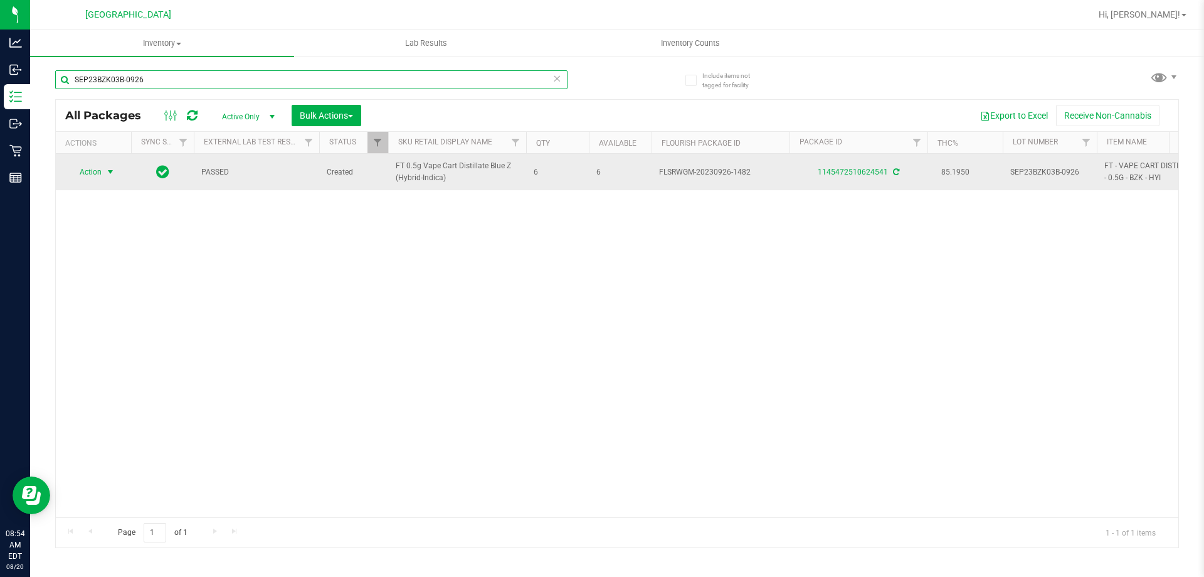
type input "SEP23BZK03B-0926"
click at [116, 174] on span "select" at bounding box center [111, 172] width 16 height 18
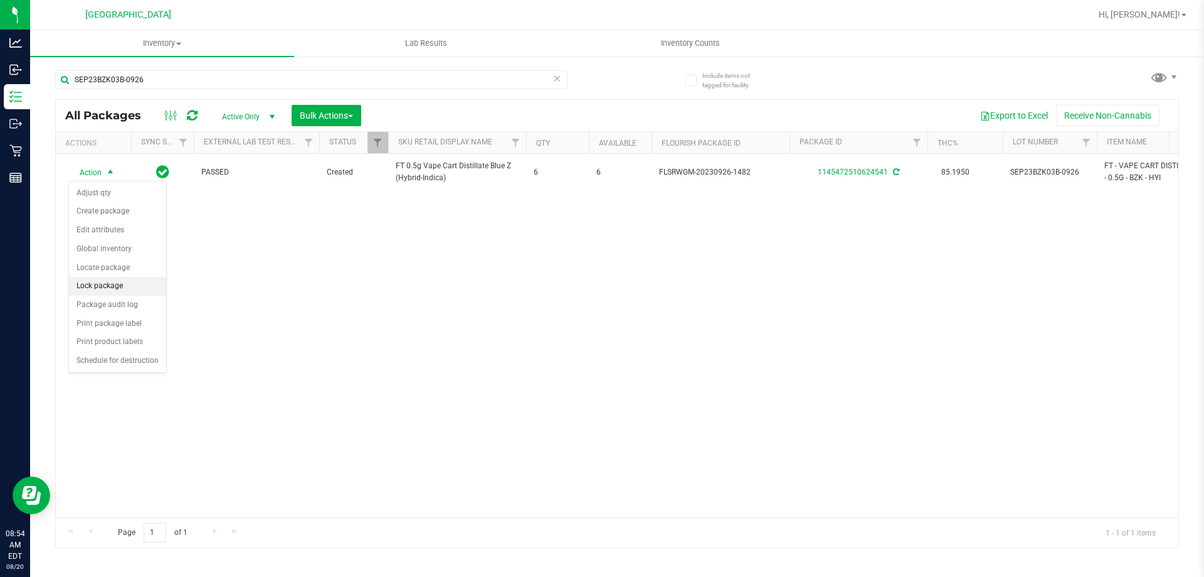
click at [106, 283] on li "Lock package" at bounding box center [117, 286] width 97 height 19
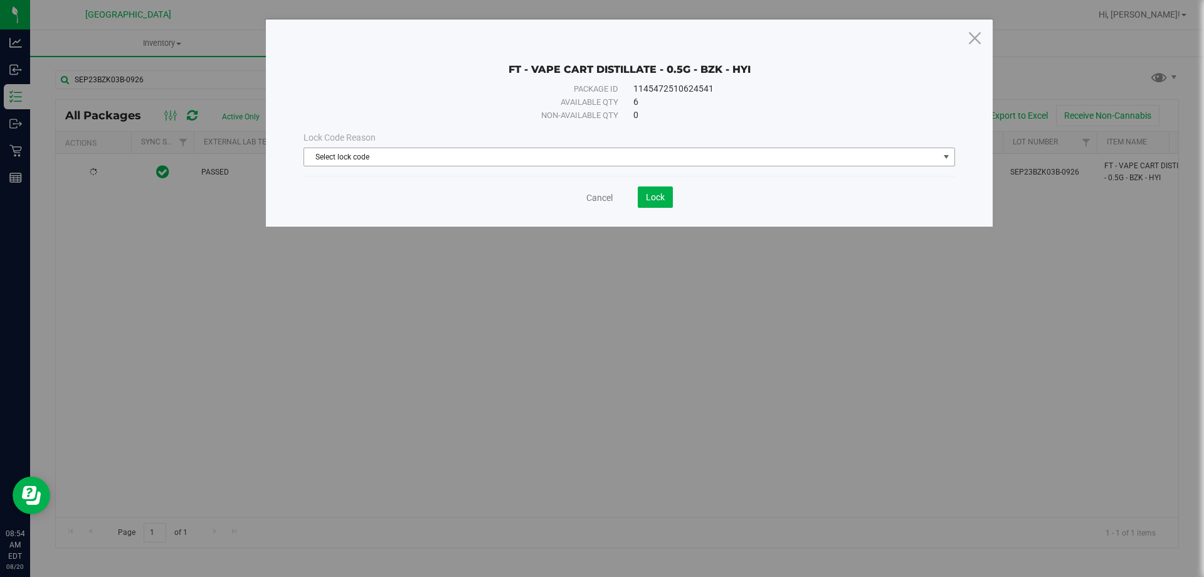
click at [710, 152] on span "Select lock code" at bounding box center [621, 157] width 635 height 18
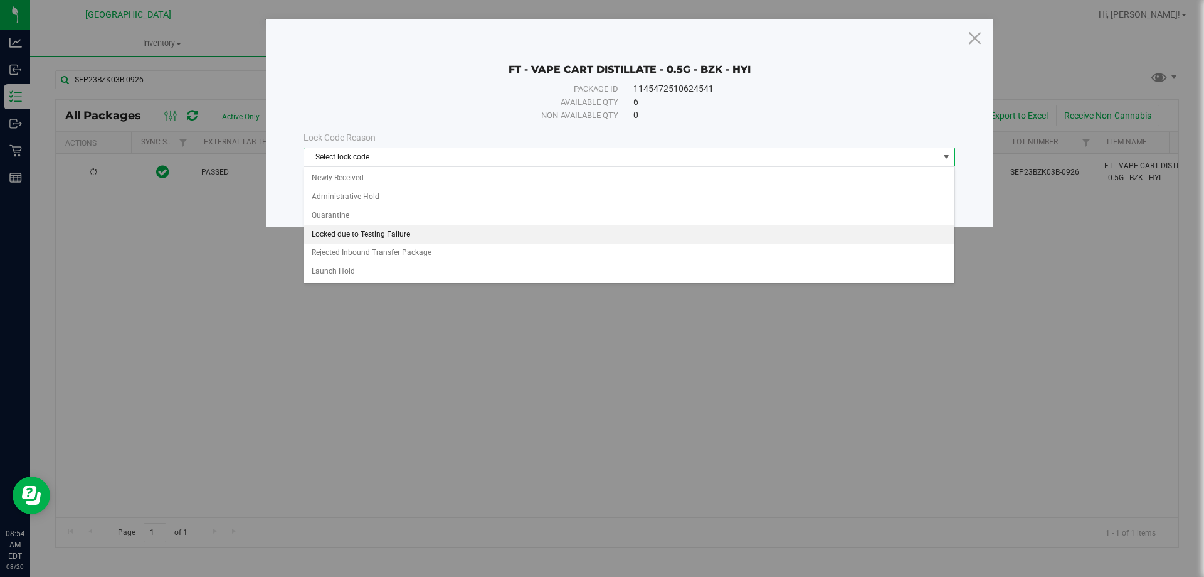
click at [412, 225] on li "Locked due to Testing Failure" at bounding box center [629, 234] width 651 height 19
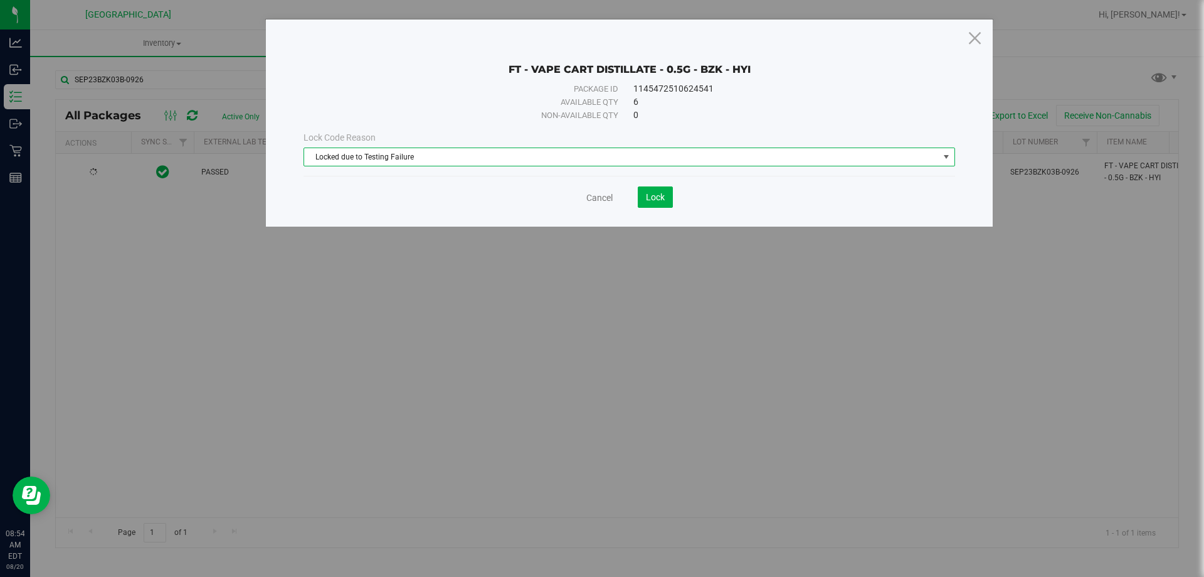
click at [704, 158] on span "Locked due to Testing Failure" at bounding box center [621, 157] width 635 height 18
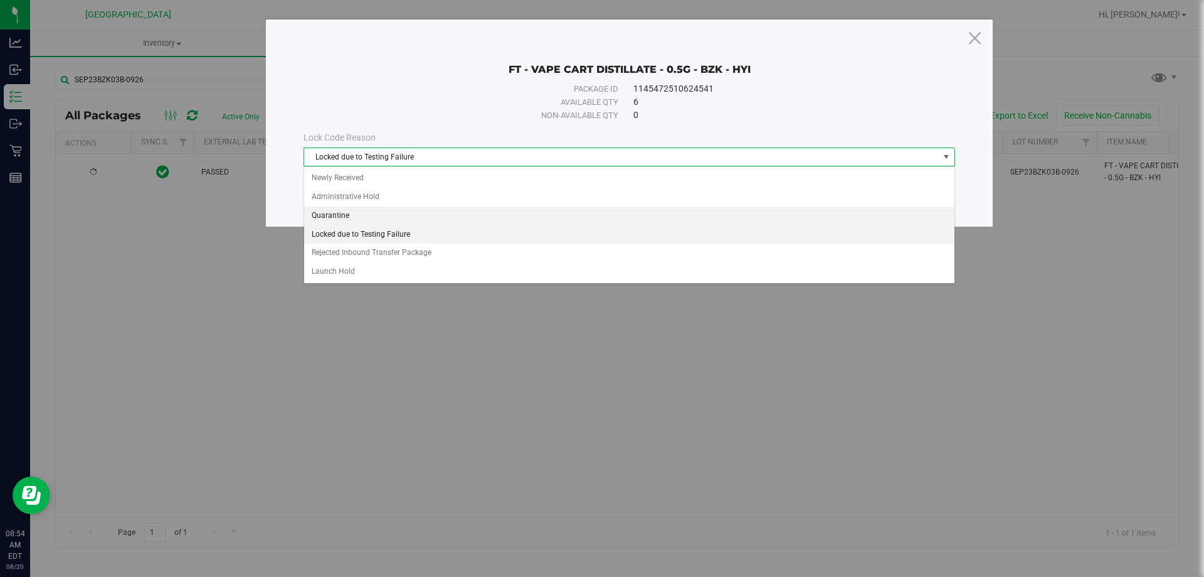
click at [404, 221] on li "Quarantine" at bounding box center [629, 215] width 651 height 19
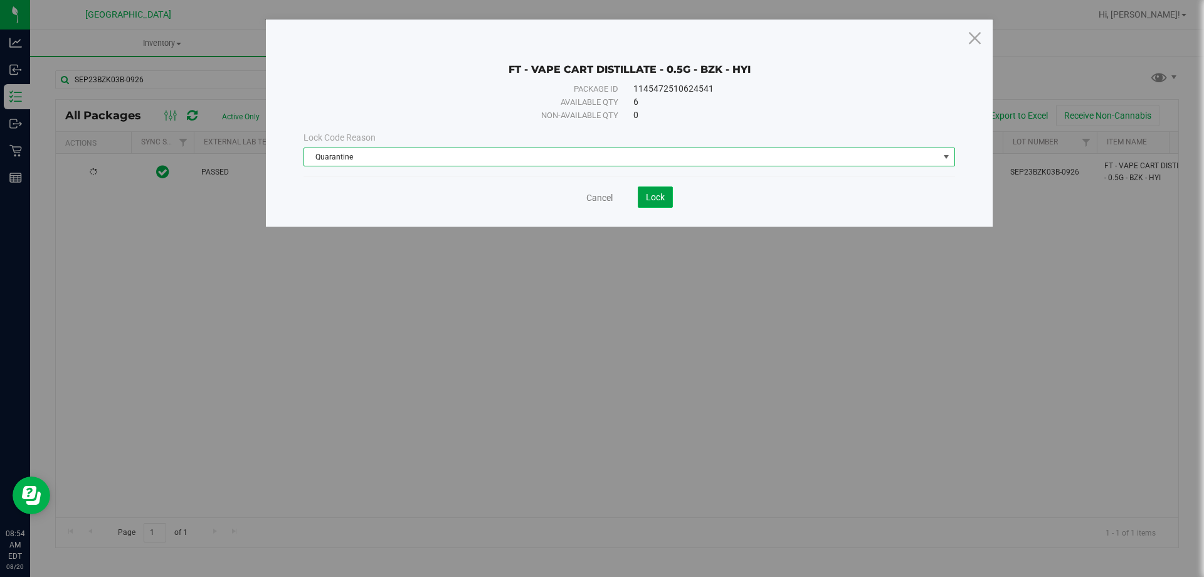
click at [656, 193] on span "Lock" at bounding box center [655, 197] width 19 height 10
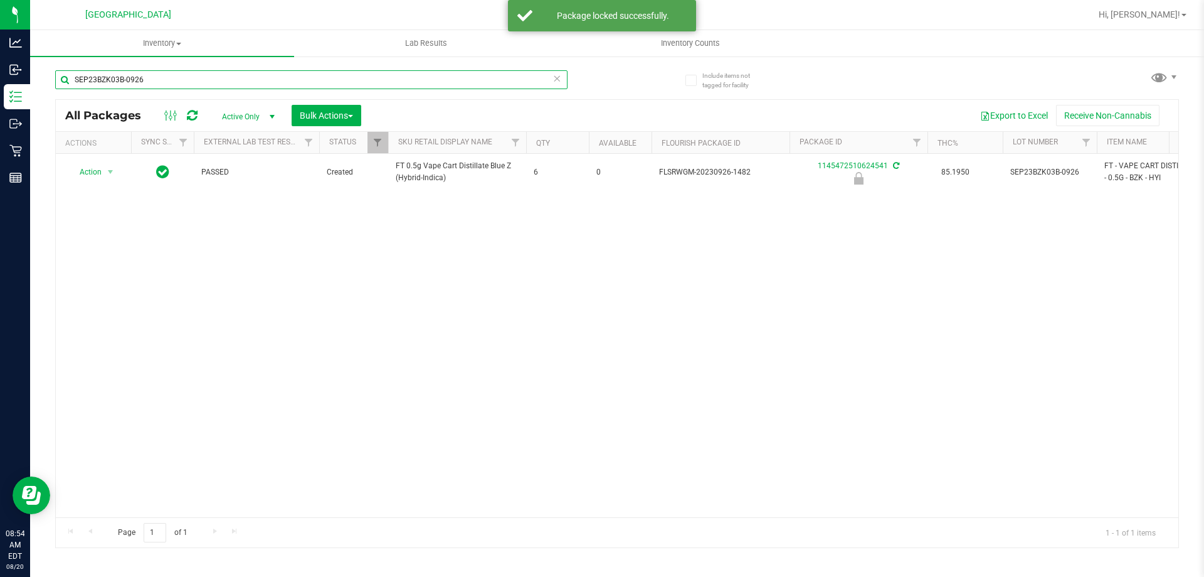
click at [183, 80] on input "SEP23BZK03B-0926" at bounding box center [311, 79] width 513 height 19
type input "S"
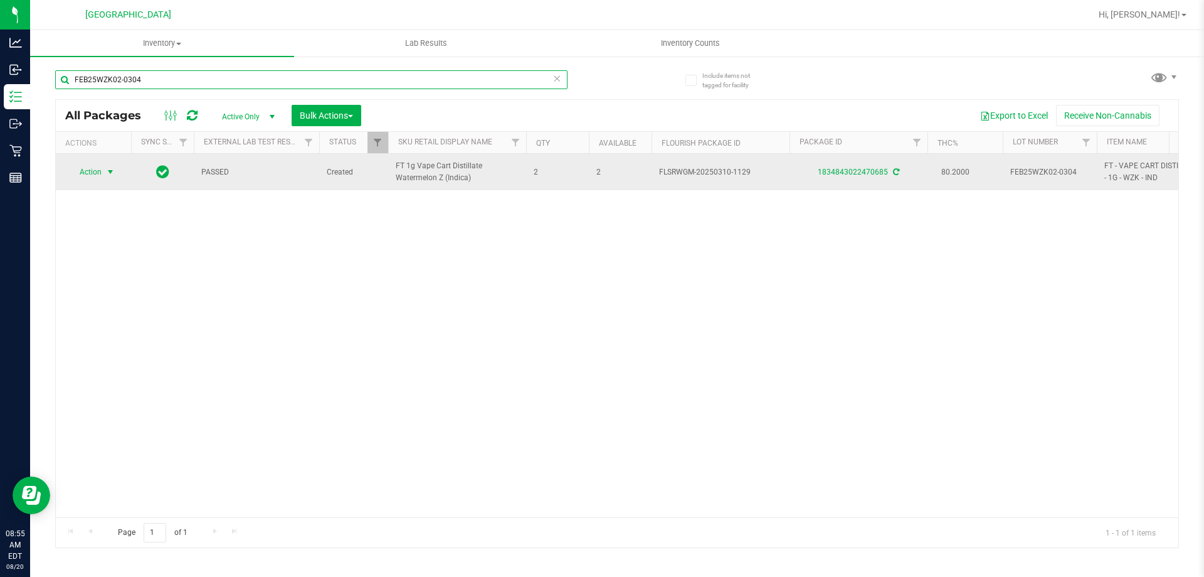
type input "FEB25WZK02-0304"
click at [109, 176] on span "select" at bounding box center [110, 172] width 10 height 10
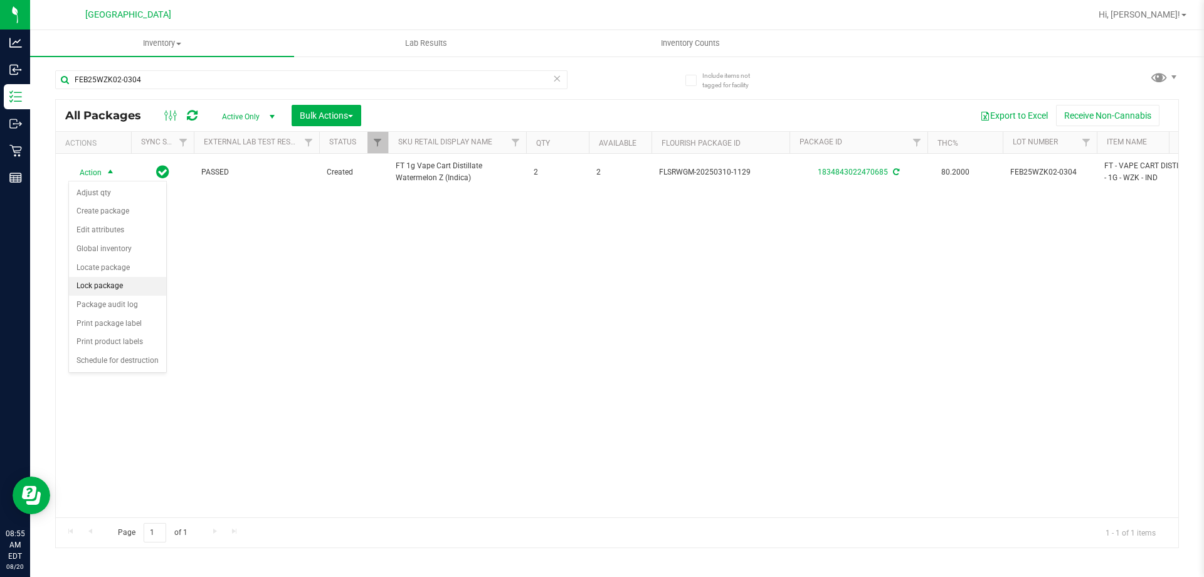
click at [119, 288] on li "Lock package" at bounding box center [117, 286] width 97 height 19
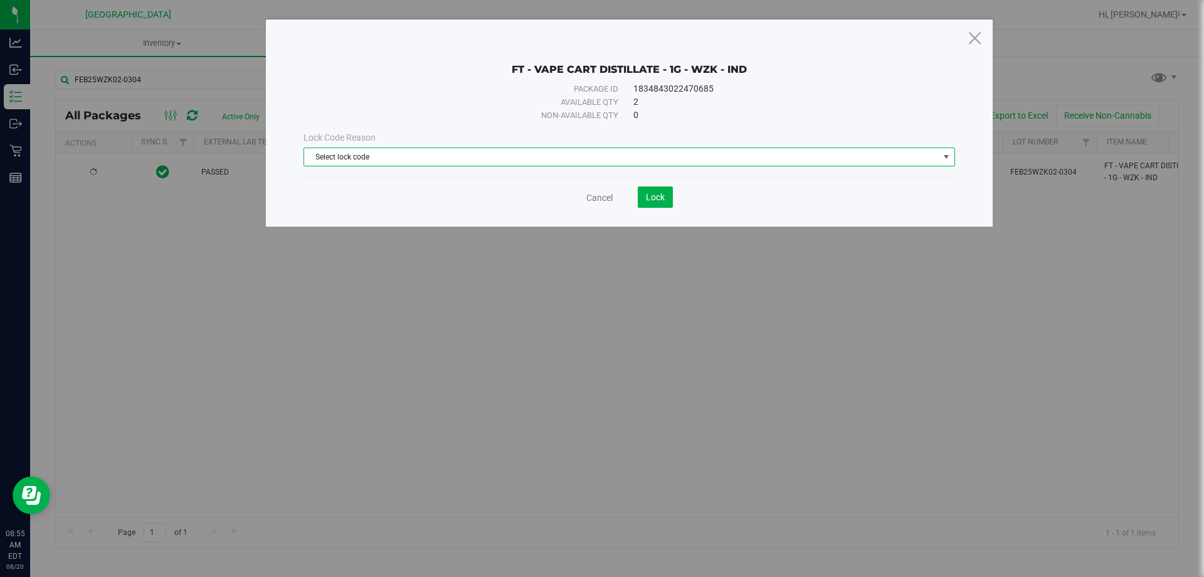
click at [462, 154] on span "Select lock code" at bounding box center [621, 157] width 635 height 18
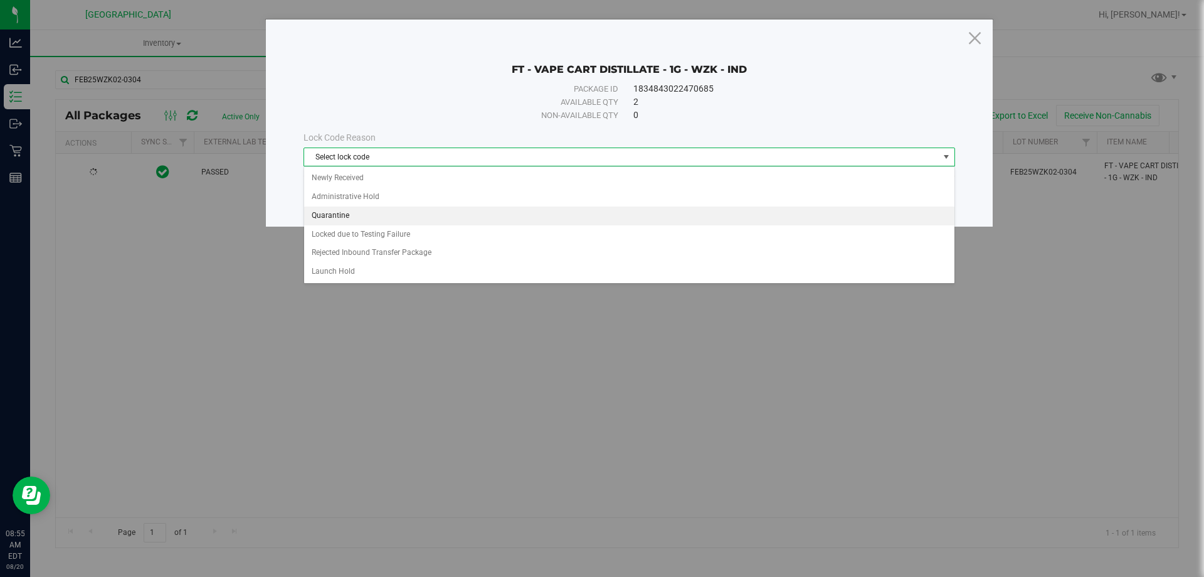
click at [426, 211] on li "Quarantine" at bounding box center [629, 215] width 651 height 19
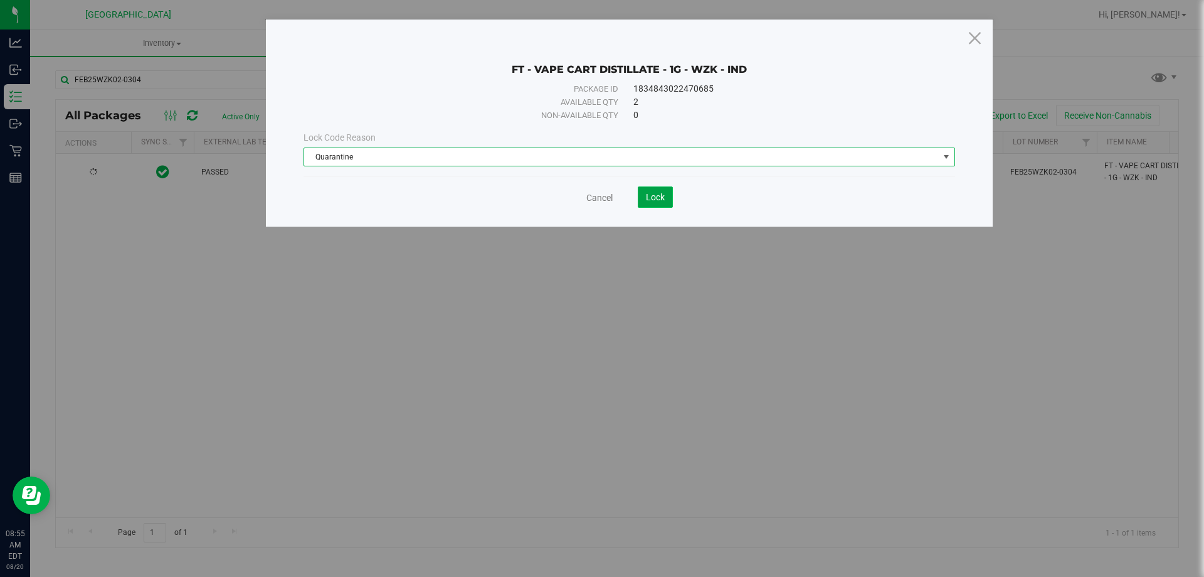
click at [652, 193] on span "Lock" at bounding box center [655, 197] width 19 height 10
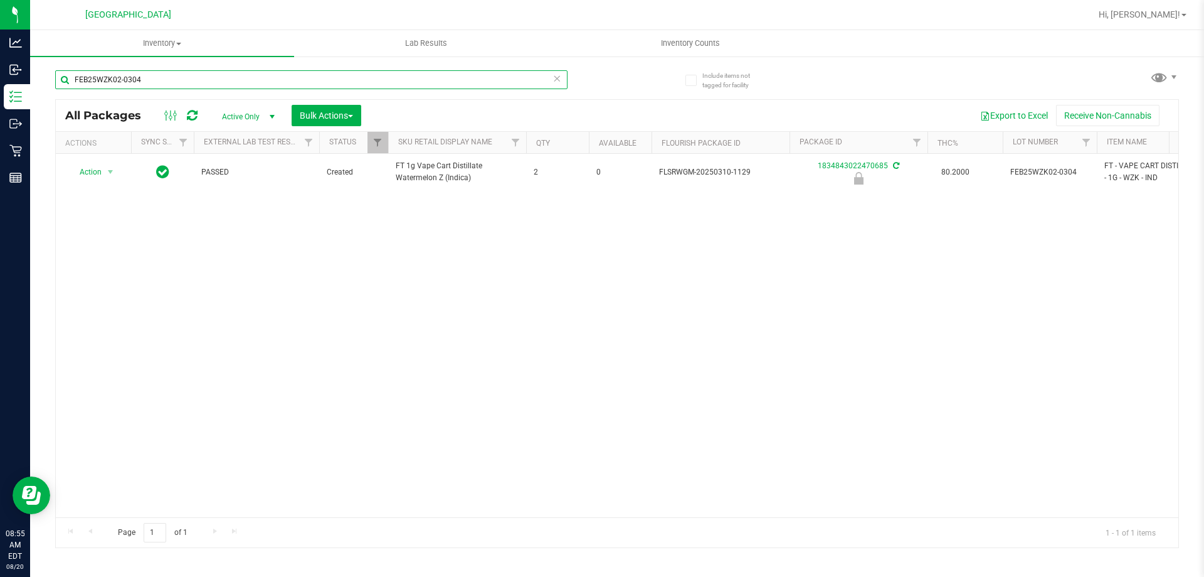
click at [158, 83] on input "FEB25WZK02-0304" at bounding box center [311, 79] width 513 height 19
type input "F"
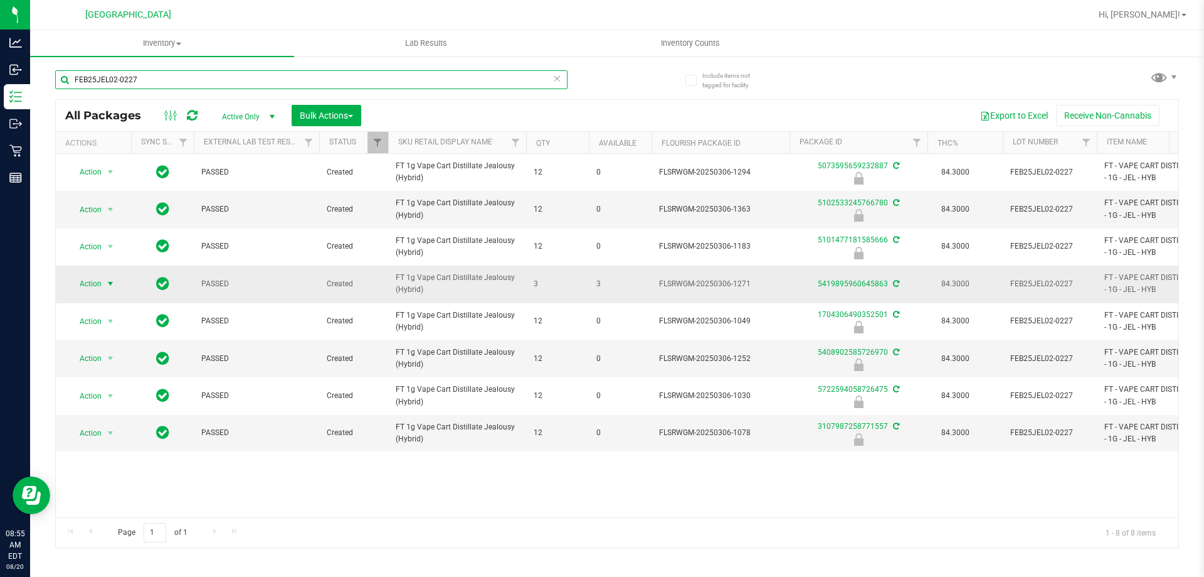
type input "FEB25JEL02-0227"
click at [113, 285] on span "select" at bounding box center [110, 284] width 10 height 10
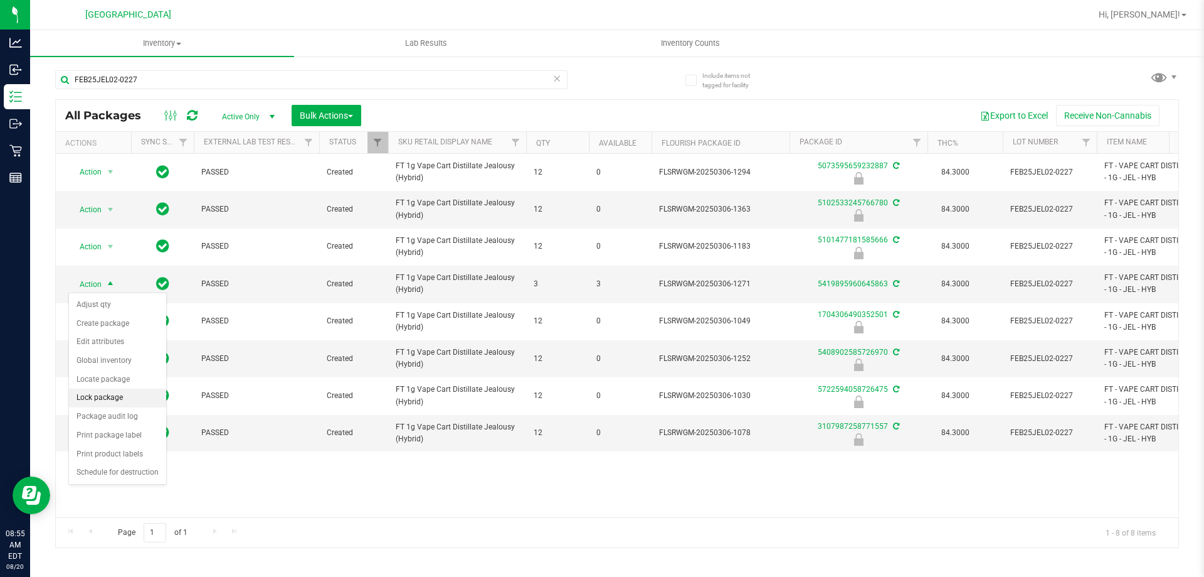
click at [129, 397] on li "Lock package" at bounding box center [117, 397] width 97 height 19
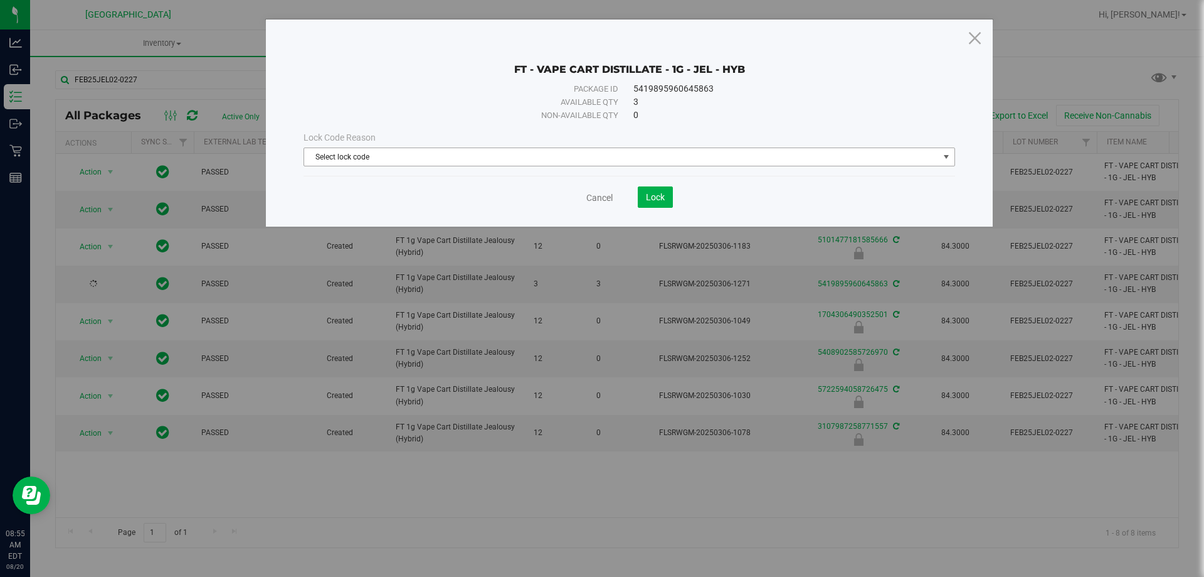
click at [766, 157] on span "Select lock code" at bounding box center [621, 157] width 635 height 18
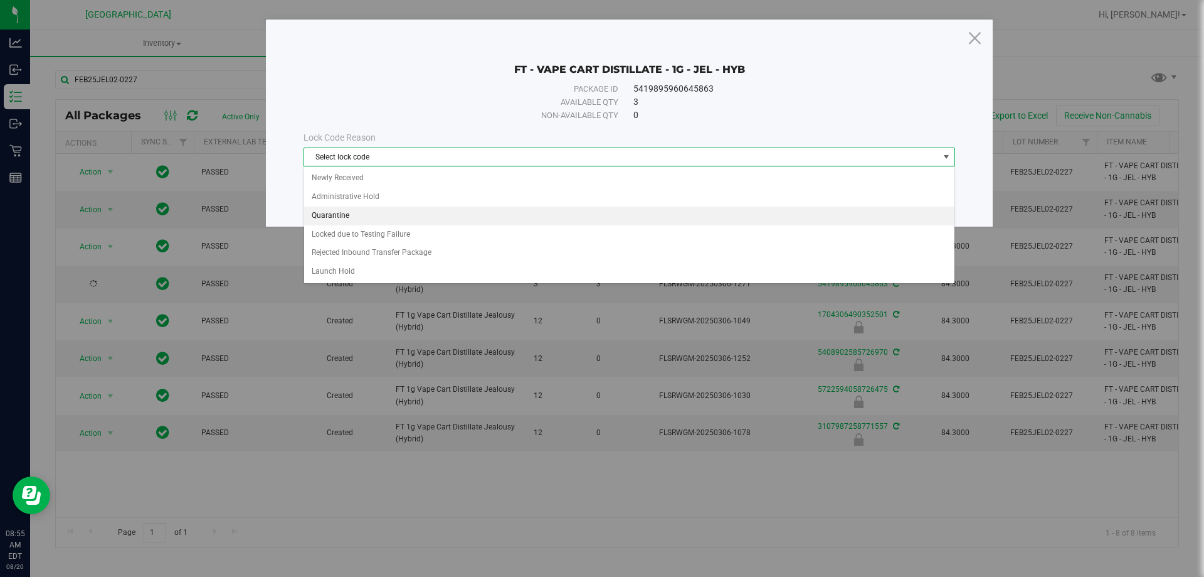
click at [374, 217] on li "Quarantine" at bounding box center [629, 215] width 651 height 19
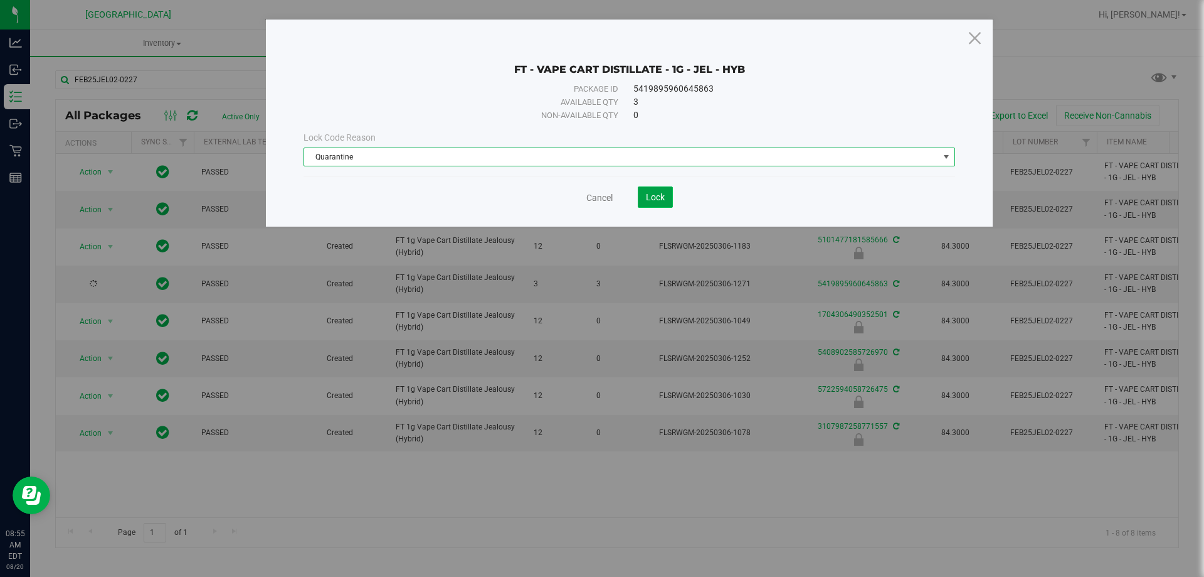
click at [661, 200] on span "Lock" at bounding box center [655, 197] width 19 height 10
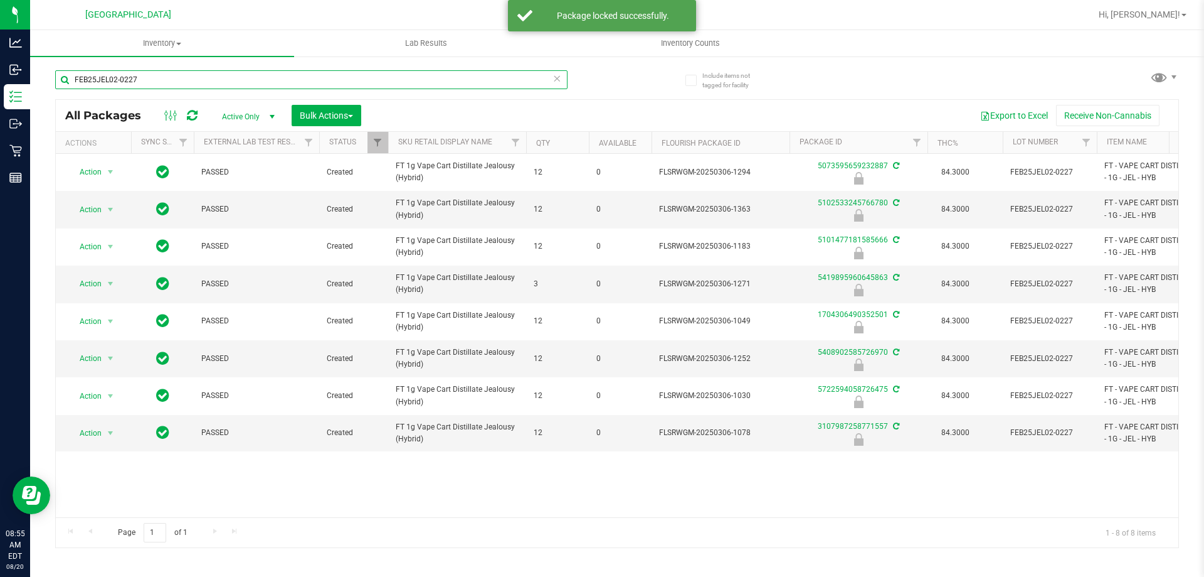
click at [146, 81] on input "FEB25JEL02-0227" at bounding box center [311, 79] width 513 height 19
type input "F"
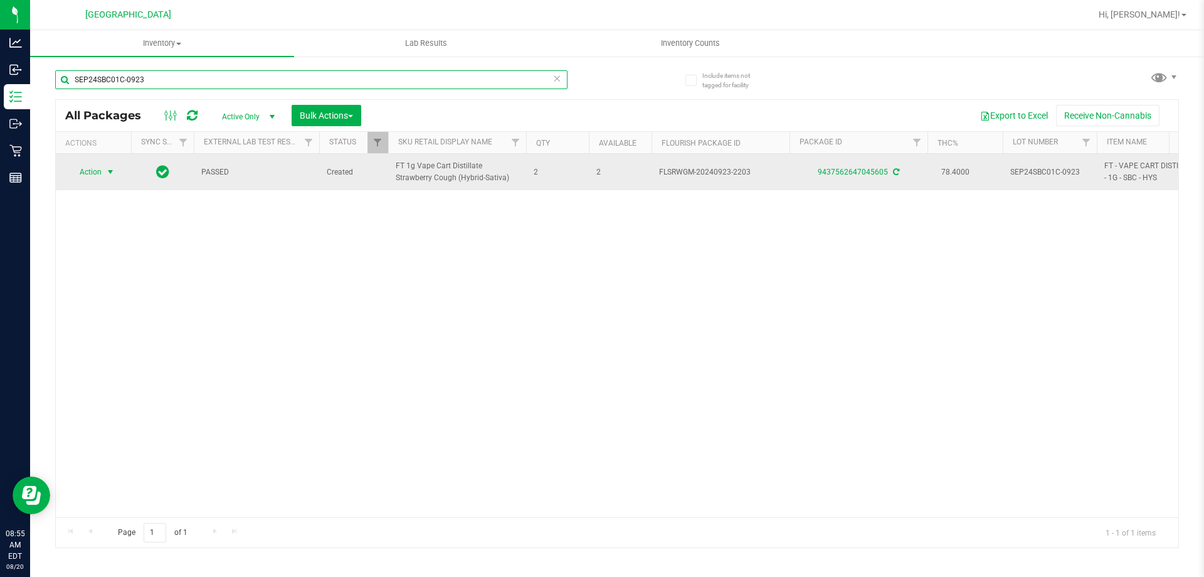
type input "SEP24SBC01C-0923"
click at [112, 174] on span "select" at bounding box center [110, 172] width 10 height 10
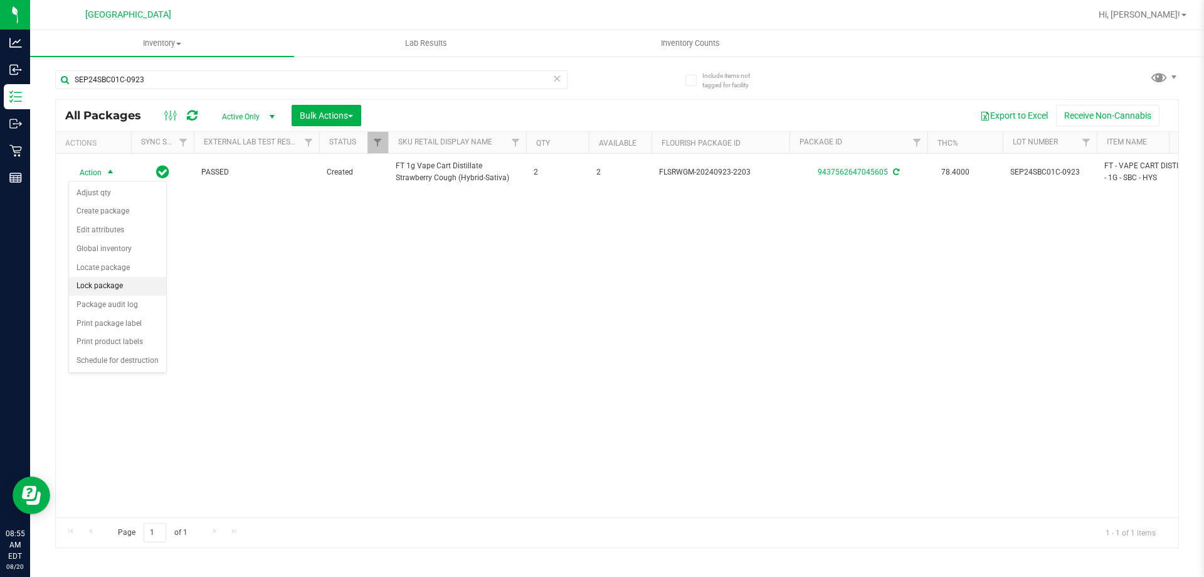
click at [104, 285] on li "Lock package" at bounding box center [117, 286] width 97 height 19
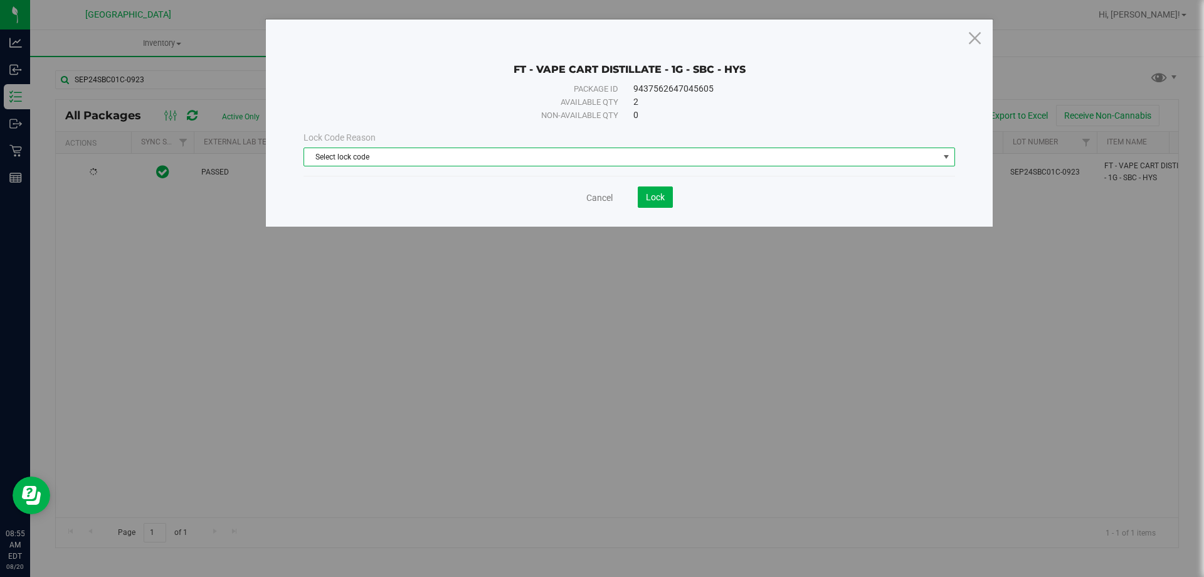
click at [651, 155] on span "Select lock code" at bounding box center [621, 157] width 635 height 18
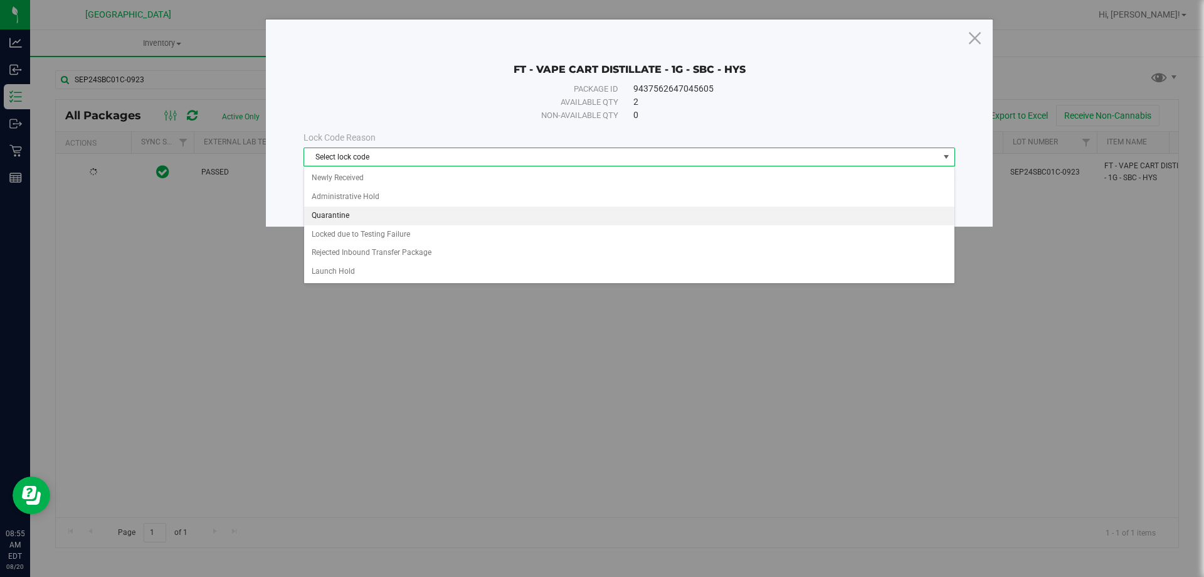
click at [426, 221] on li "Quarantine" at bounding box center [629, 215] width 651 height 19
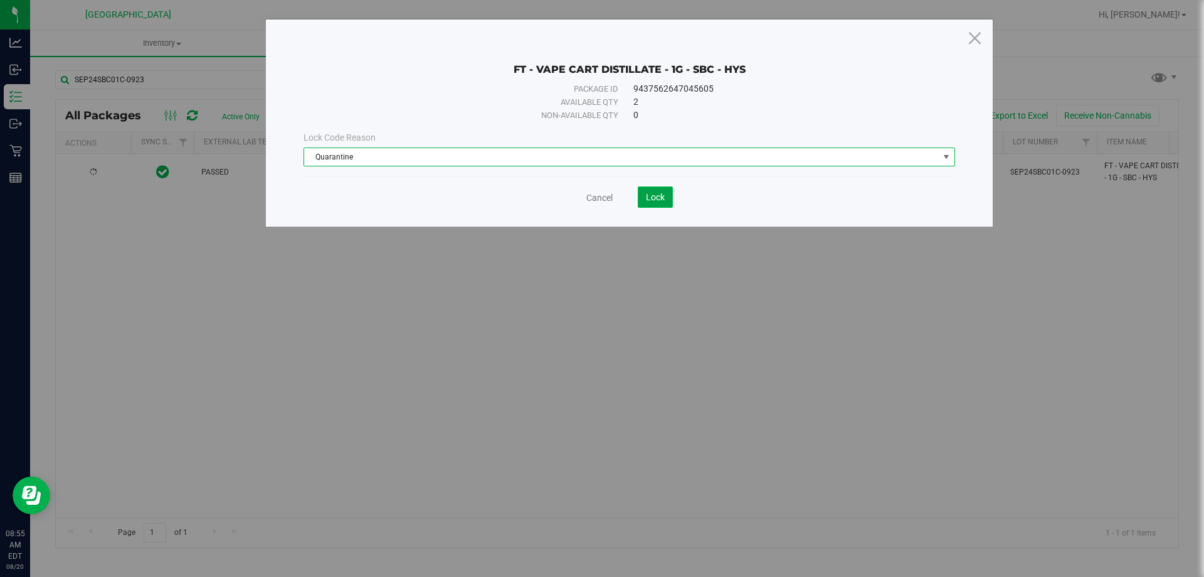
click at [657, 202] on button "Lock" at bounding box center [655, 196] width 35 height 21
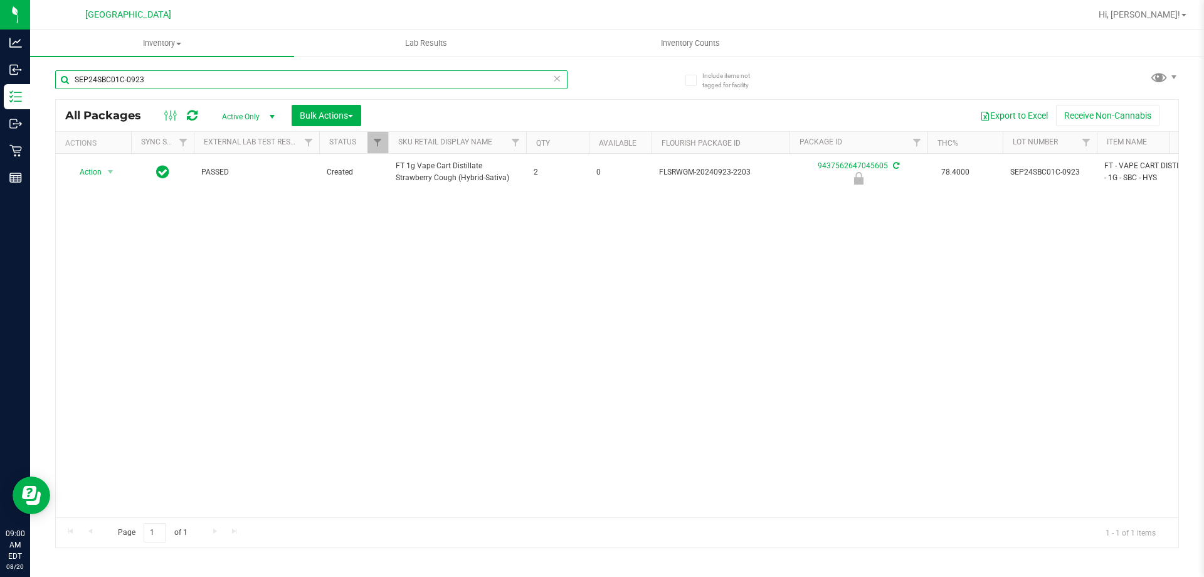
click at [157, 81] on input "SEP24SBC01C-0923" at bounding box center [311, 79] width 513 height 19
type input "S"
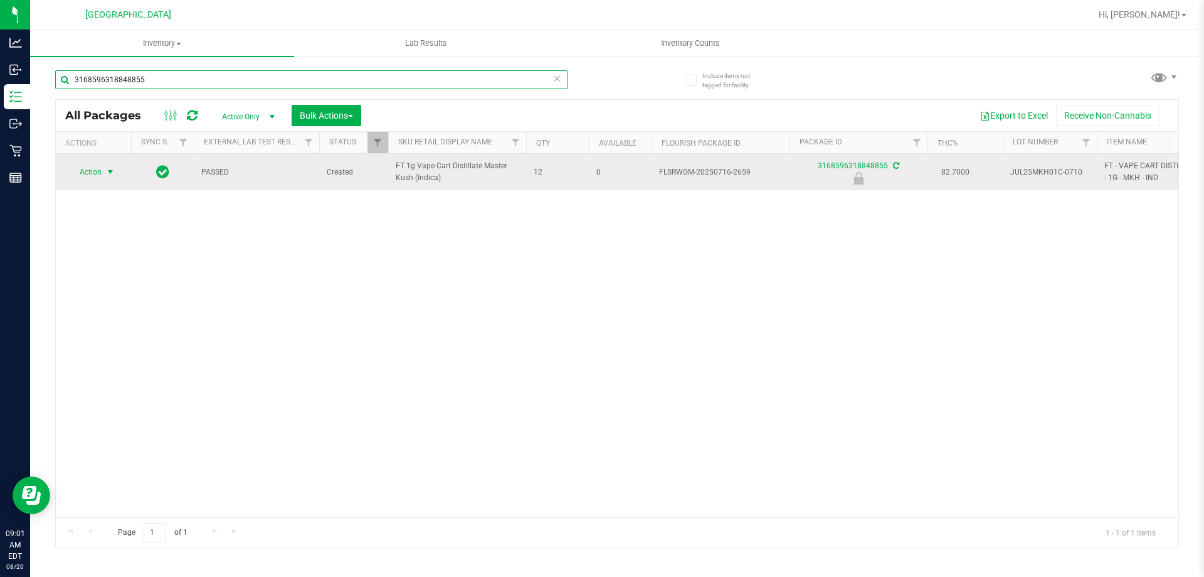
type input "3168596318848855"
click at [110, 173] on span "select" at bounding box center [110, 172] width 10 height 10
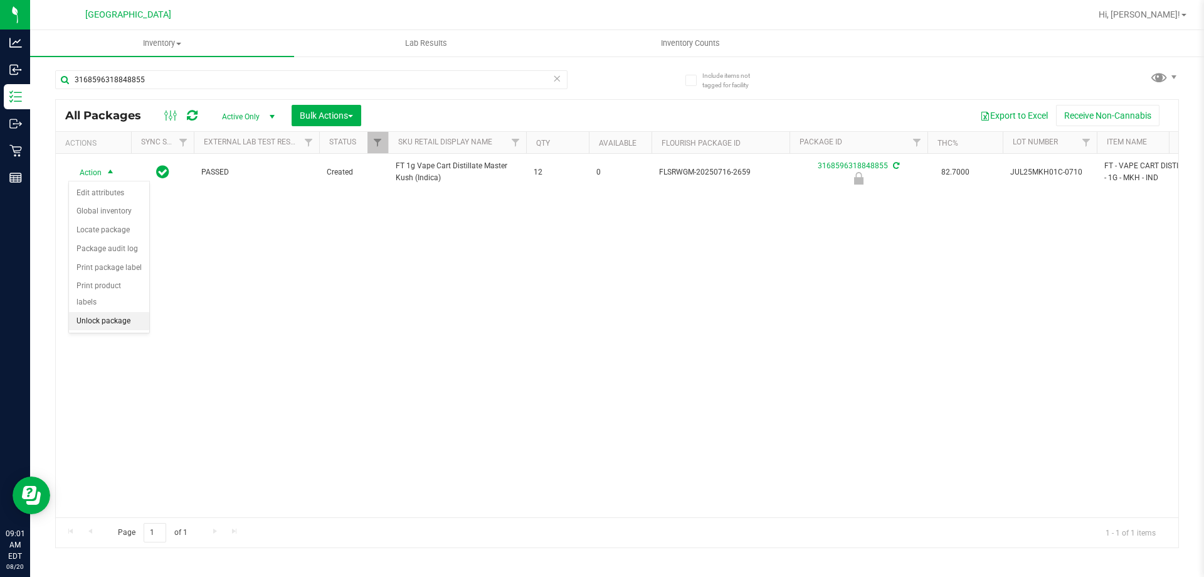
click at [105, 312] on li "Unlock package" at bounding box center [109, 321] width 80 height 19
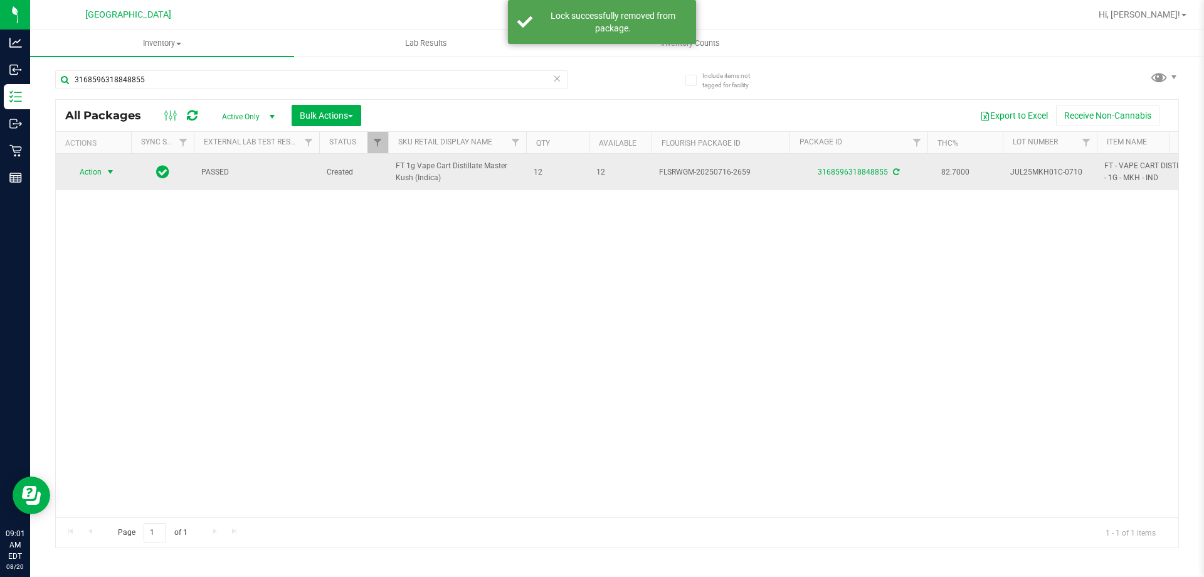
click at [107, 169] on span "select" at bounding box center [110, 172] width 10 height 10
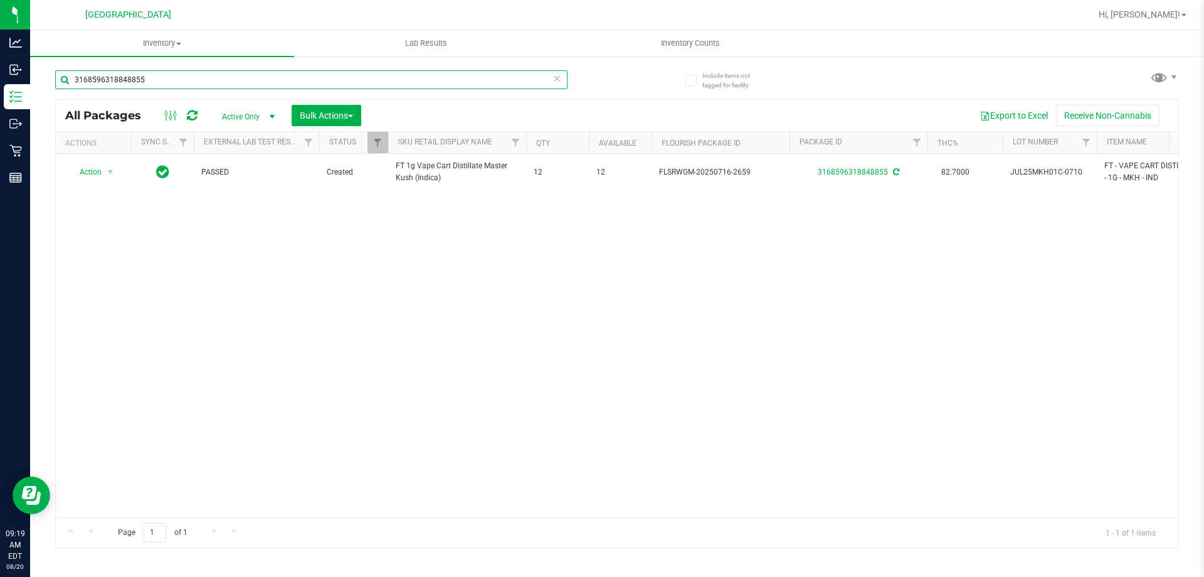
click at [156, 82] on input "3168596318848855" at bounding box center [311, 79] width 513 height 19
type input "3"
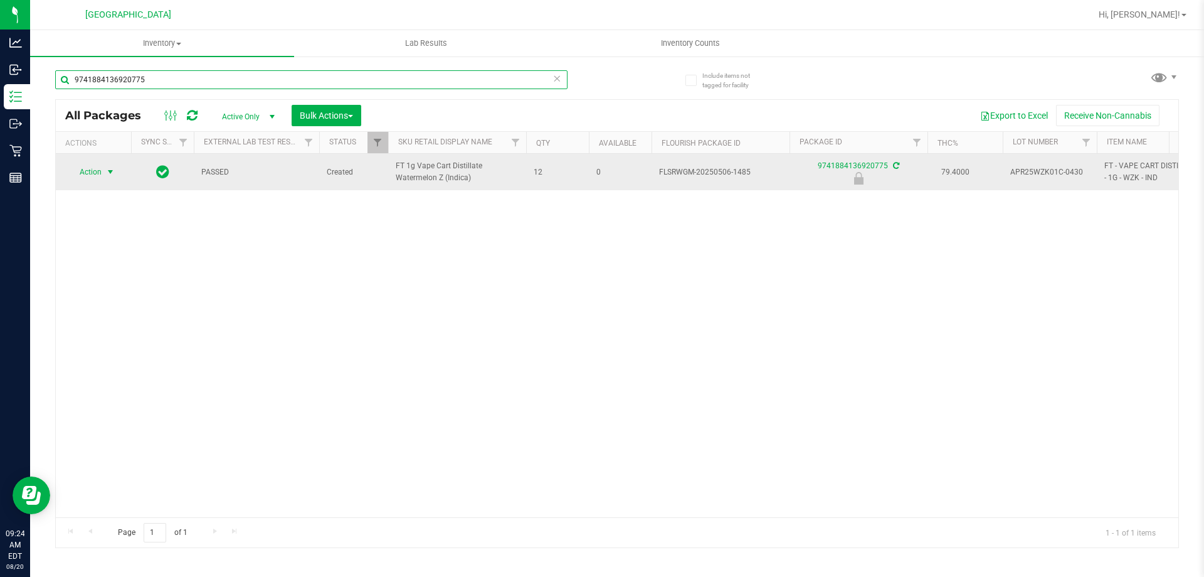
type input "9741884136920775"
click at [106, 175] on span "select" at bounding box center [110, 172] width 10 height 10
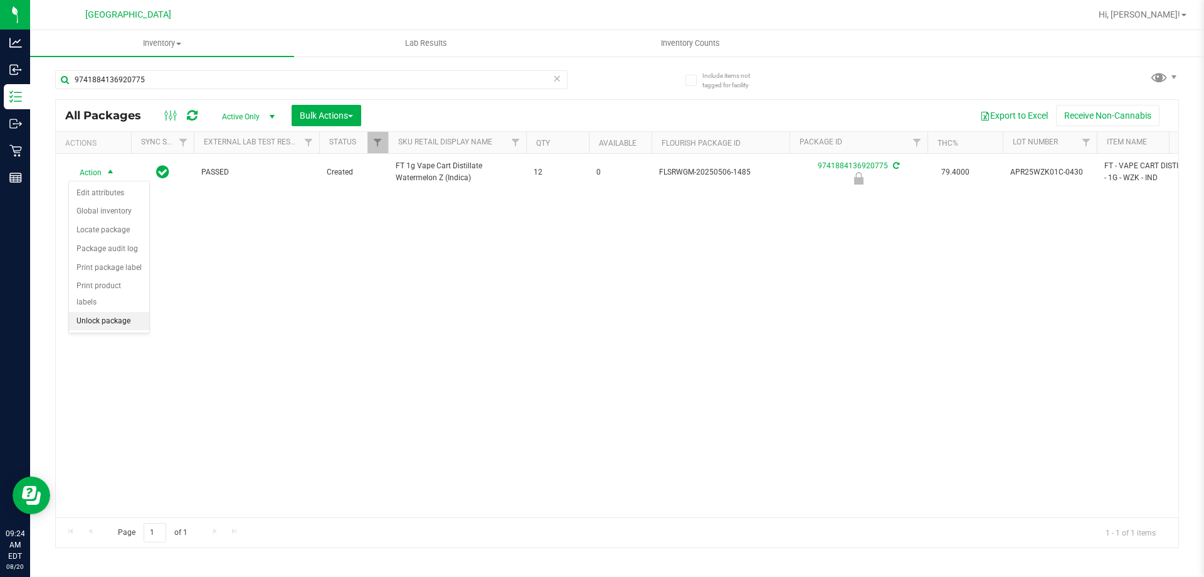
click at [93, 312] on li "Unlock package" at bounding box center [109, 321] width 80 height 19
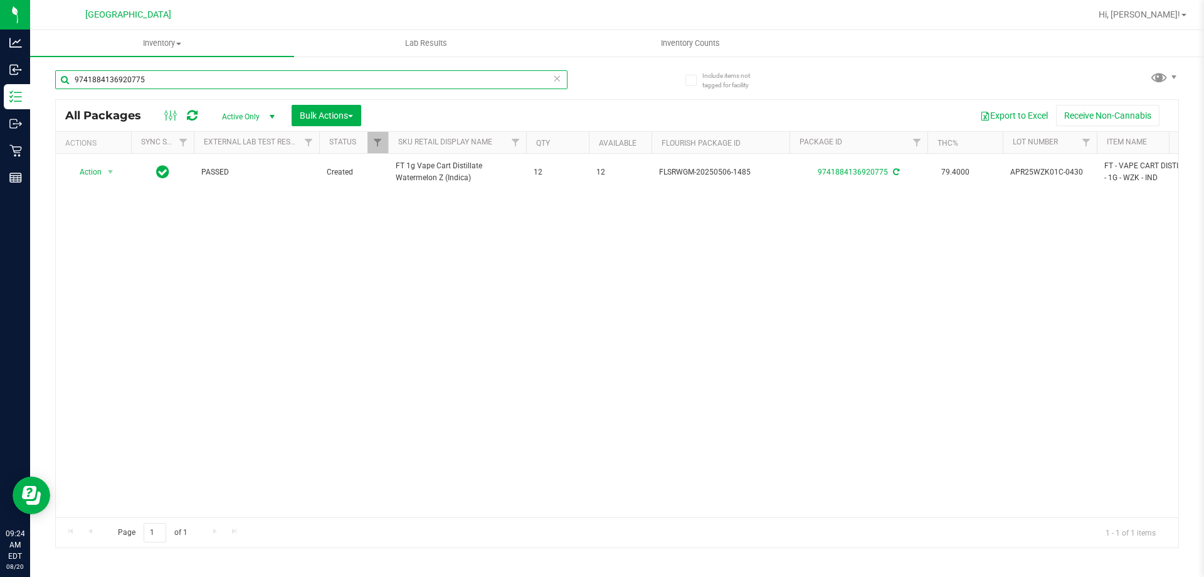
click at [178, 84] on input "9741884136920775" at bounding box center [311, 79] width 513 height 19
type input "9"
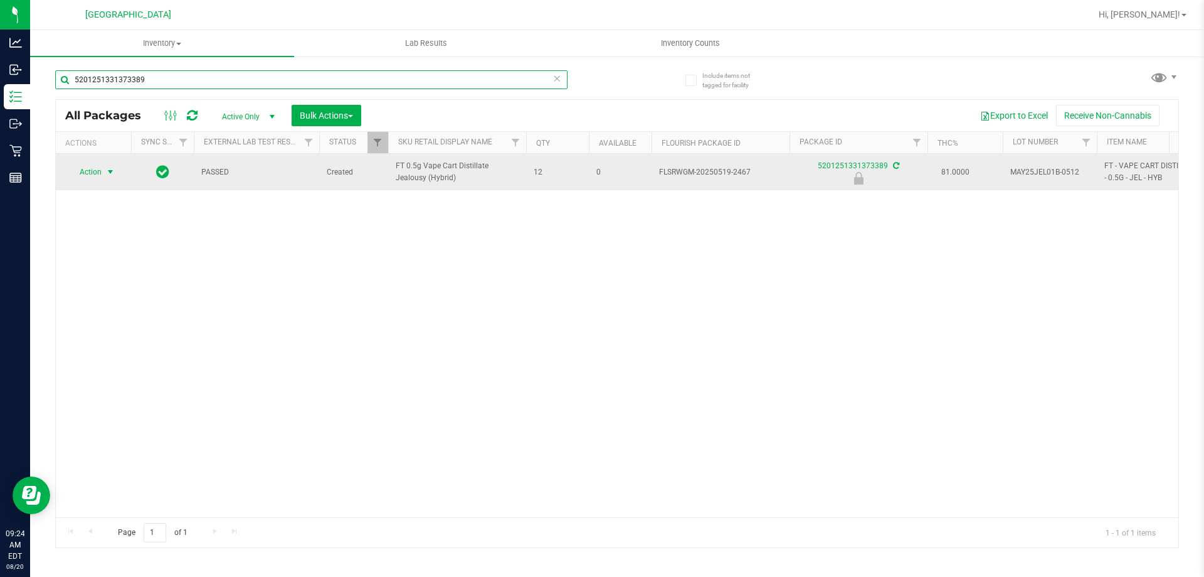
type input "5201251331373389"
click at [96, 173] on span "Action" at bounding box center [85, 172] width 34 height 18
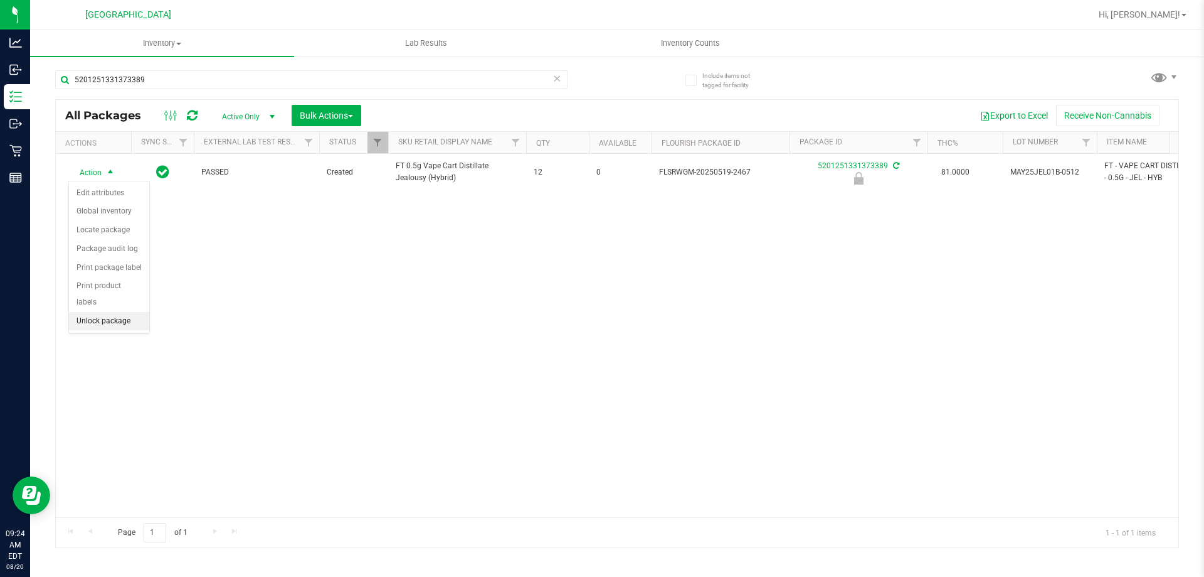
click at [120, 312] on li "Unlock package" at bounding box center [109, 321] width 80 height 19
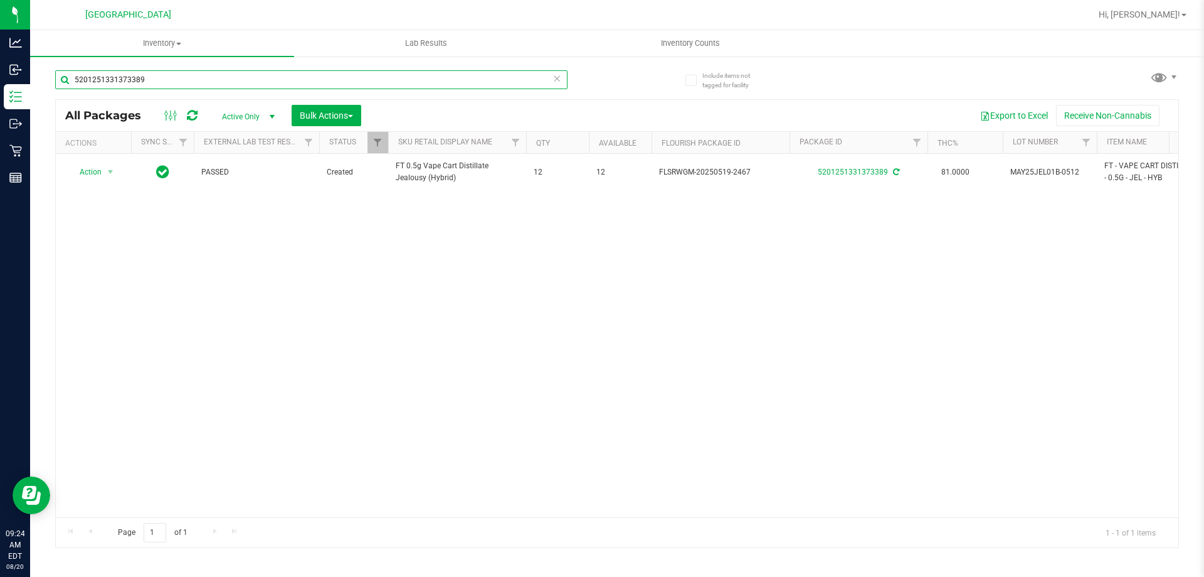
click at [160, 83] on input "5201251331373389" at bounding box center [311, 79] width 513 height 19
type input "5"
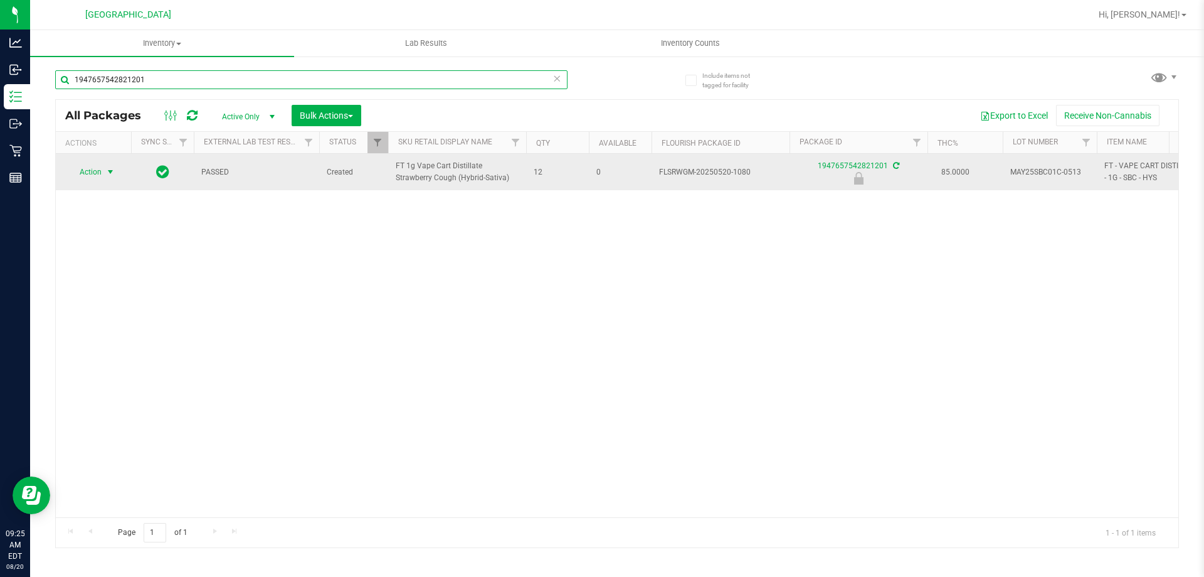
type input "1947657542821201"
click at [109, 174] on span "select" at bounding box center [110, 172] width 10 height 10
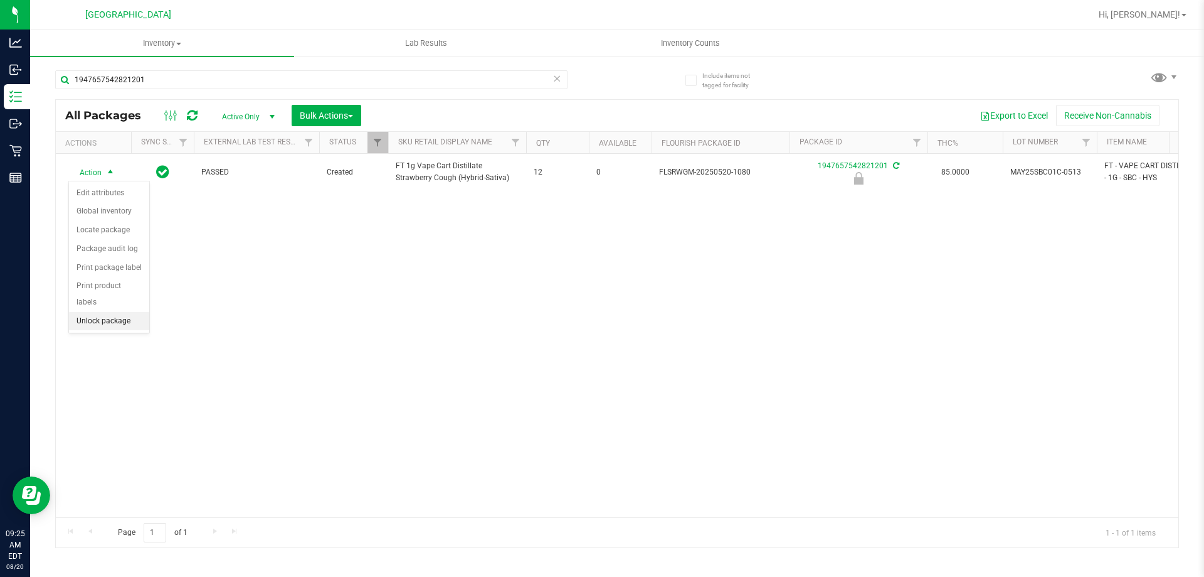
click at [120, 312] on li "Unlock package" at bounding box center [109, 321] width 80 height 19
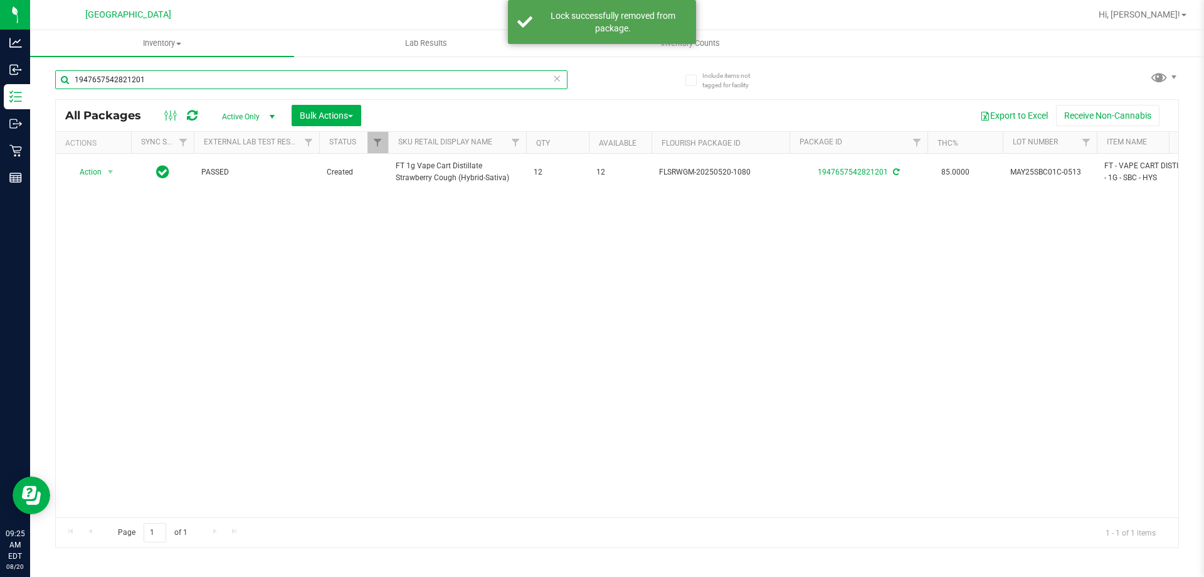
click at [174, 77] on input "1947657542821201" at bounding box center [311, 79] width 513 height 19
type input "1"
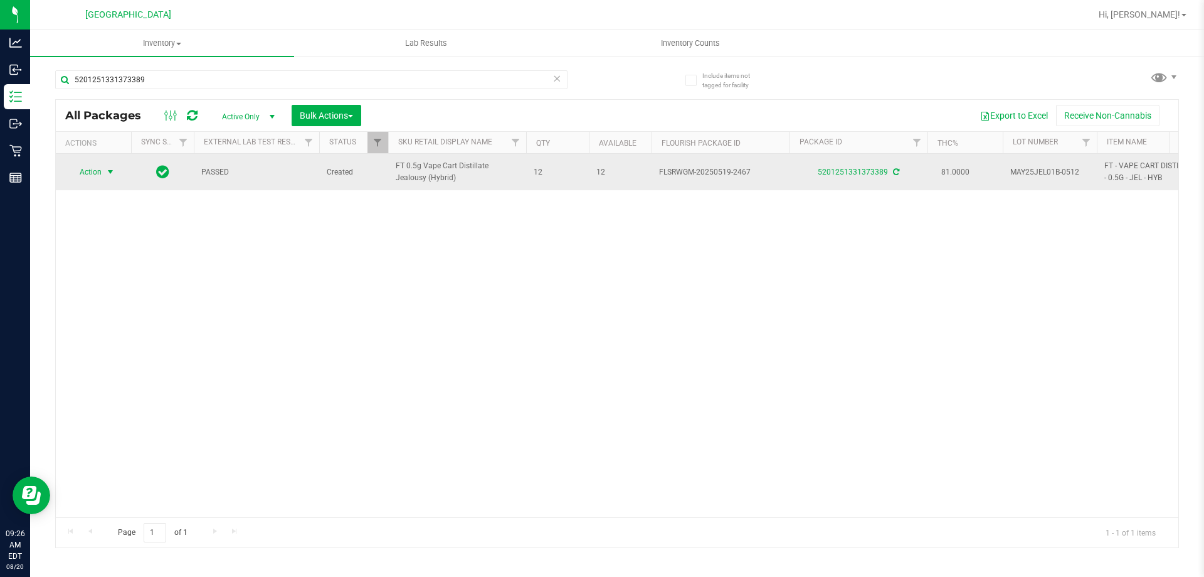
click at [117, 179] on span "select" at bounding box center [111, 172] width 16 height 18
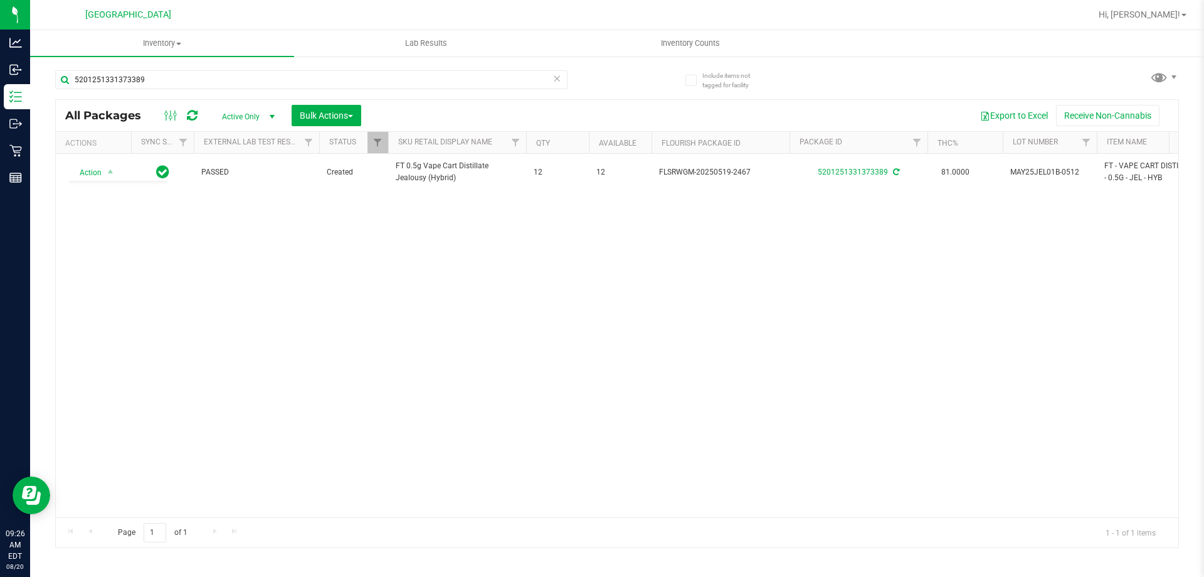
click at [253, 363] on div "Action Action Adjust qty Create package Edit attributes Global inventory Locate…" at bounding box center [617, 335] width 1123 height 363
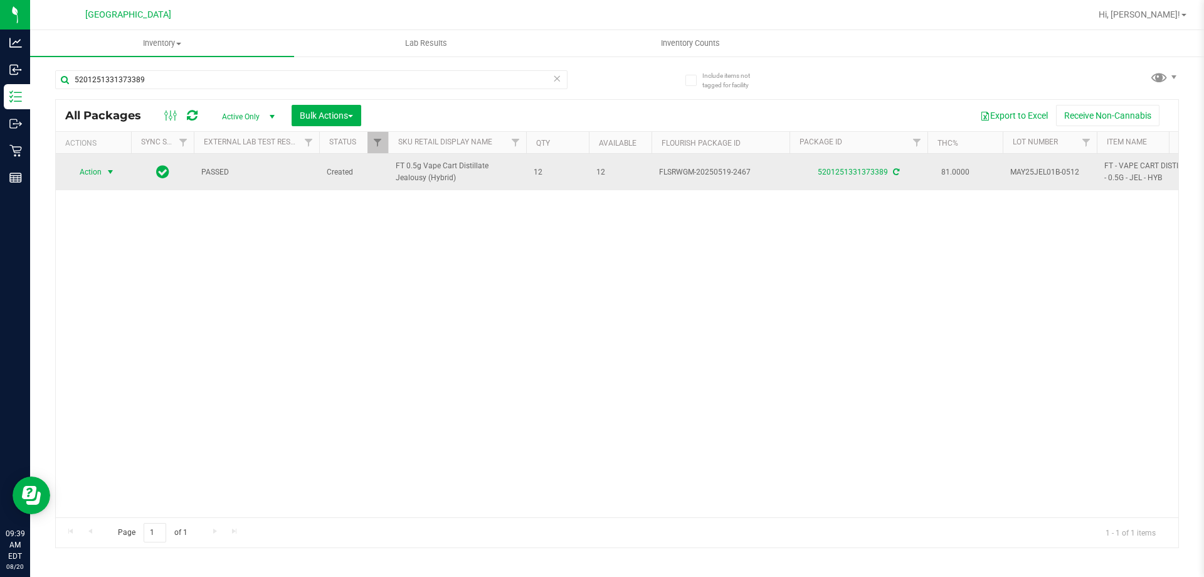
click at [101, 180] on span "Action" at bounding box center [85, 172] width 34 height 18
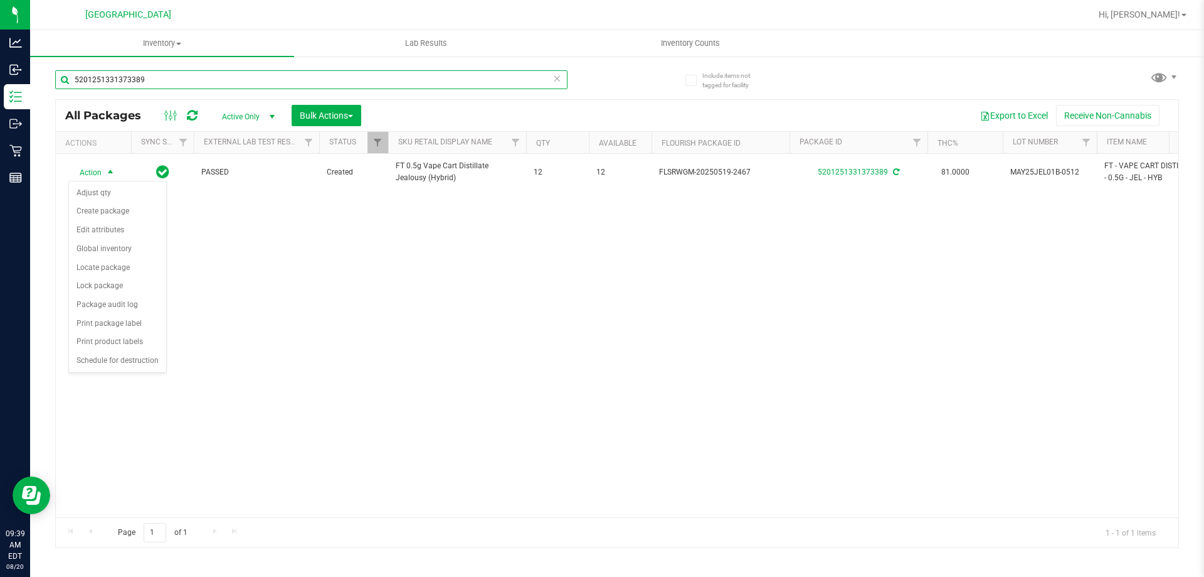
click at [153, 77] on input "5201251331373389" at bounding box center [311, 79] width 513 height 19
type input "5"
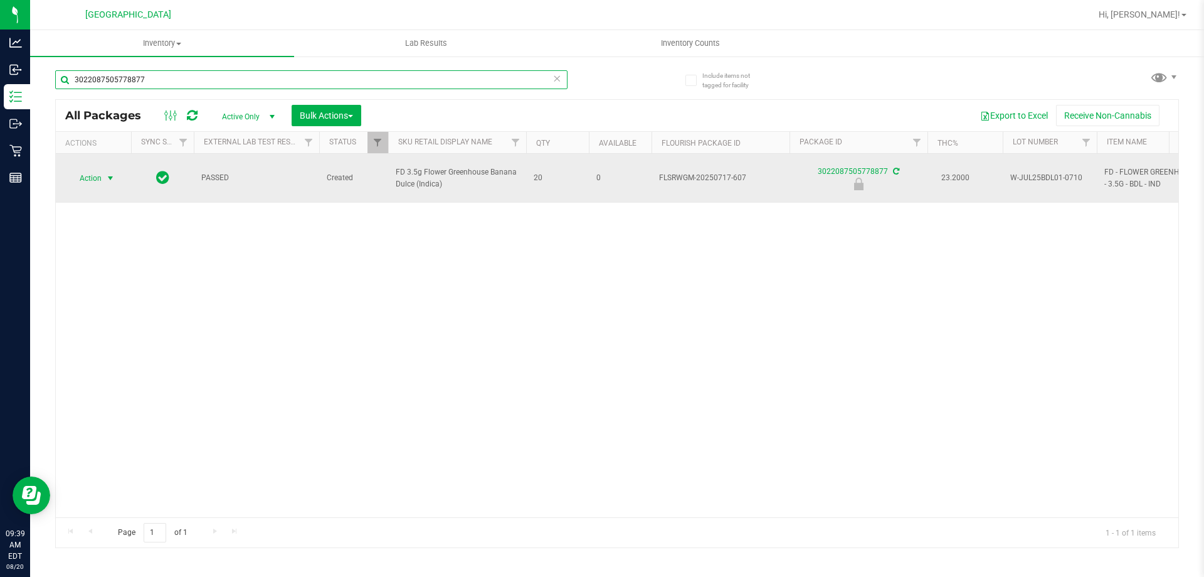
type input "3022087505778877"
click at [116, 171] on span "select" at bounding box center [111, 178] width 16 height 18
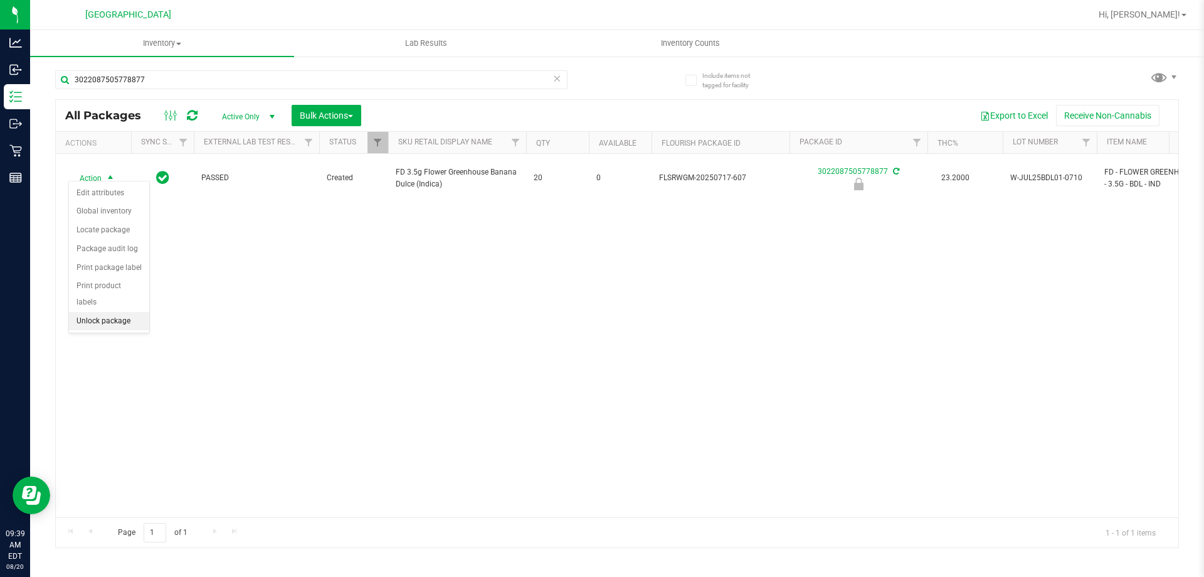
click at [112, 312] on li "Unlock package" at bounding box center [109, 321] width 80 height 19
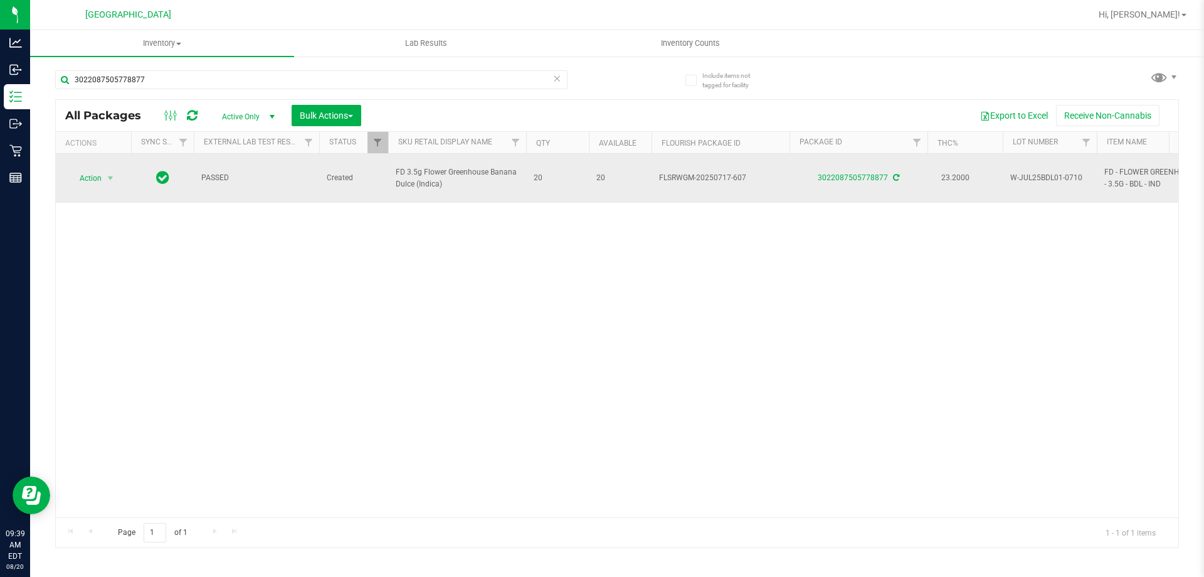
click at [106, 186] on td "Action Action Adjust qty Create package Edit attributes Global inventory Locate…" at bounding box center [93, 178] width 75 height 49
click at [109, 176] on span "select" at bounding box center [110, 178] width 10 height 10
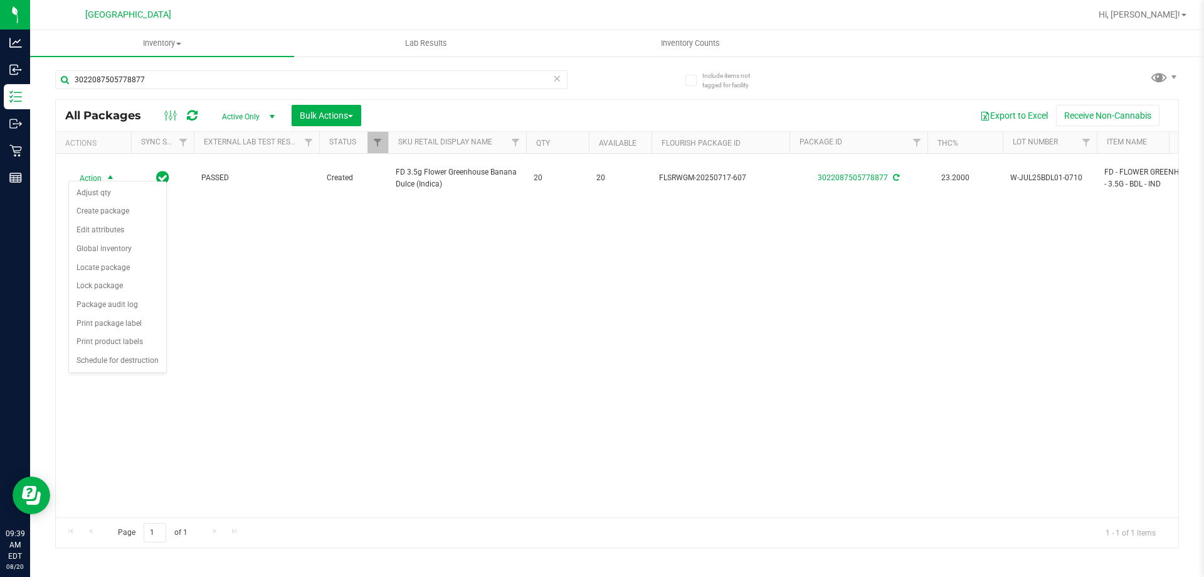
click at [384, 302] on div "Action Action Adjust qty Create package Edit attributes Global inventory Locate…" at bounding box center [617, 335] width 1123 height 363
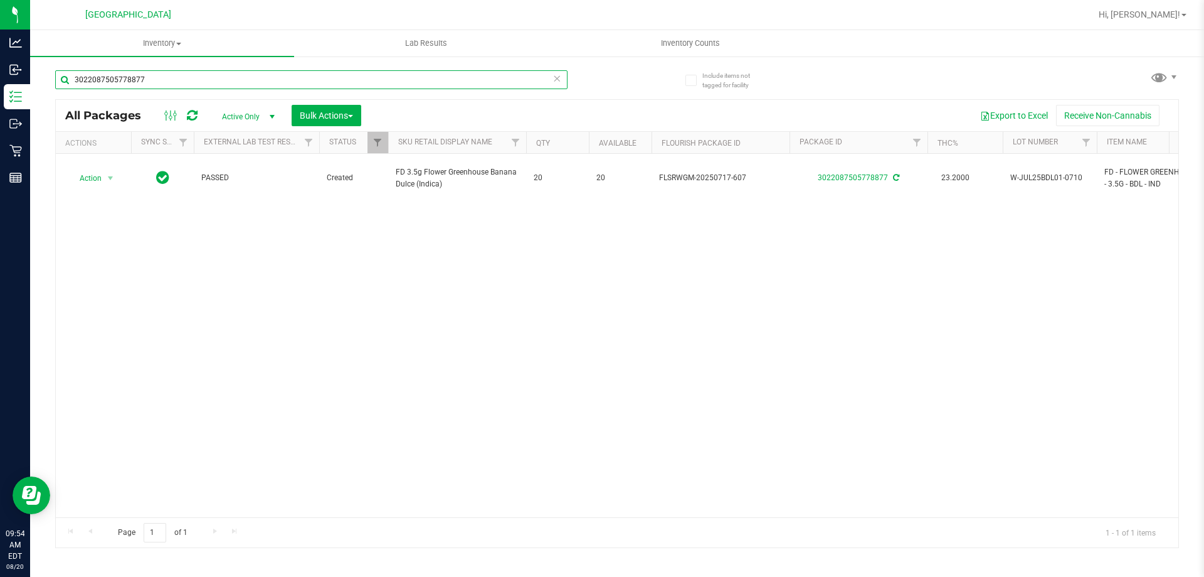
click at [137, 88] on input "3022087505778877" at bounding box center [311, 79] width 513 height 19
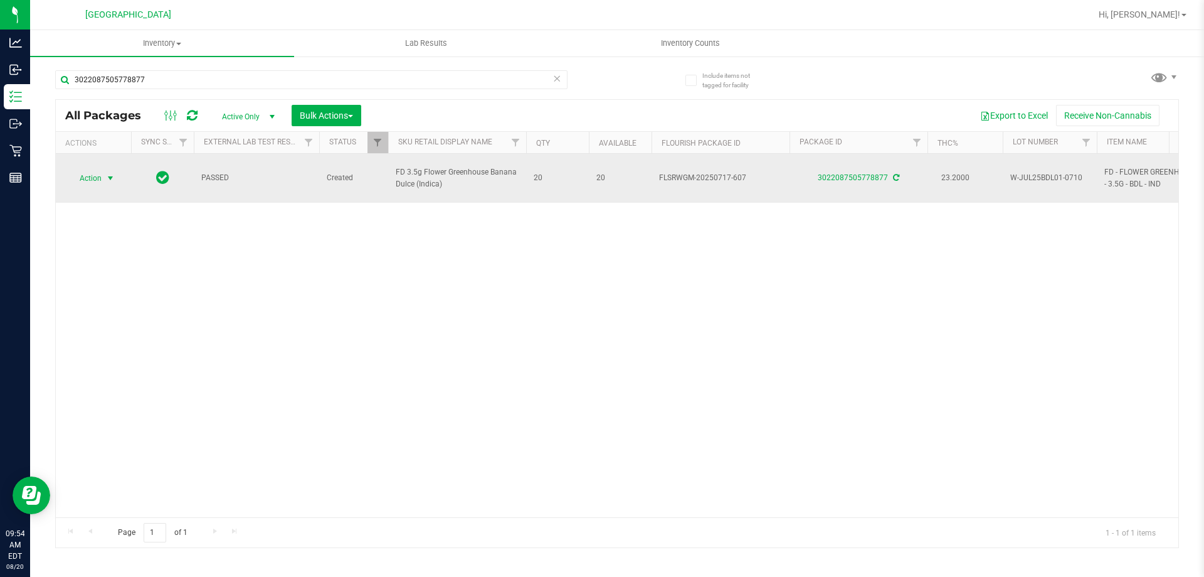
click at [95, 171] on span "Action" at bounding box center [85, 178] width 34 height 18
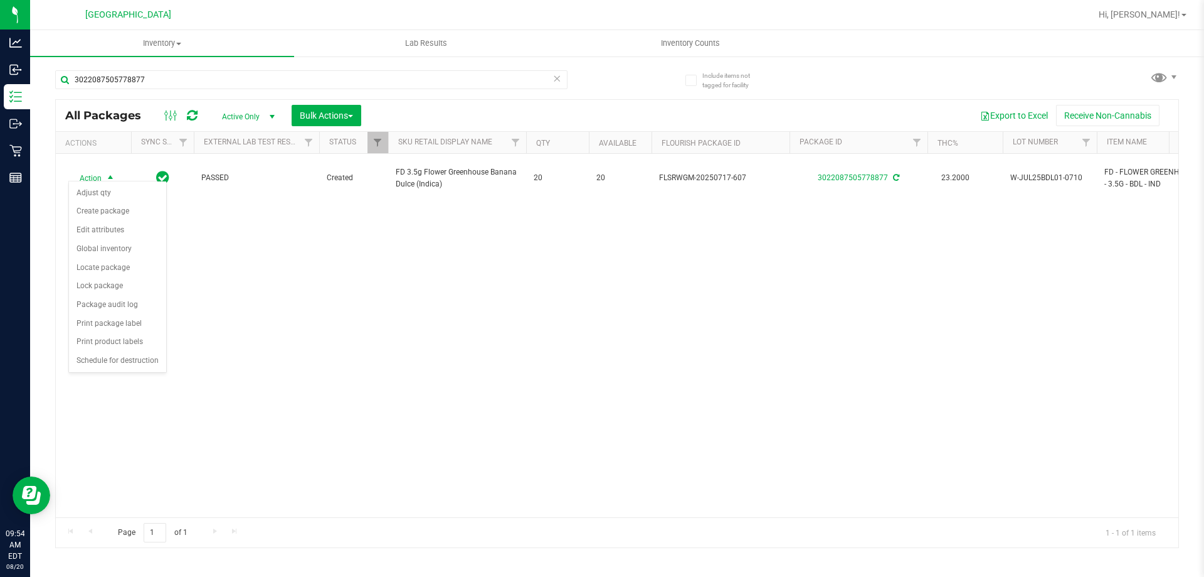
click at [193, 317] on div "Action Action Adjust qty Create package Edit attributes Global inventory Locate…" at bounding box center [617, 335] width 1123 height 363
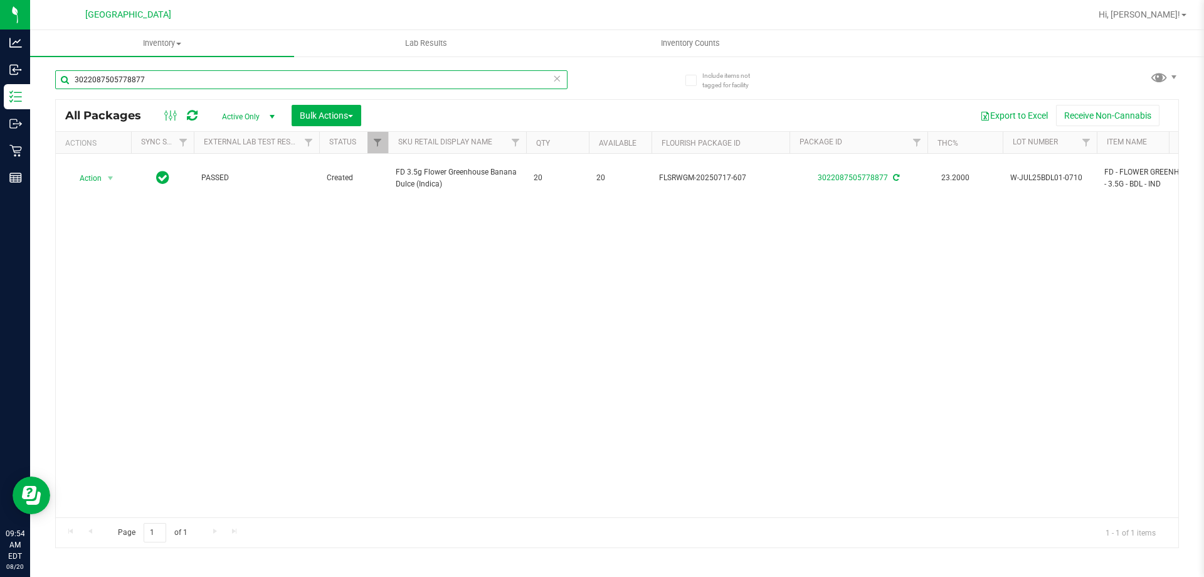
click at [158, 78] on input "3022087505778877" at bounding box center [311, 79] width 513 height 19
type input "3"
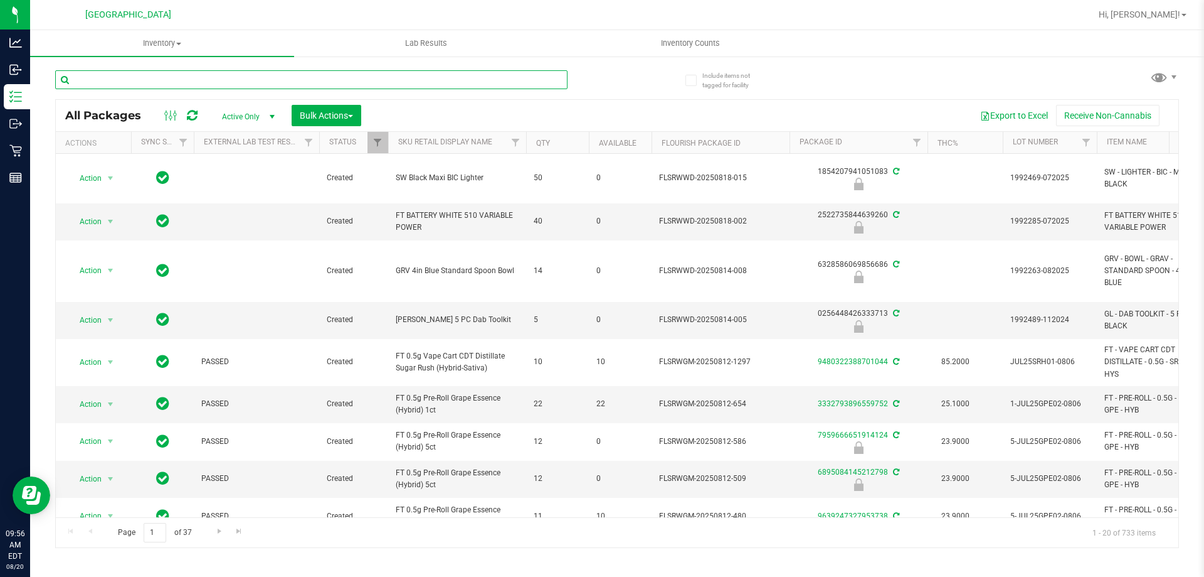
click at [123, 78] on input "text" at bounding box center [311, 79] width 513 height 19
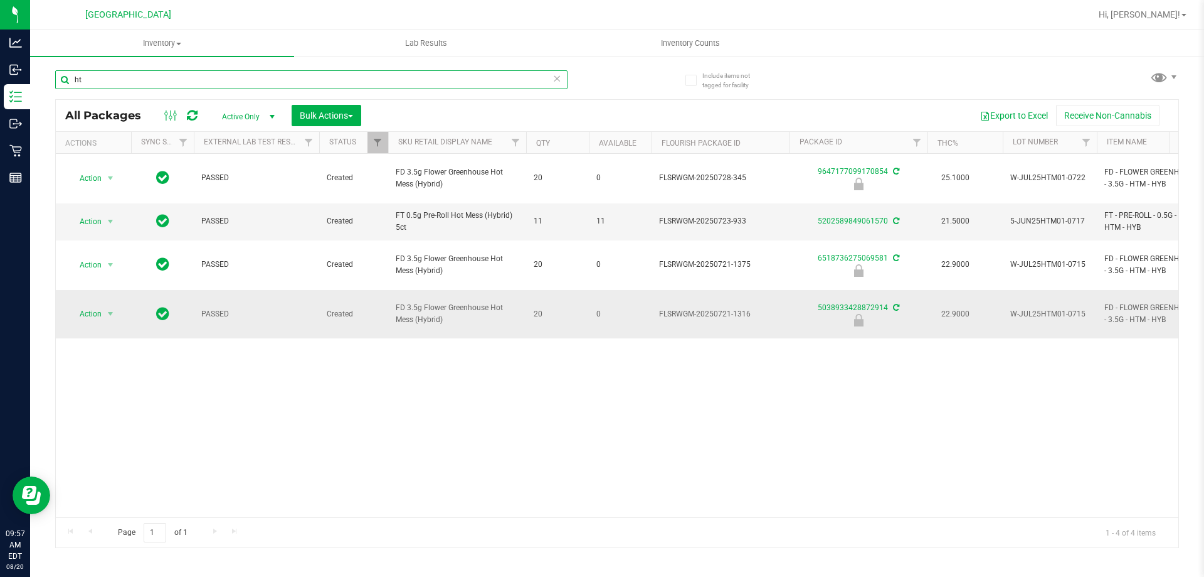
type input "h"
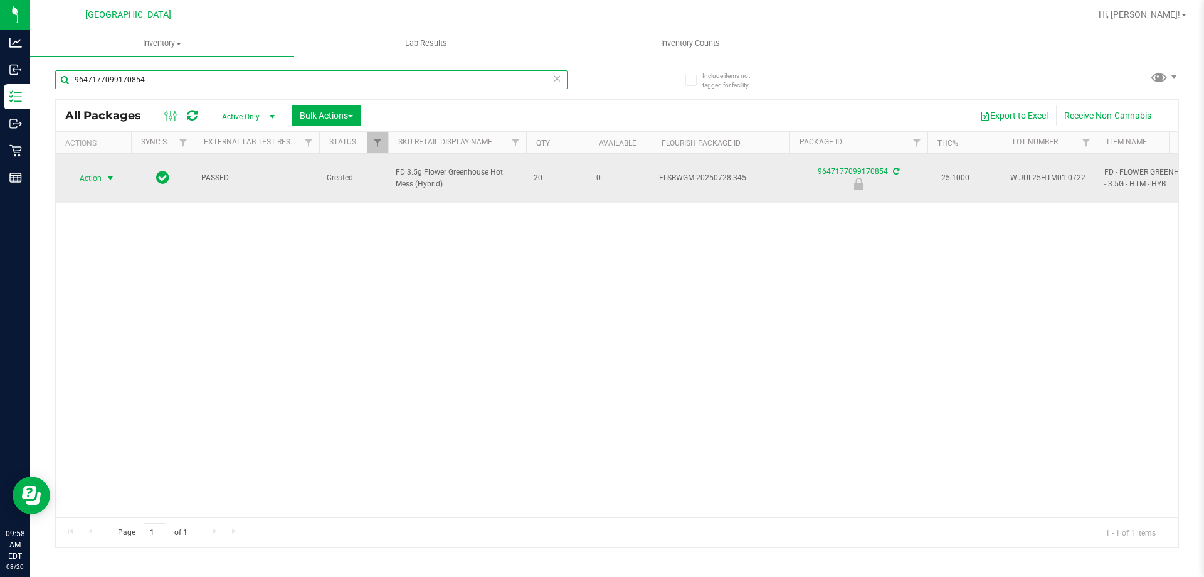
type input "9647177099170854"
click at [111, 176] on span "select" at bounding box center [110, 178] width 10 height 10
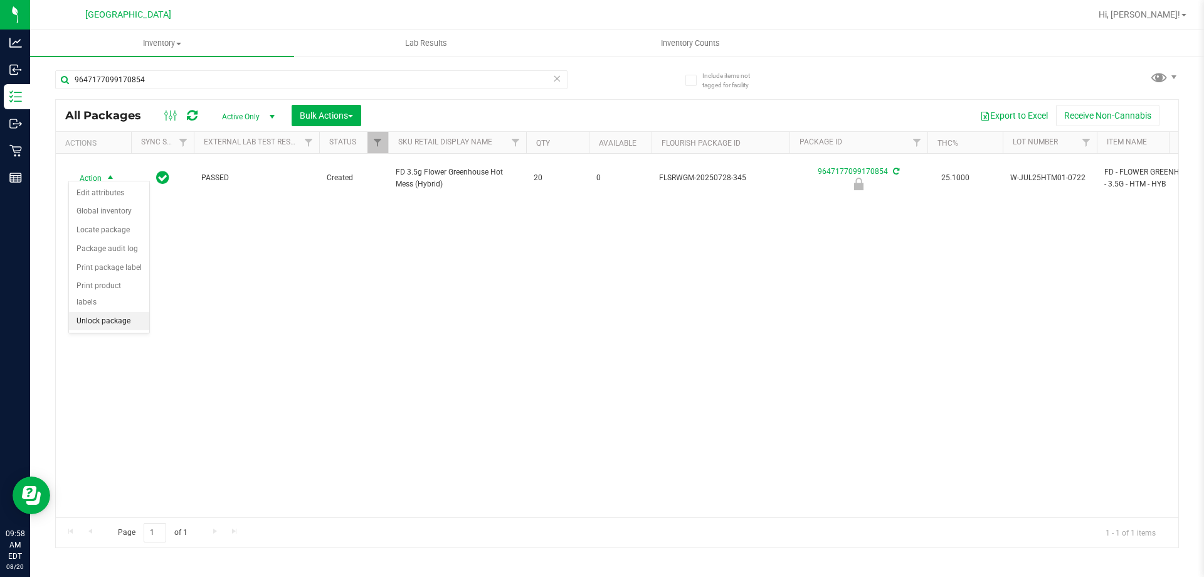
click at [134, 312] on li "Unlock package" at bounding box center [109, 321] width 80 height 19
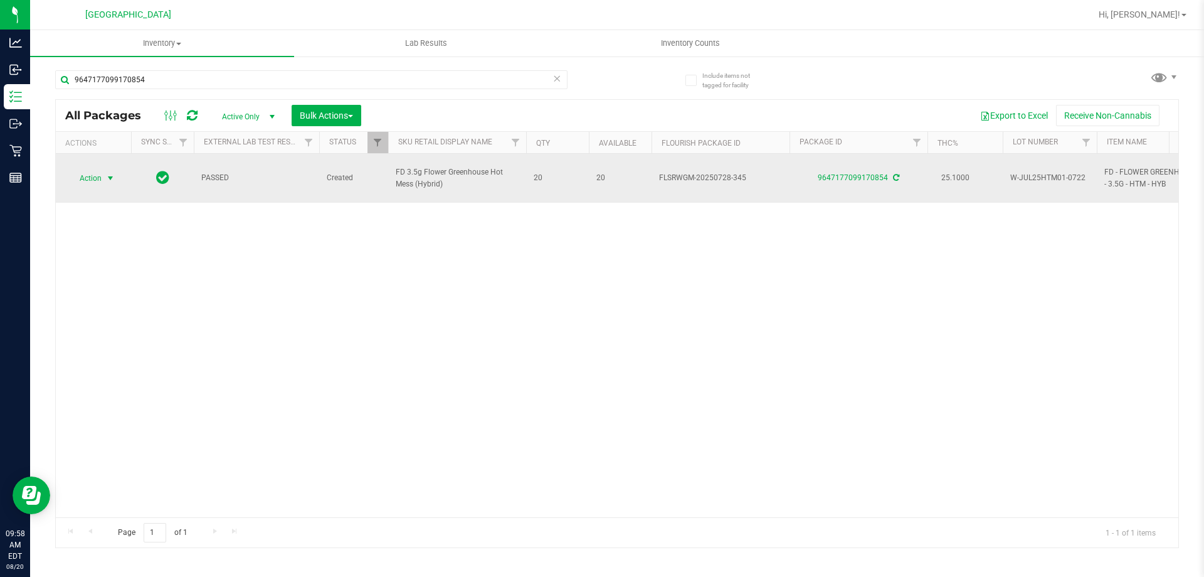
click at [112, 173] on span "select" at bounding box center [110, 178] width 10 height 10
click at [96, 173] on span "Action" at bounding box center [85, 178] width 34 height 18
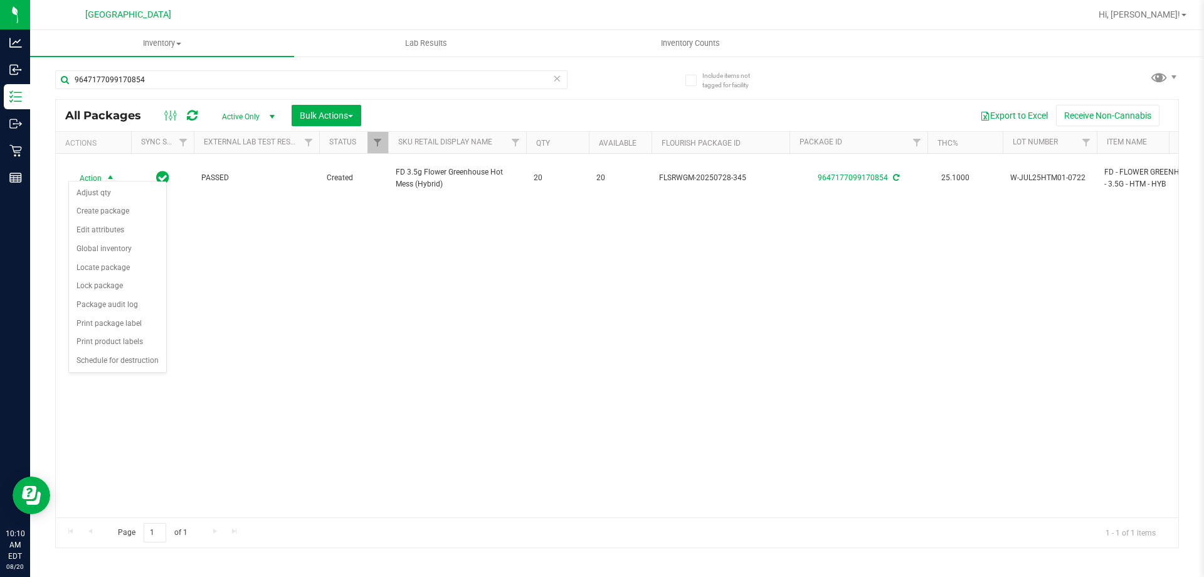
click at [257, 277] on div "Action Action Adjust qty Create package Edit attributes Global inventory Locate…" at bounding box center [617, 335] width 1123 height 363
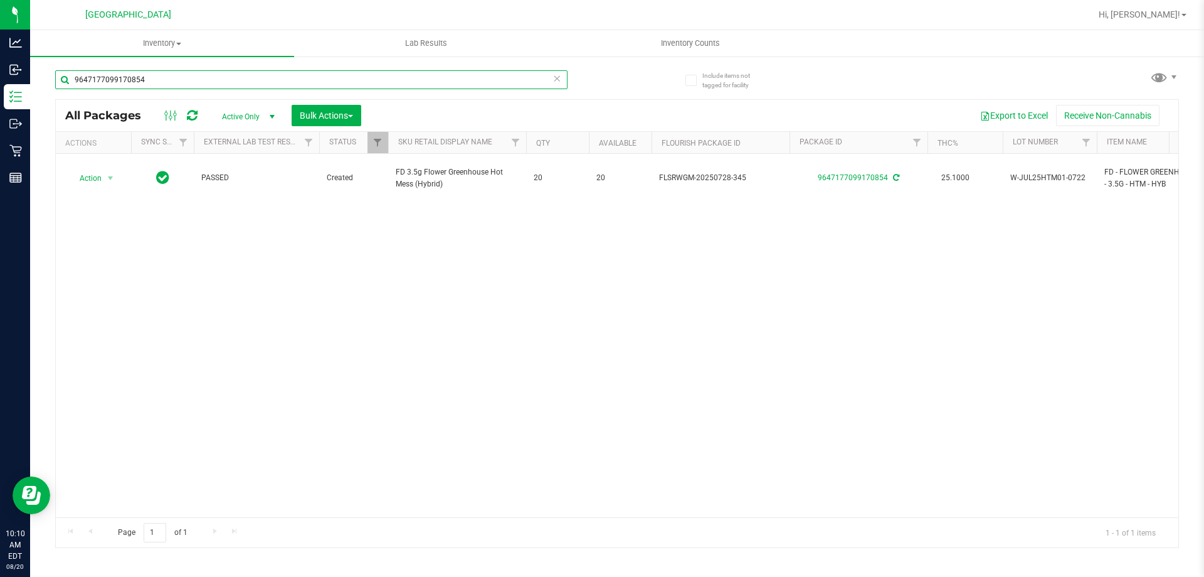
click at [169, 78] on input "9647177099170854" at bounding box center [311, 79] width 513 height 19
type input "9"
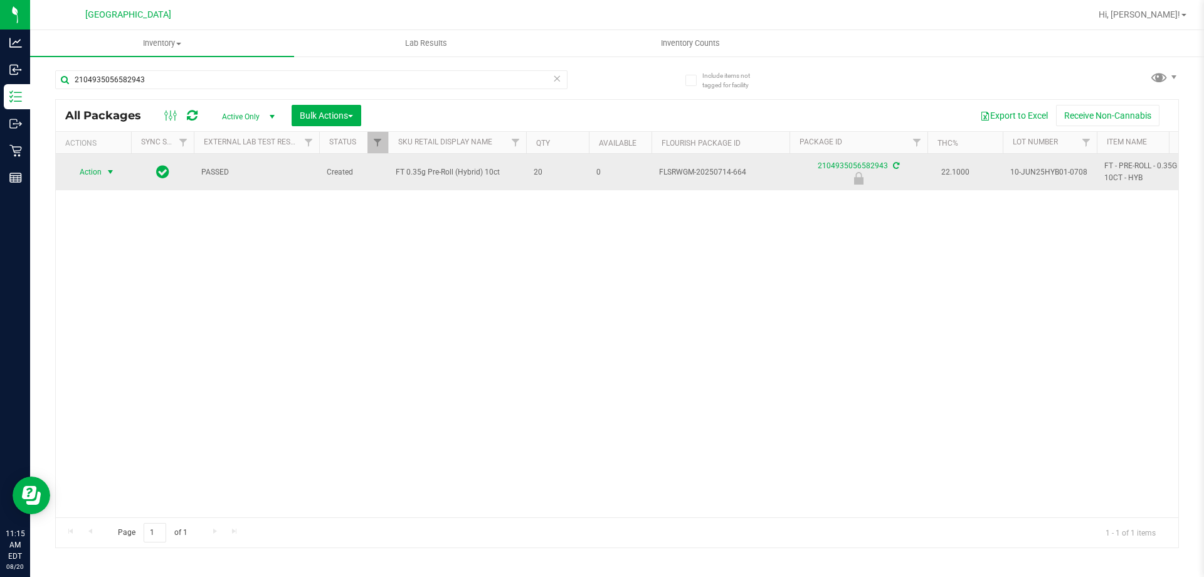
type input "2104935056582943"
click at [112, 174] on span "select" at bounding box center [110, 172] width 10 height 10
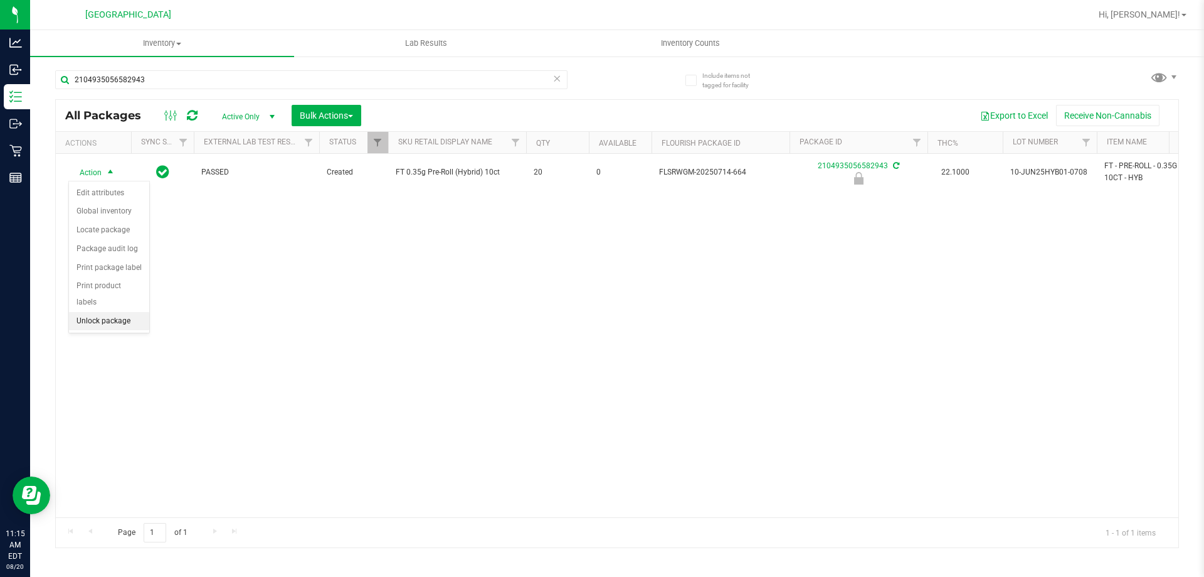
click at [100, 312] on li "Unlock package" at bounding box center [109, 321] width 80 height 19
drag, startPoint x: 109, startPoint y: 180, endPoint x: 193, endPoint y: 316, distance: 159.5
click at [109, 184] on td "Action Action Adjust qty Create package Edit attributes Global inventory Locate…" at bounding box center [93, 172] width 75 height 36
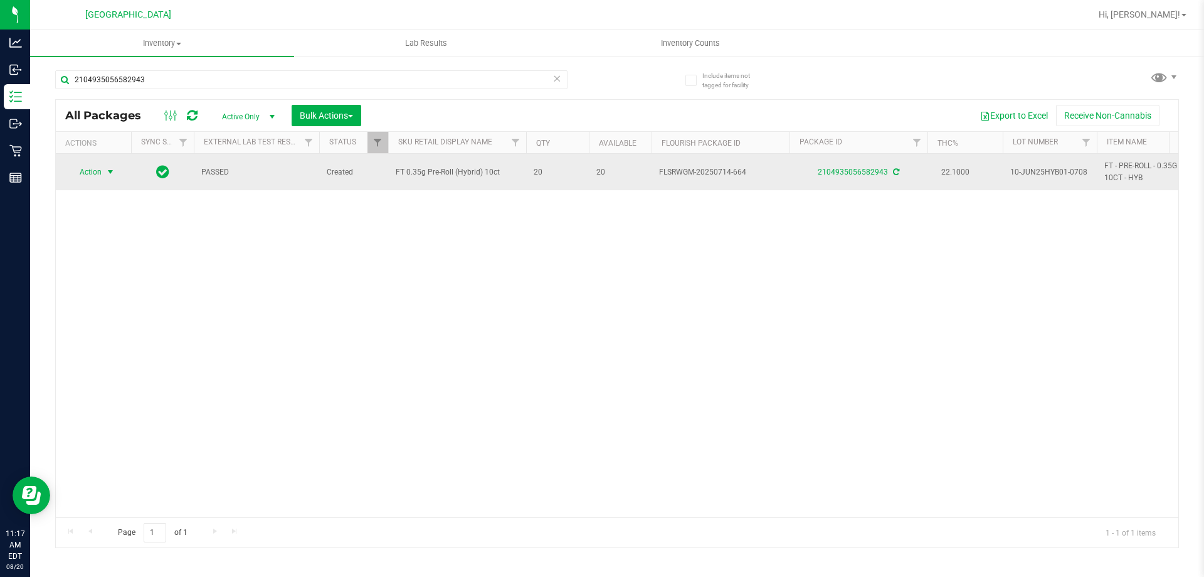
click at [94, 172] on span "Action" at bounding box center [85, 172] width 34 height 18
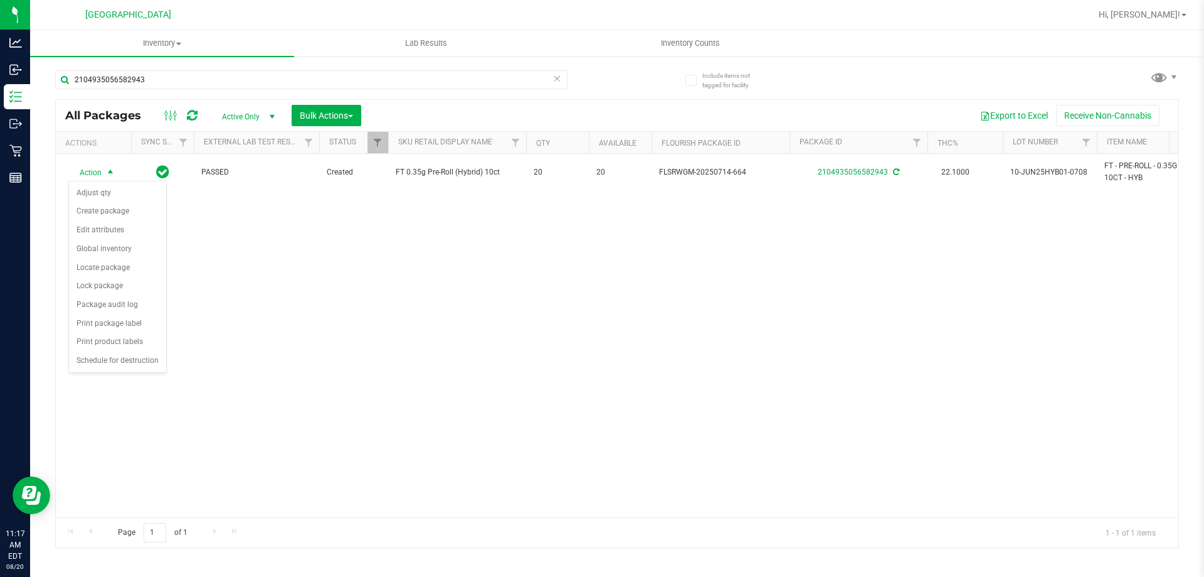
click at [227, 320] on div "Action Action Adjust qty Create package Edit attributes Global inventory Locate…" at bounding box center [617, 335] width 1123 height 363
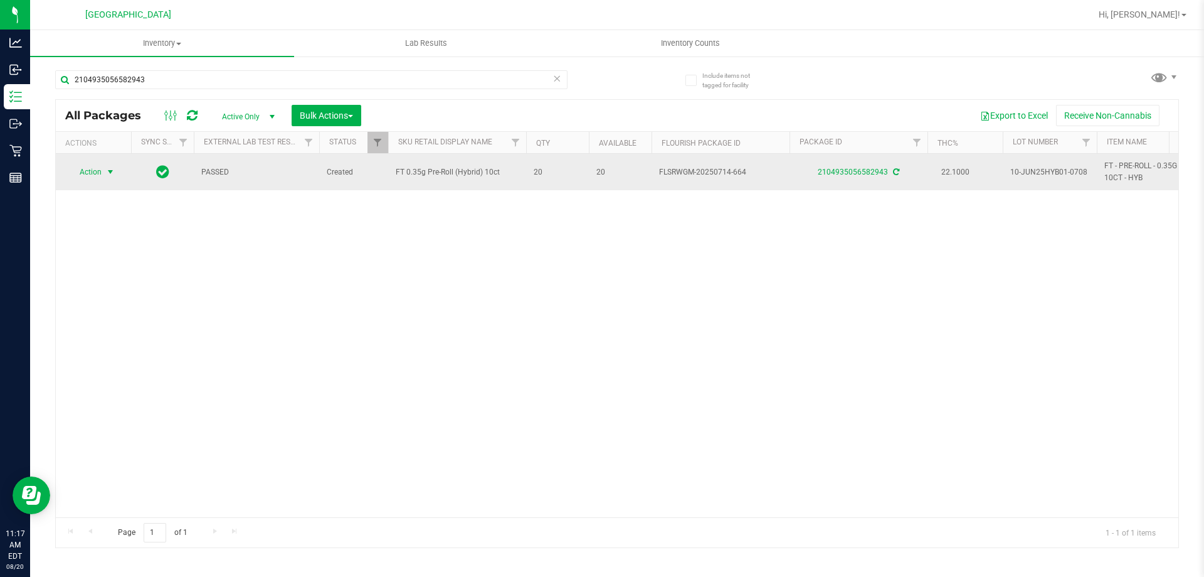
click at [103, 173] on span "select" at bounding box center [111, 172] width 16 height 18
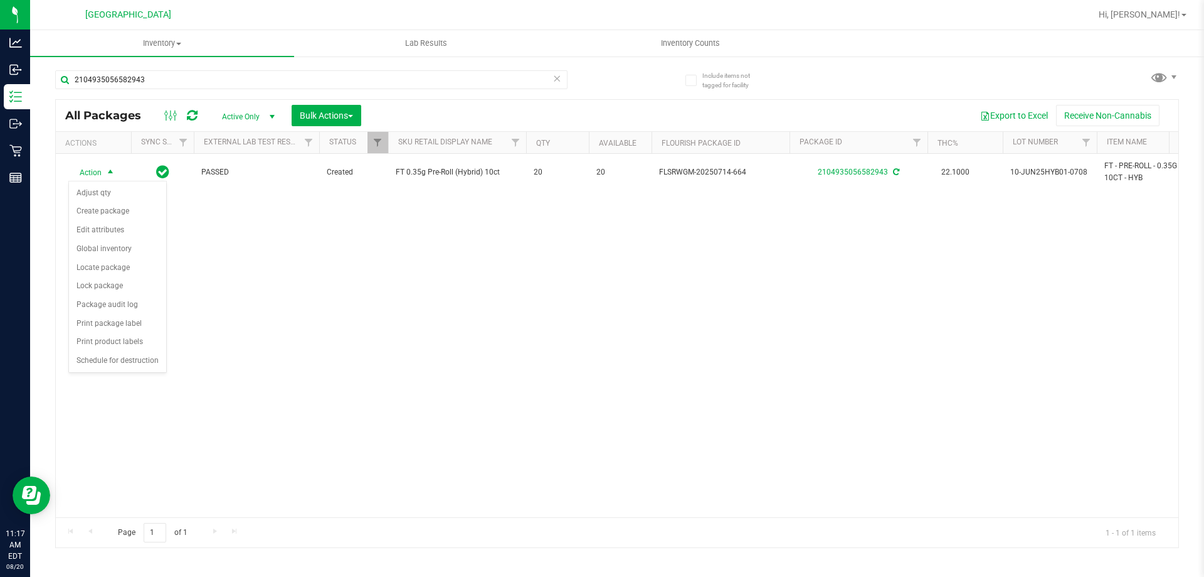
click at [290, 343] on div "Action Action Adjust qty Create package Edit attributes Global inventory Locate…" at bounding box center [617, 335] width 1123 height 363
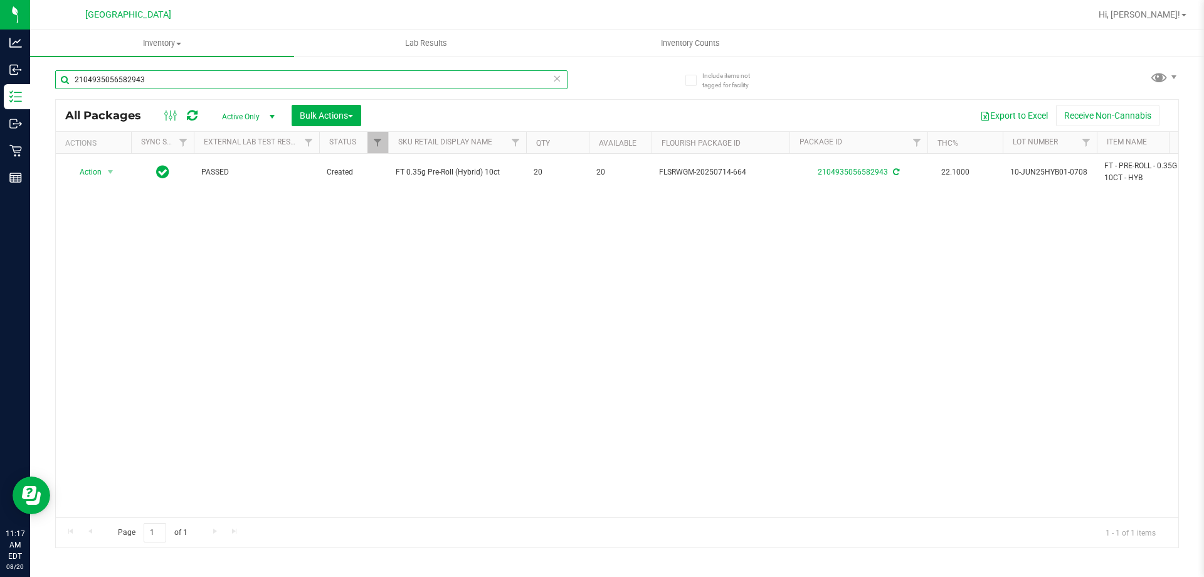
click at [147, 83] on input "2104935056582943" at bounding box center [311, 79] width 513 height 19
type input "2"
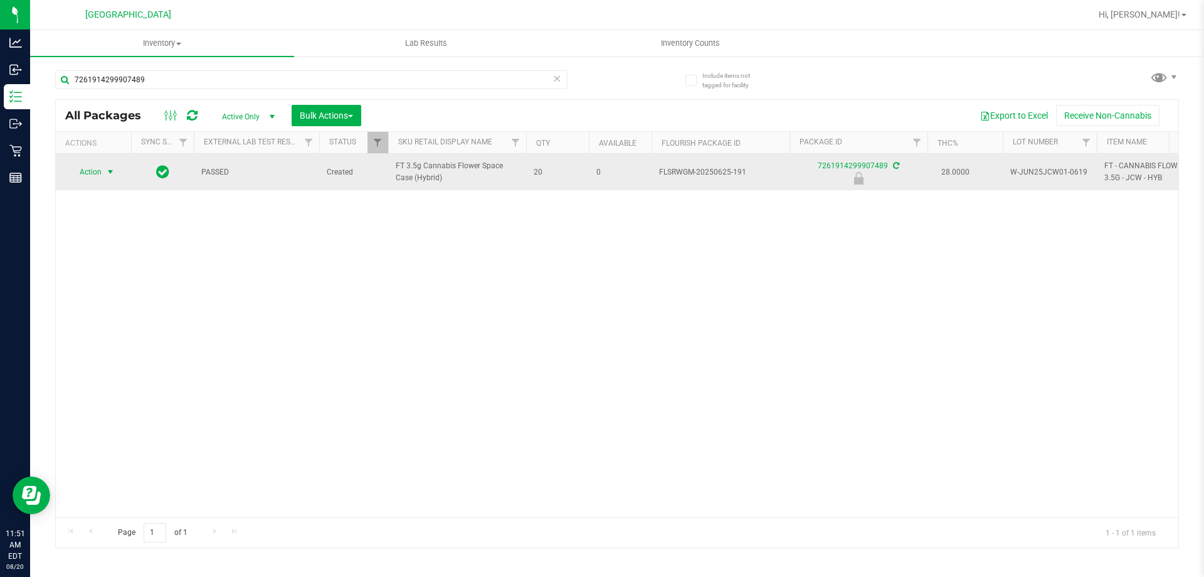
type input "7261914299907489"
click at [88, 171] on span "Action" at bounding box center [85, 172] width 34 height 18
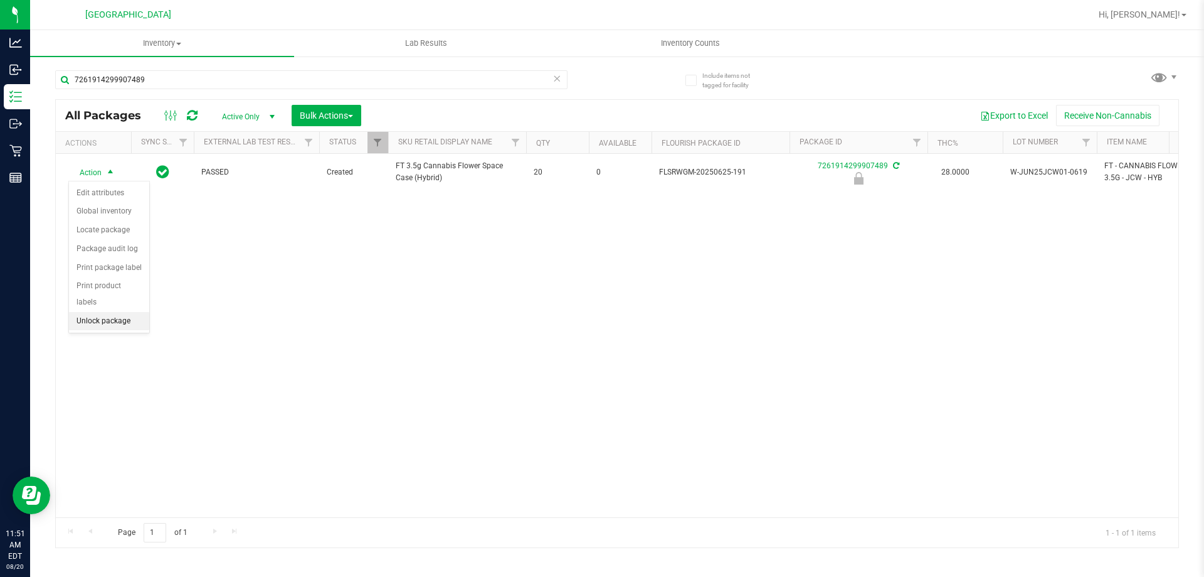
click at [97, 312] on li "Unlock package" at bounding box center [109, 321] width 80 height 19
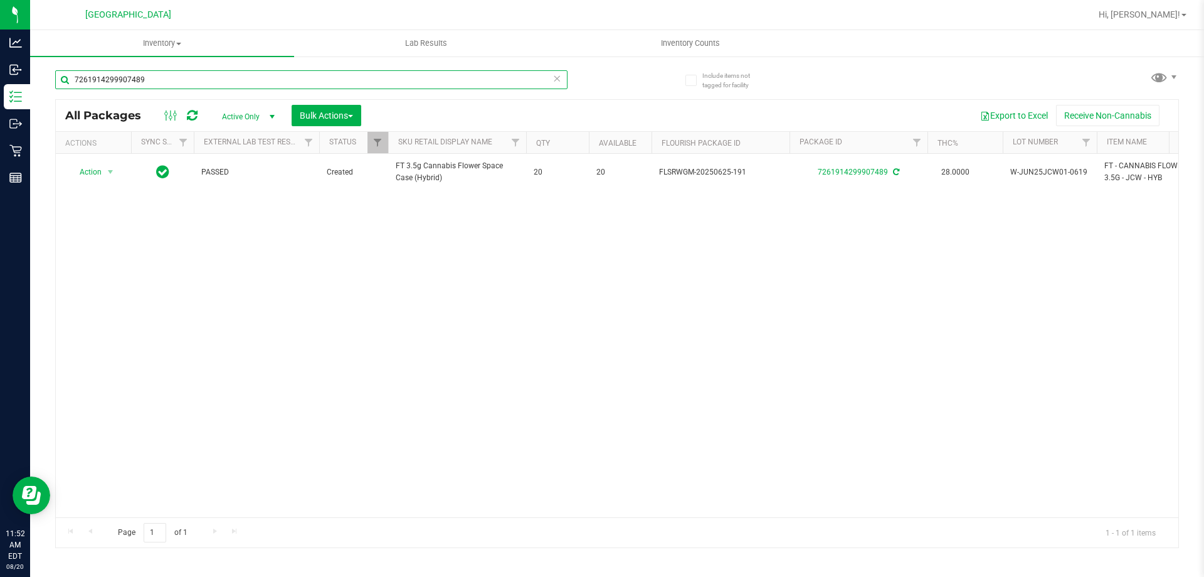
click at [159, 78] on input "7261914299907489" at bounding box center [311, 79] width 513 height 19
type input "7"
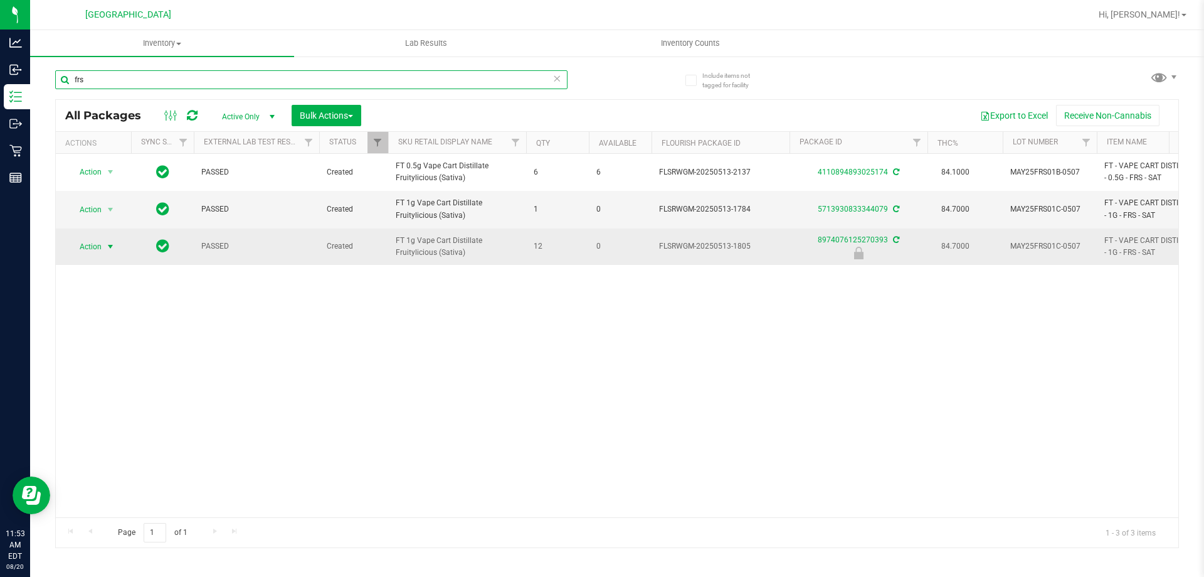
type input "frs"
click at [103, 250] on span "select" at bounding box center [111, 247] width 16 height 18
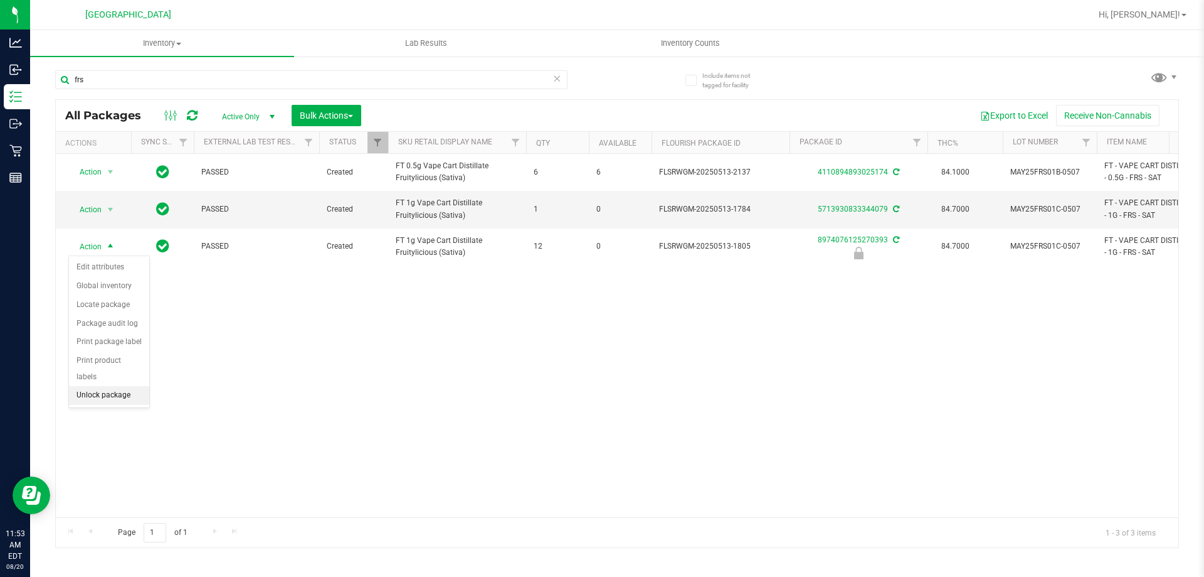
click at [125, 386] on li "Unlock package" at bounding box center [109, 395] width 80 height 19
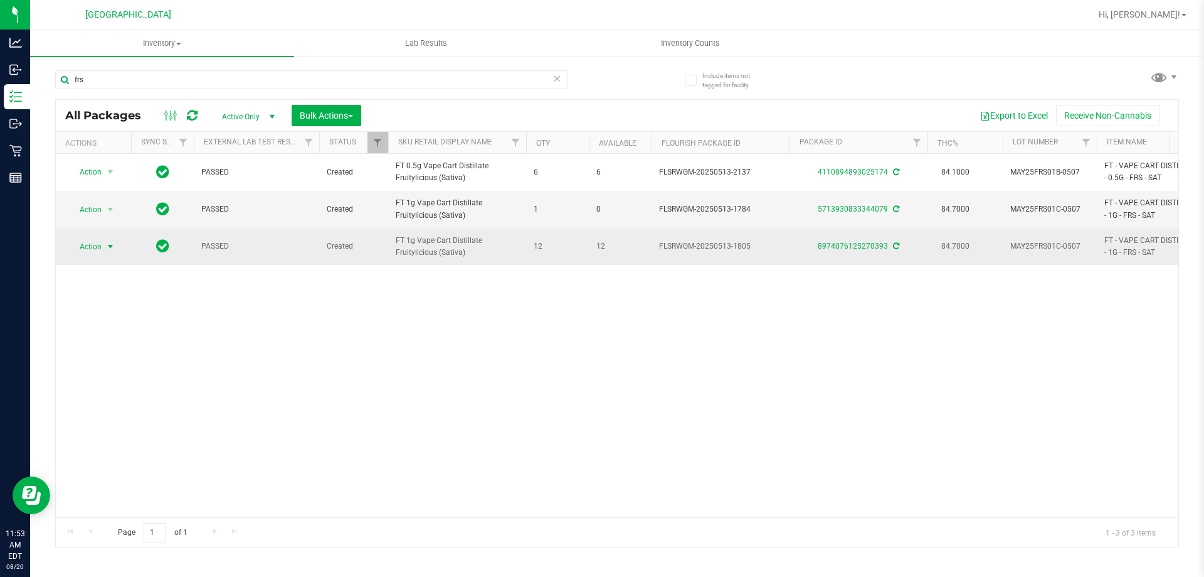
click at [101, 243] on span "Action" at bounding box center [85, 247] width 34 height 18
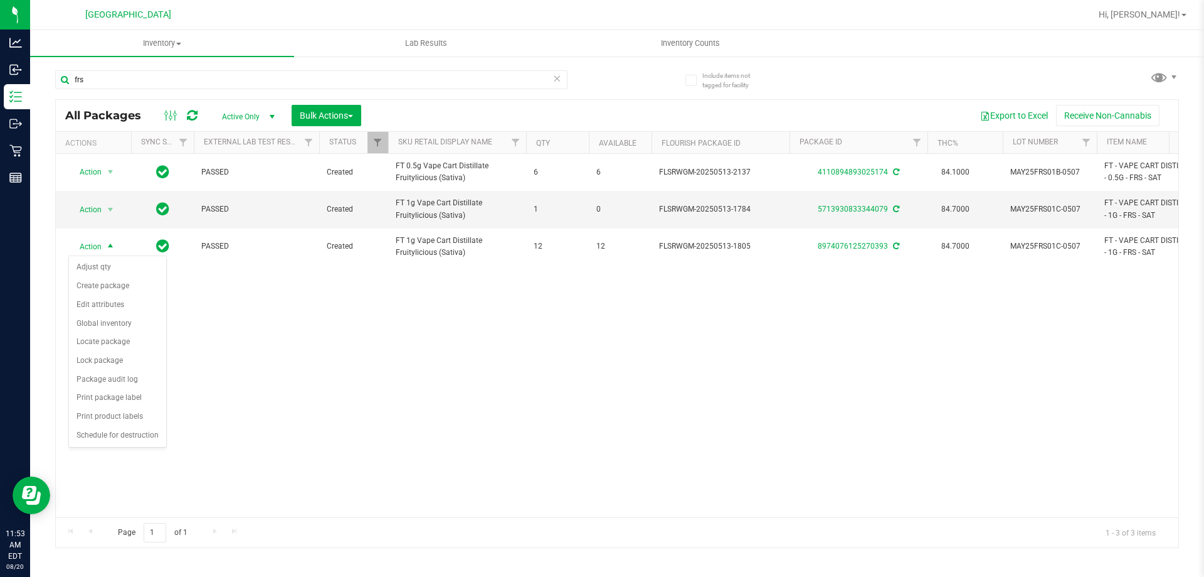
click at [353, 353] on div "Action Action Adjust qty Create package Edit attributes Global inventory Locate…" at bounding box center [617, 335] width 1123 height 363
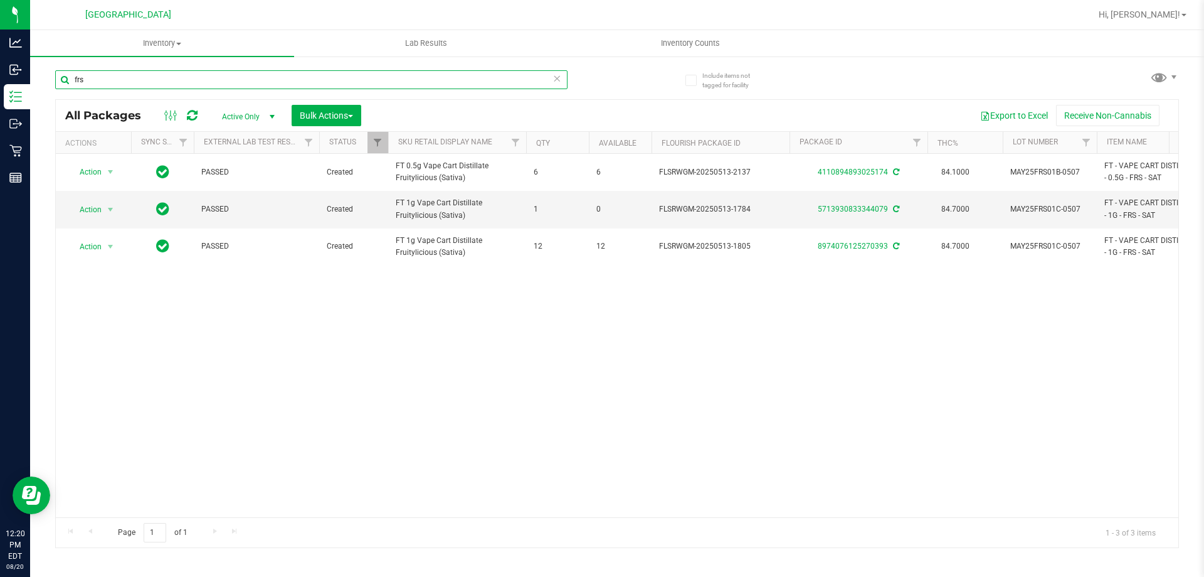
click at [126, 79] on input "frs" at bounding box center [311, 79] width 513 height 19
type input "f"
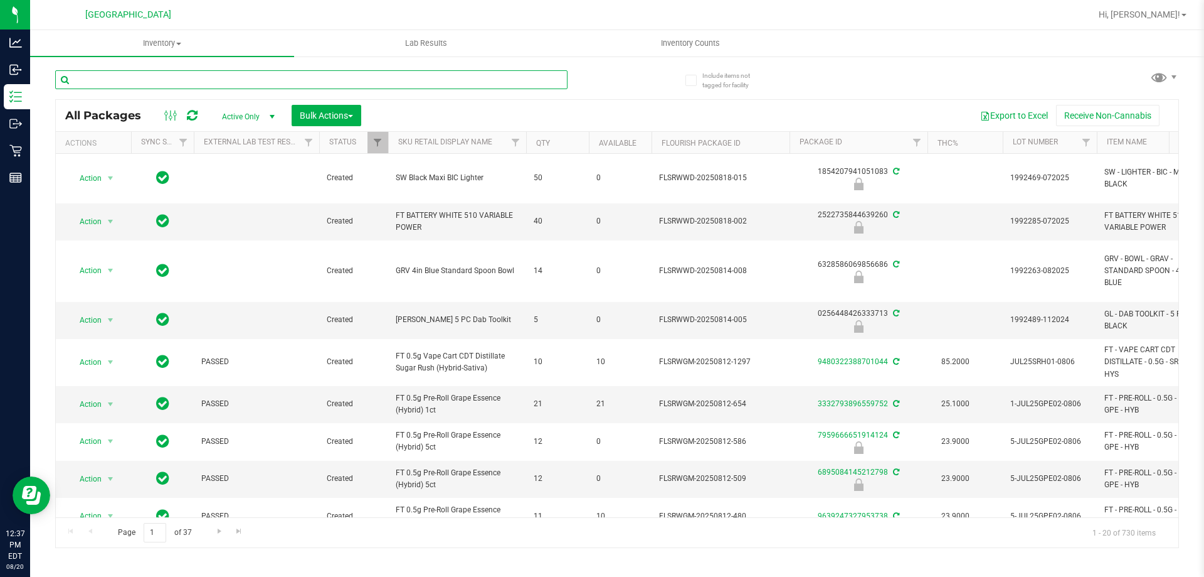
click at [159, 82] on input "text" at bounding box center [311, 79] width 513 height 19
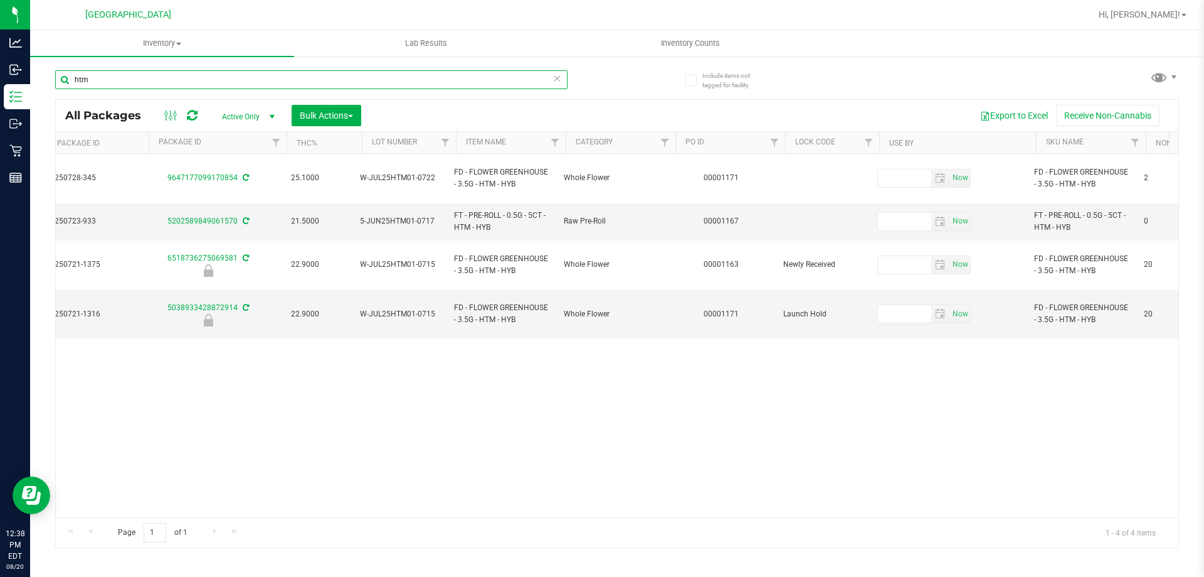
scroll to position [0, 651]
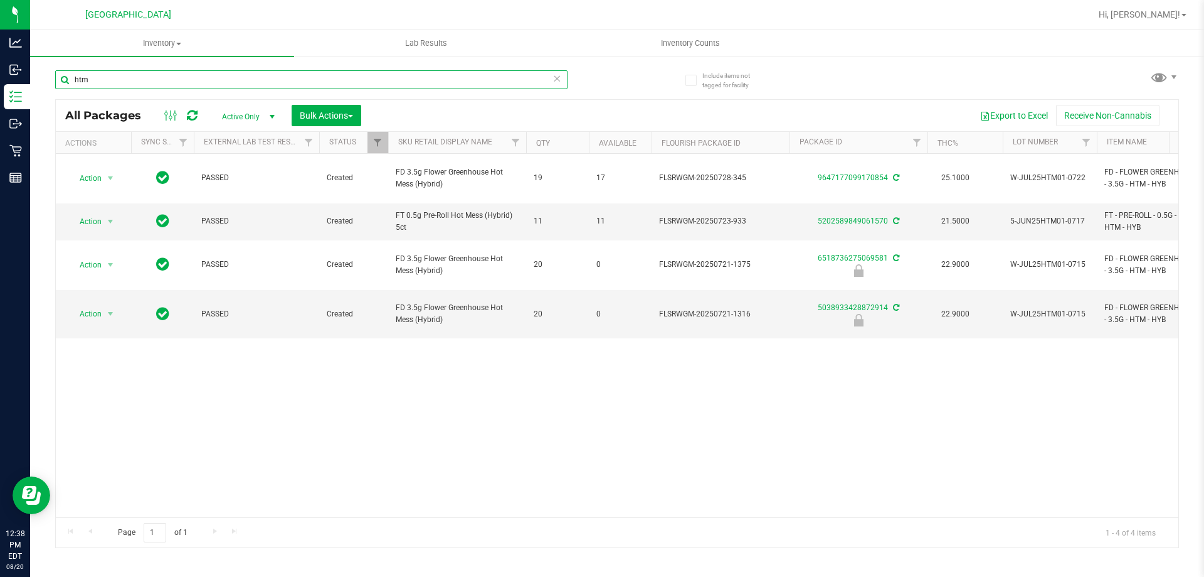
click at [104, 82] on input "htm" at bounding box center [311, 79] width 513 height 19
type input "h"
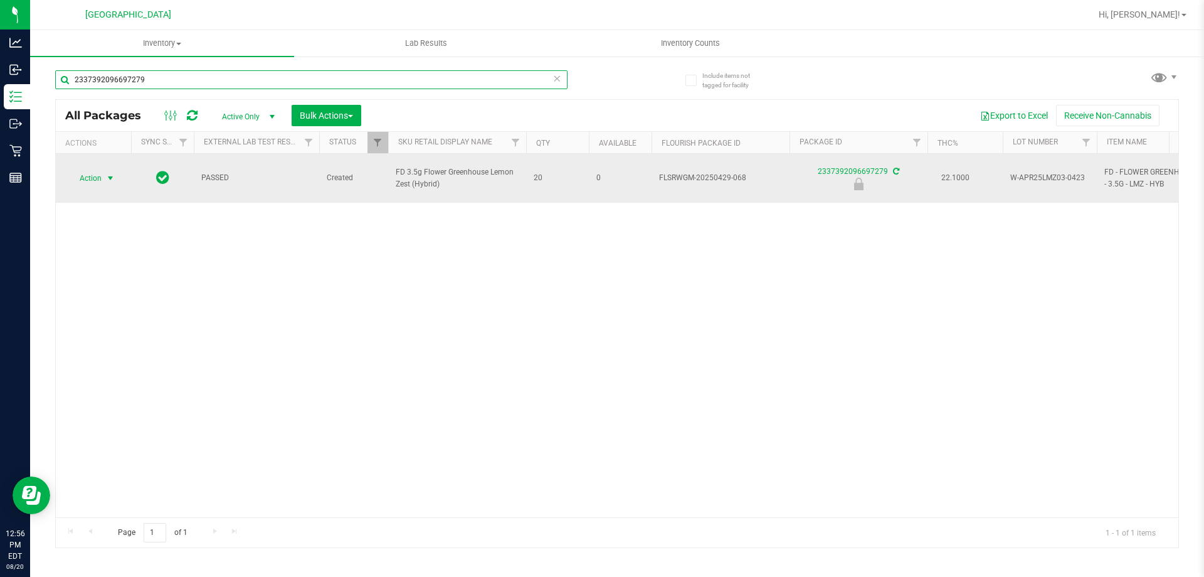
type input "2337392096697279"
click at [110, 176] on span "select" at bounding box center [110, 178] width 10 height 10
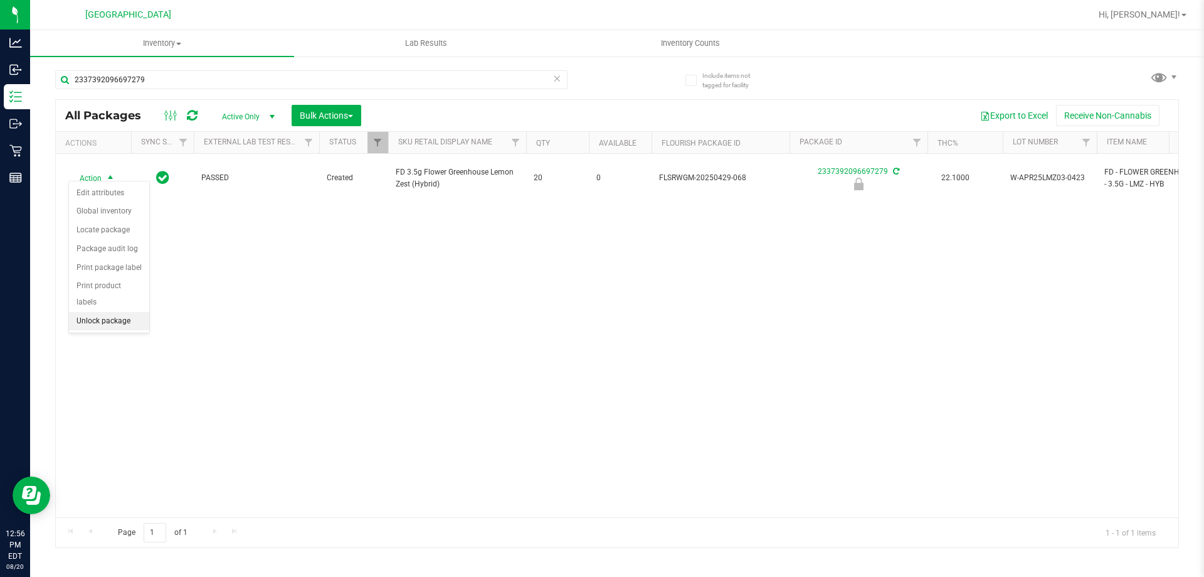
click at [102, 312] on li "Unlock package" at bounding box center [109, 321] width 80 height 19
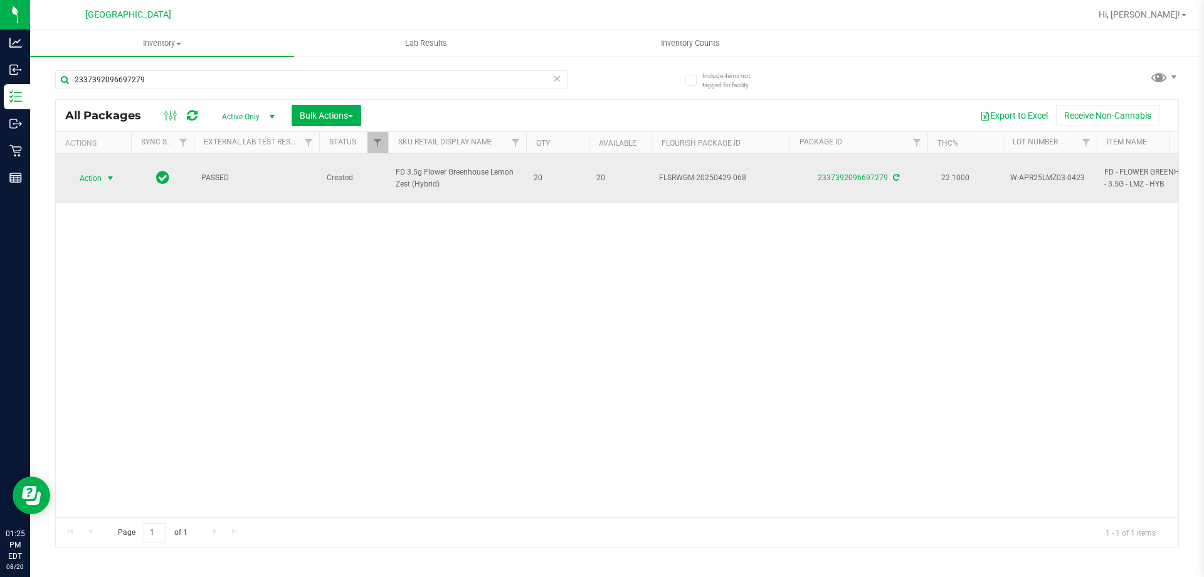
click at [107, 173] on span "select" at bounding box center [110, 178] width 10 height 10
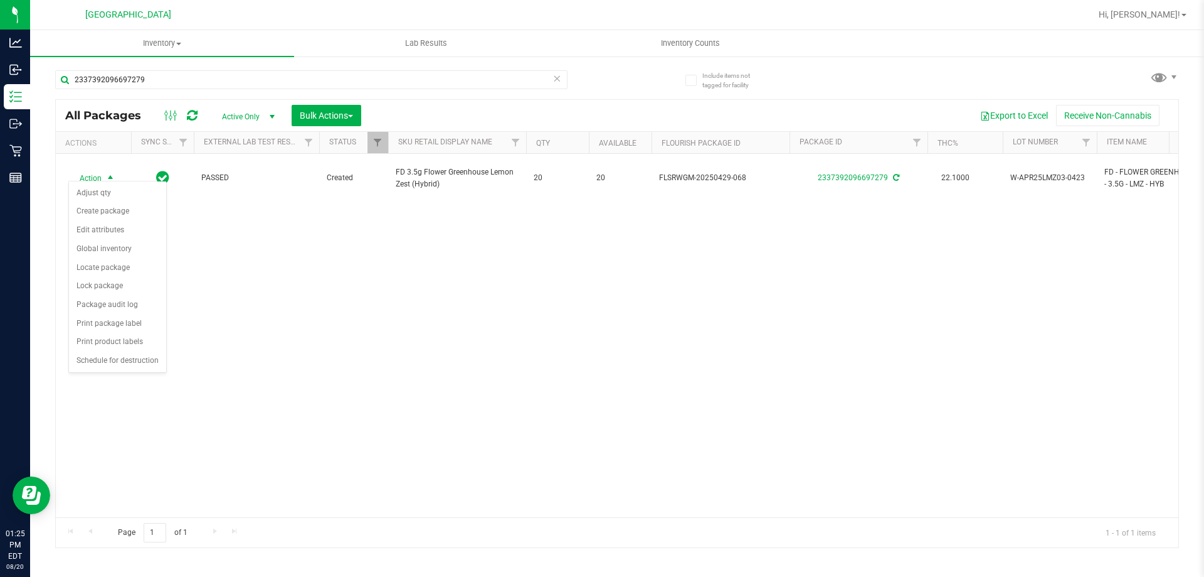
click at [312, 334] on div "Action Action Adjust qty Create package Edit attributes Global inventory Locate…" at bounding box center [617, 335] width 1123 height 363
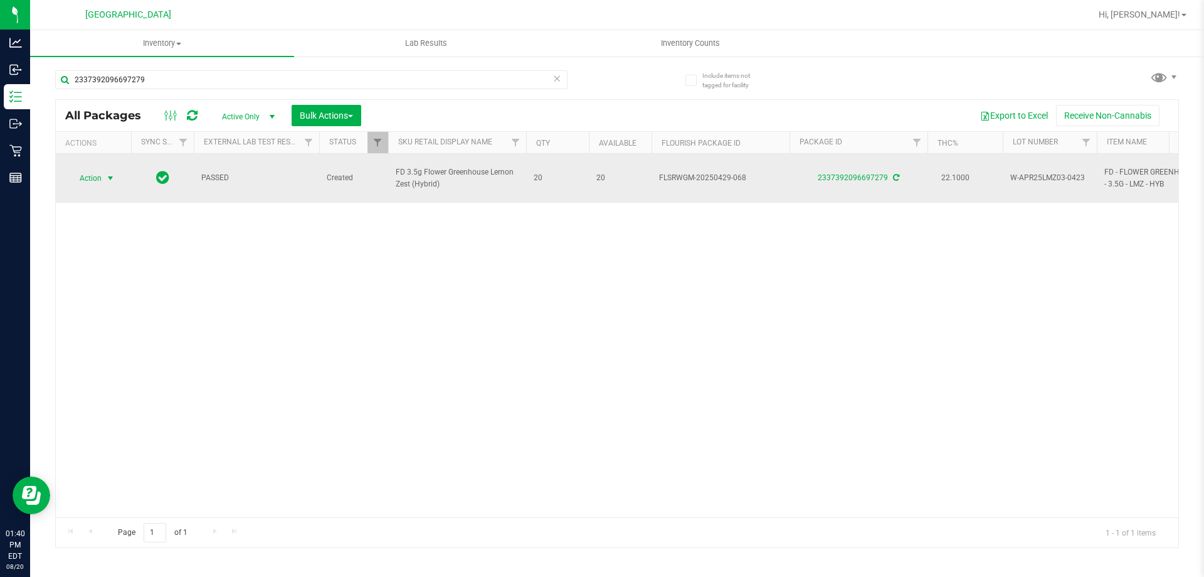
click at [107, 176] on span "select" at bounding box center [110, 178] width 10 height 10
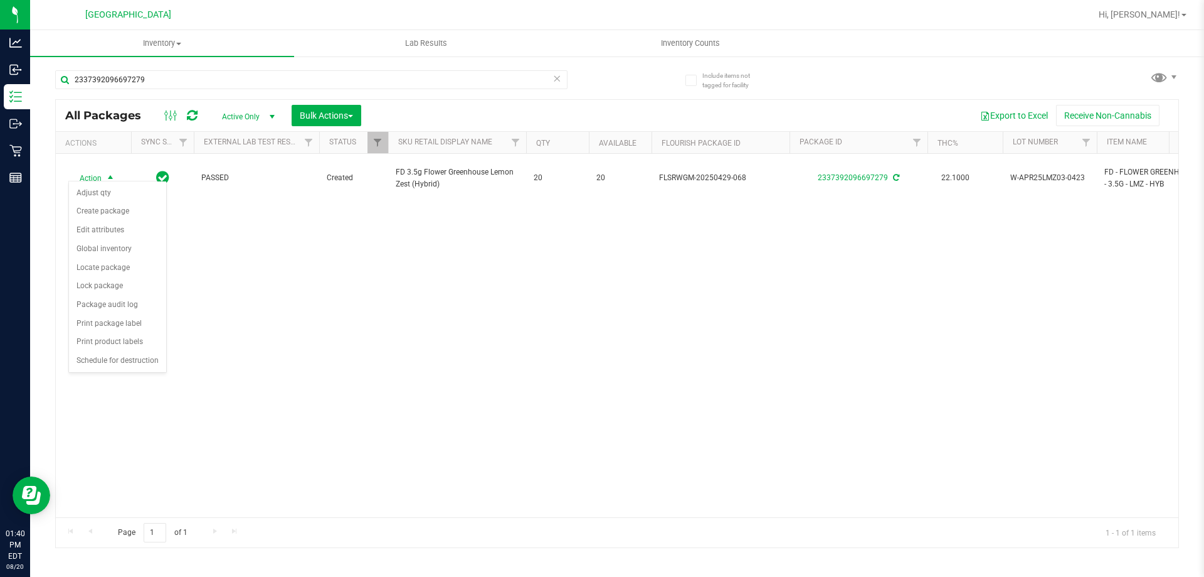
click at [231, 312] on div "Action Action Adjust qty Create package Edit attributes Global inventory Locate…" at bounding box center [617, 335] width 1123 height 363
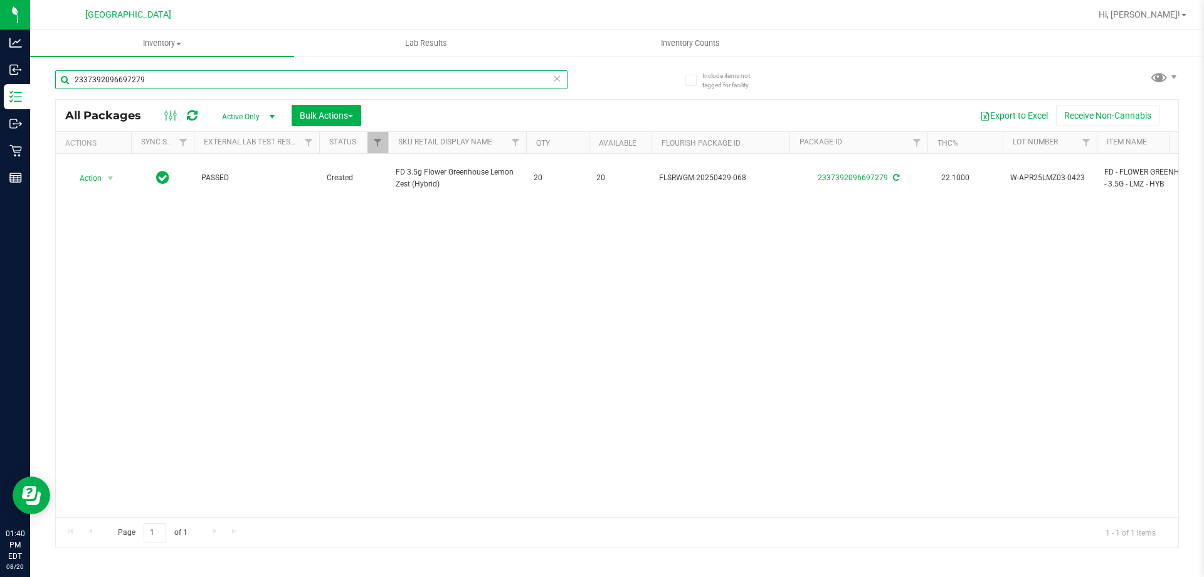
click at [169, 80] on input "2337392096697279" at bounding box center [311, 79] width 513 height 19
type input "2"
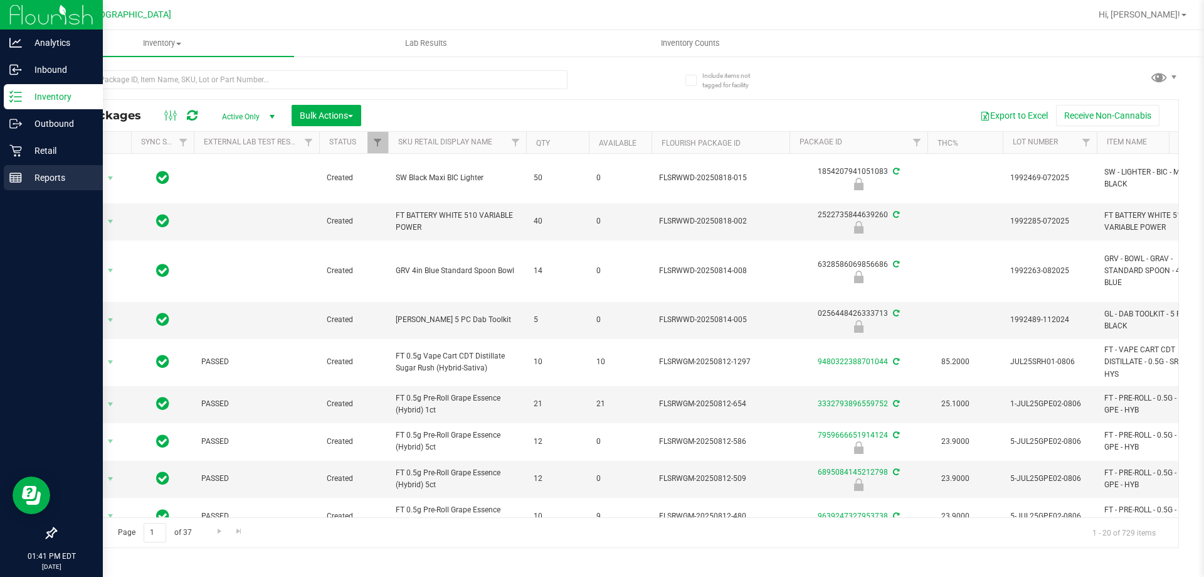
click at [18, 178] on line at bounding box center [18, 179] width 0 height 6
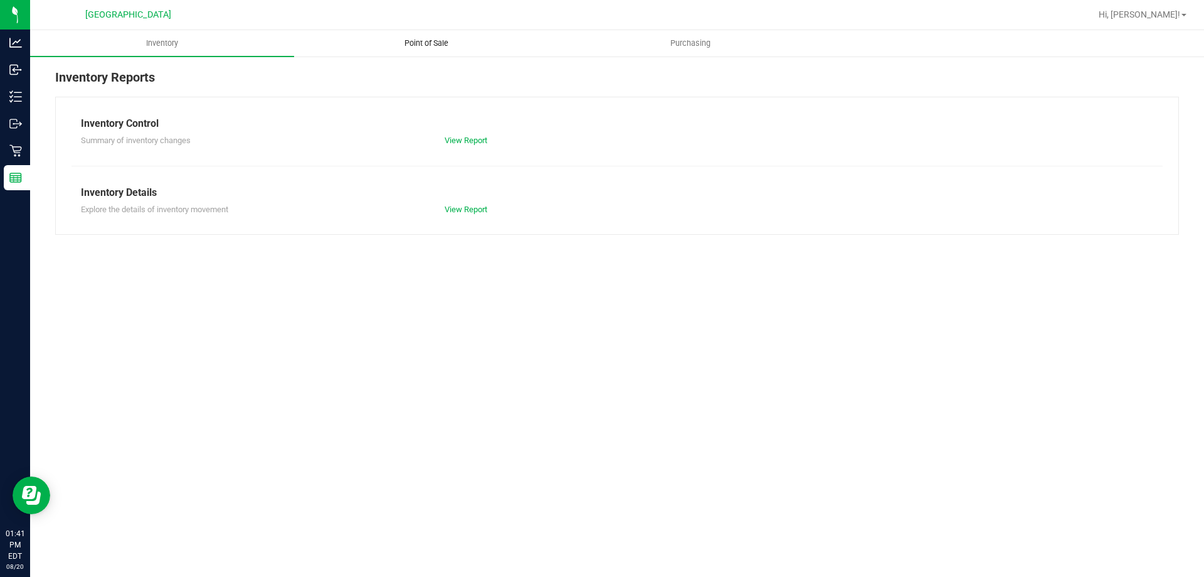
click at [435, 37] on uib-tab-heading "Point of Sale" at bounding box center [426, 43] width 263 height 25
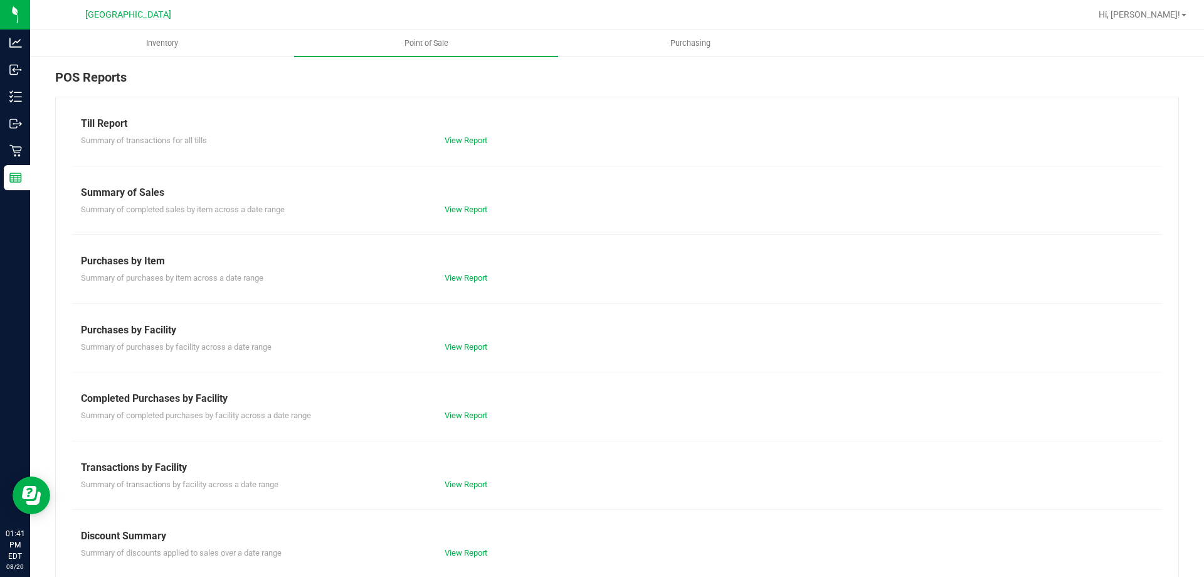
click at [465, 352] on div "View Report" at bounding box center [526, 347] width 182 height 13
click at [467, 348] on link "View Report" at bounding box center [466, 346] width 43 height 9
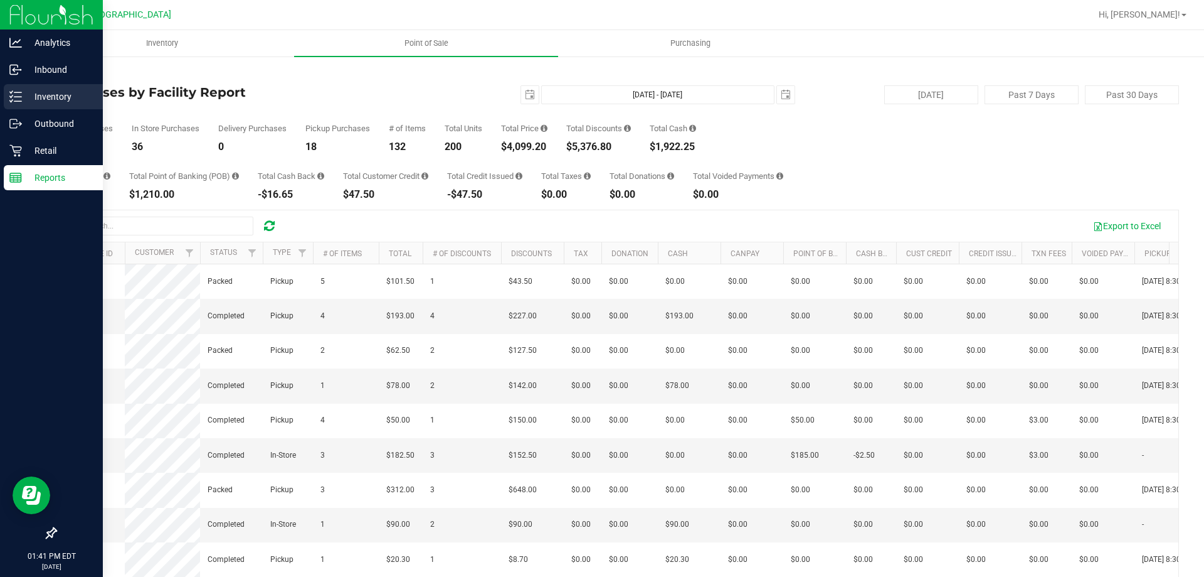
click at [56, 92] on p "Inventory" at bounding box center [59, 96] width 75 height 15
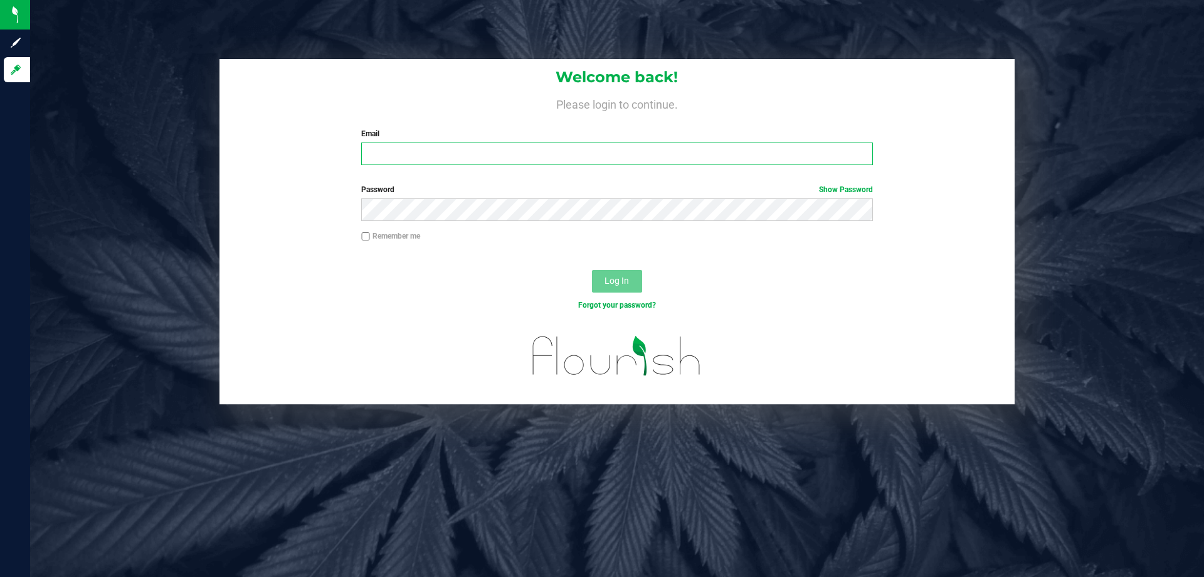
click at [378, 149] on input "Email" at bounding box center [616, 153] width 511 height 23
type input "[EMAIL_ADDRESS][DOMAIN_NAME]"
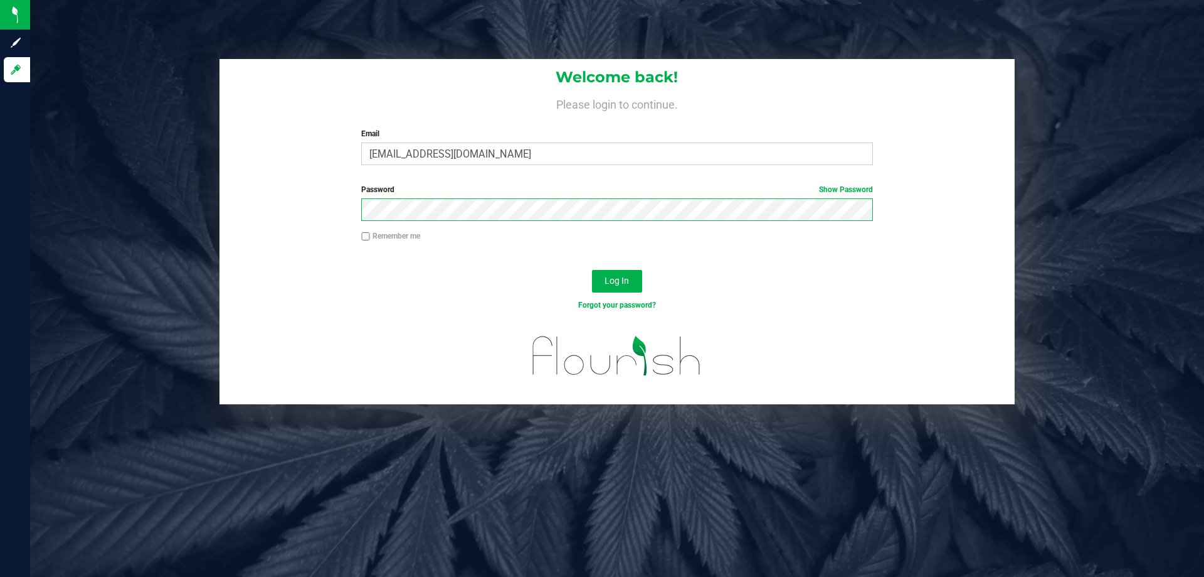
click at [592, 270] on button "Log In" at bounding box center [617, 281] width 50 height 23
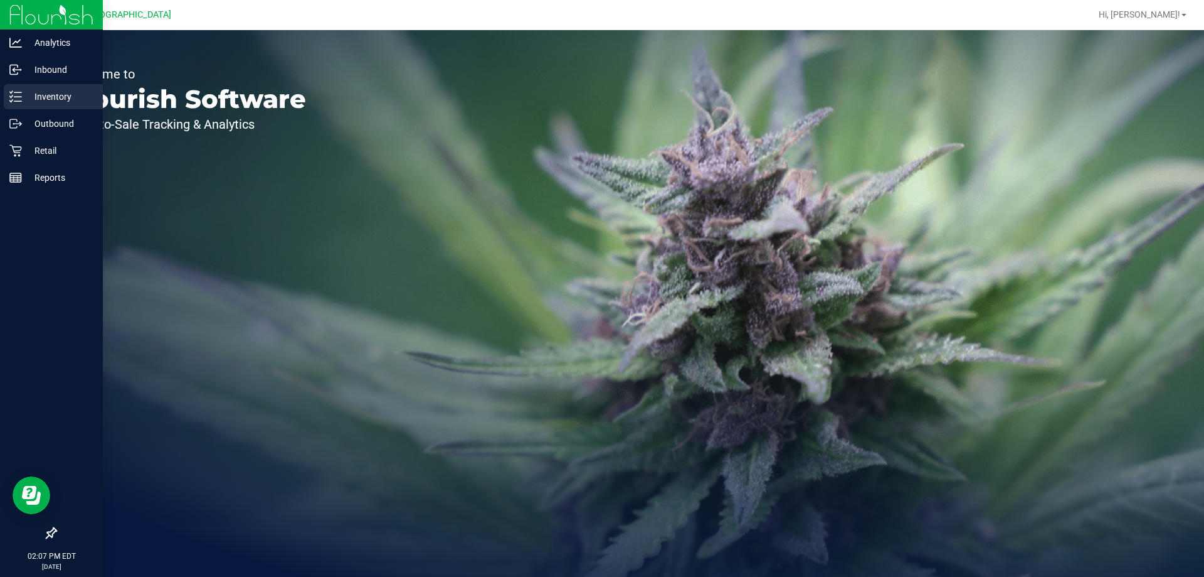
click at [46, 92] on p "Inventory" at bounding box center [59, 96] width 75 height 15
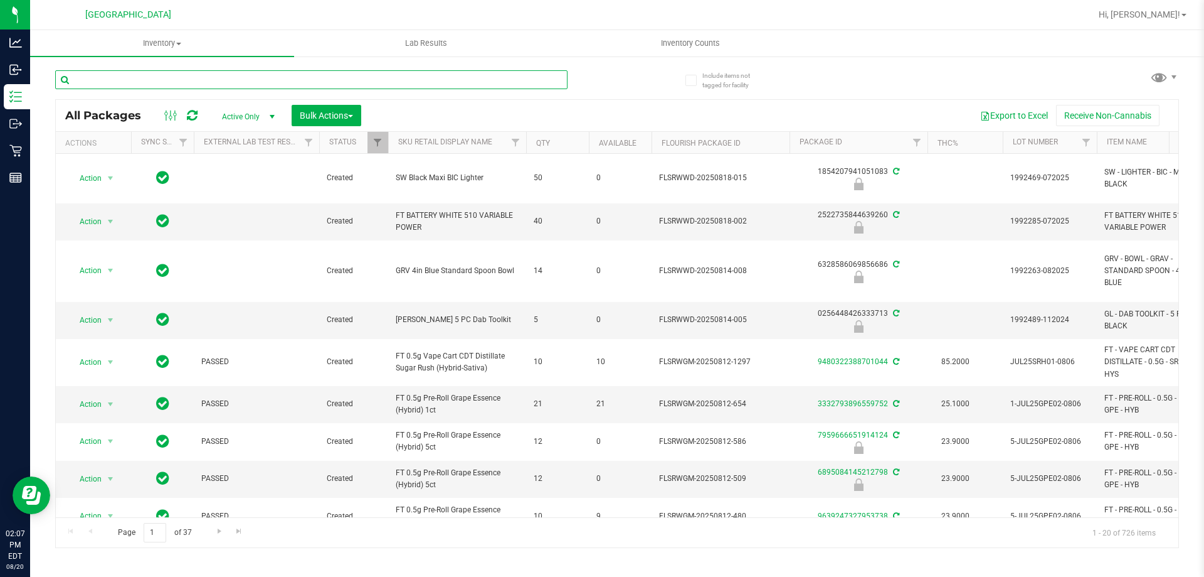
click at [129, 75] on input "text" at bounding box center [311, 79] width 513 height 19
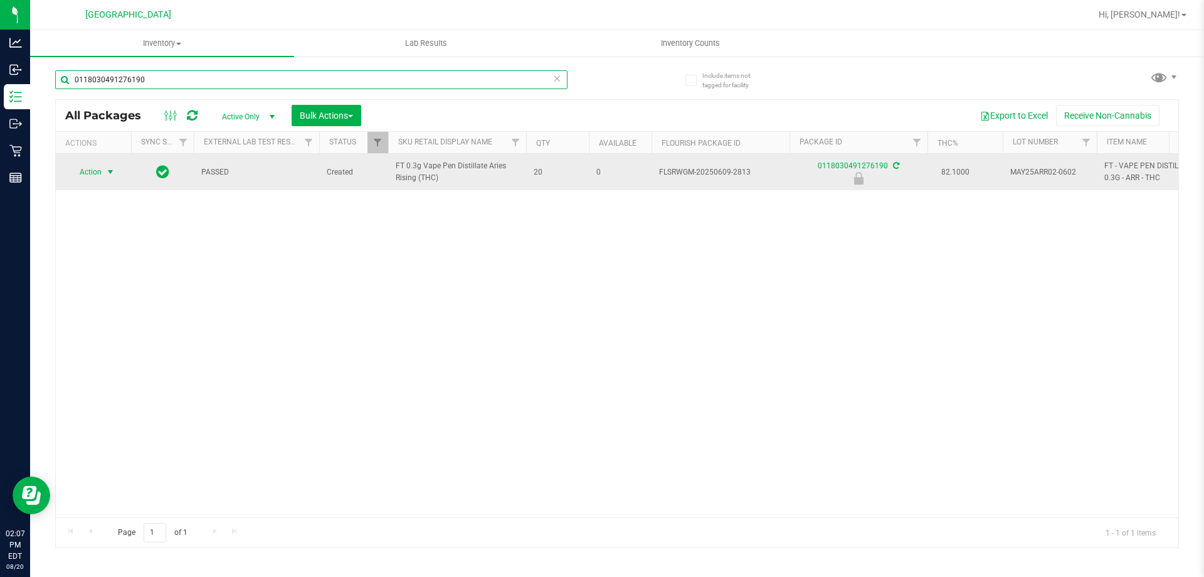
type input "0118030491276190"
click at [102, 171] on span "Action" at bounding box center [85, 172] width 34 height 18
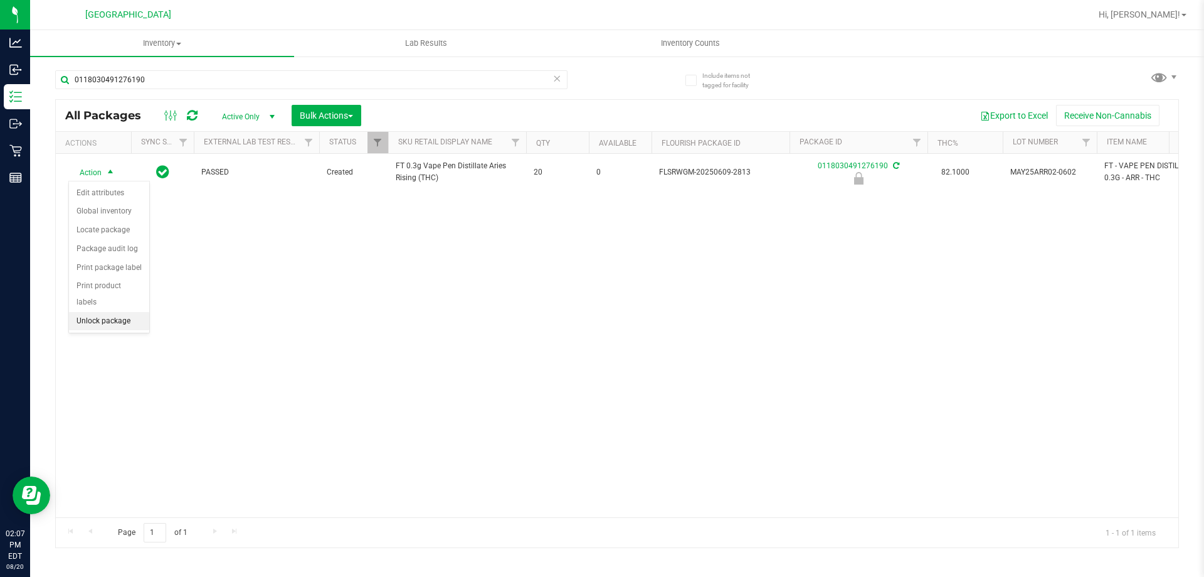
click at [124, 312] on li "Unlock package" at bounding box center [109, 321] width 80 height 19
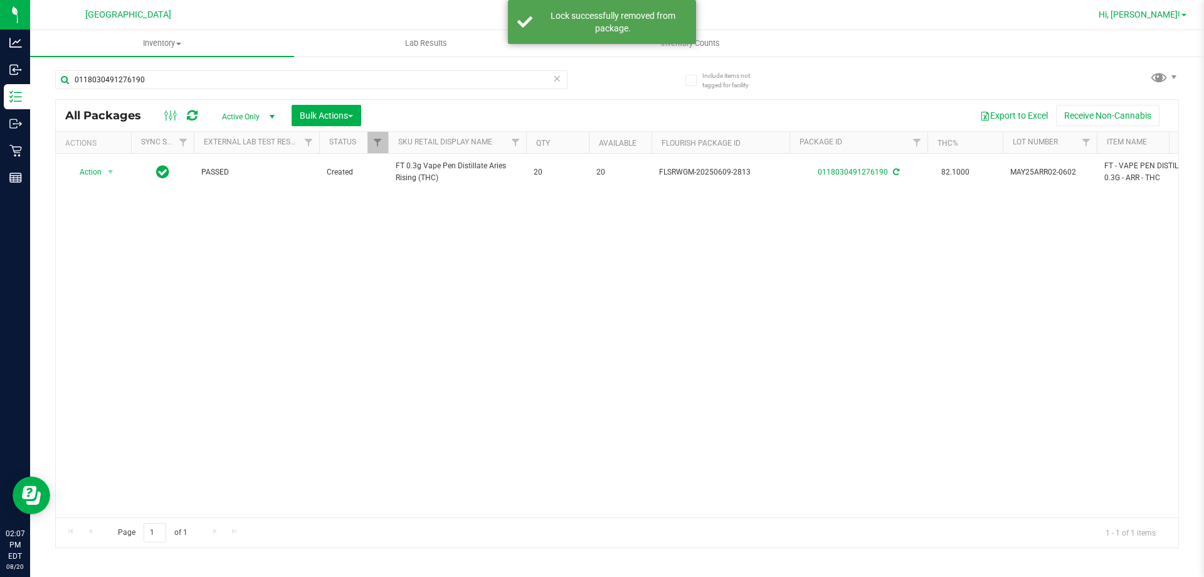
click at [1167, 16] on span "Hi, [PERSON_NAME]!" at bounding box center [1140, 14] width 82 height 10
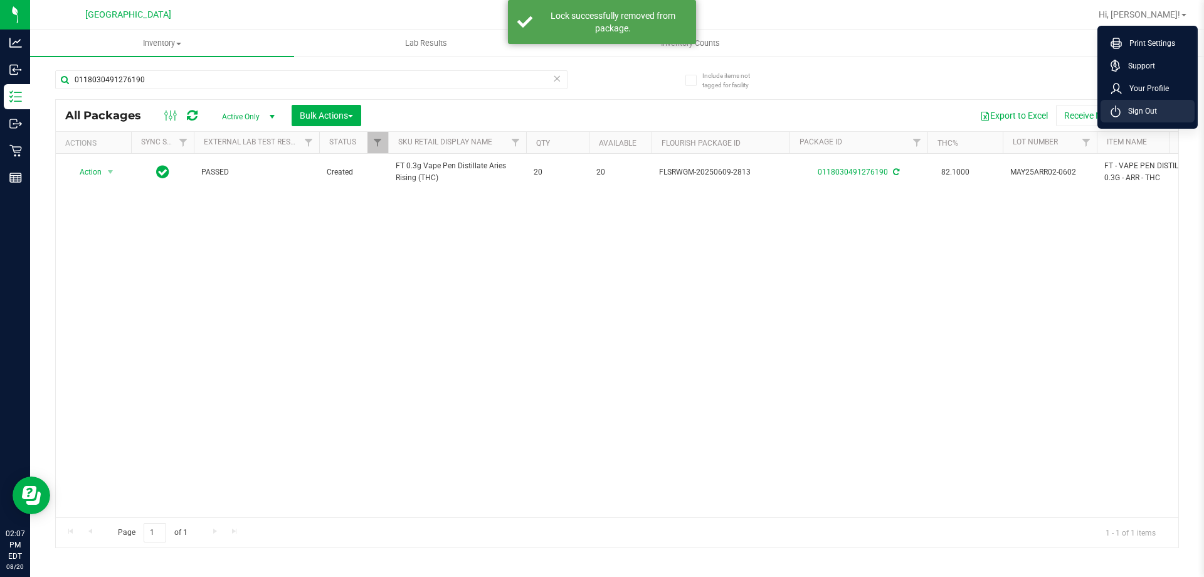
click at [1130, 112] on span "Sign Out" at bounding box center [1139, 111] width 36 height 13
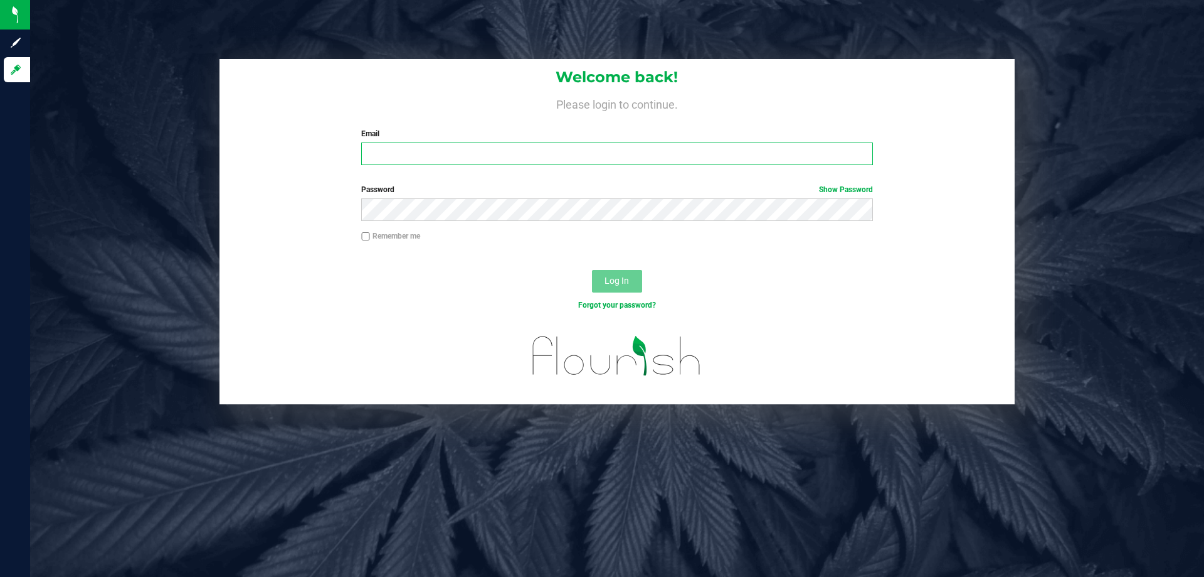
click at [452, 147] on input "Email" at bounding box center [616, 153] width 511 height 23
type input "[EMAIL_ADDRESS][DOMAIN_NAME]"
drag, startPoint x: 539, startPoint y: 152, endPoint x: 360, endPoint y: 151, distance: 179.4
click at [360, 151] on div "Email [EMAIL_ADDRESS][DOMAIN_NAME] Required Please format your email correctly." at bounding box center [617, 146] width 530 height 37
click at [158, 432] on div "Welcome back! Please login to continue. Email [EMAIL_ADDRESS][DOMAIN_NAME] Requ…" at bounding box center [617, 288] width 1174 height 577
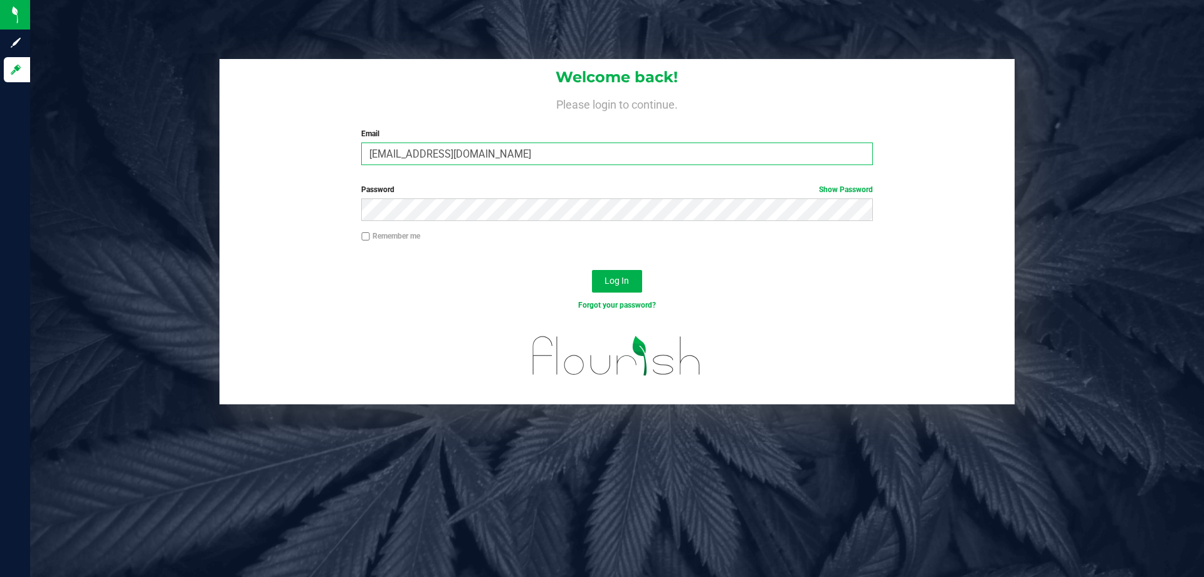
drag, startPoint x: 515, startPoint y: 162, endPoint x: 363, endPoint y: 162, distance: 151.8
click at [363, 162] on input "[EMAIL_ADDRESS][DOMAIN_NAME]" at bounding box center [616, 153] width 511 height 23
click at [851, 186] on link "Show Password" at bounding box center [846, 189] width 54 height 9
click at [357, 215] on div "Password Hide Password" at bounding box center [617, 202] width 530 height 37
click at [607, 273] on button "Log In" at bounding box center [617, 281] width 50 height 23
